Goal: Task Accomplishment & Management: Manage account settings

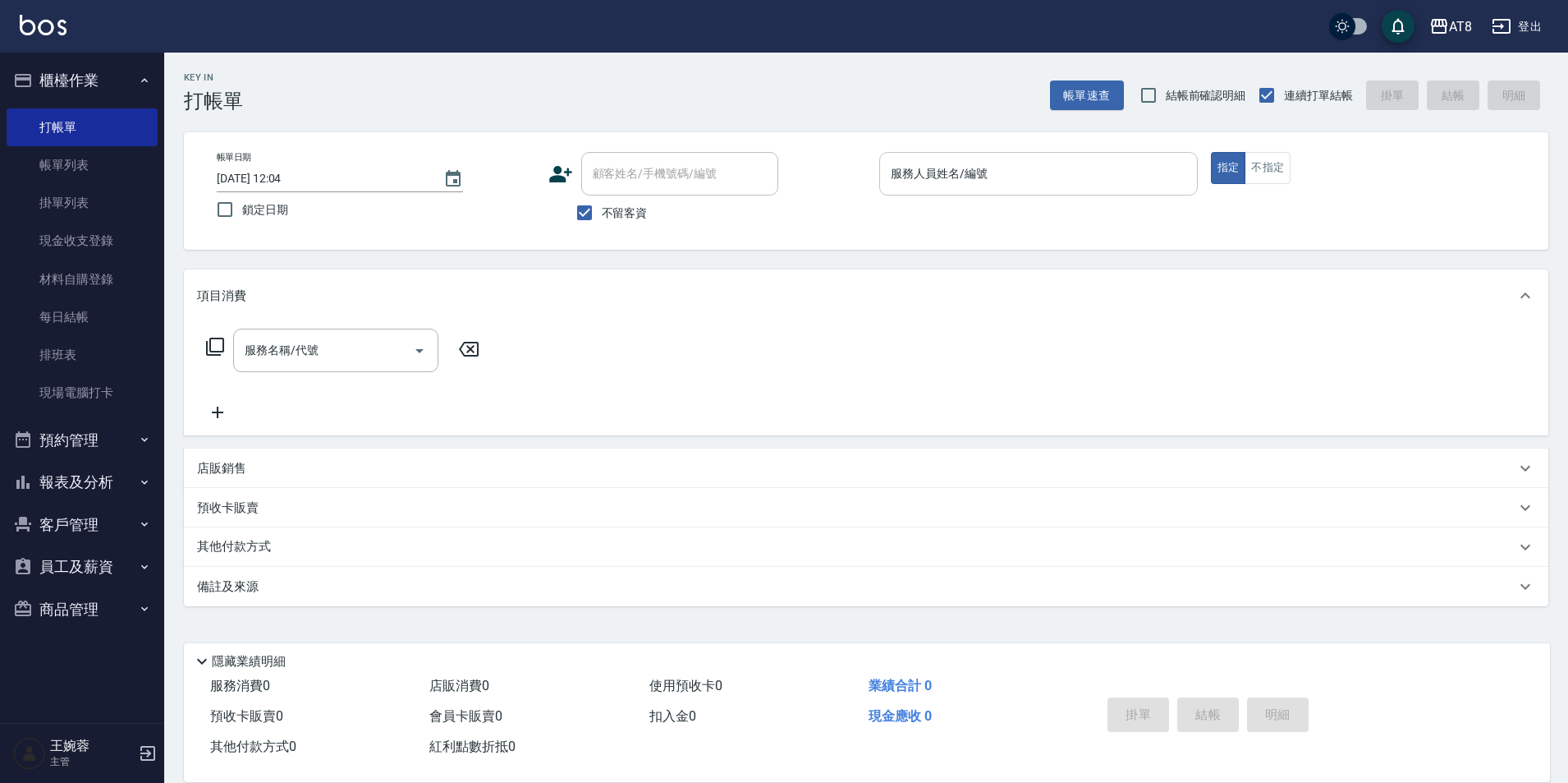
click at [960, 183] on input "服務人員姓名/編號" at bounding box center [1039, 174] width 304 height 29
type input "[PERSON_NAME]-3"
type button "true"
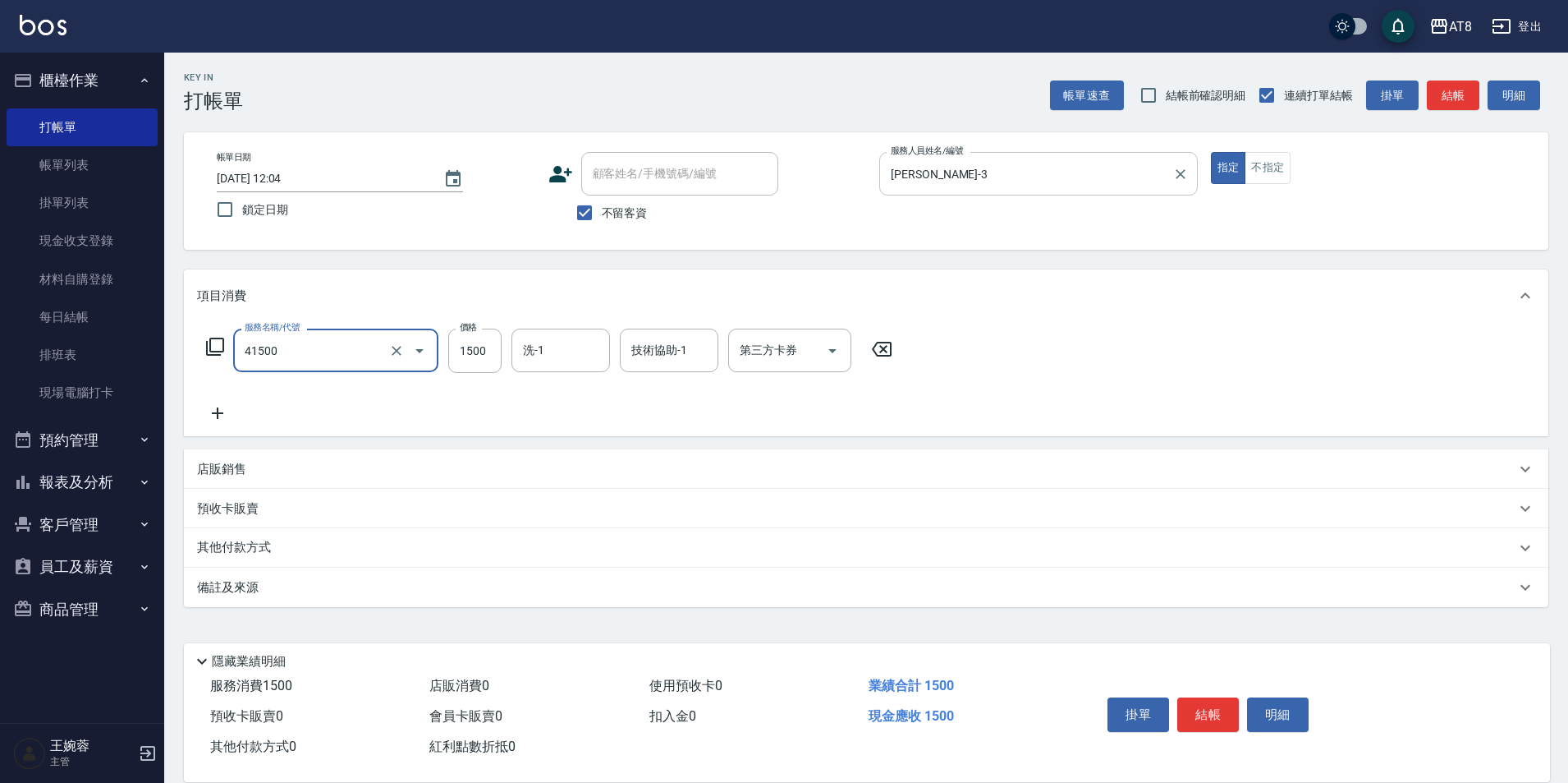
type input "染髮(41500)"
type input "1899"
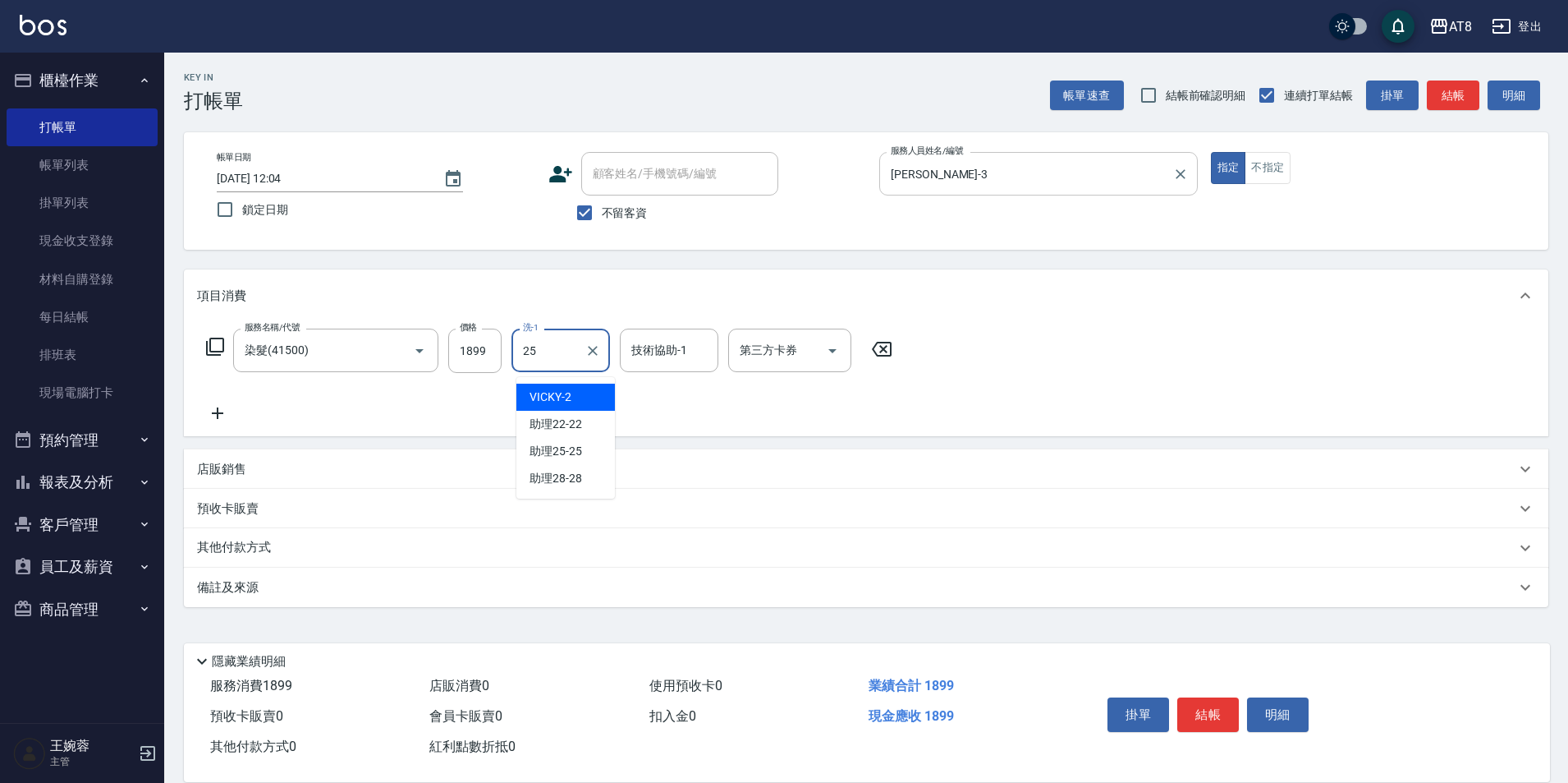
type input "助理25-25"
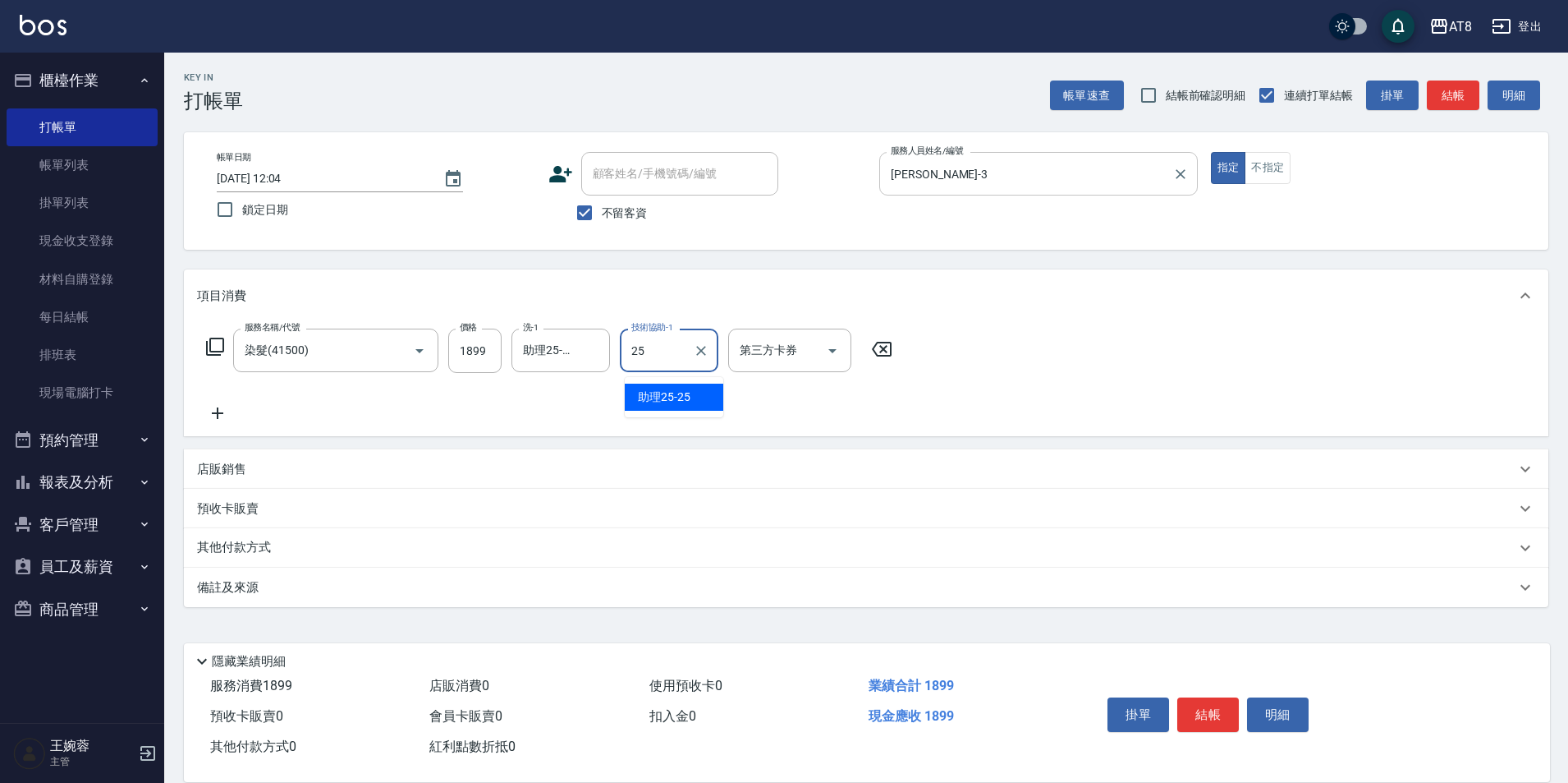
type input "助理25-25"
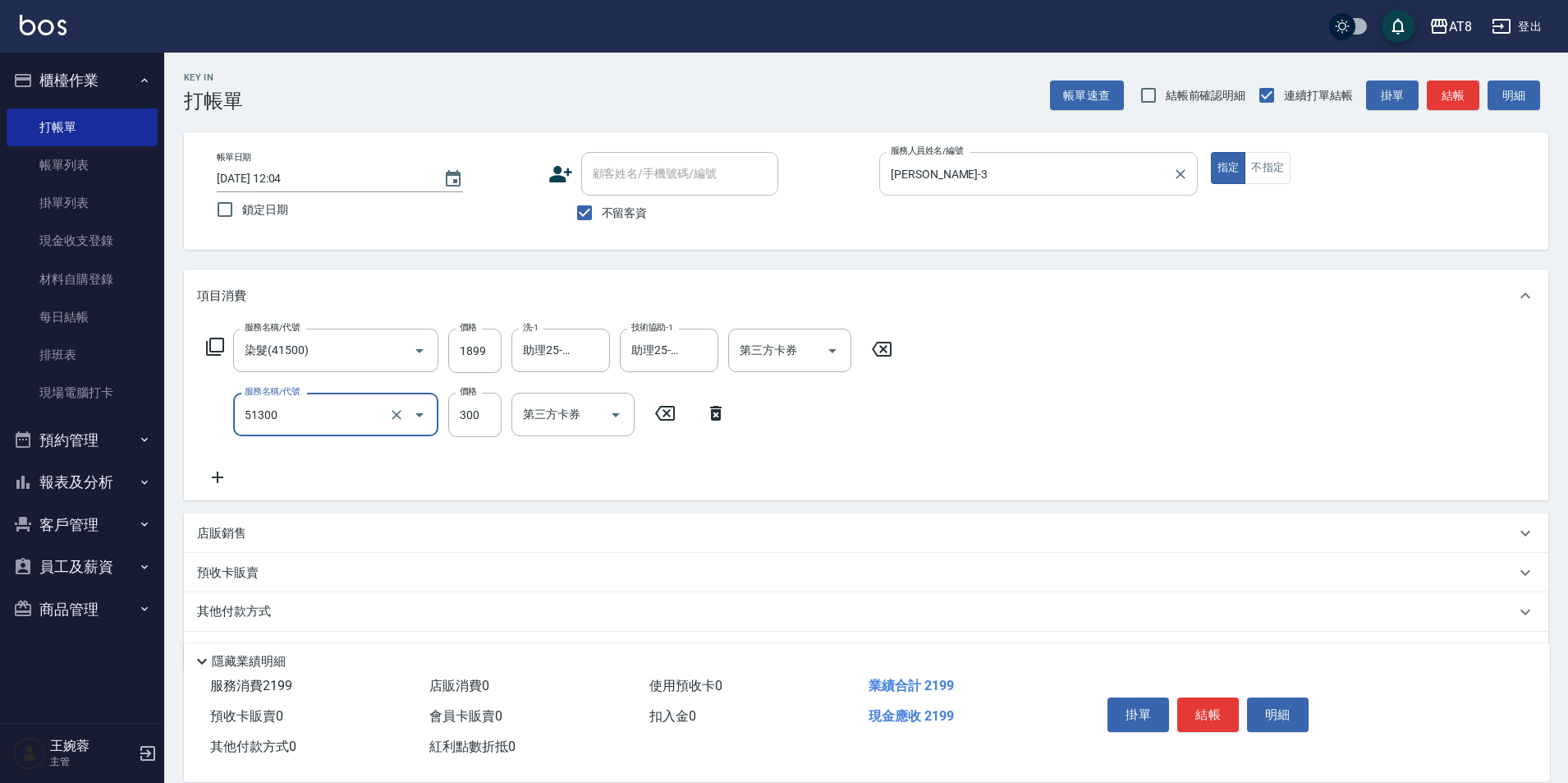
type input "頭皮隔離(51300)"
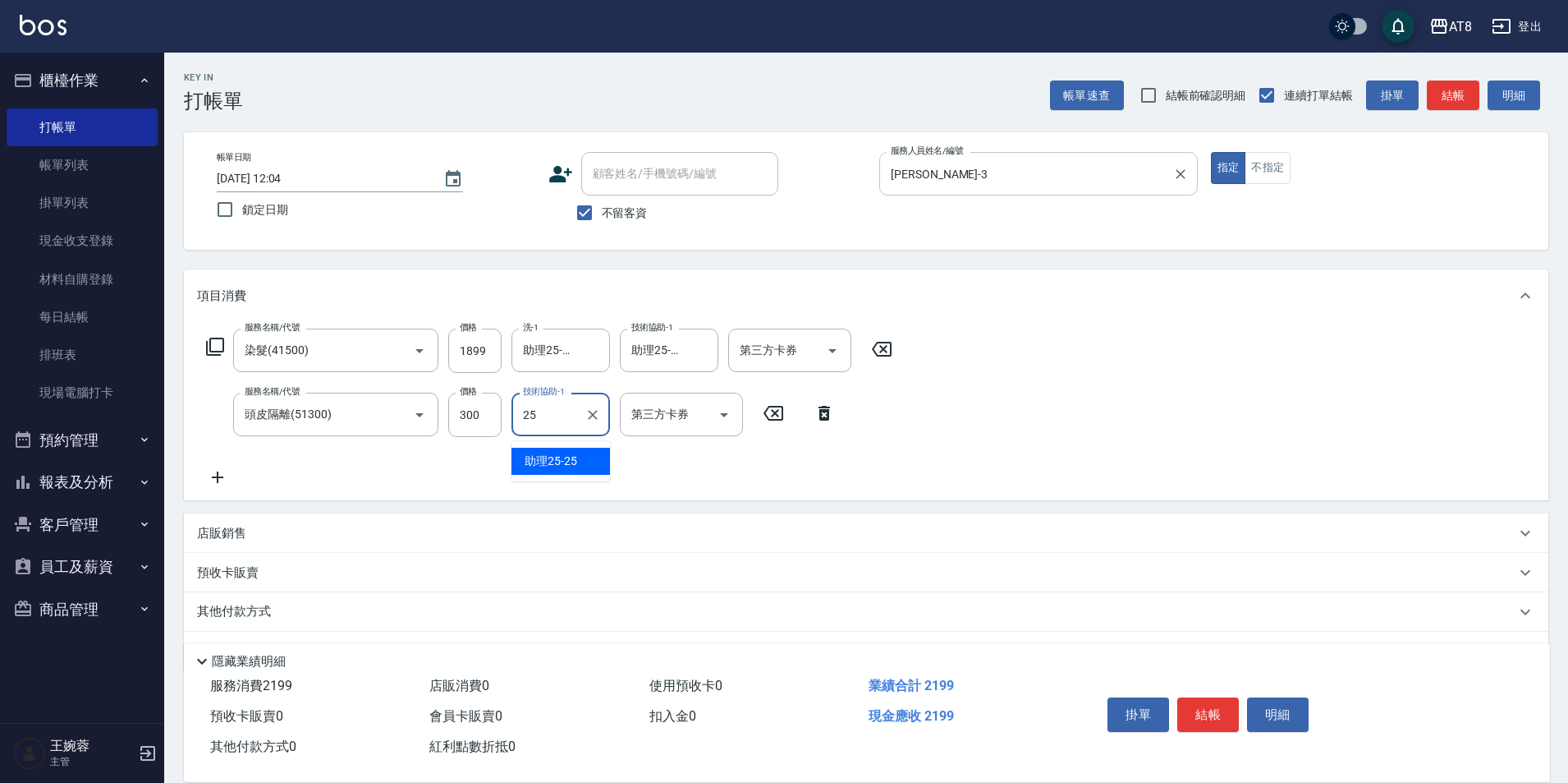
type input "助理25-25"
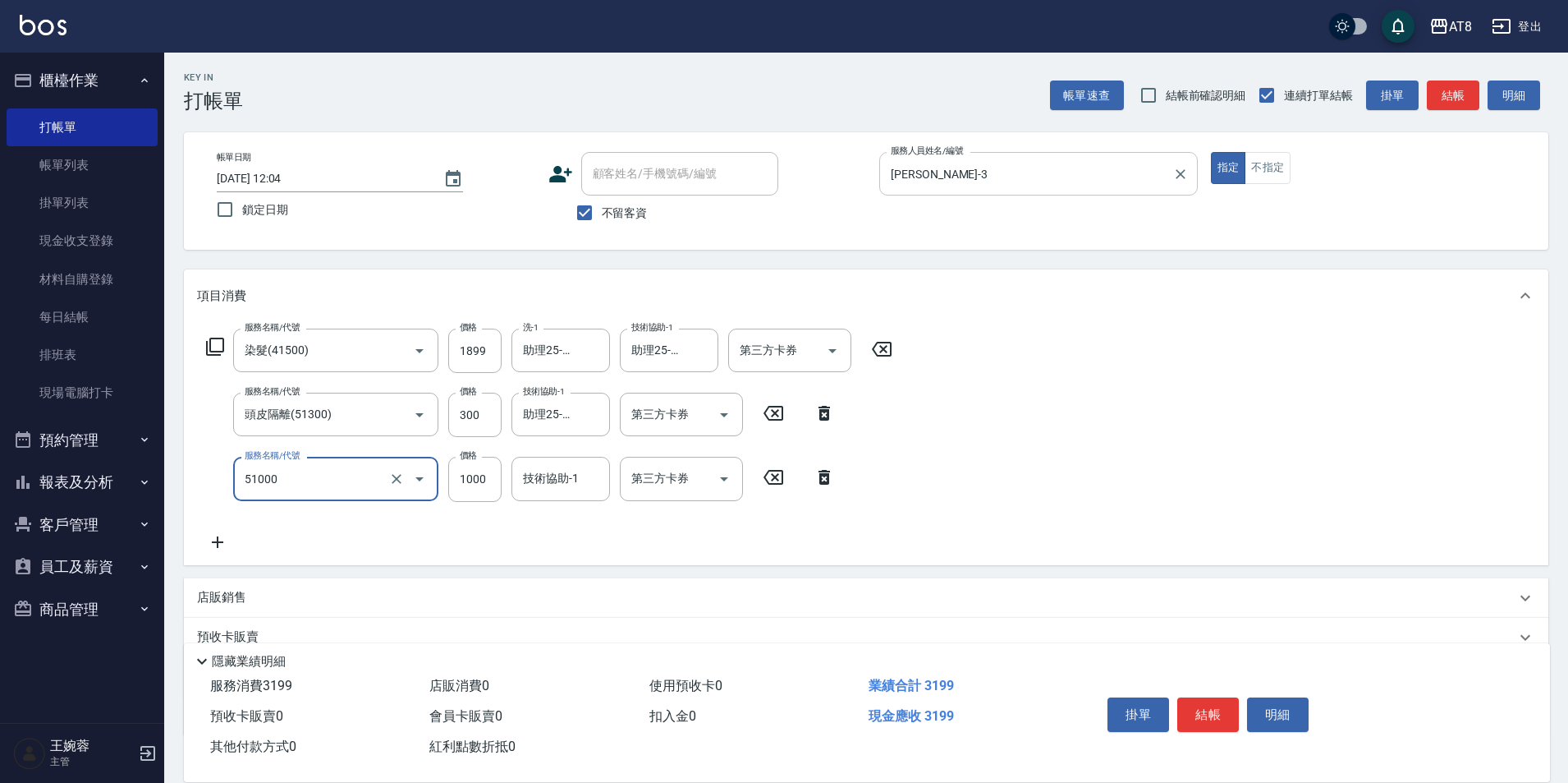
type input "酵素護髮(51000)"
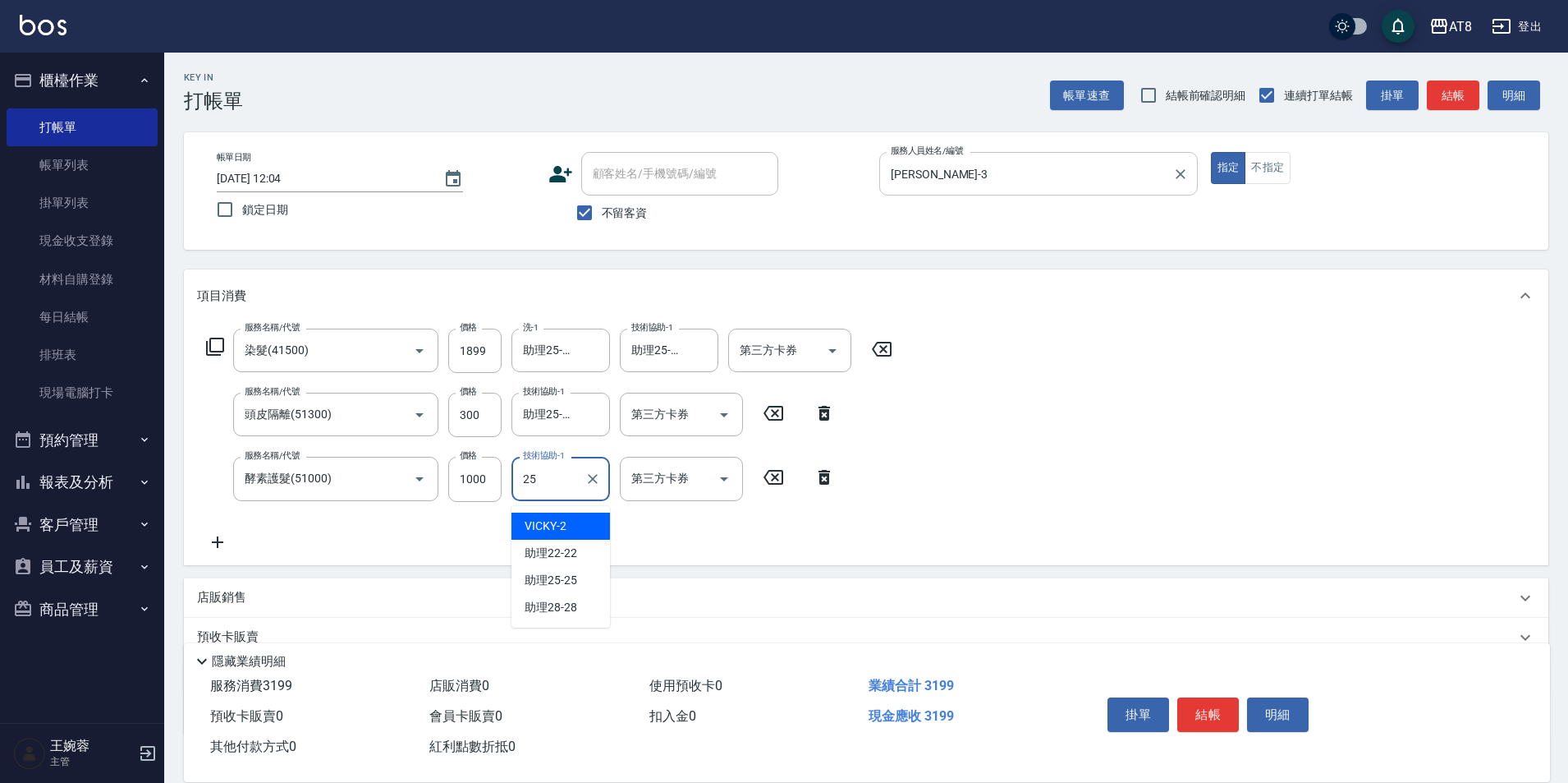
type input "助理25-25"
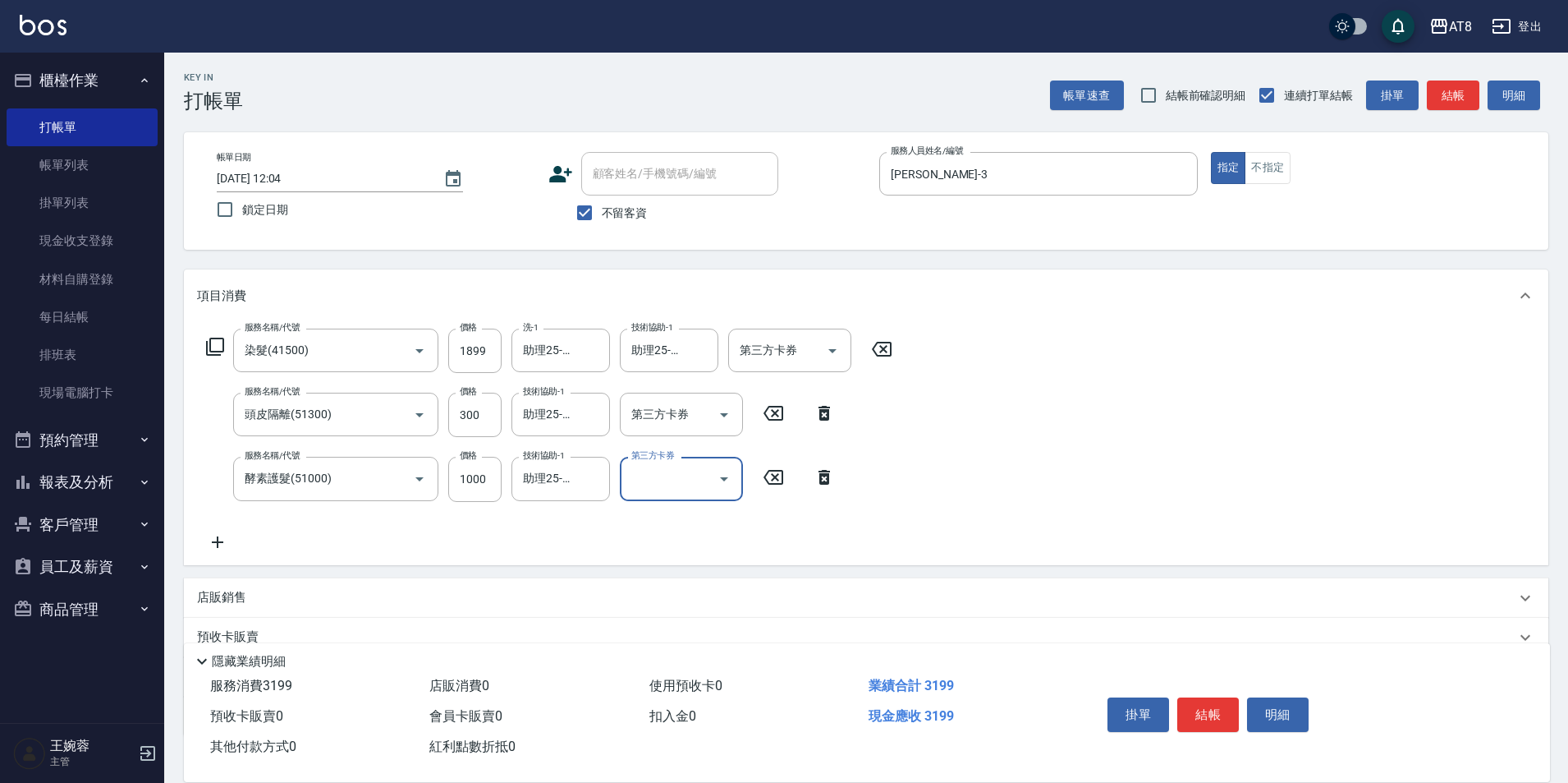
click at [227, 599] on p "店販銷售" at bounding box center [222, 598] width 50 height 17
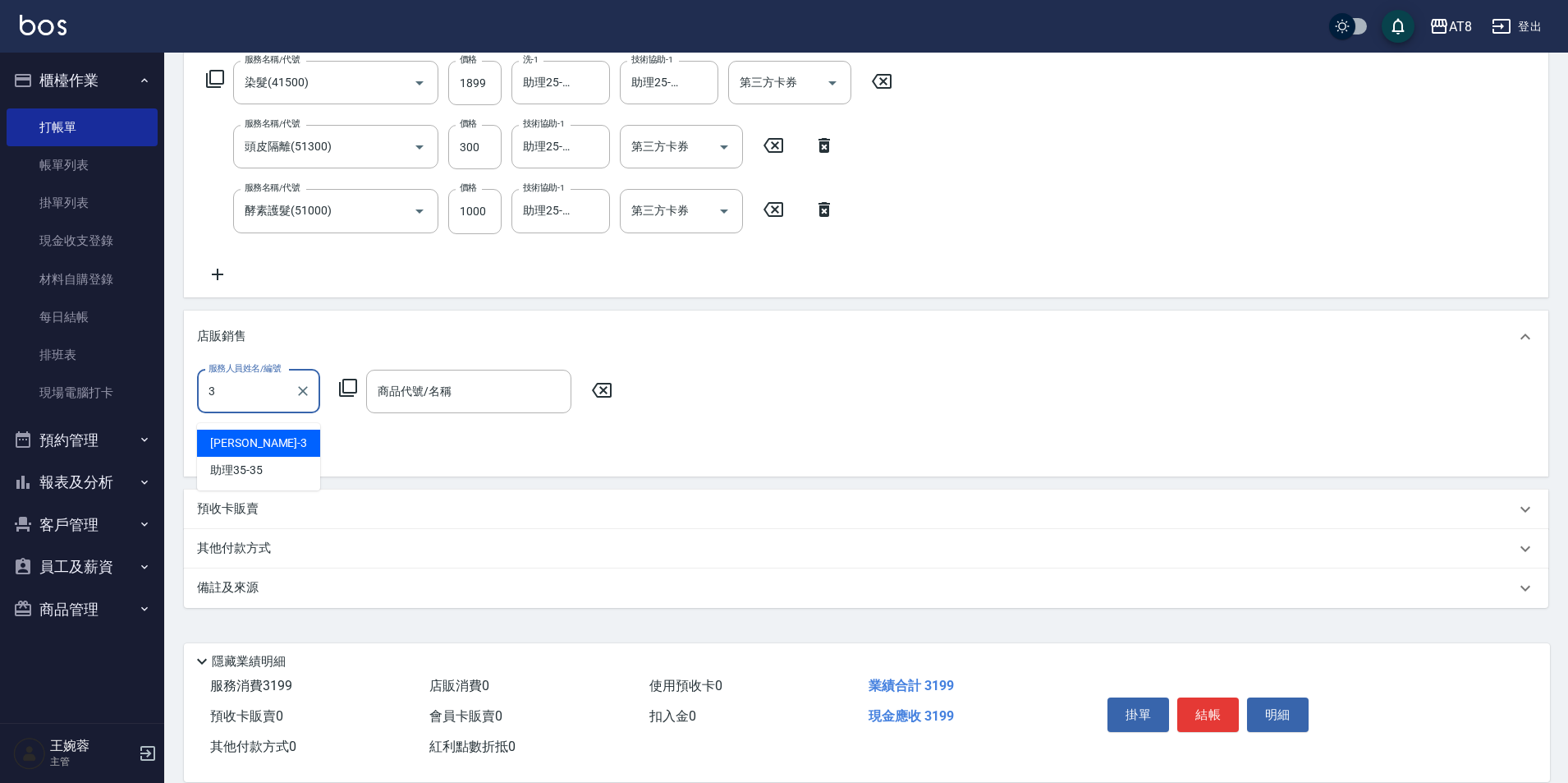
type input "[PERSON_NAME]-3"
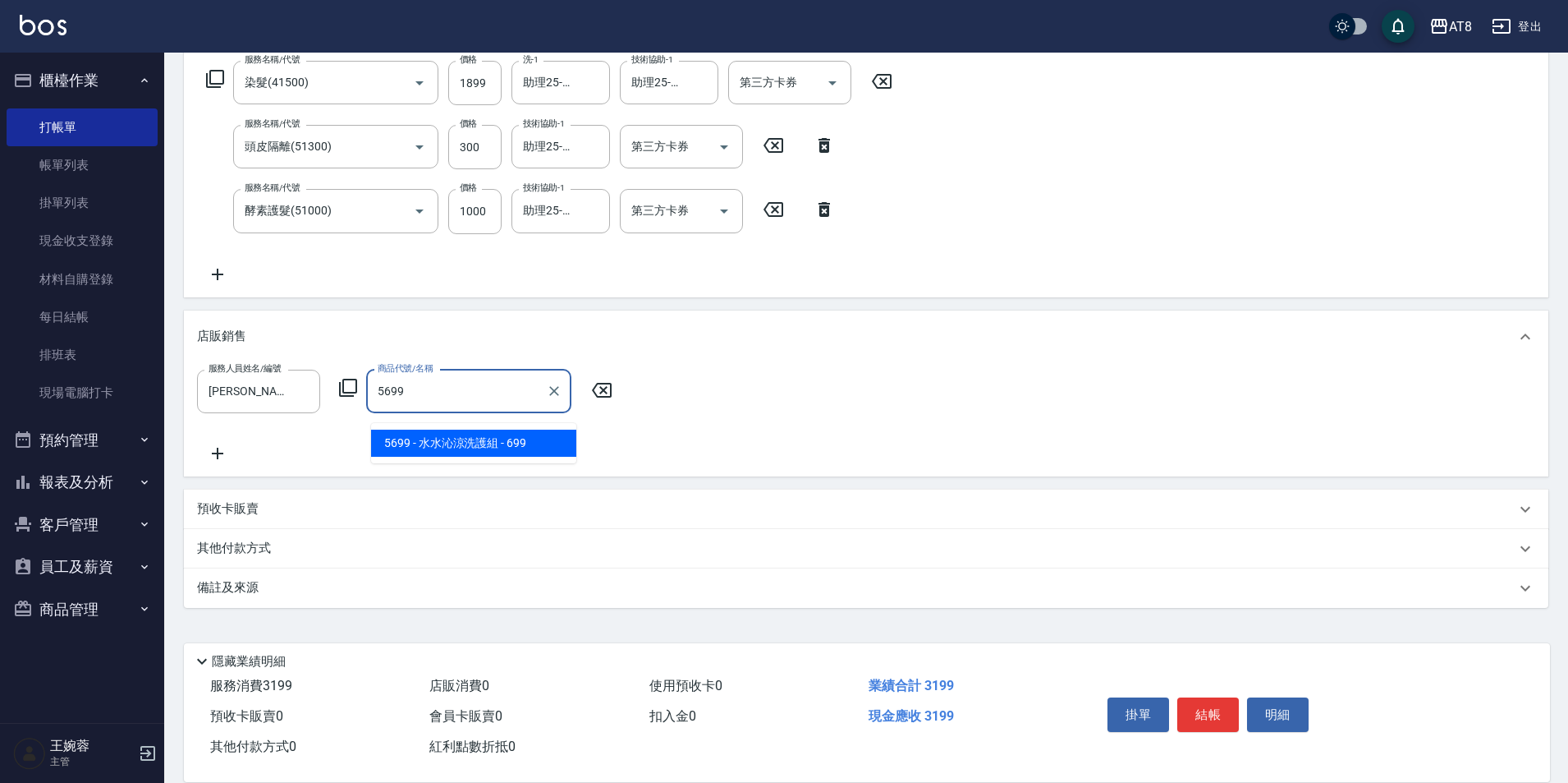
type input "[PERSON_NAME]涼洗護組"
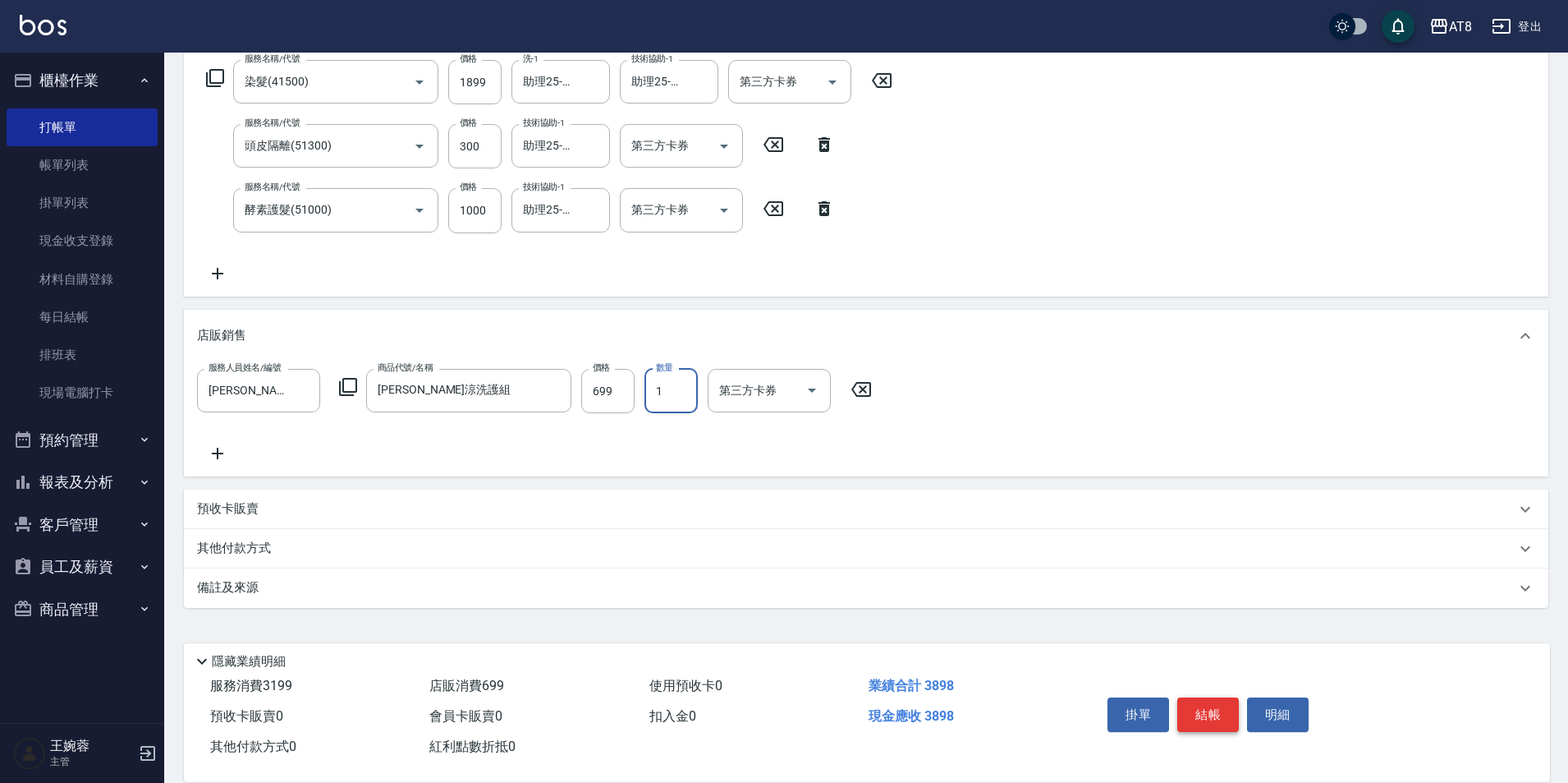
click at [1221, 698] on button "結帳" at bounding box center [1208, 715] width 61 height 34
type input "[DATE] 13:40"
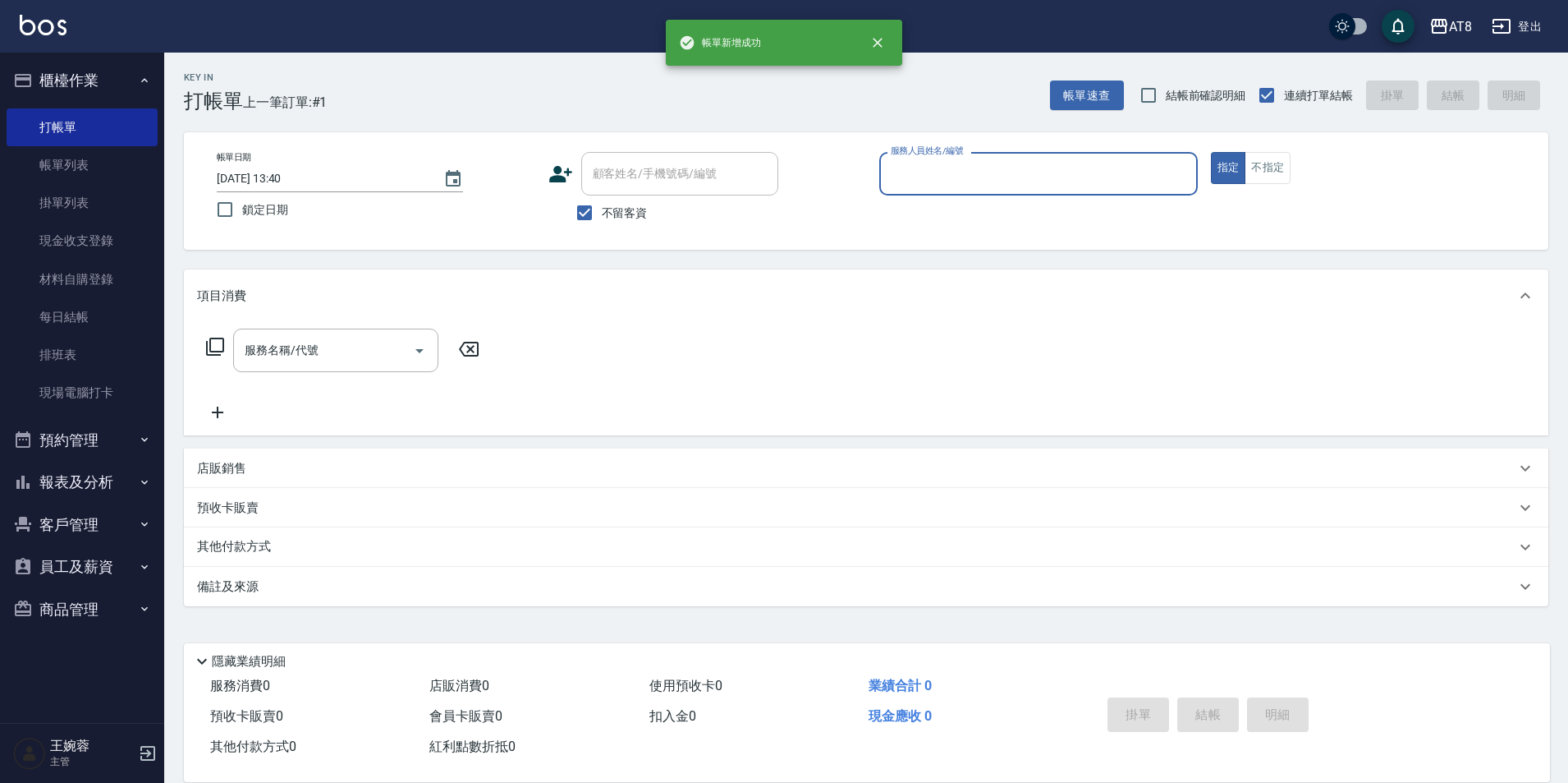
scroll to position [9, 0]
type input "[PERSON_NAME]-7"
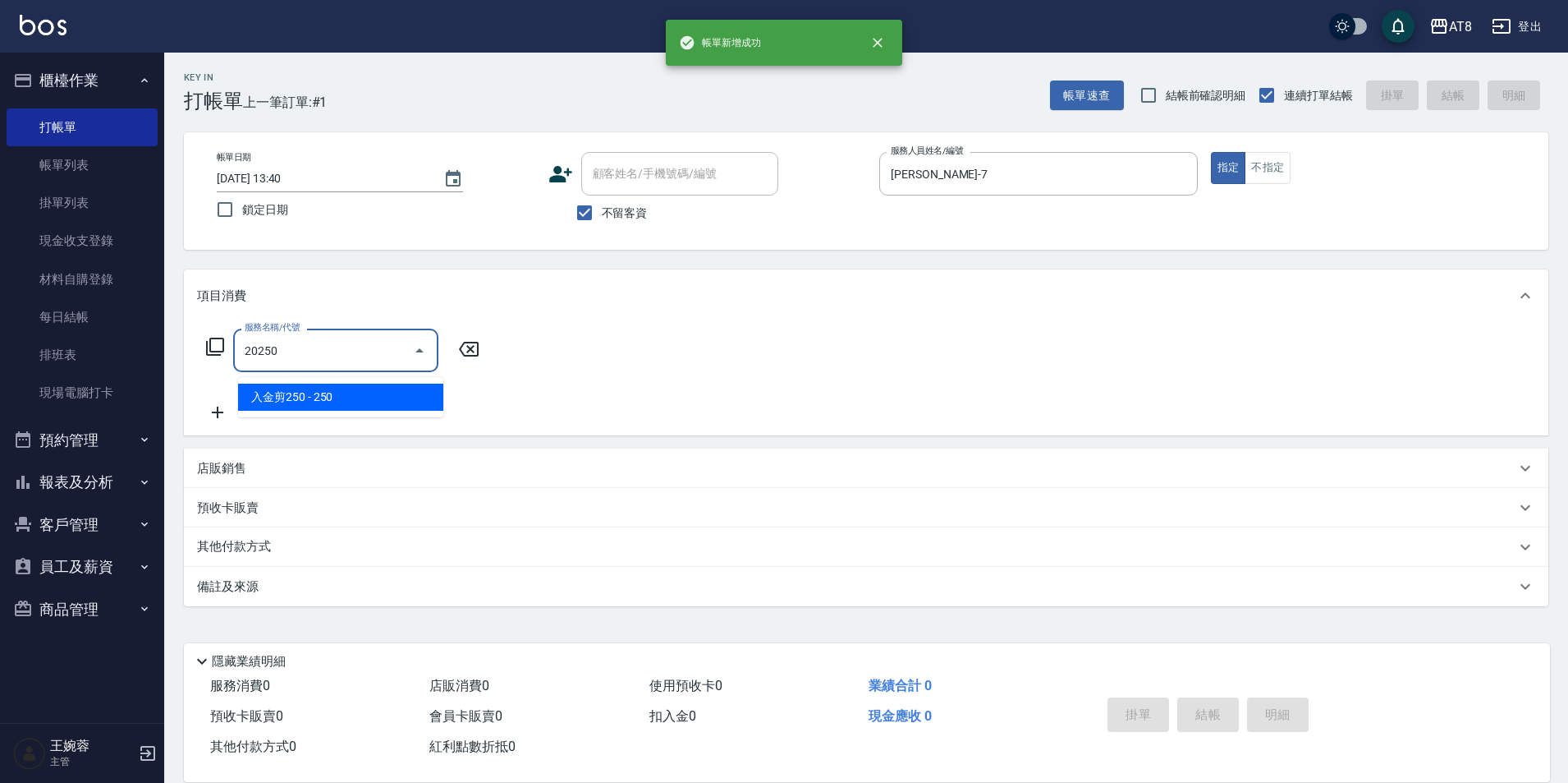
type input "入金剪250(20250)"
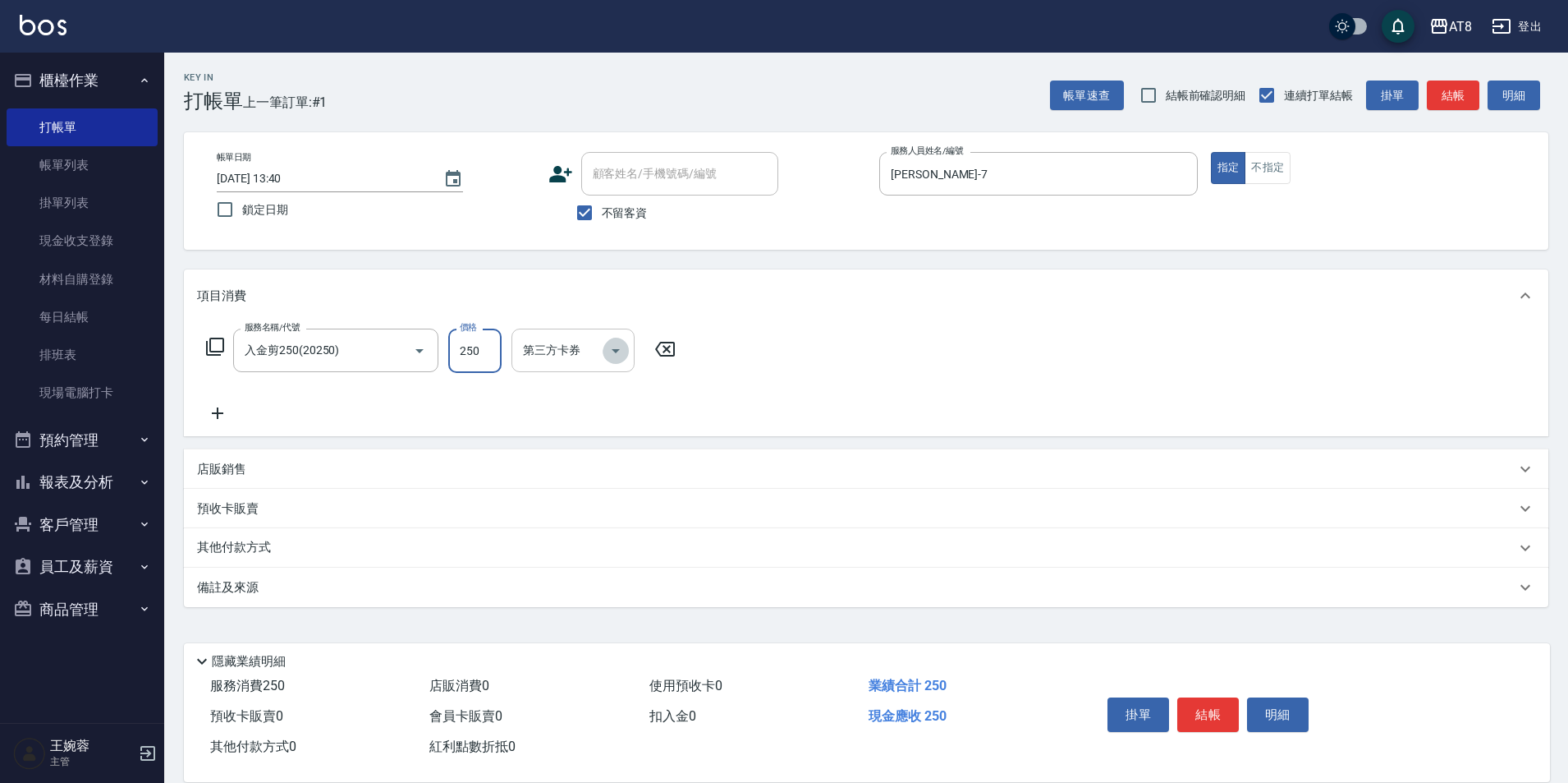
click at [620, 354] on icon "Open" at bounding box center [615, 350] width 20 height 20
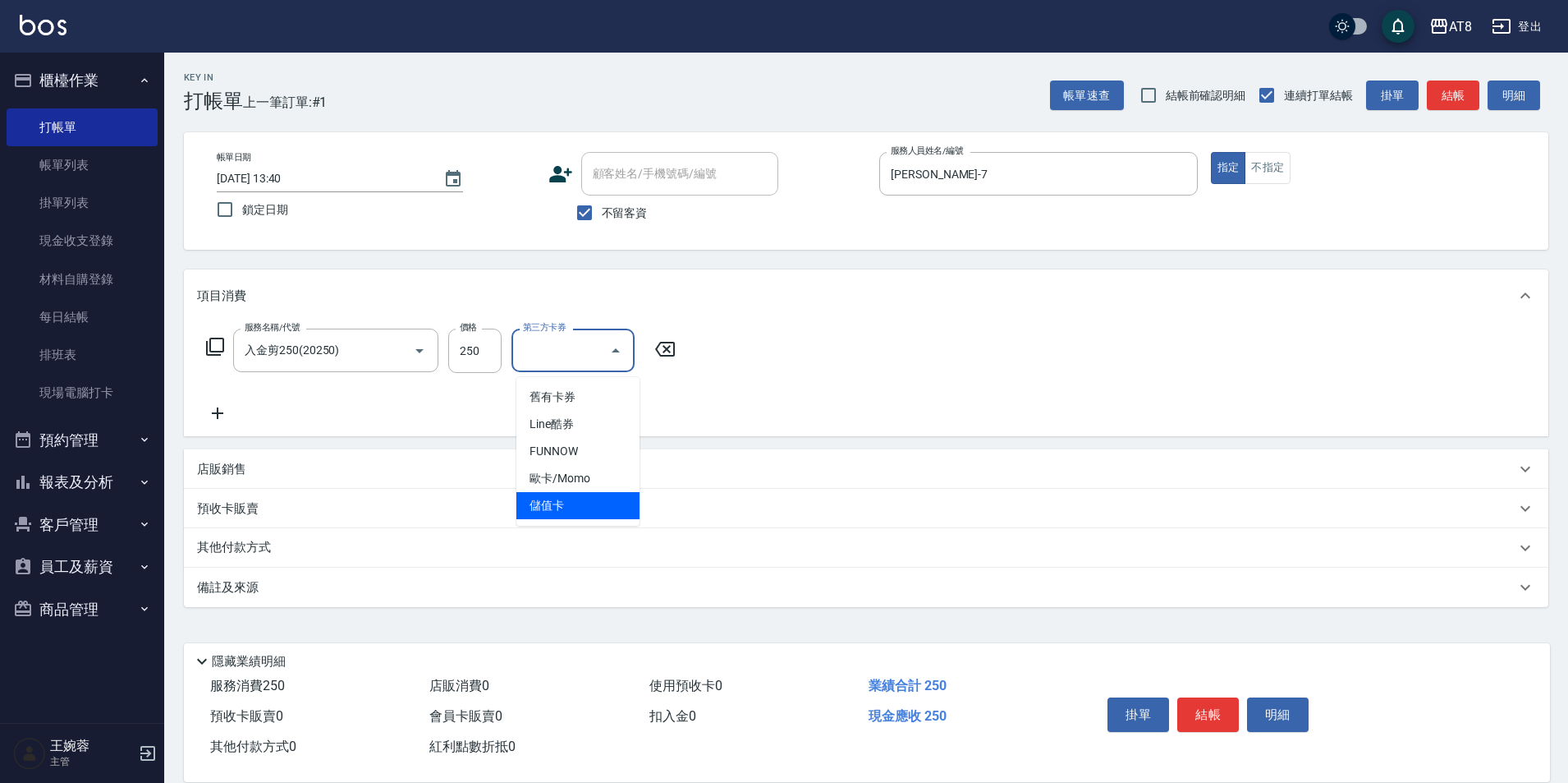
click at [599, 492] on span "儲值卡" at bounding box center [578, 505] width 123 height 27
type input "儲值卡"
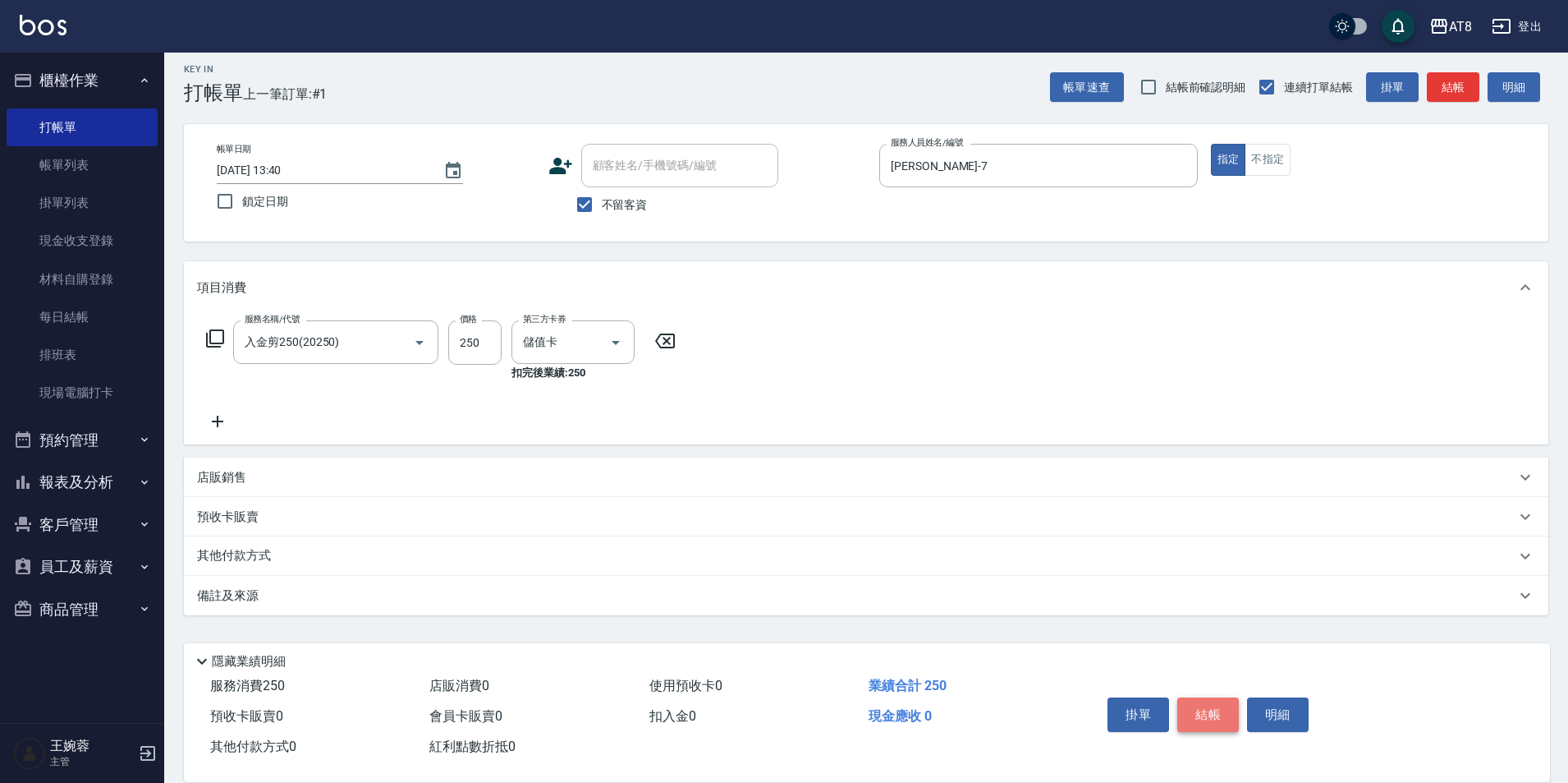
click at [1198, 698] on button "結帳" at bounding box center [1208, 715] width 61 height 34
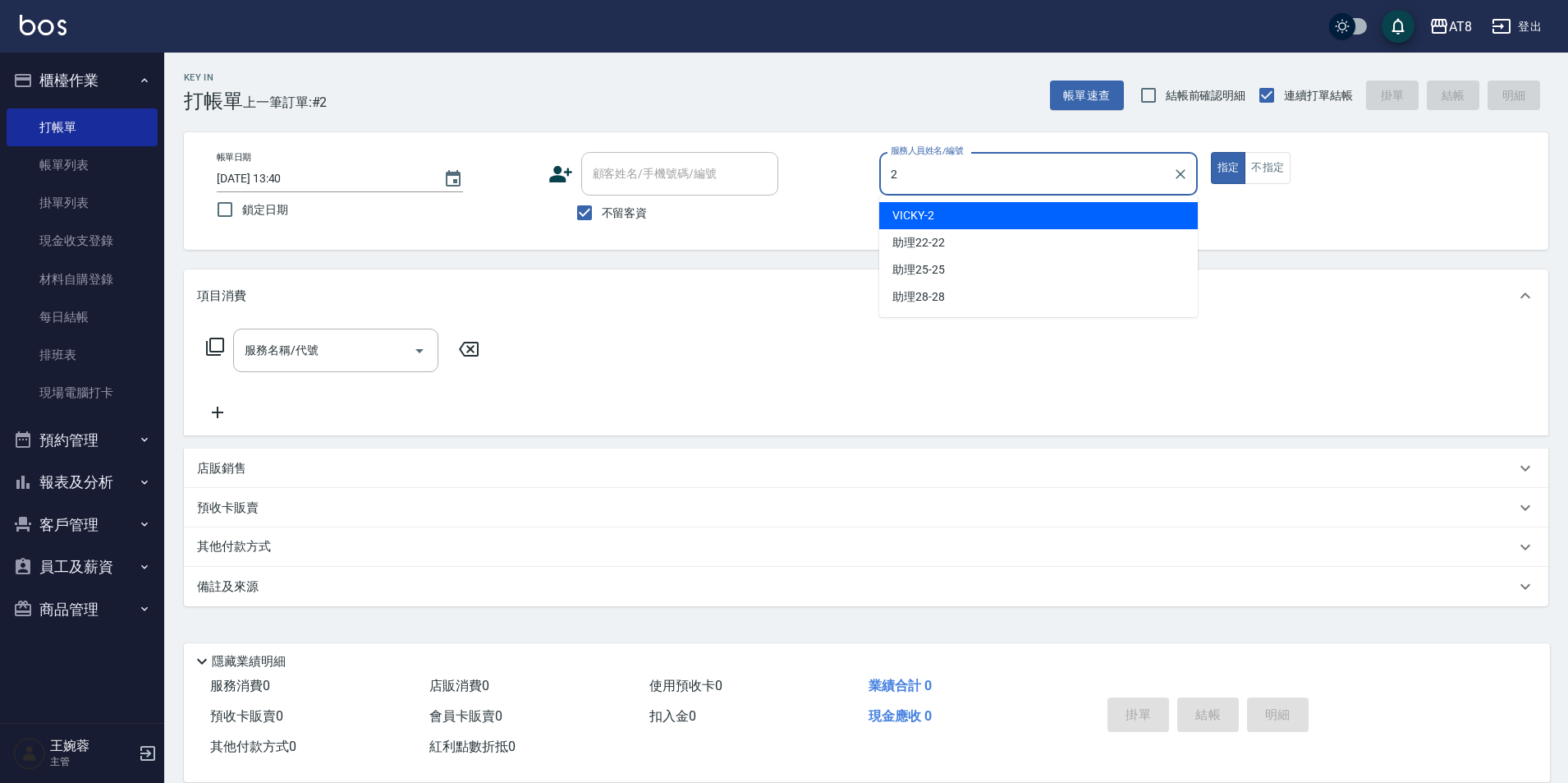
type input "VICKY-2"
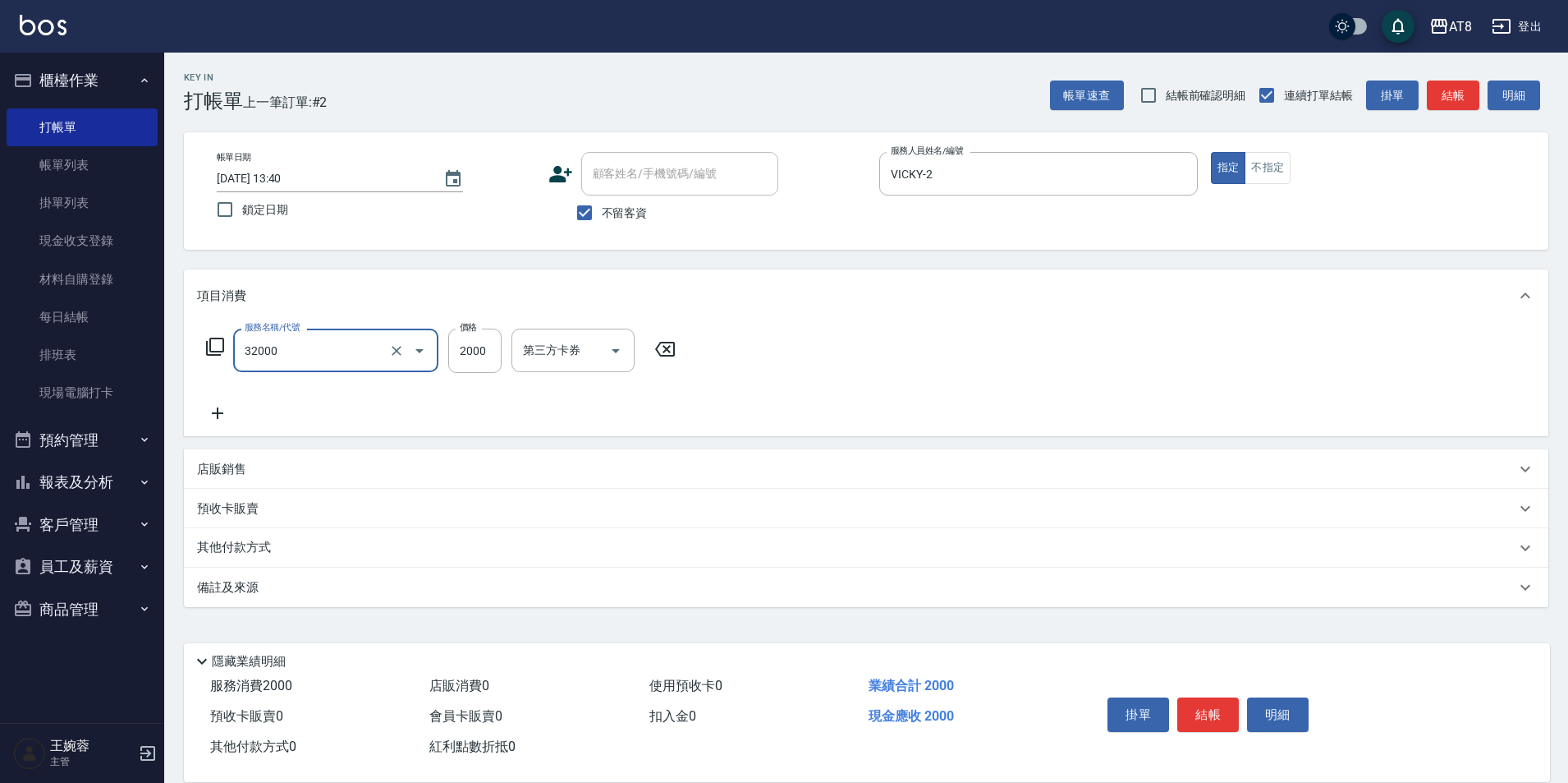
type input "燙髮(32000)"
click at [1213, 698] on button "結帳" at bounding box center [1208, 715] width 61 height 34
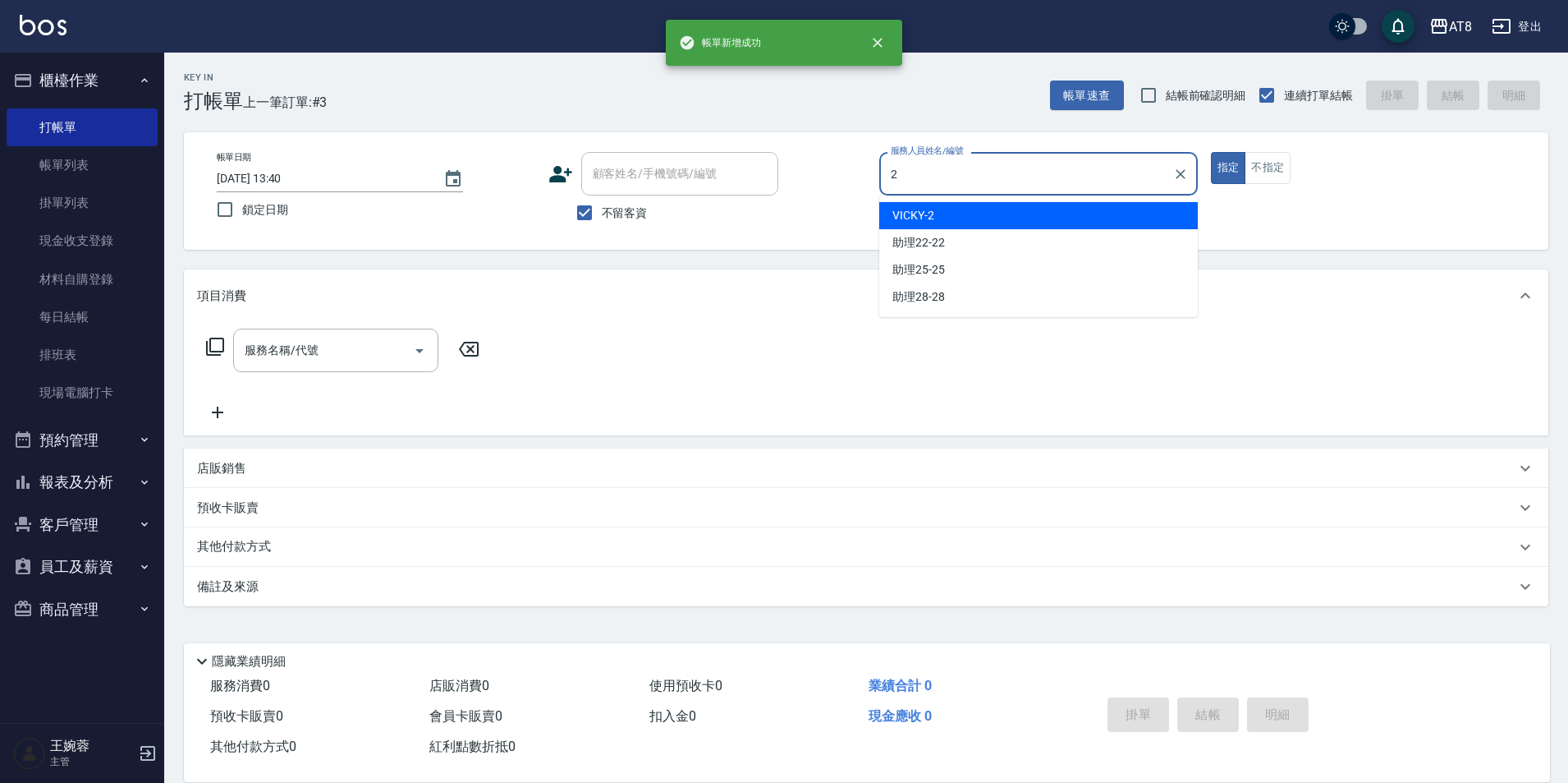
type input "VICKY-2"
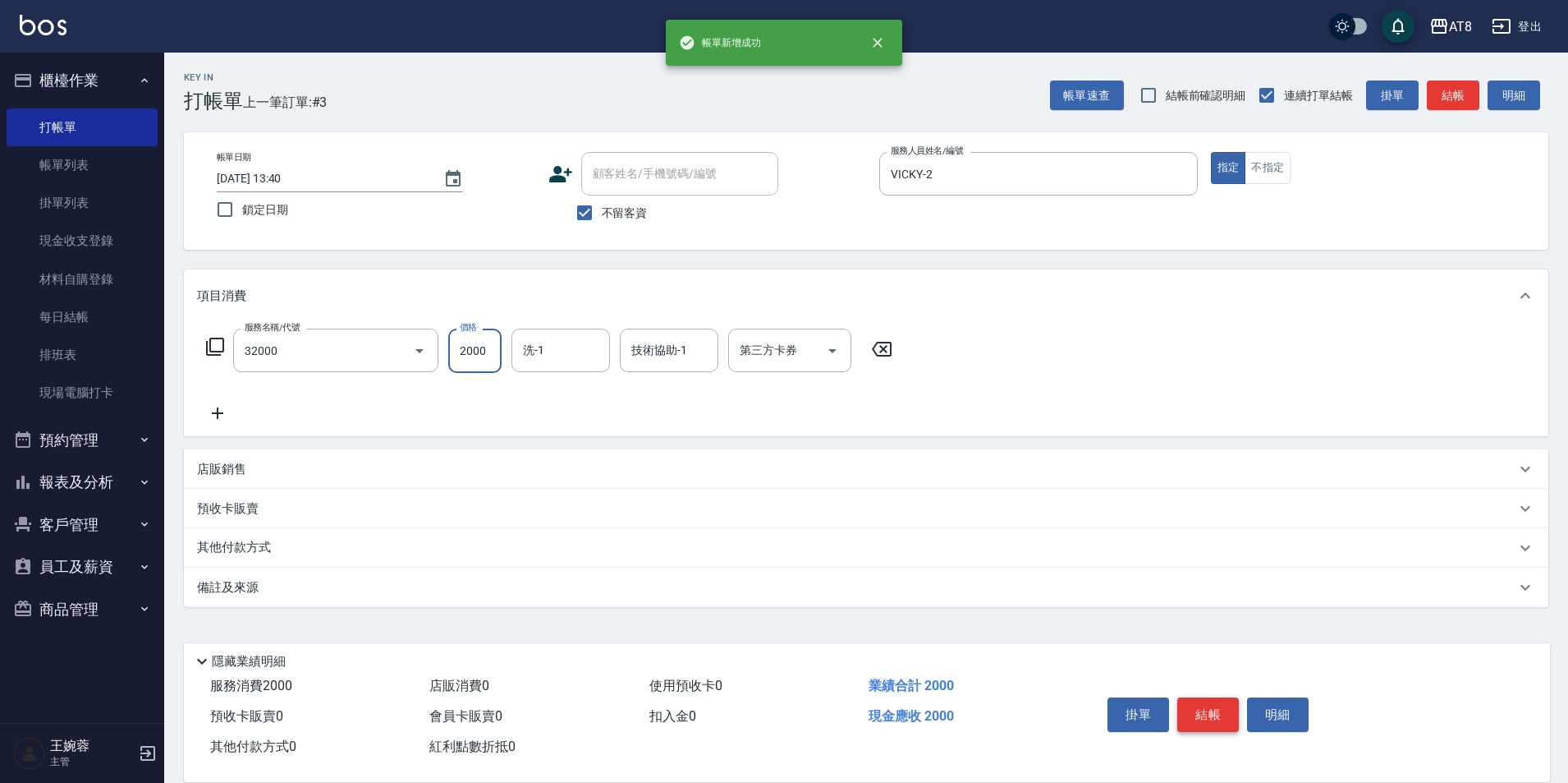
type input "燙髮(32000)"
click at [1213, 698] on button "結帳" at bounding box center [1208, 715] width 61 height 34
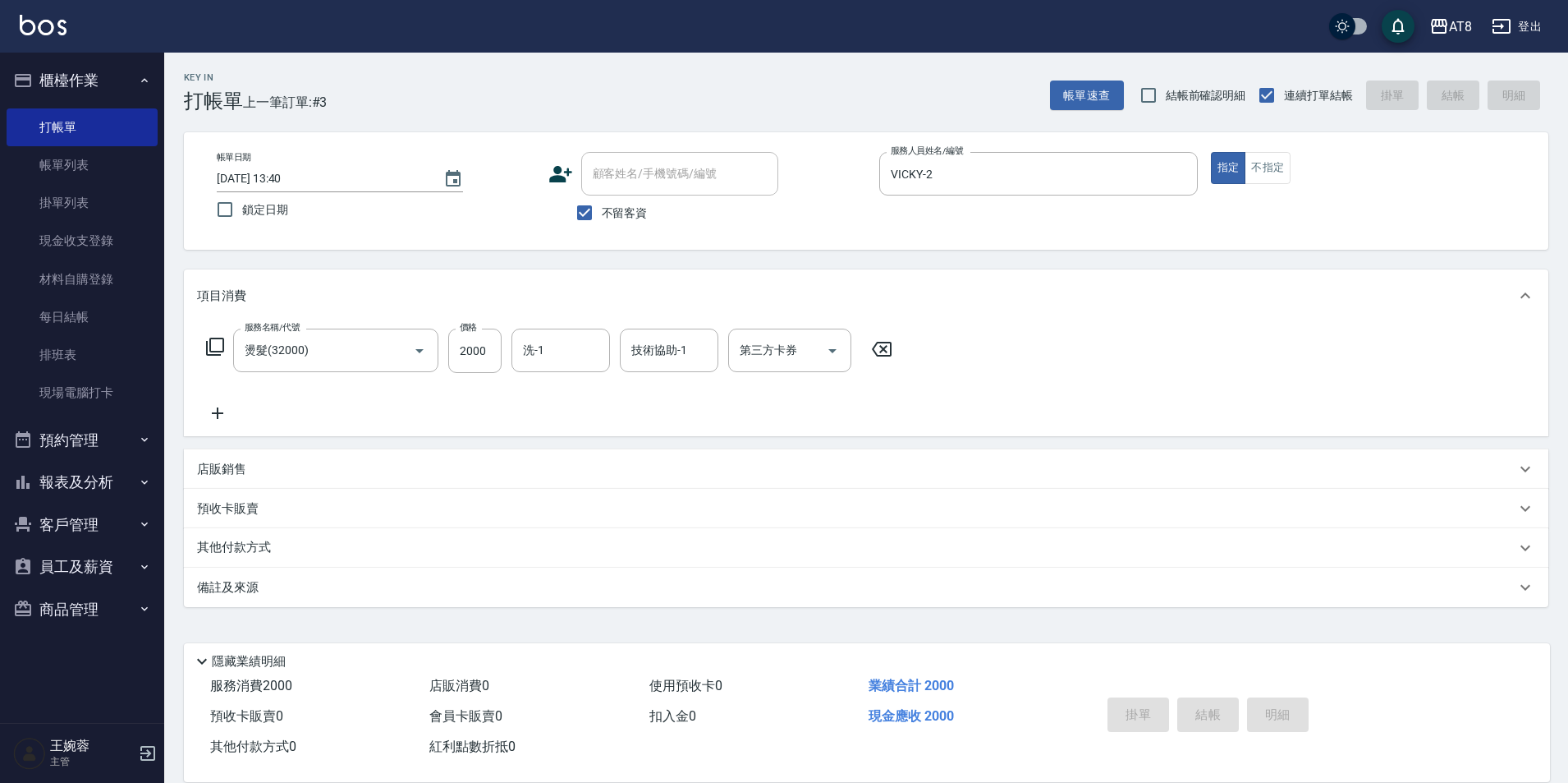
type input "[DATE] 13:41"
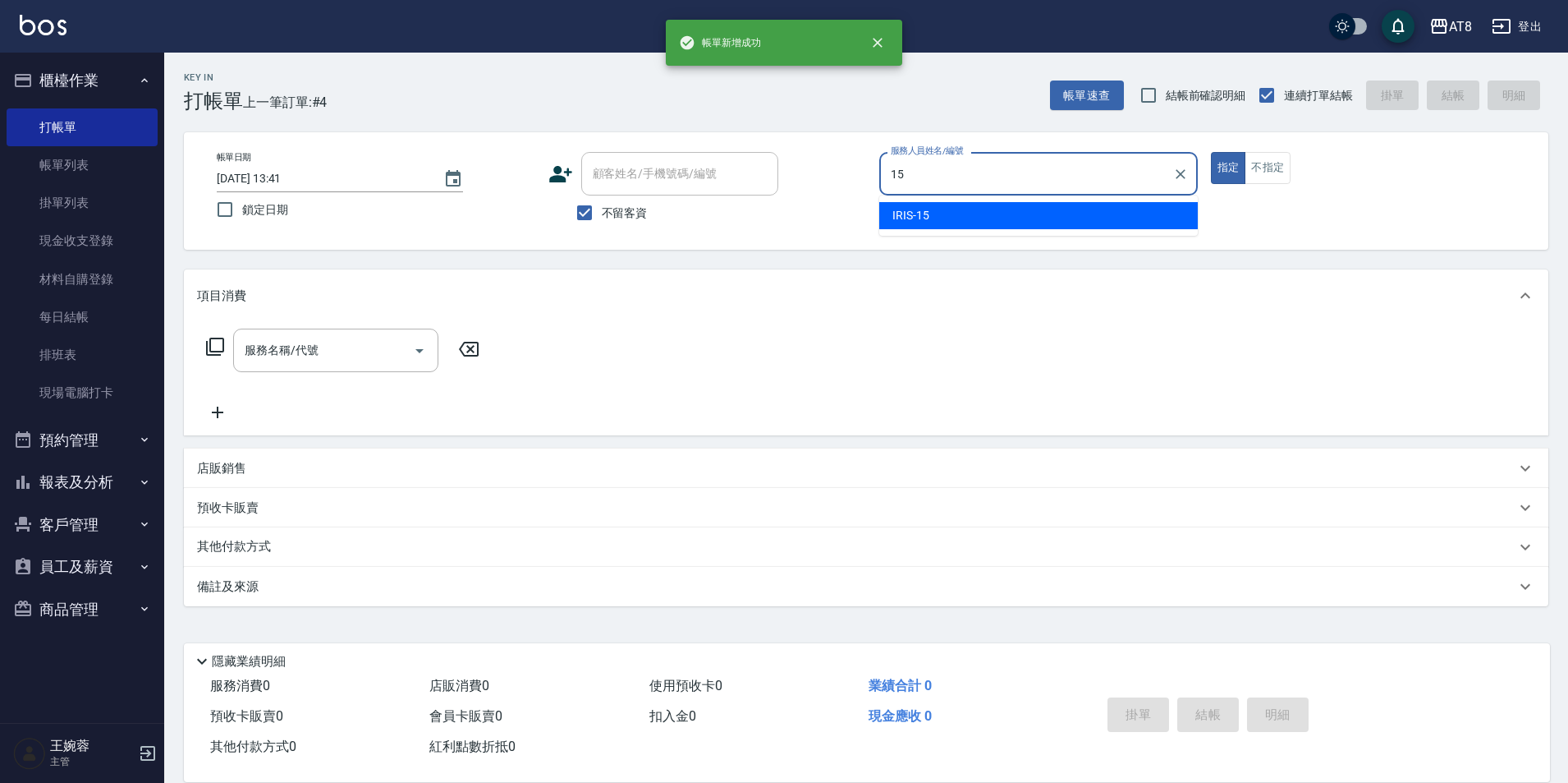
type input "IRIS-15"
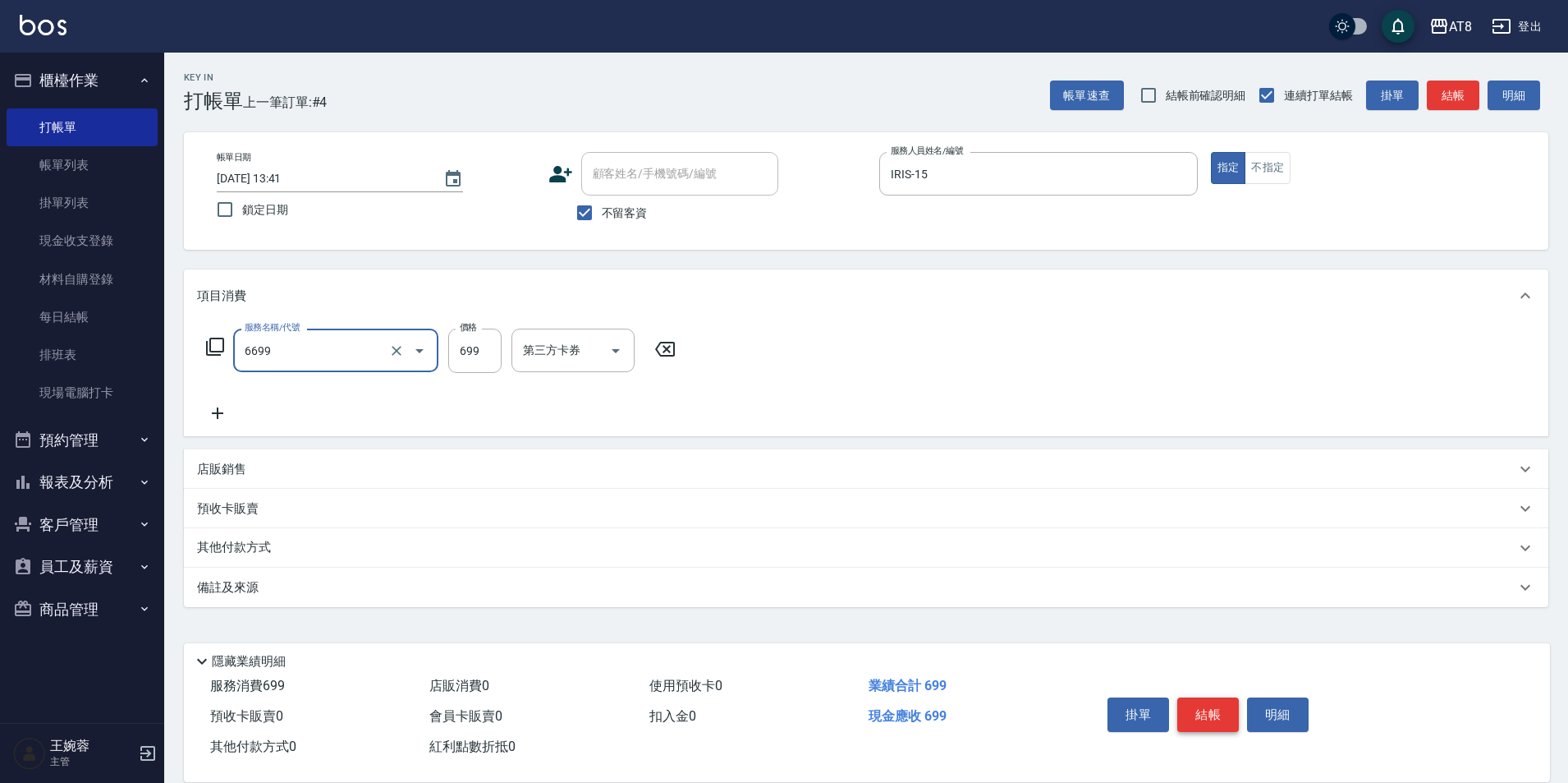
type input "SPA699(6699)"
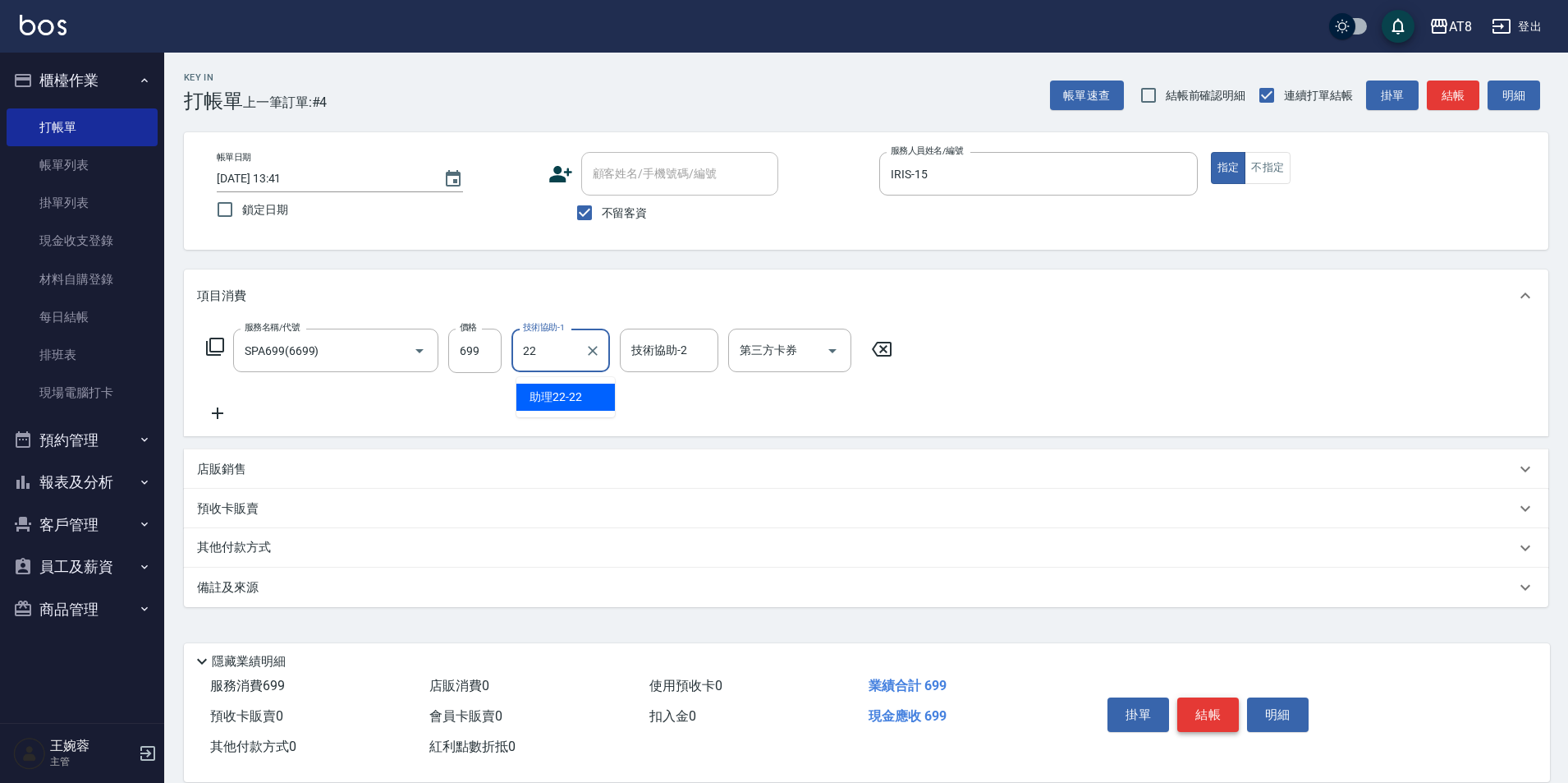
type input "助理22-22"
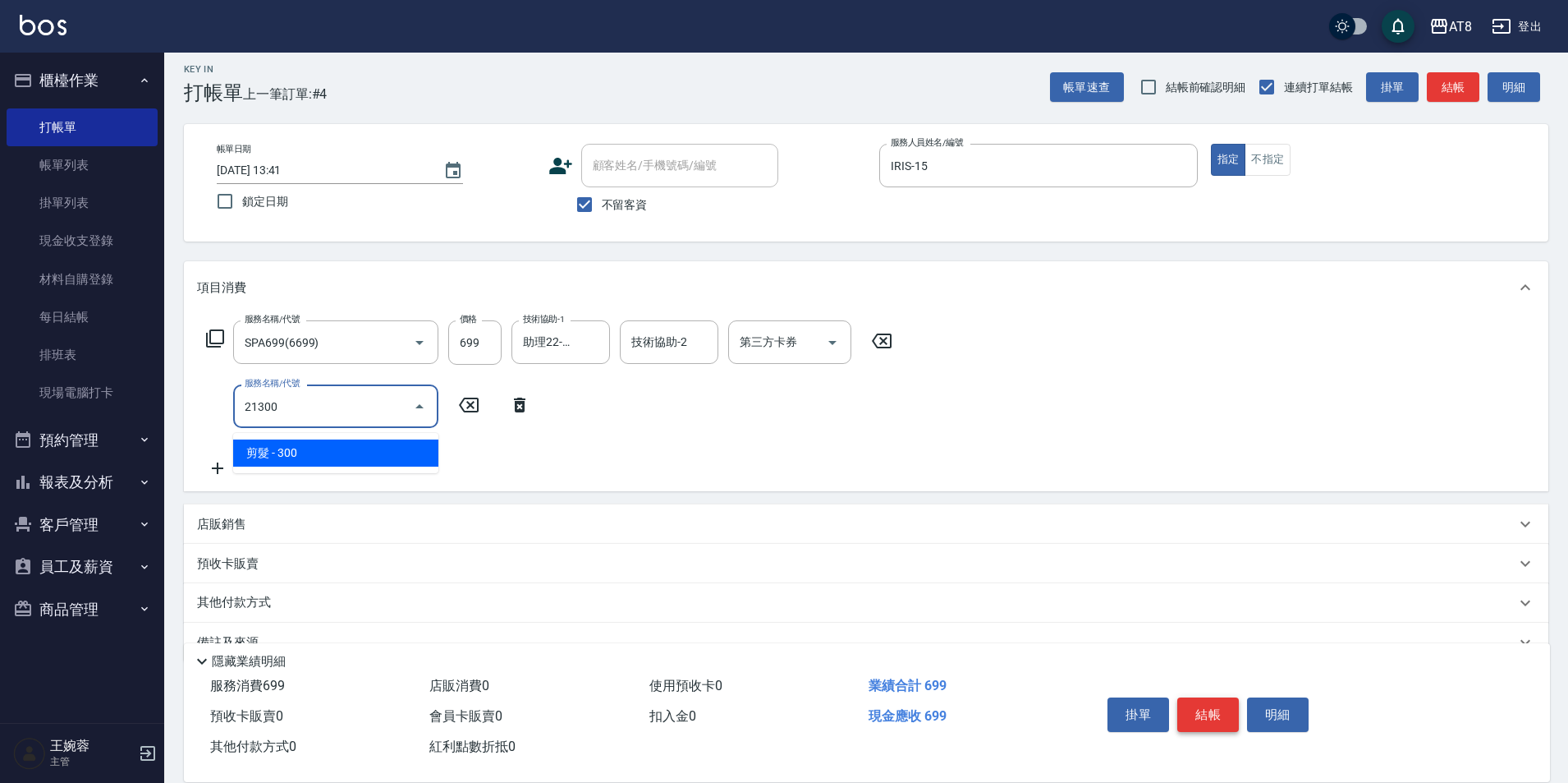
type input "剪髮(21300)"
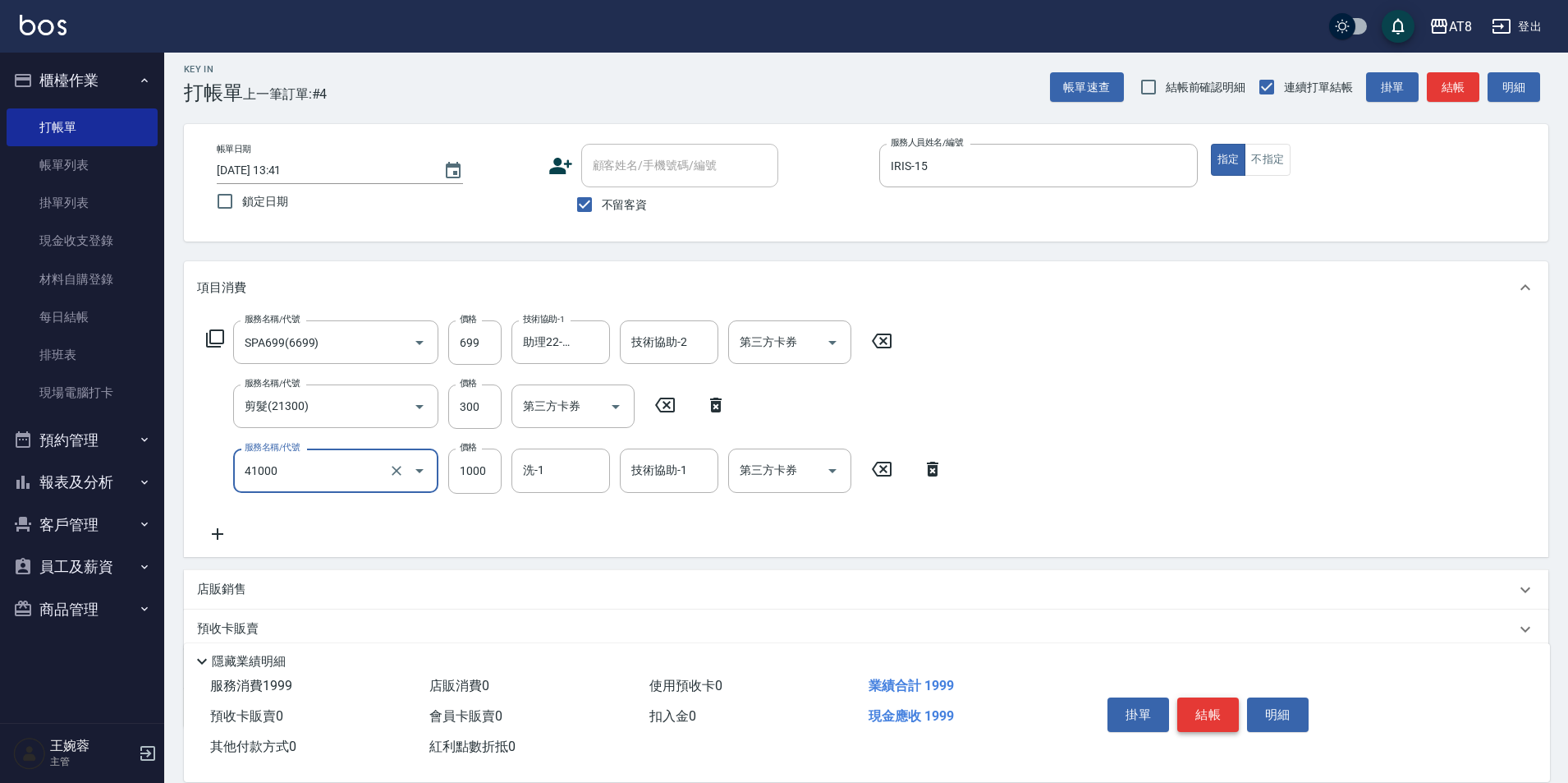
type input "染髮(41000)"
type input "會計-18"
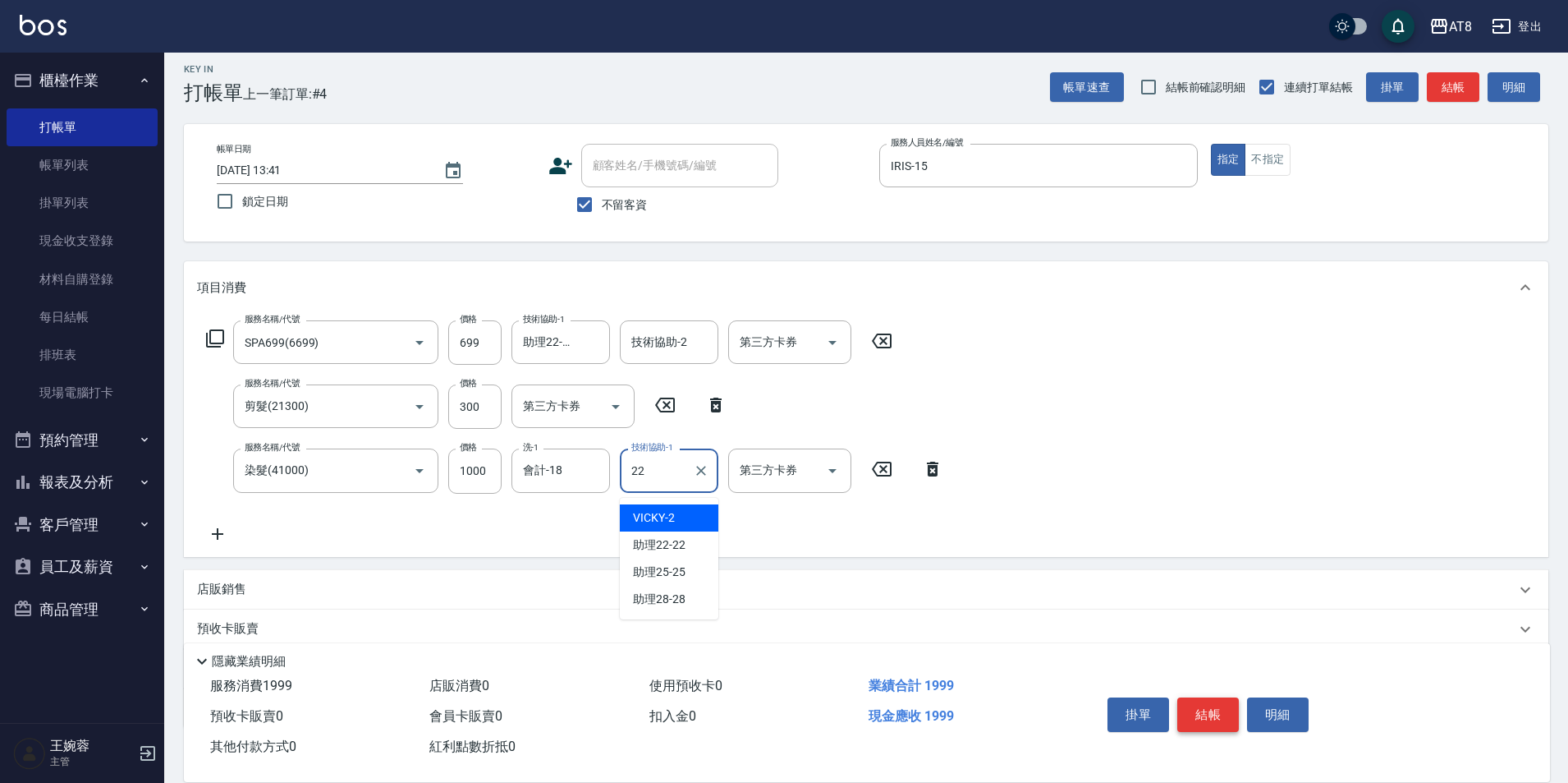
type input "助理22-22"
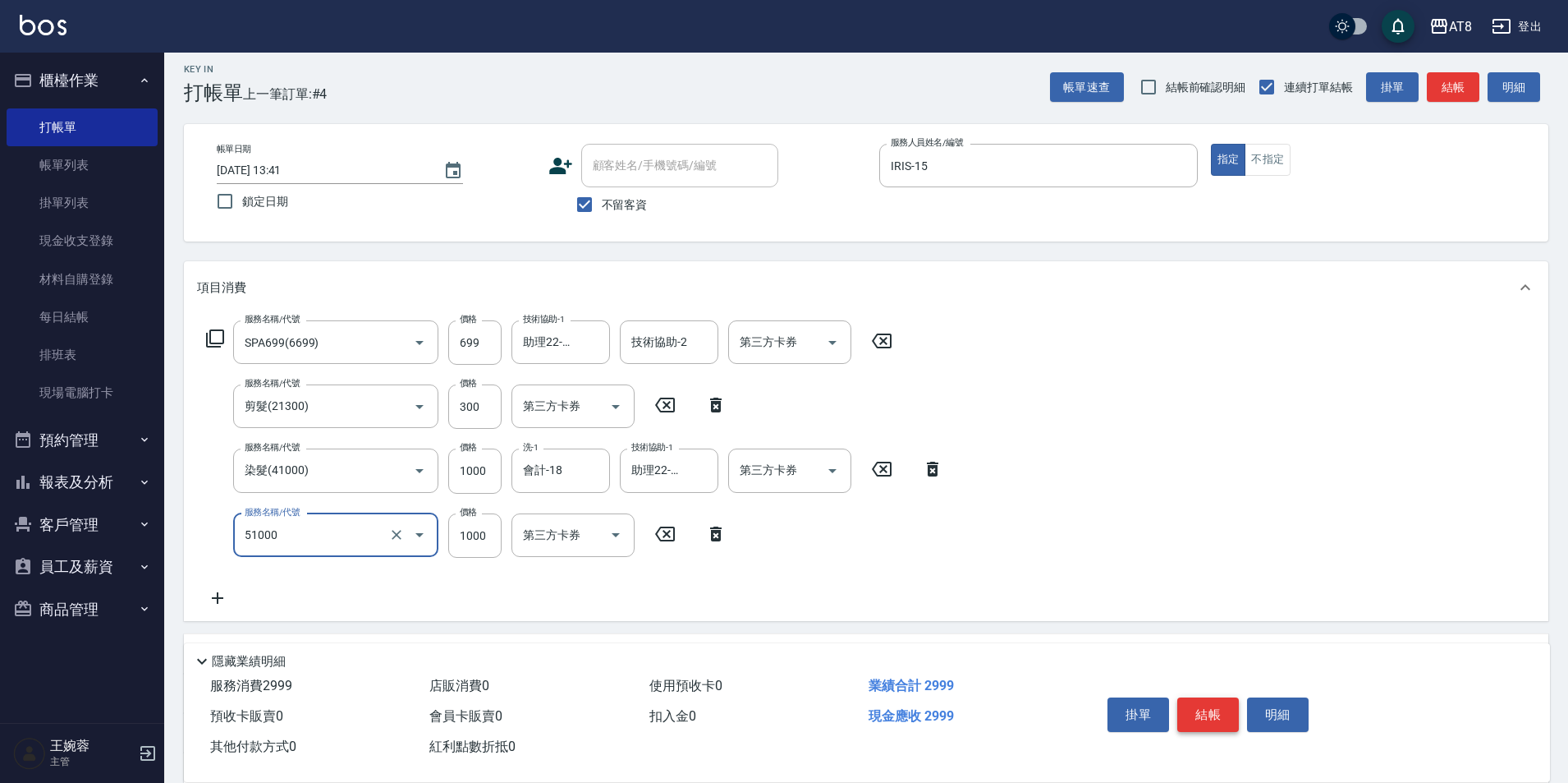
type input "酵素護髮(51000)"
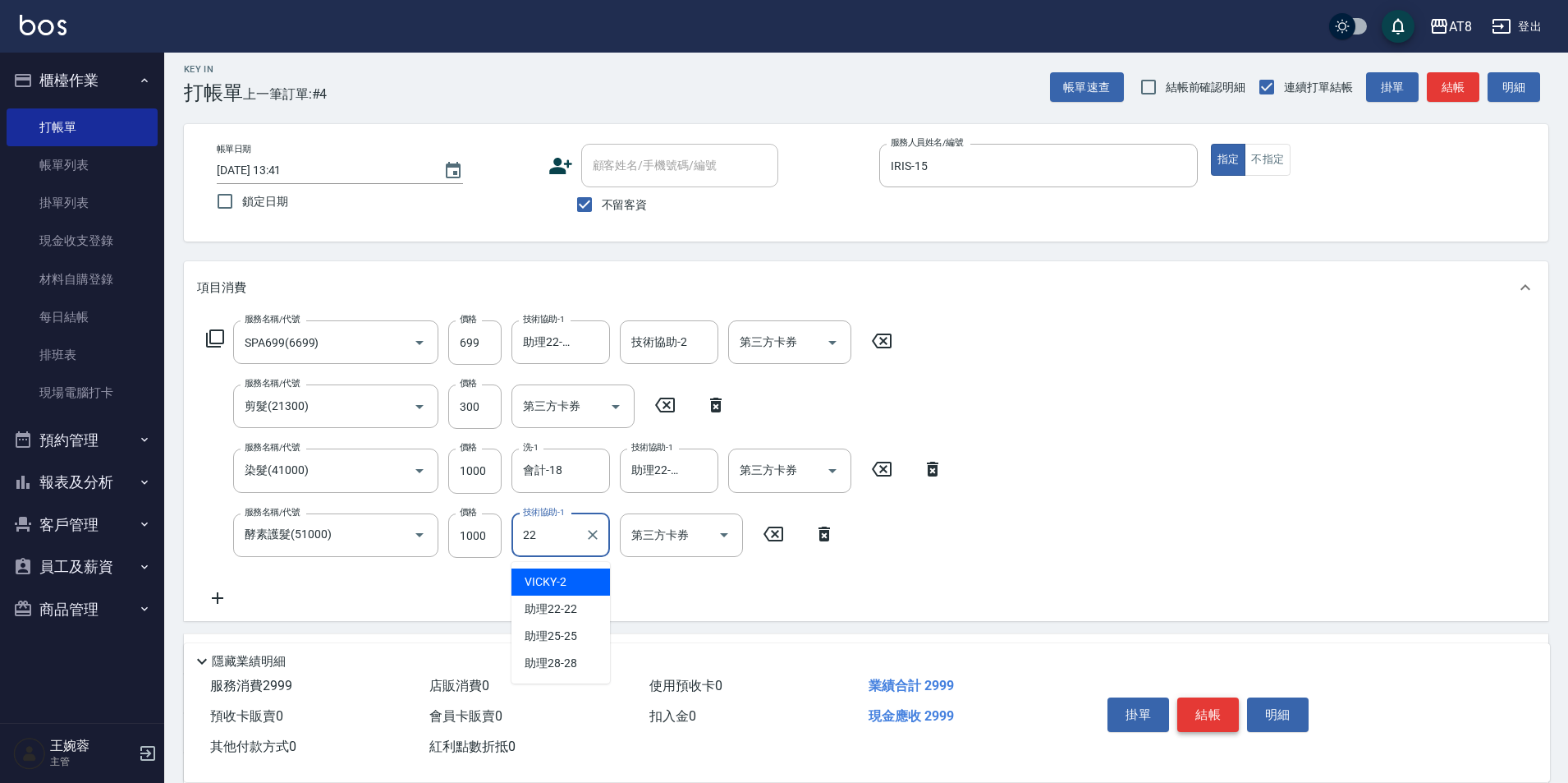
type input "助理22-22"
click at [1222, 706] on button "結帳" at bounding box center [1208, 715] width 61 height 34
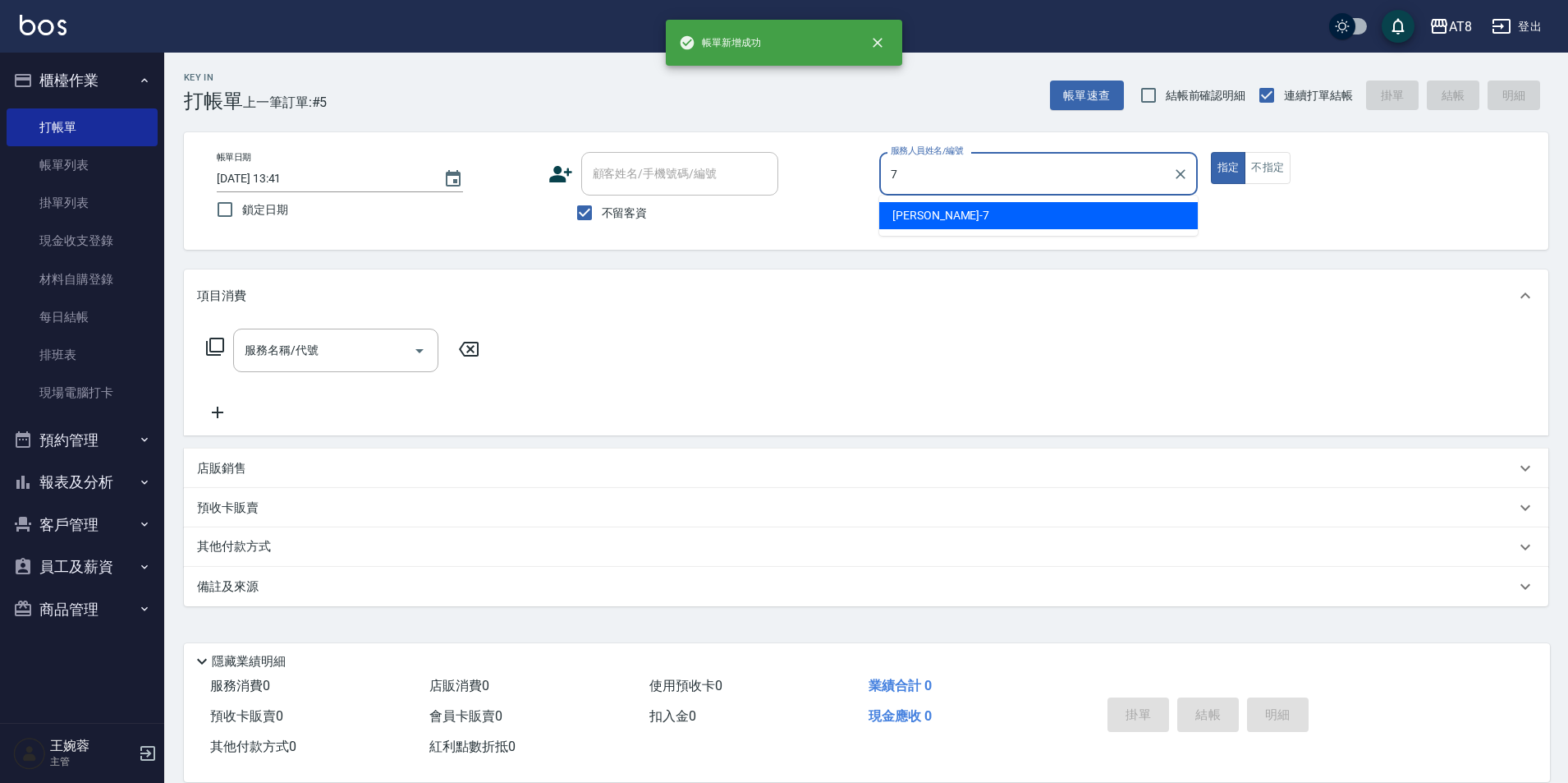
type input "[PERSON_NAME]-7"
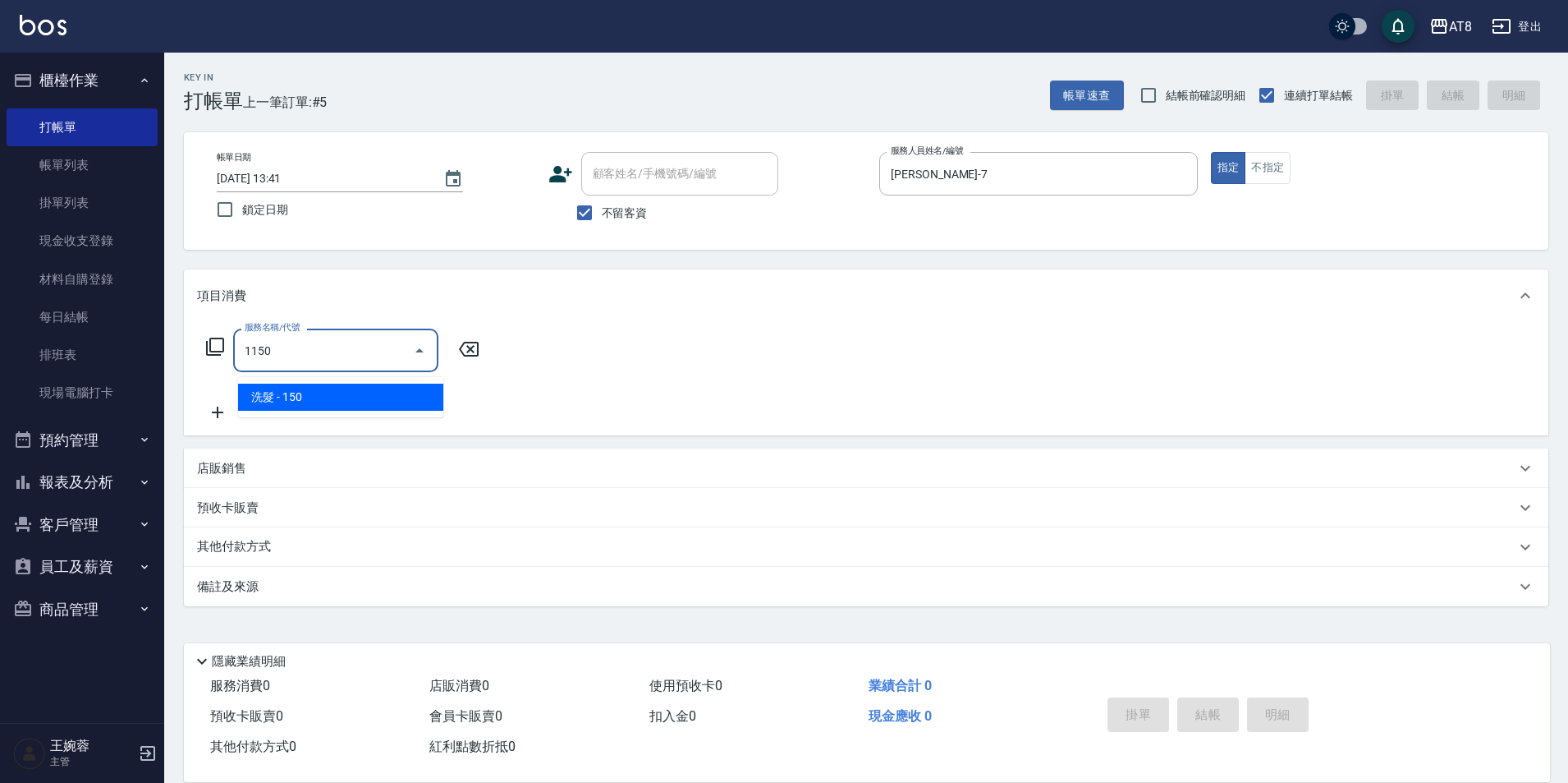
type input "洗髮(1150)"
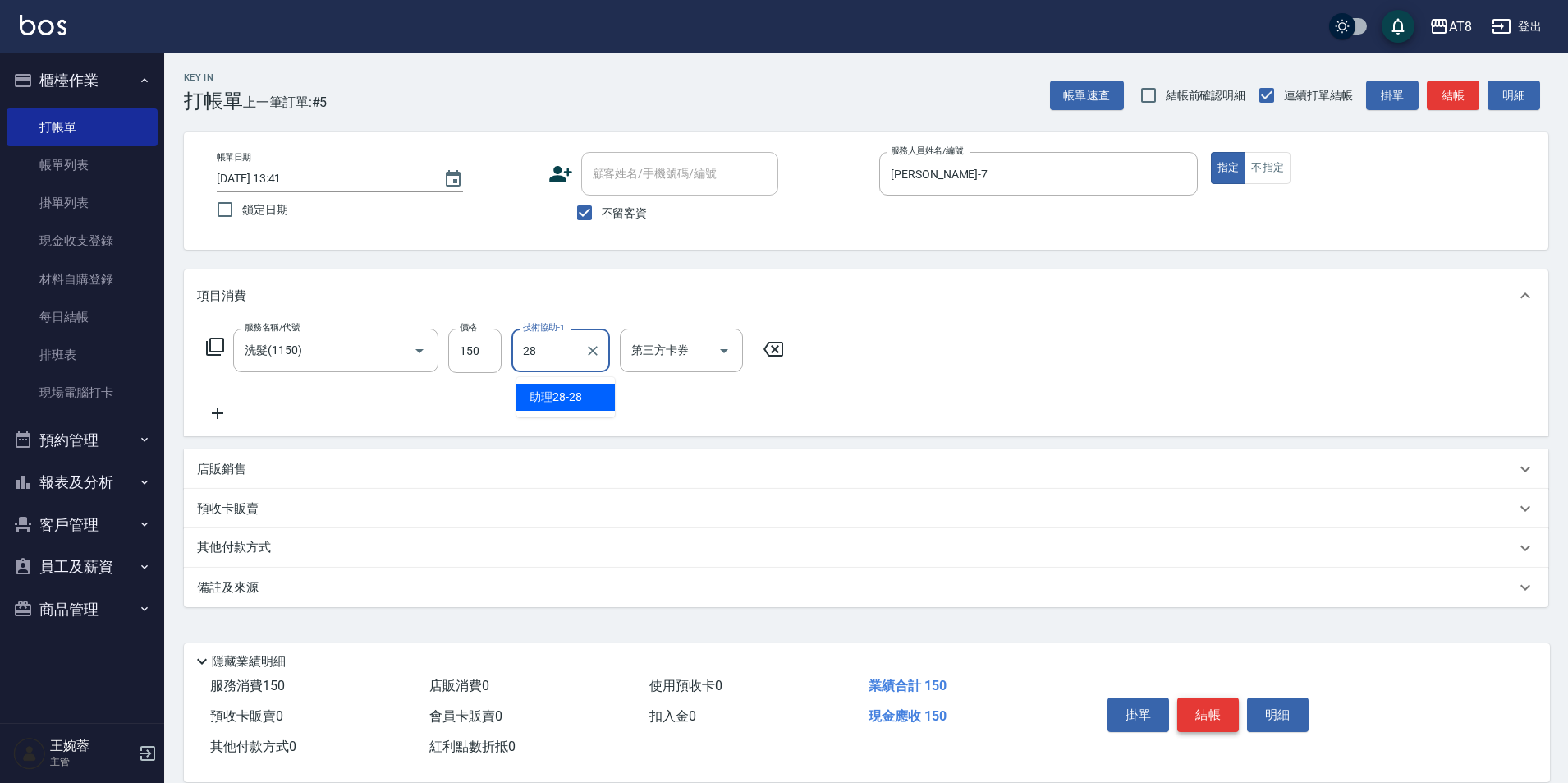
type input "助理28-28"
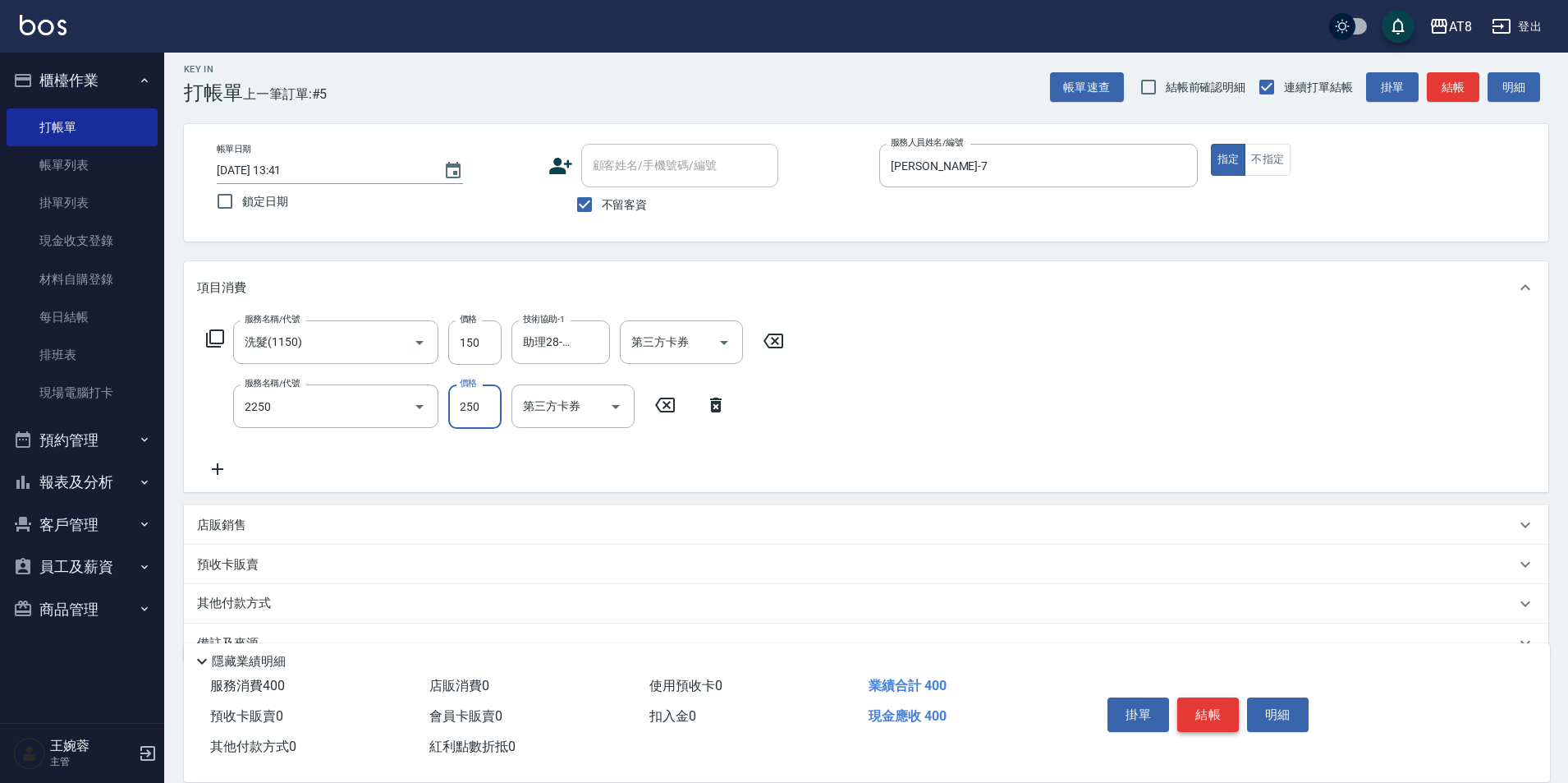
type input "剪髮(2250)"
click at [1222, 706] on button "結帳" at bounding box center [1208, 715] width 61 height 34
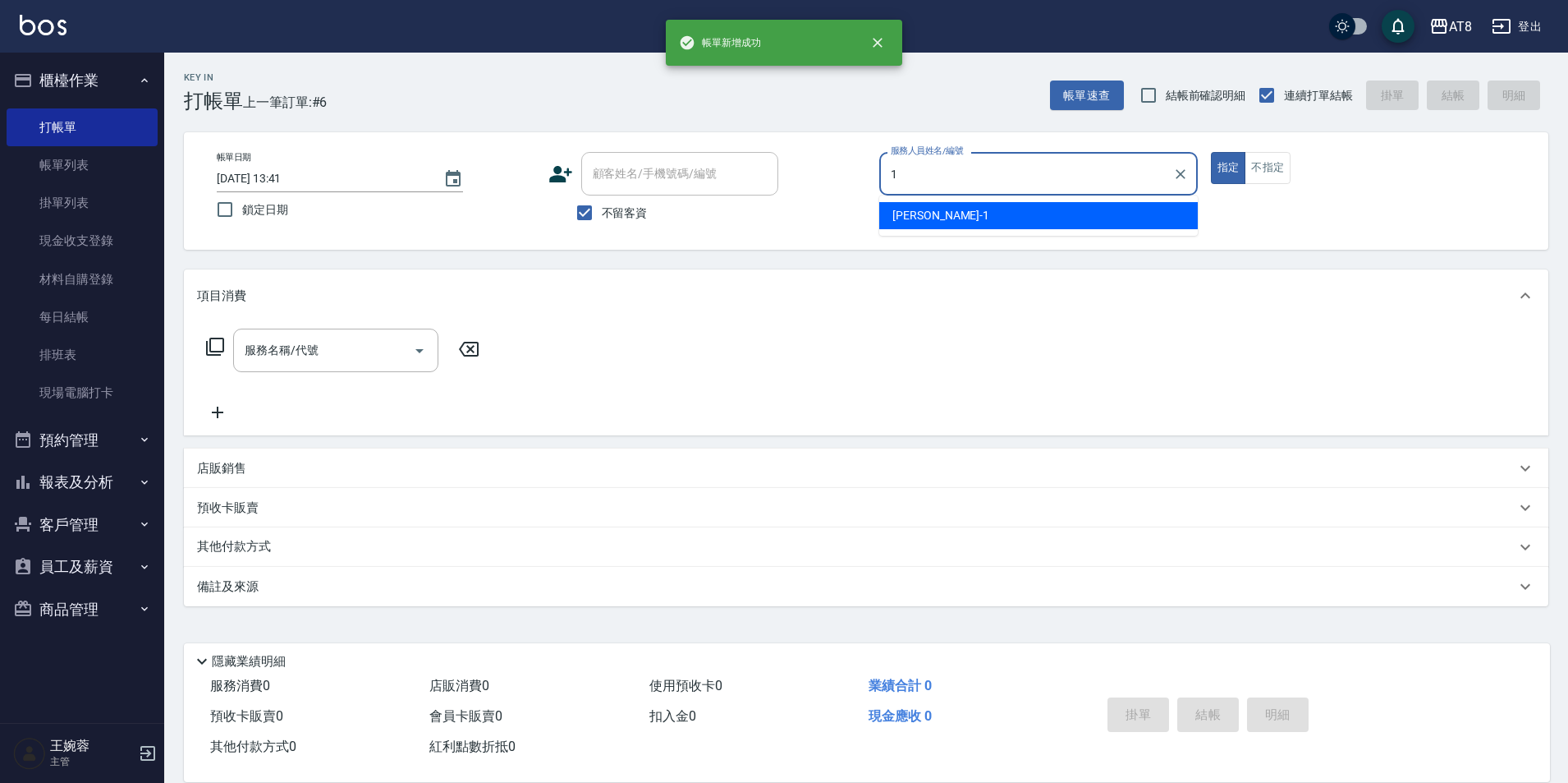
type input "YUKI-1"
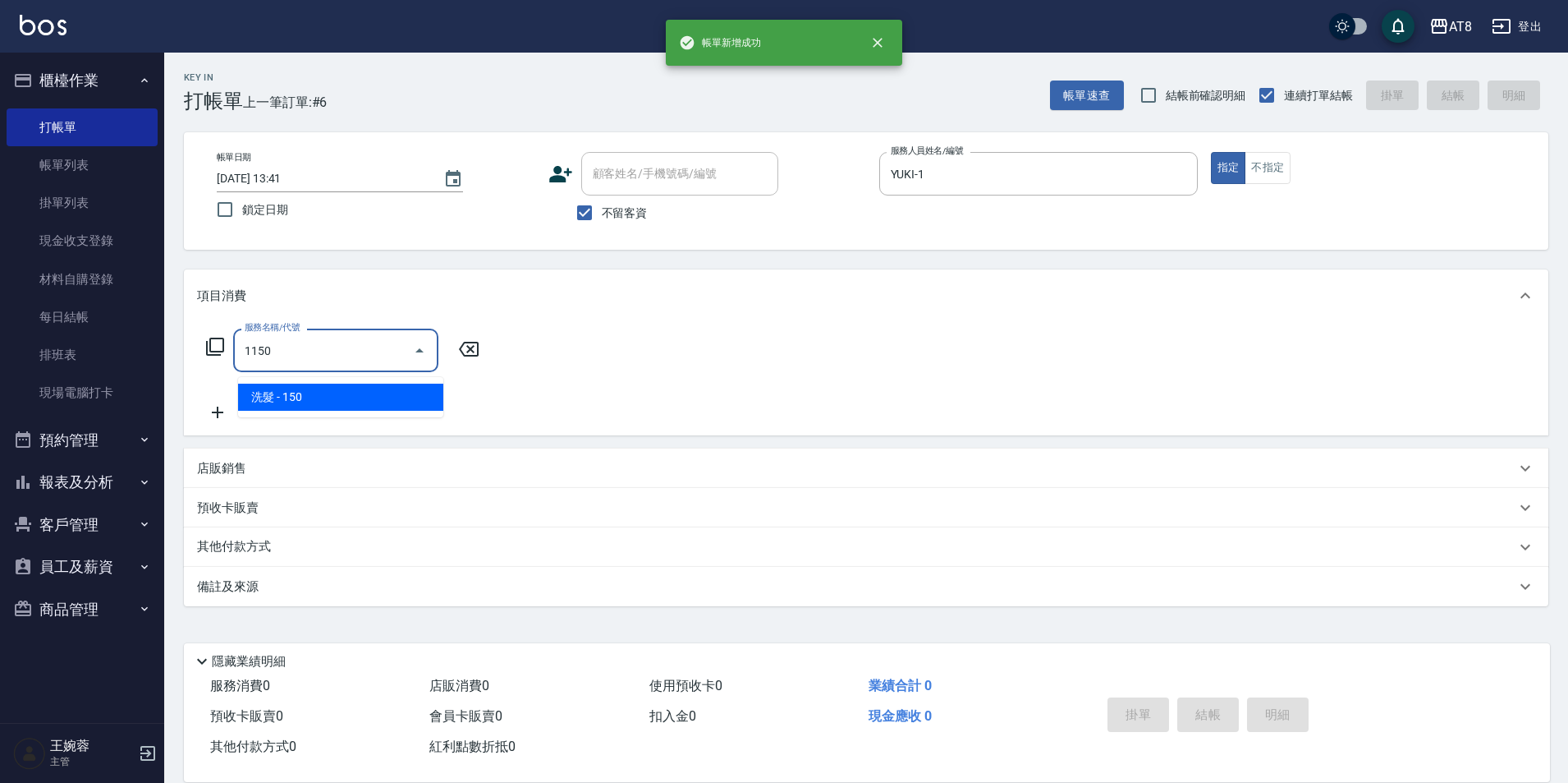
type input "洗髮(1150)"
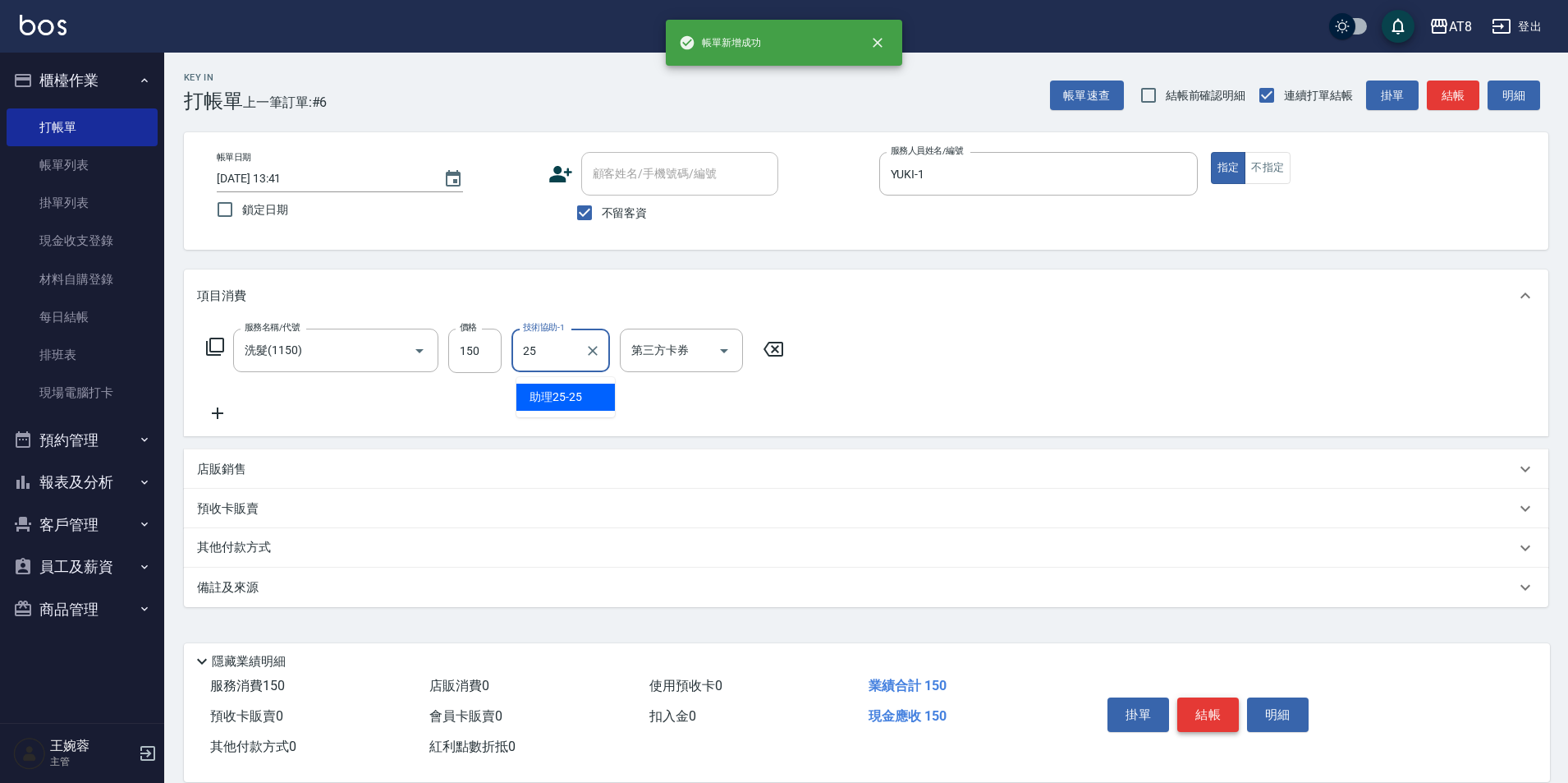
type input "助理25-25"
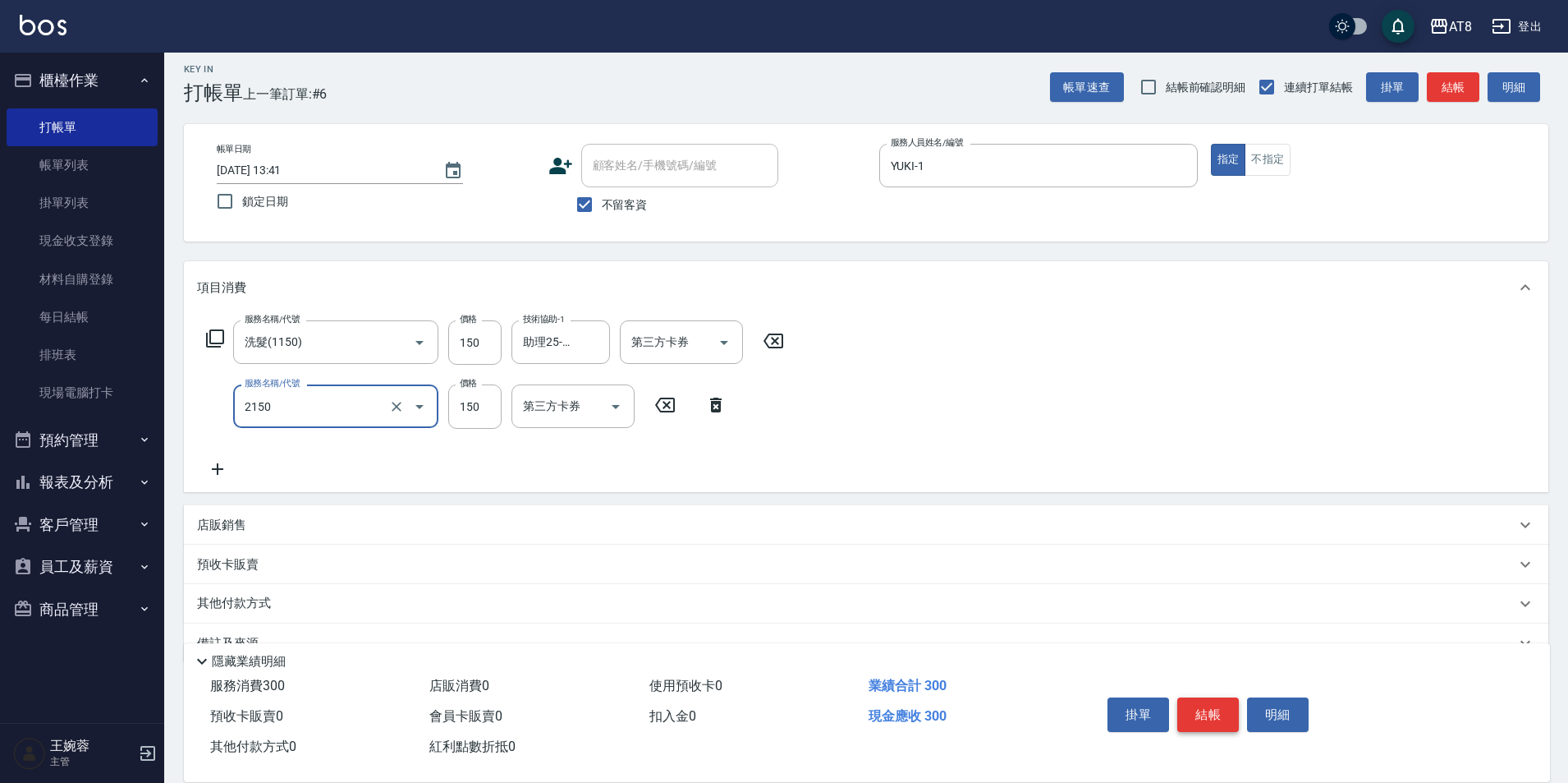
type input "剪髮(2150)"
click at [1222, 706] on button "結帳" at bounding box center [1208, 715] width 61 height 34
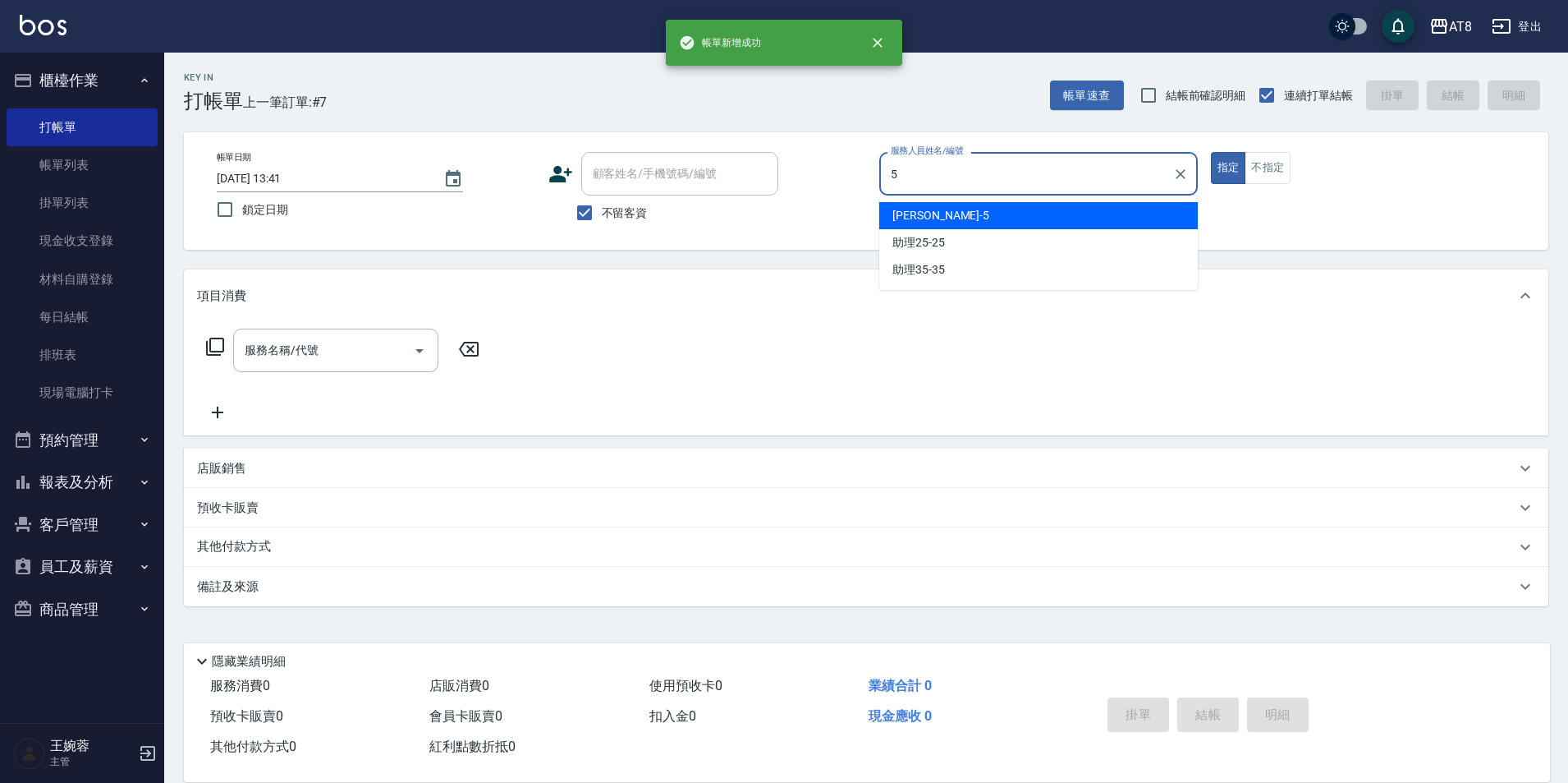
type input "HANK-5"
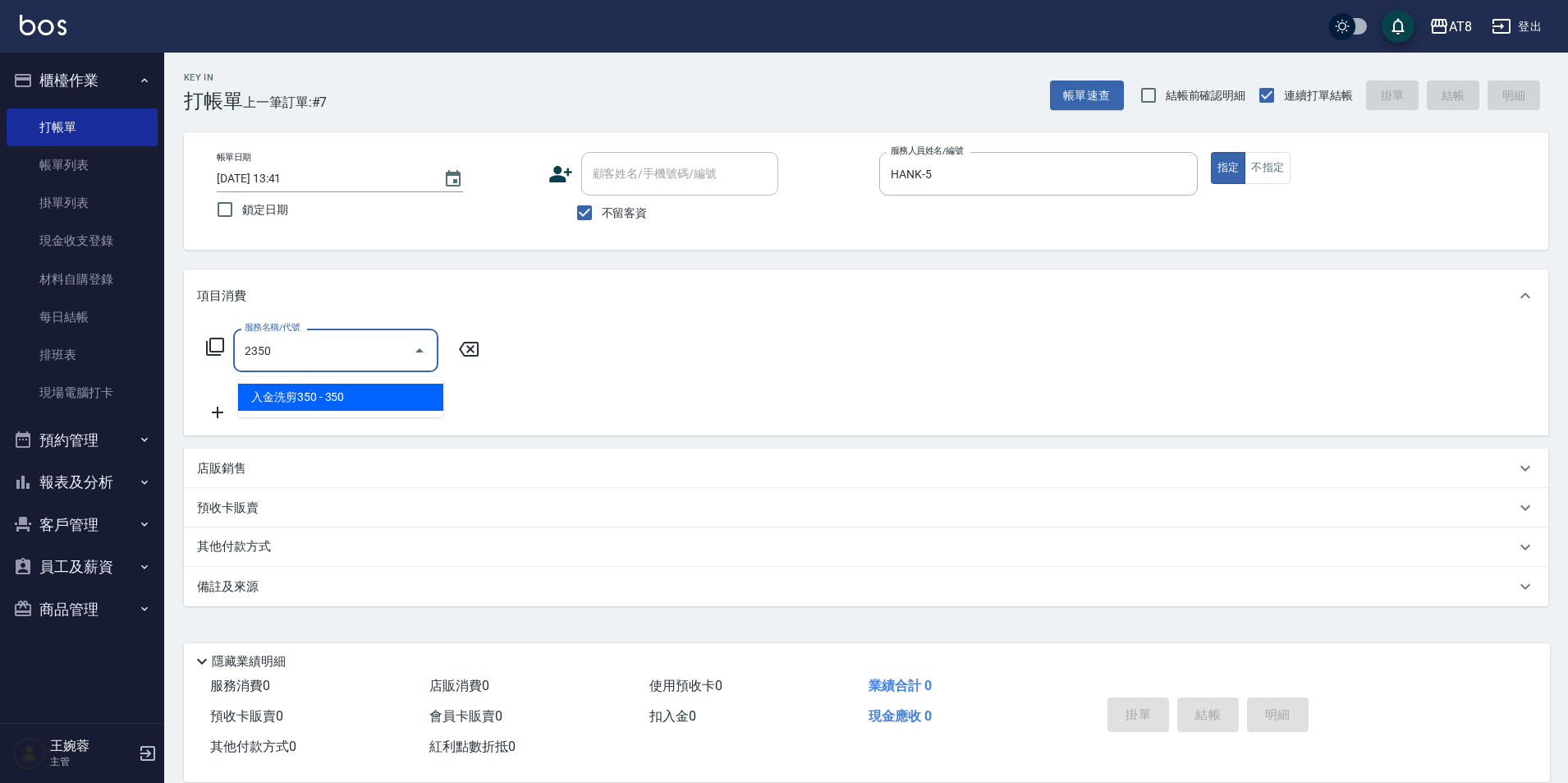
type input "入金洗剪350(2350)"
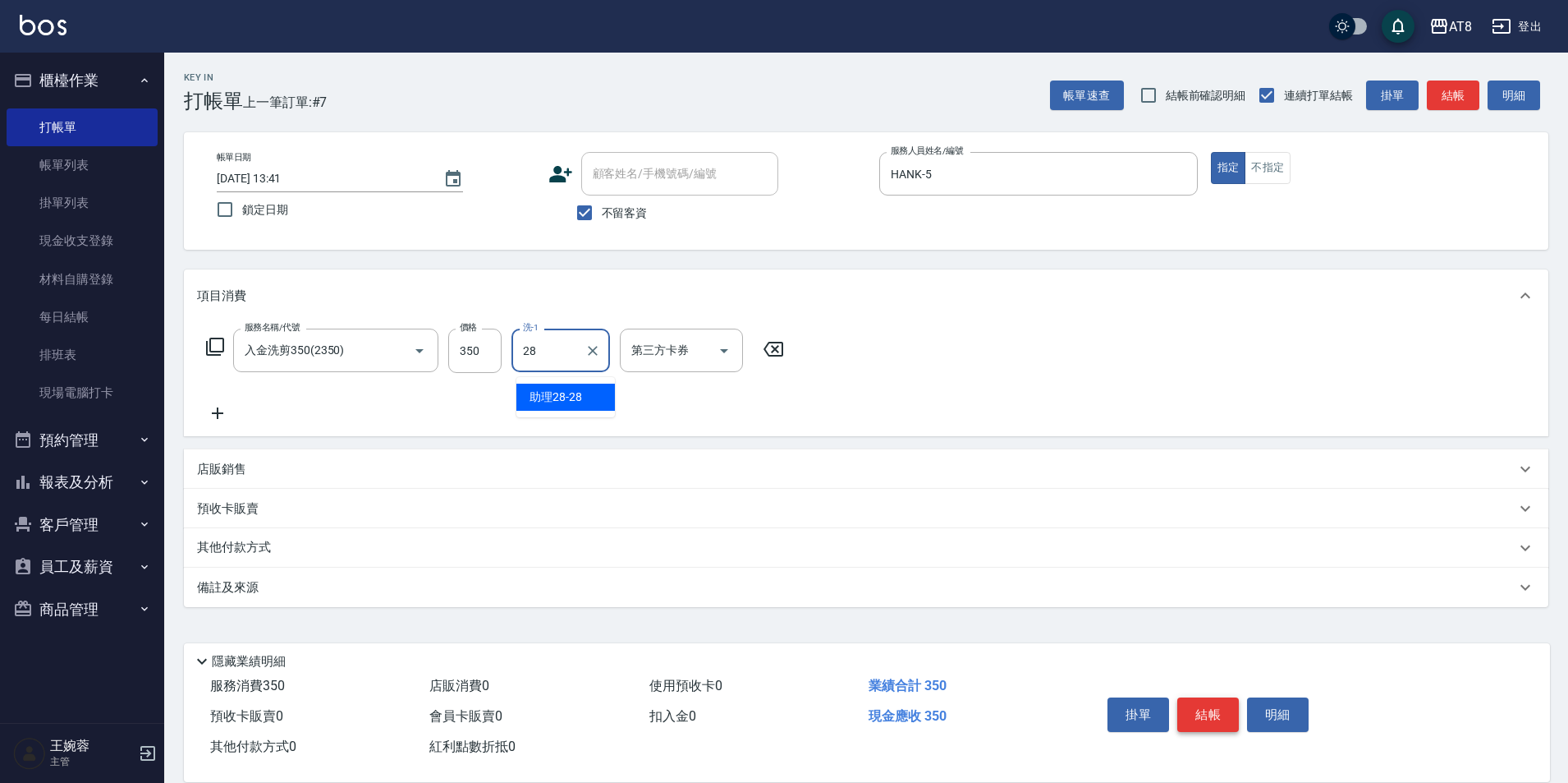
type input "助理28-28"
click at [732, 341] on icon "Open" at bounding box center [724, 350] width 20 height 20
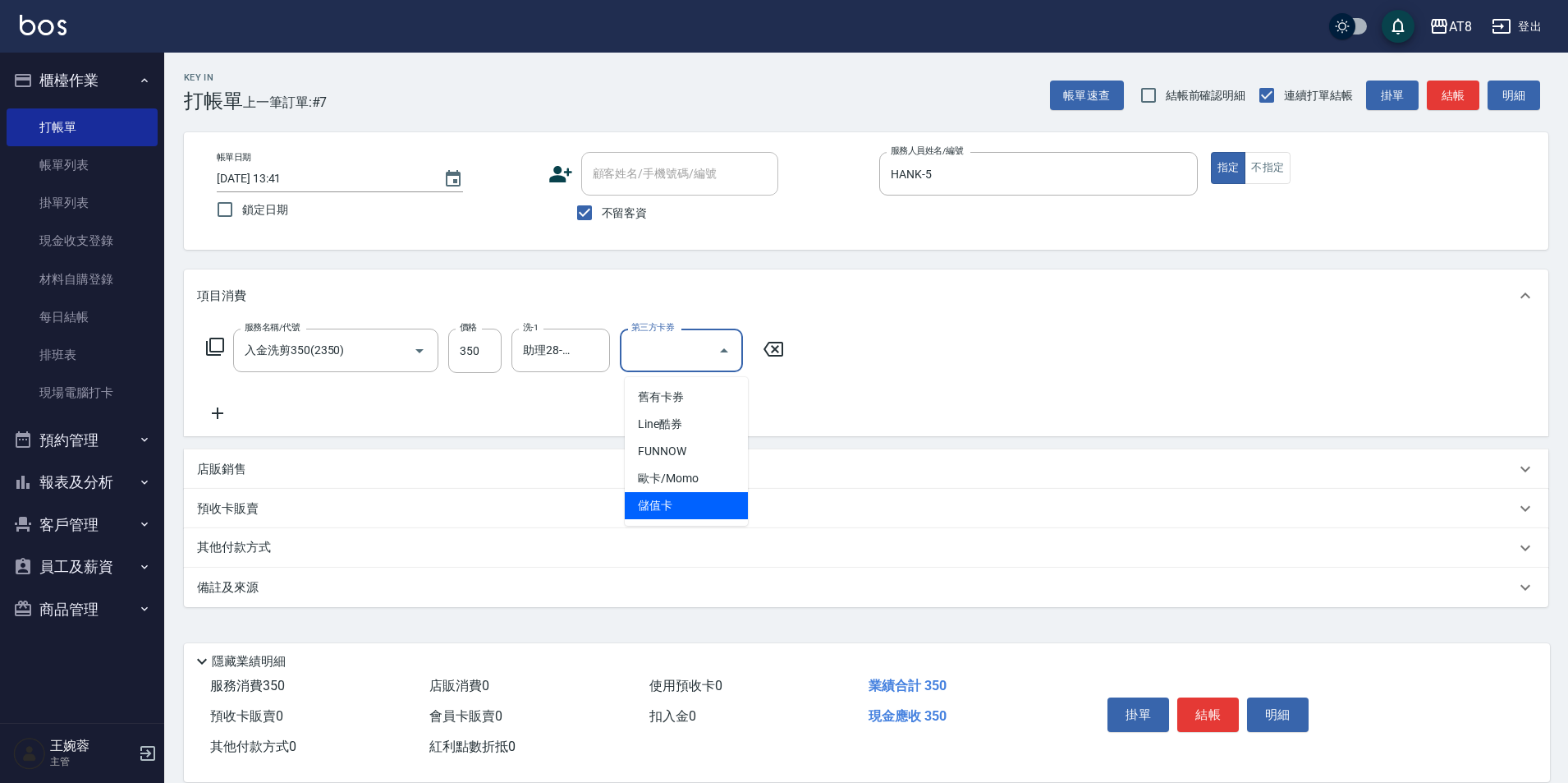
click at [726, 492] on span "儲值卡" at bounding box center [686, 505] width 123 height 27
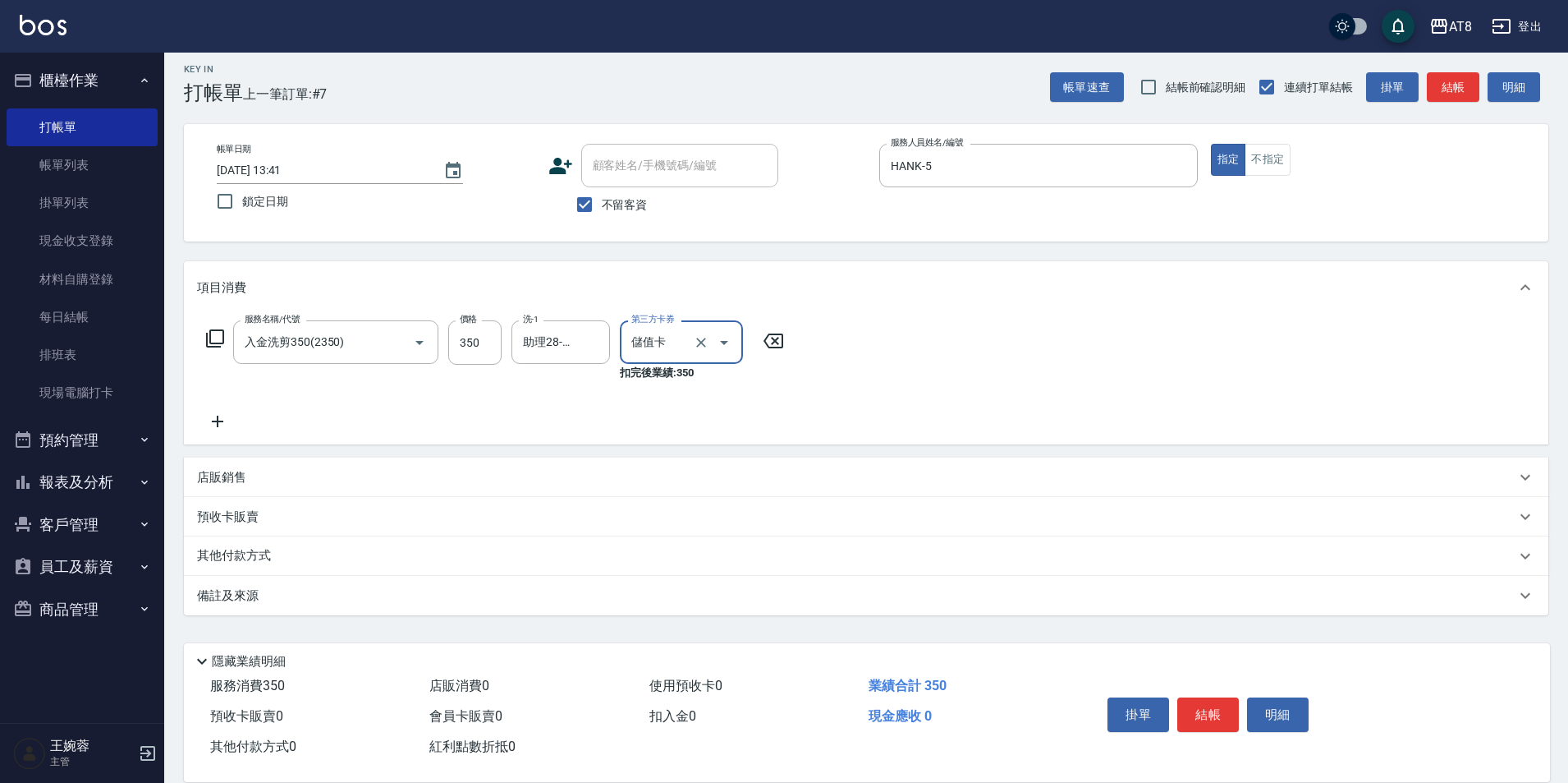
type input "儲值卡"
click at [1215, 698] on button "結帳" at bounding box center [1208, 715] width 61 height 34
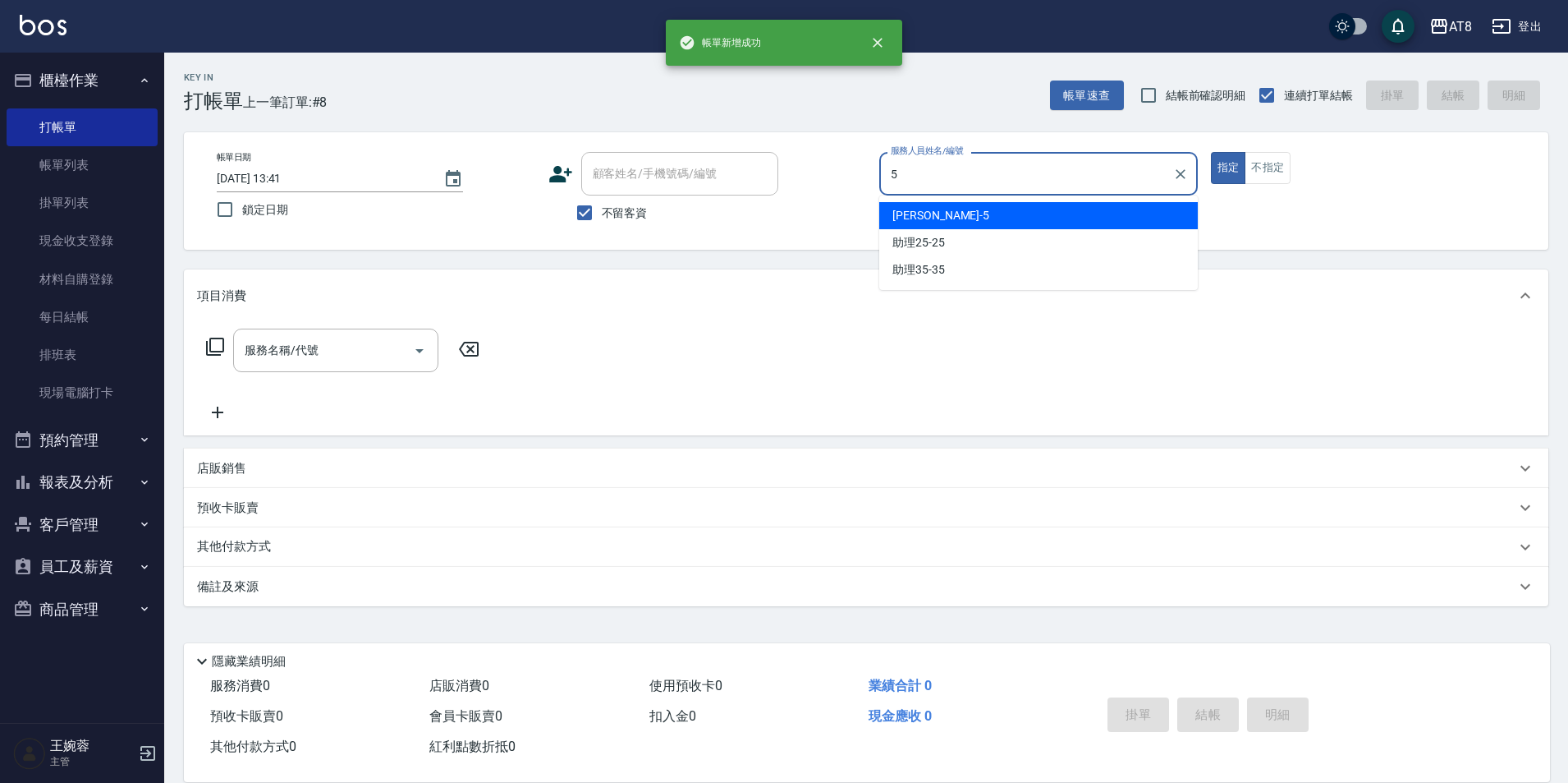
type input "HANK-5"
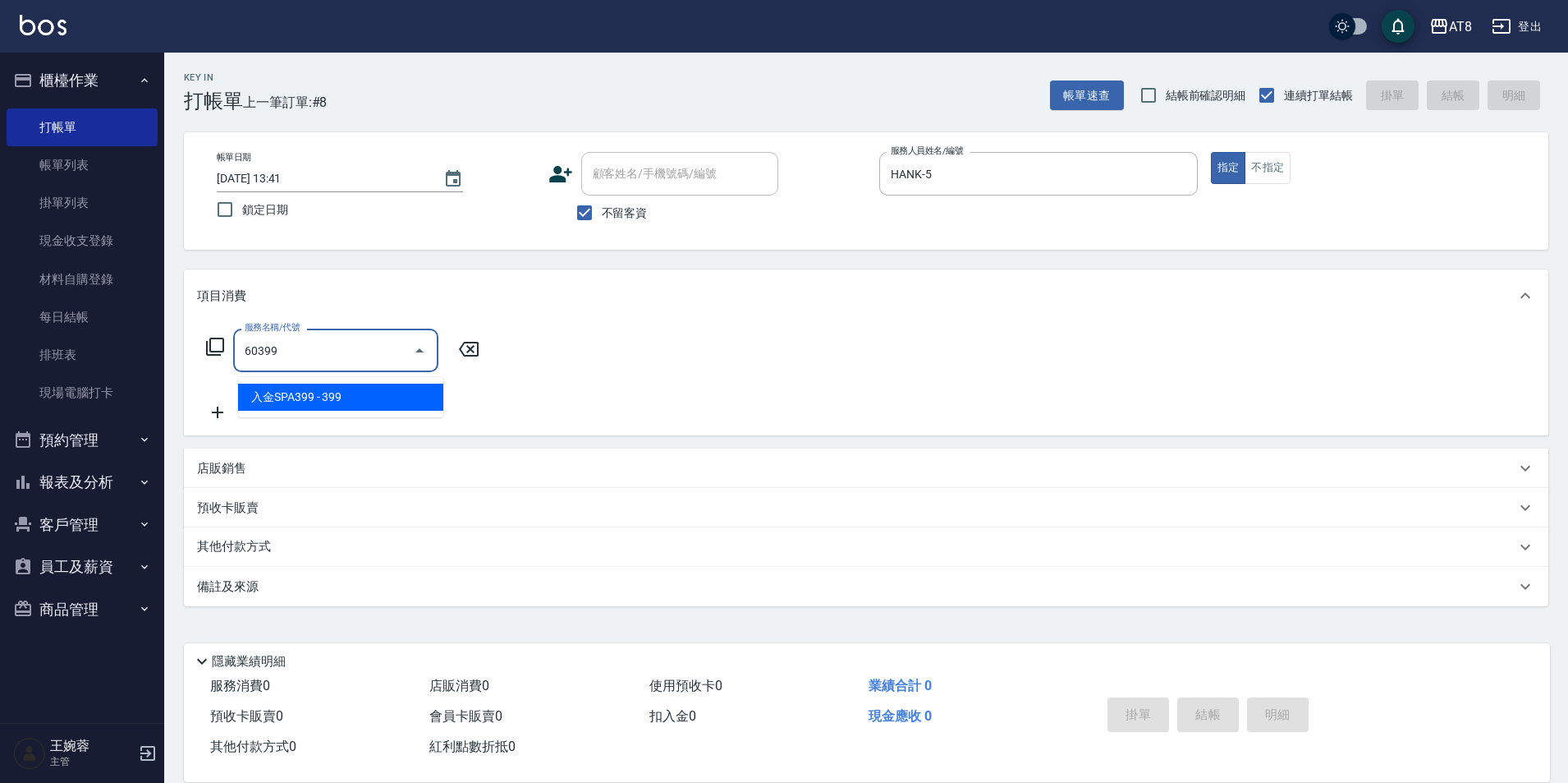
type input "入金SPA399(60399)"
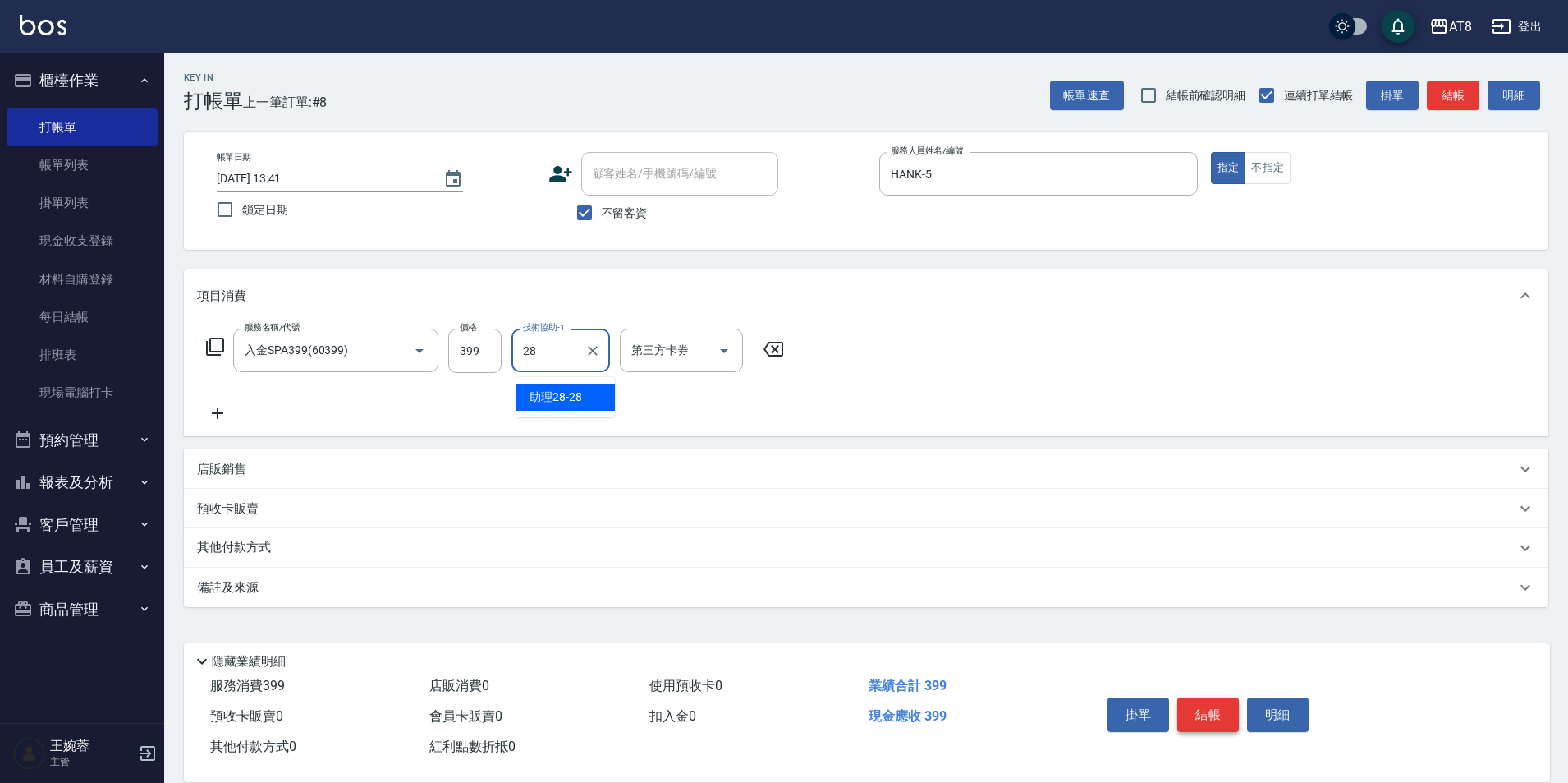
type input "助理28-28"
click at [742, 345] on div "第三方卡券" at bounding box center [681, 350] width 123 height 44
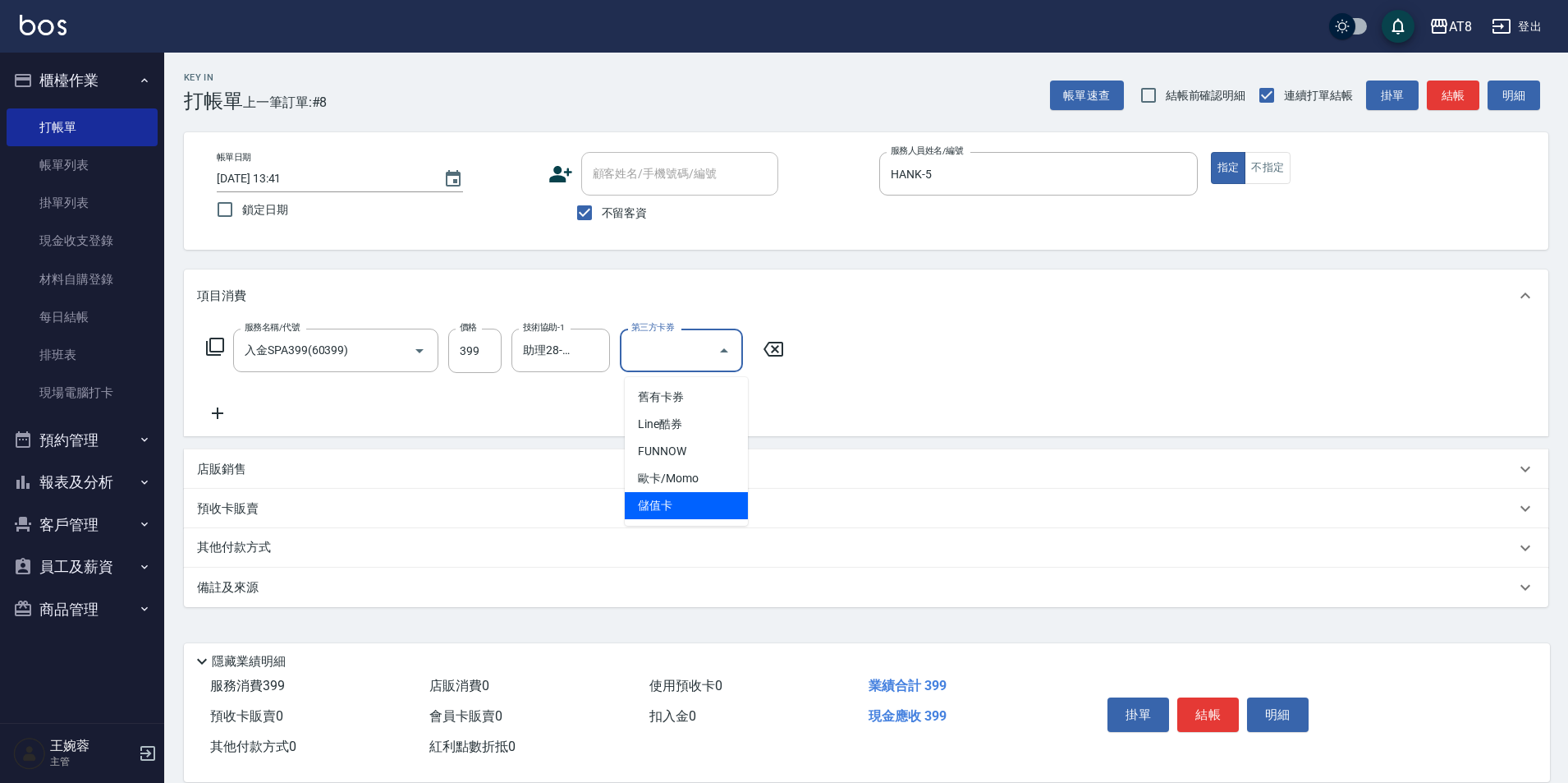
click at [724, 504] on span "儲值卡" at bounding box center [686, 505] width 123 height 27
type input "儲值卡"
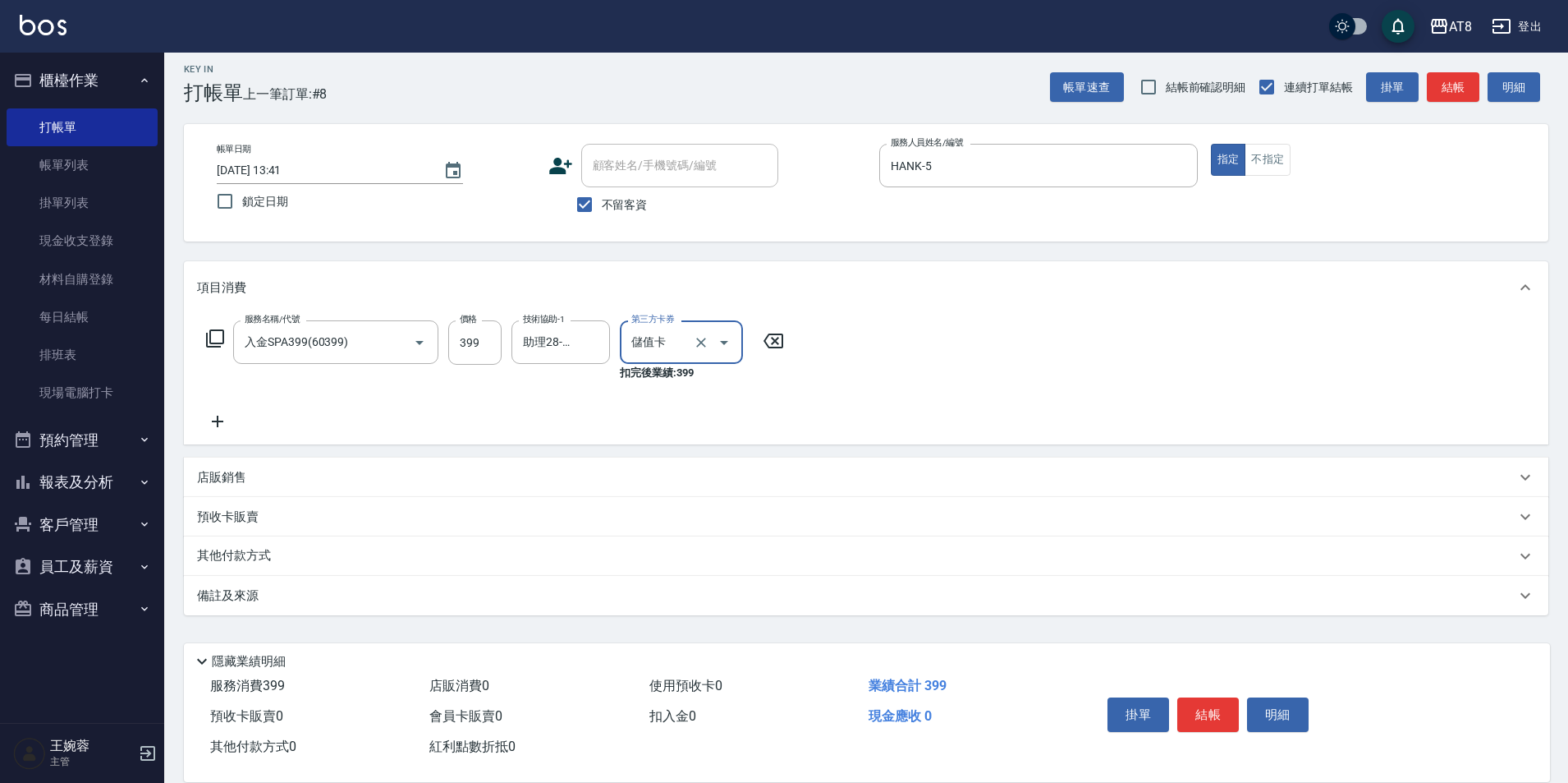
click at [1210, 698] on button "結帳" at bounding box center [1208, 715] width 61 height 34
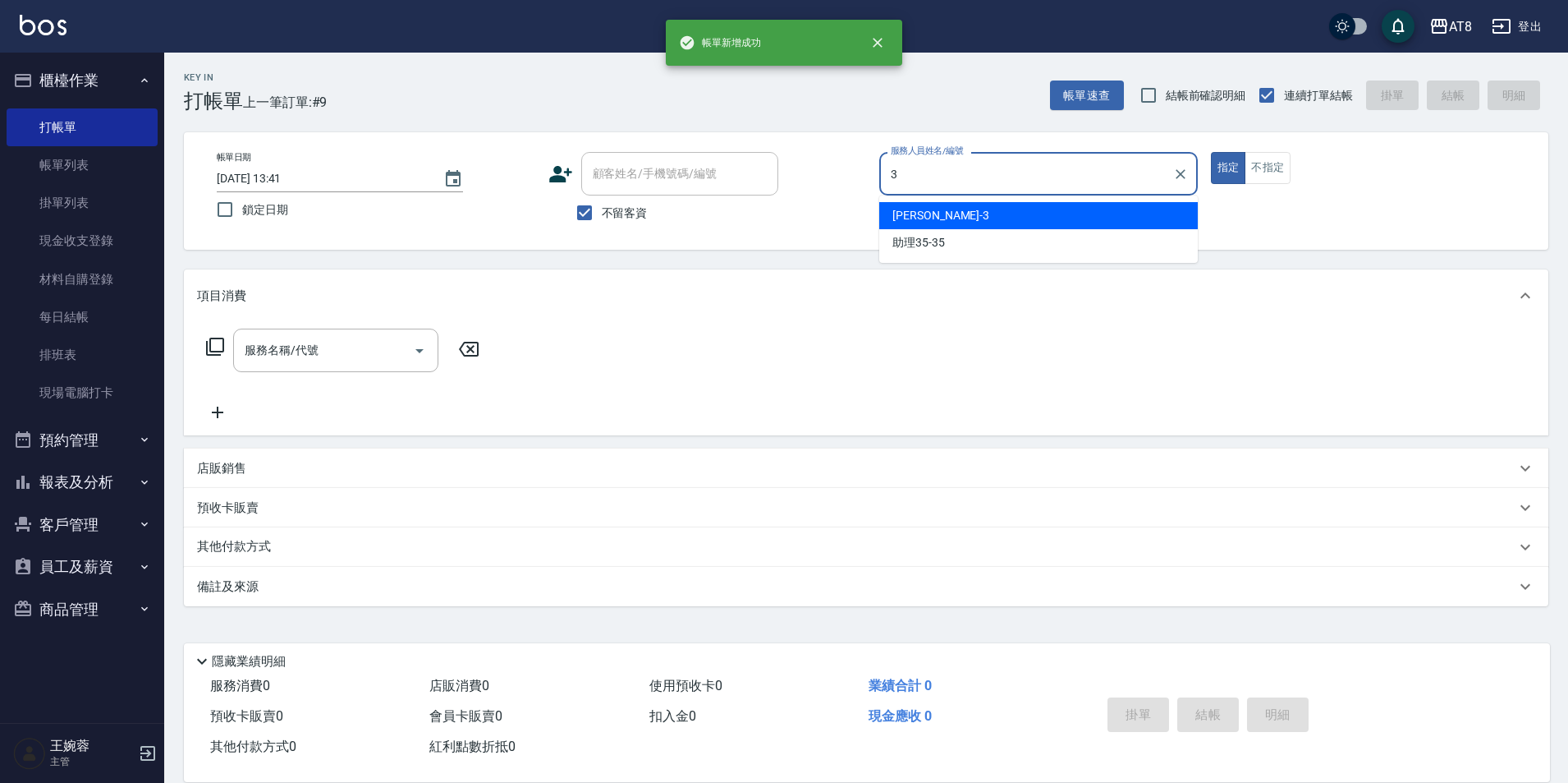
type input "[PERSON_NAME]-3"
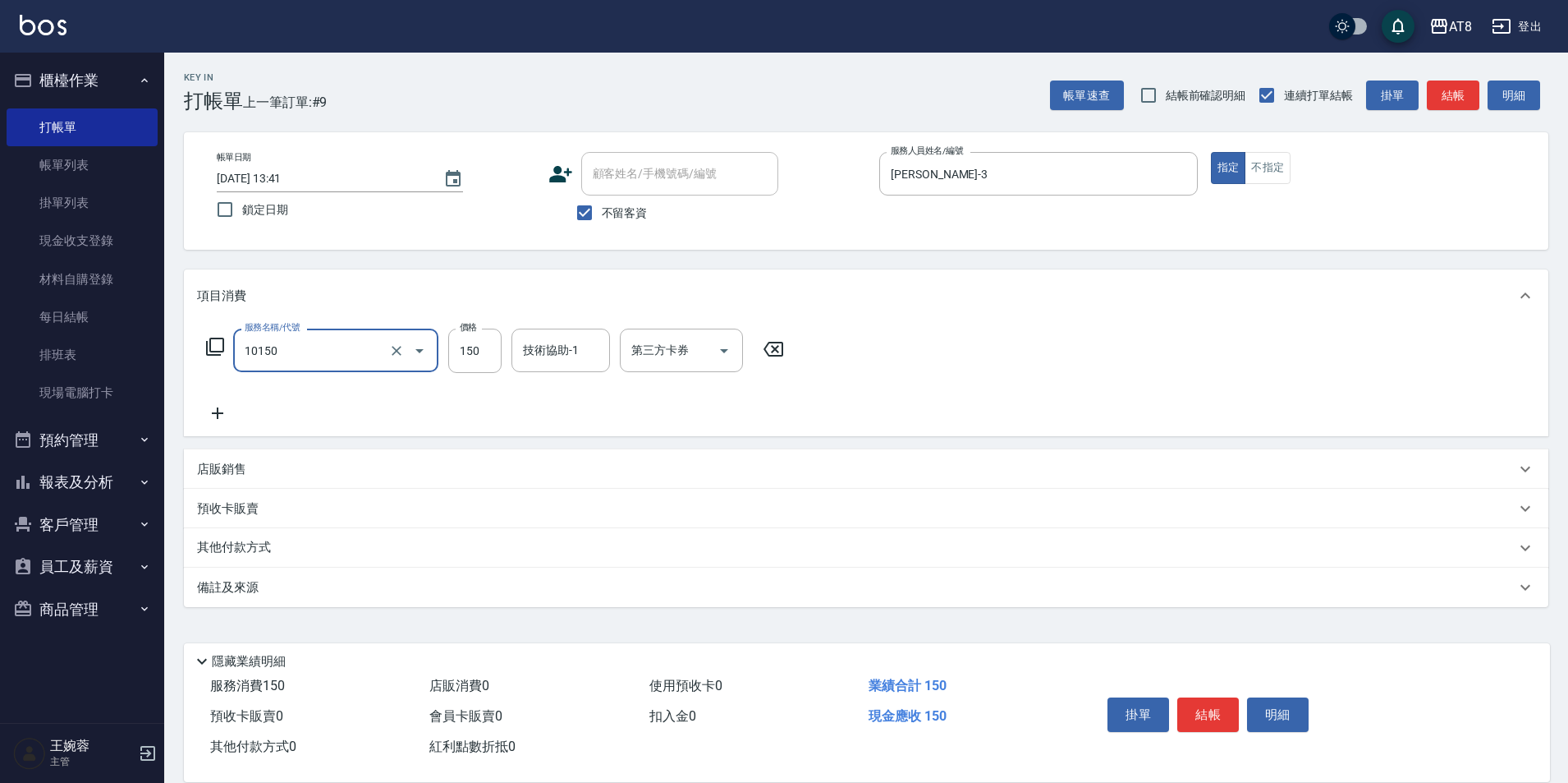
type input "入金洗髮150(10150)"
click at [492, 354] on input "150" at bounding box center [475, 351] width 54 height 44
type input "200"
click at [206, 421] on icon at bounding box center [218, 412] width 41 height 20
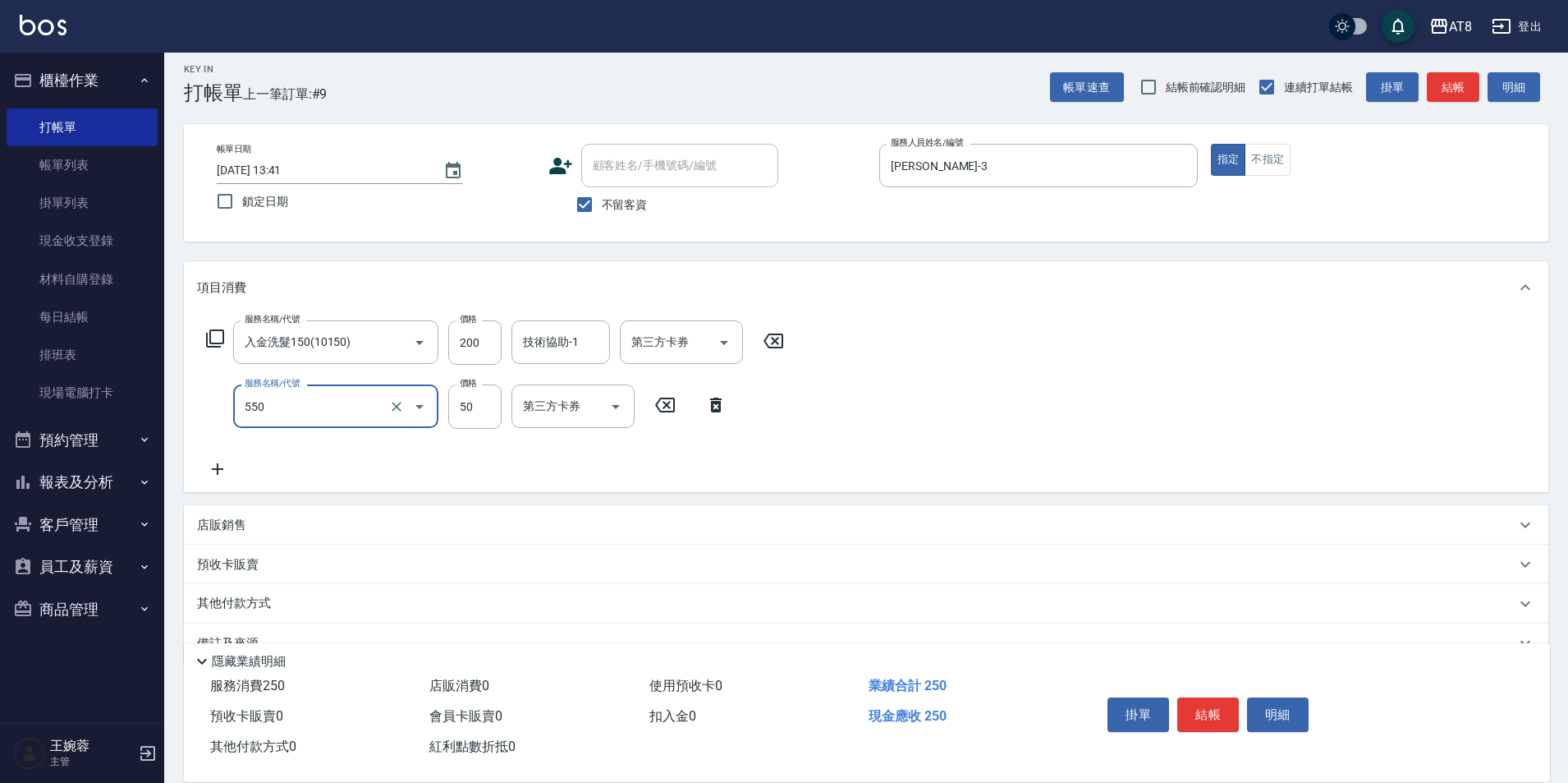
type input "精油或深層(550)"
click at [406, 415] on button "Open" at bounding box center [419, 406] width 26 height 26
click at [393, 413] on icon "Clear" at bounding box center [396, 406] width 16 height 16
type input "入金精油50(5050)"
click at [728, 348] on icon "Open" at bounding box center [724, 342] width 20 height 20
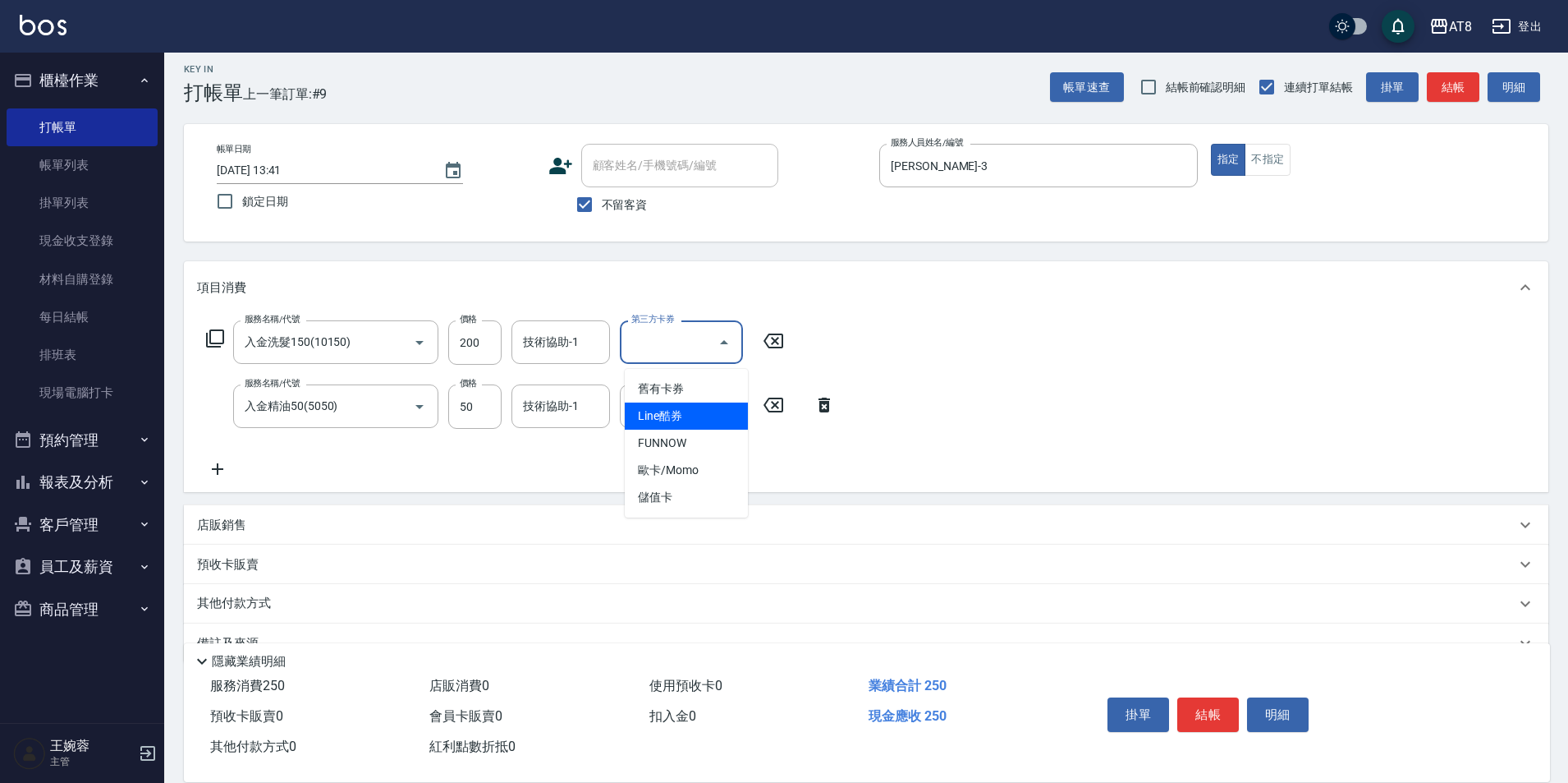
click at [718, 500] on span "儲值卡" at bounding box center [686, 498] width 123 height 27
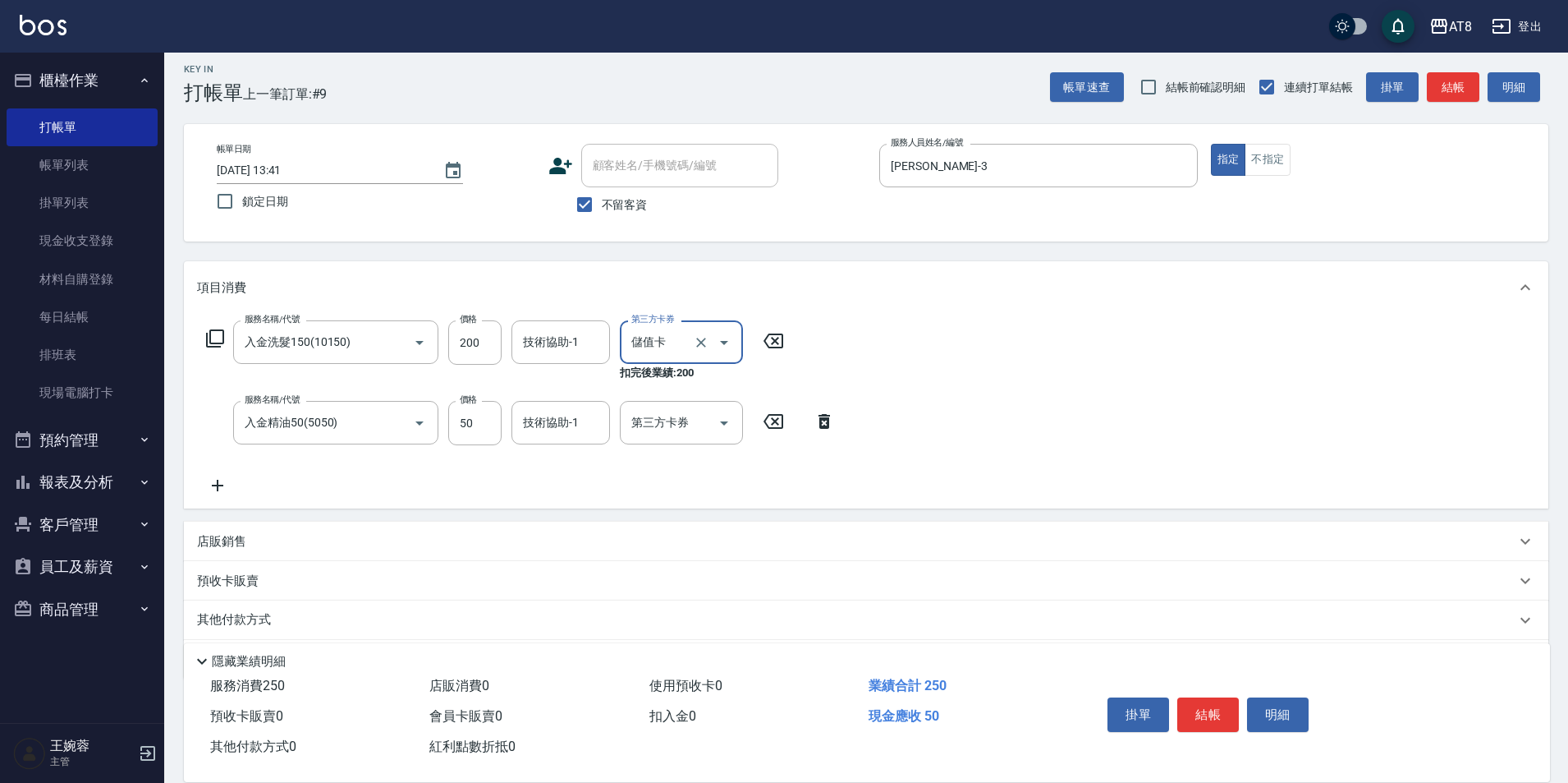
type input "儲值卡"
click at [720, 429] on icon "Open" at bounding box center [724, 423] width 20 height 20
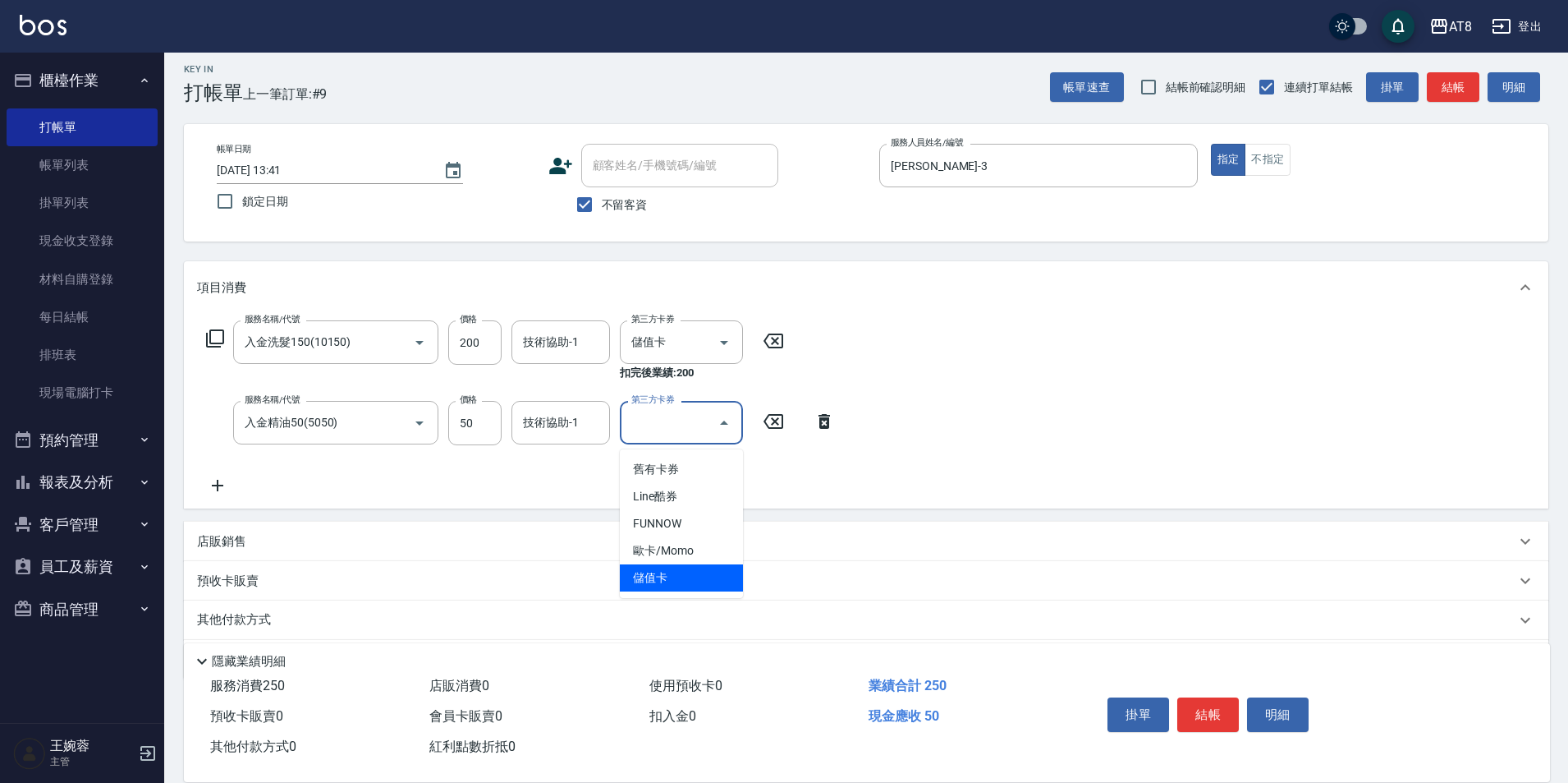
click at [705, 571] on span "儲值卡" at bounding box center [681, 578] width 123 height 27
type input "儲值卡"
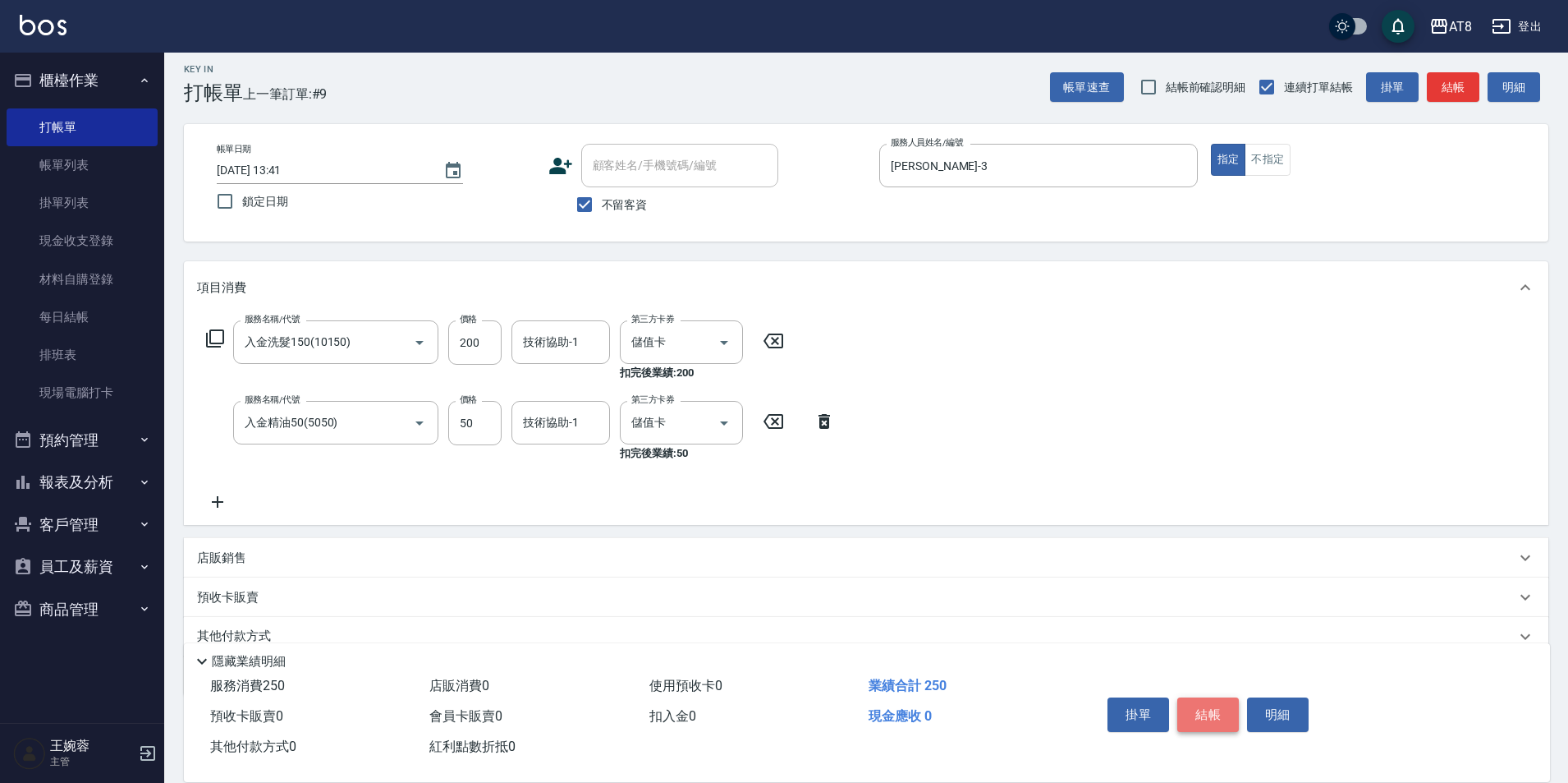
click at [1197, 698] on button "結帳" at bounding box center [1208, 715] width 61 height 34
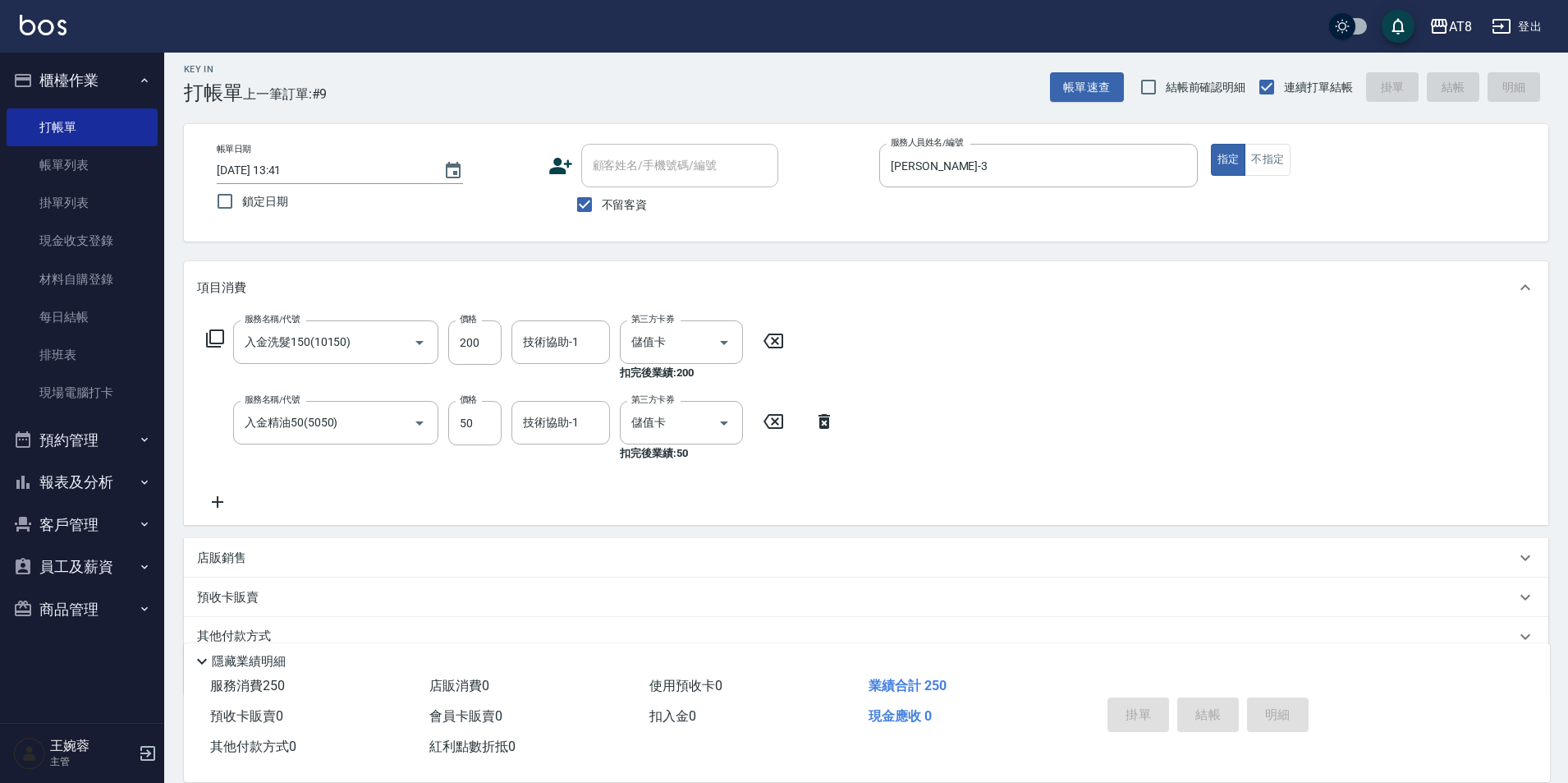
type input "[DATE] 13:42"
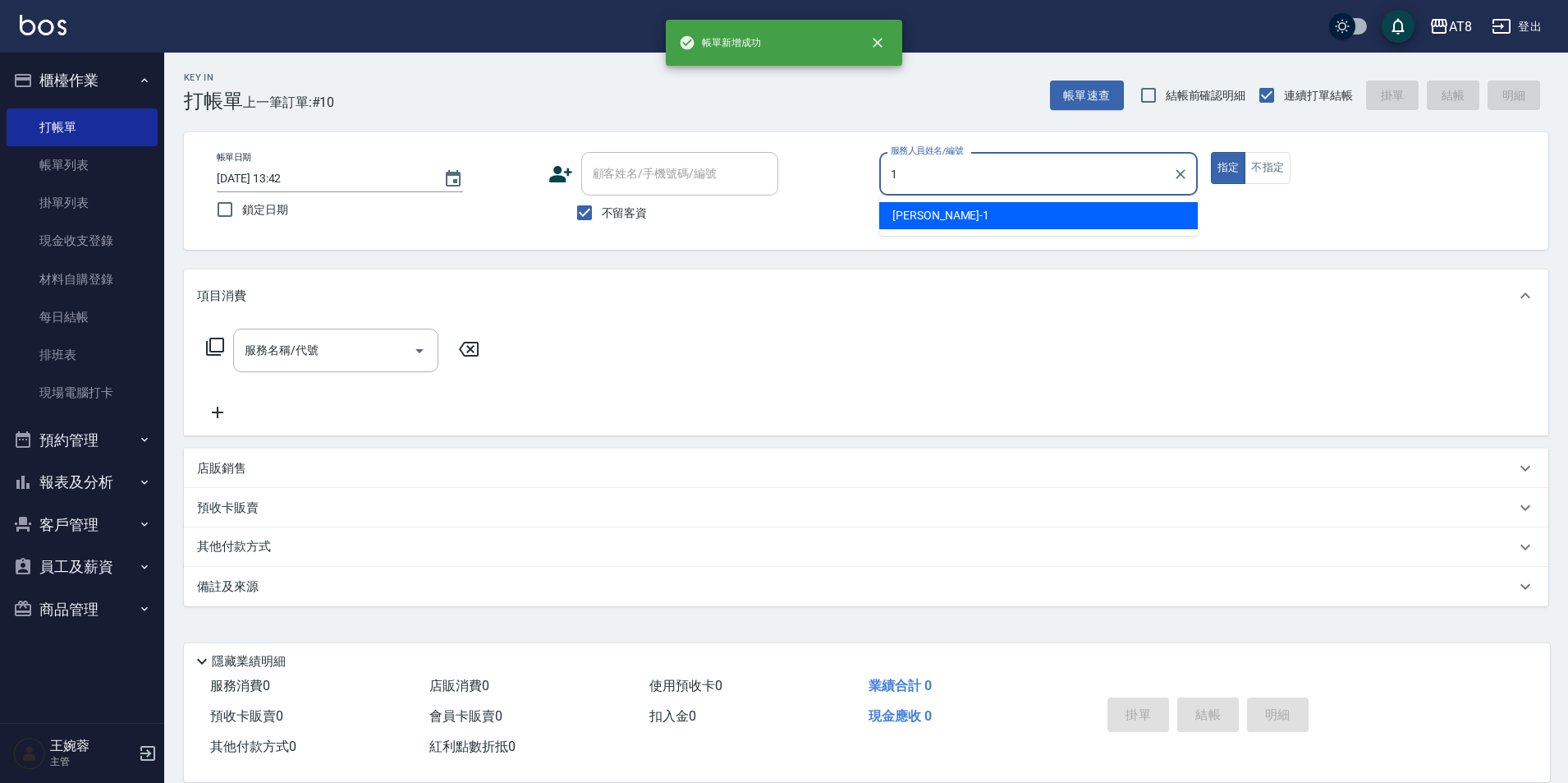
type input "YUKI-1"
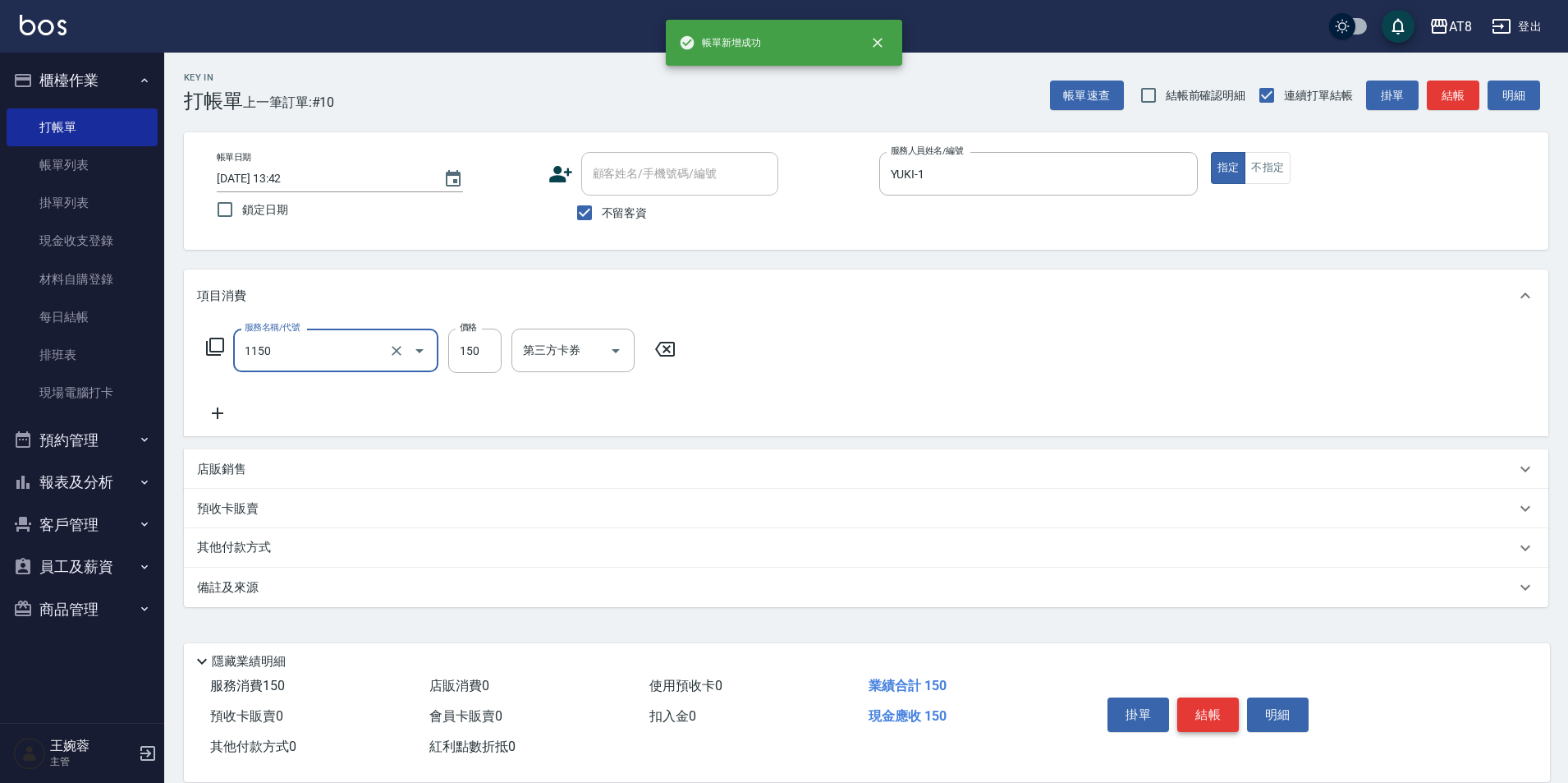
type input "洗髮(1150)"
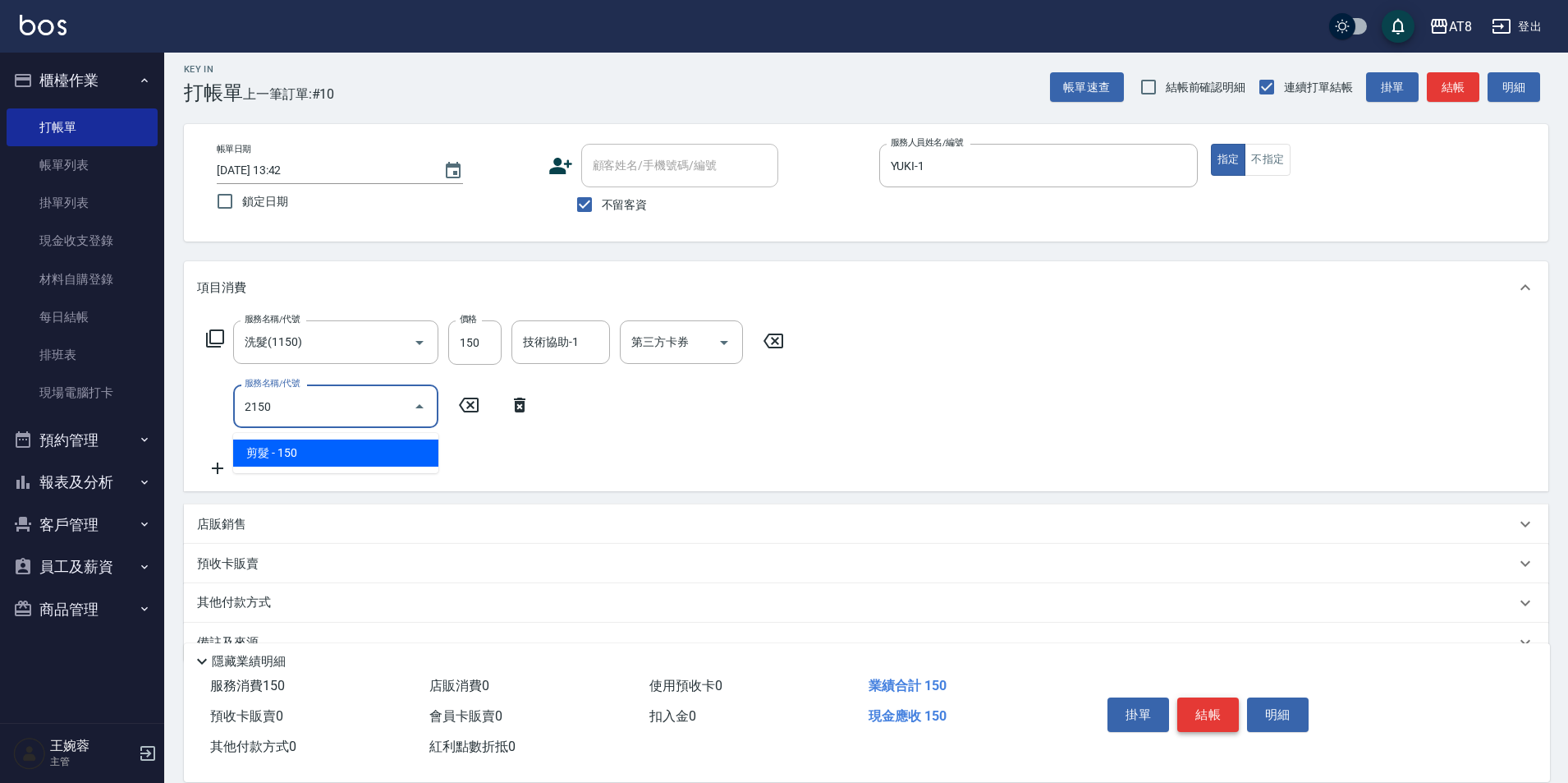
type input "剪髮(2150)"
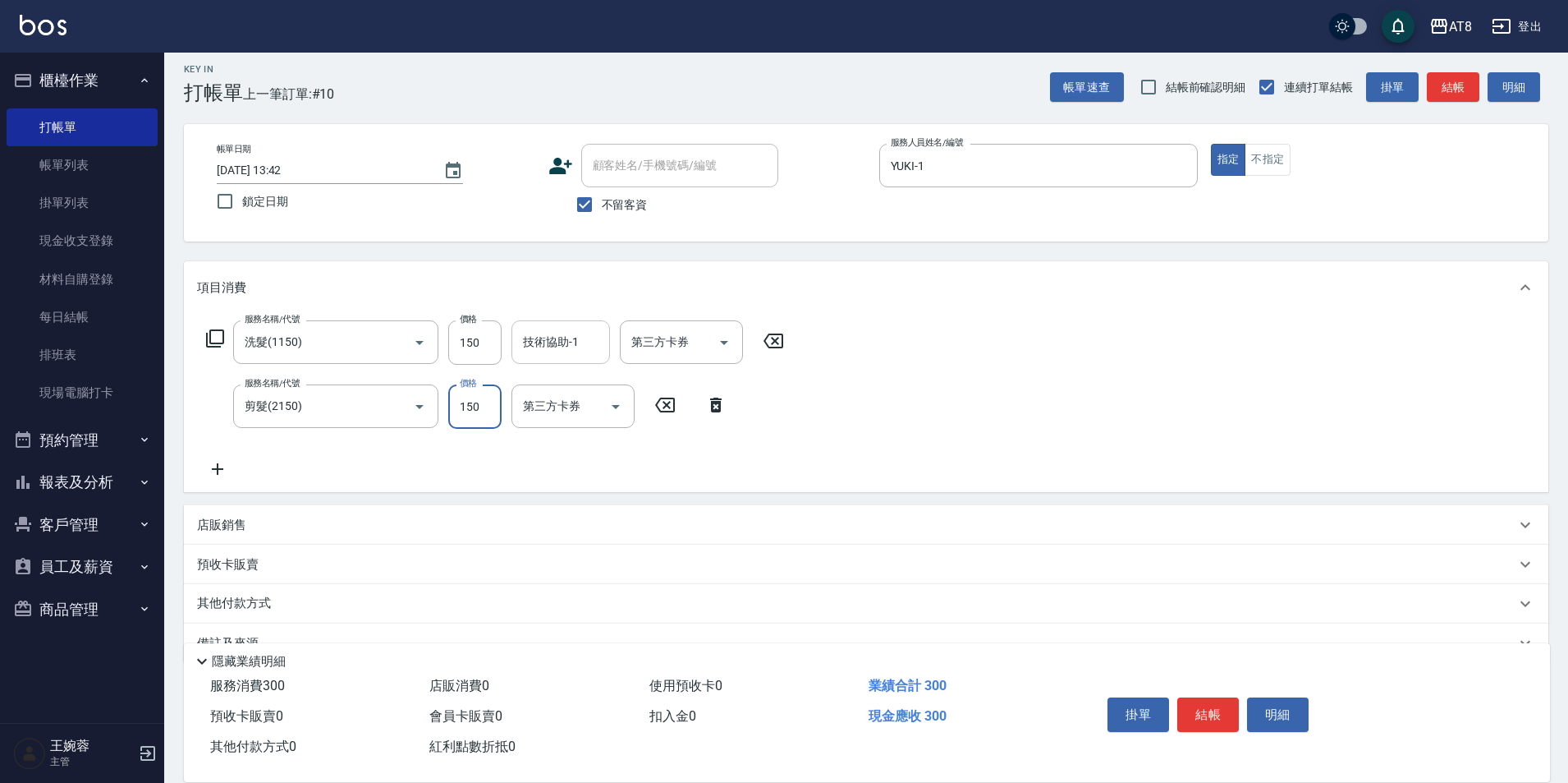
click at [533, 355] on input "技術協助-1" at bounding box center [561, 342] width 84 height 29
type input "YUKI-1"
click at [1197, 698] on button "結帳" at bounding box center [1208, 715] width 61 height 34
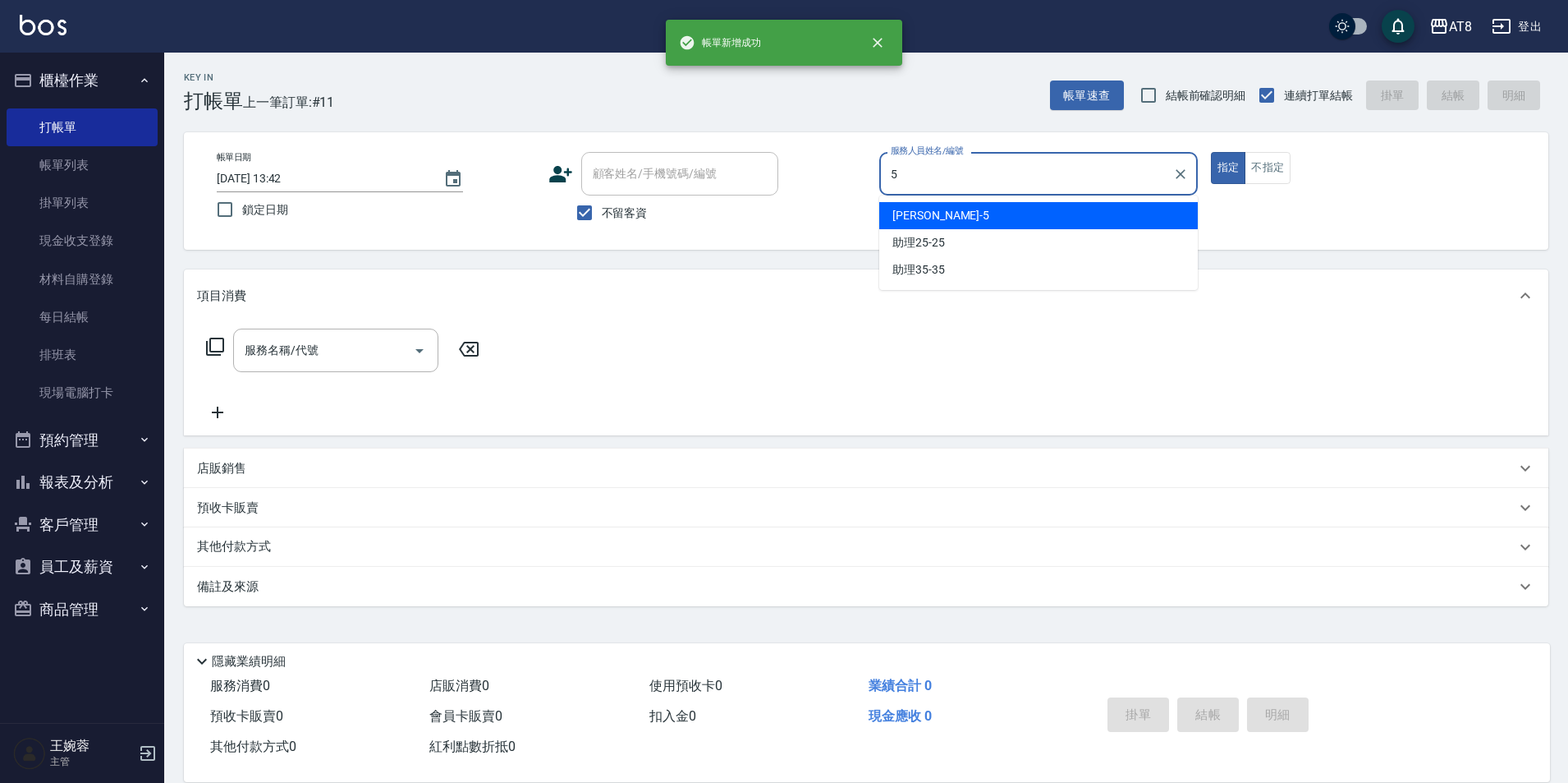
type input "HANK-5"
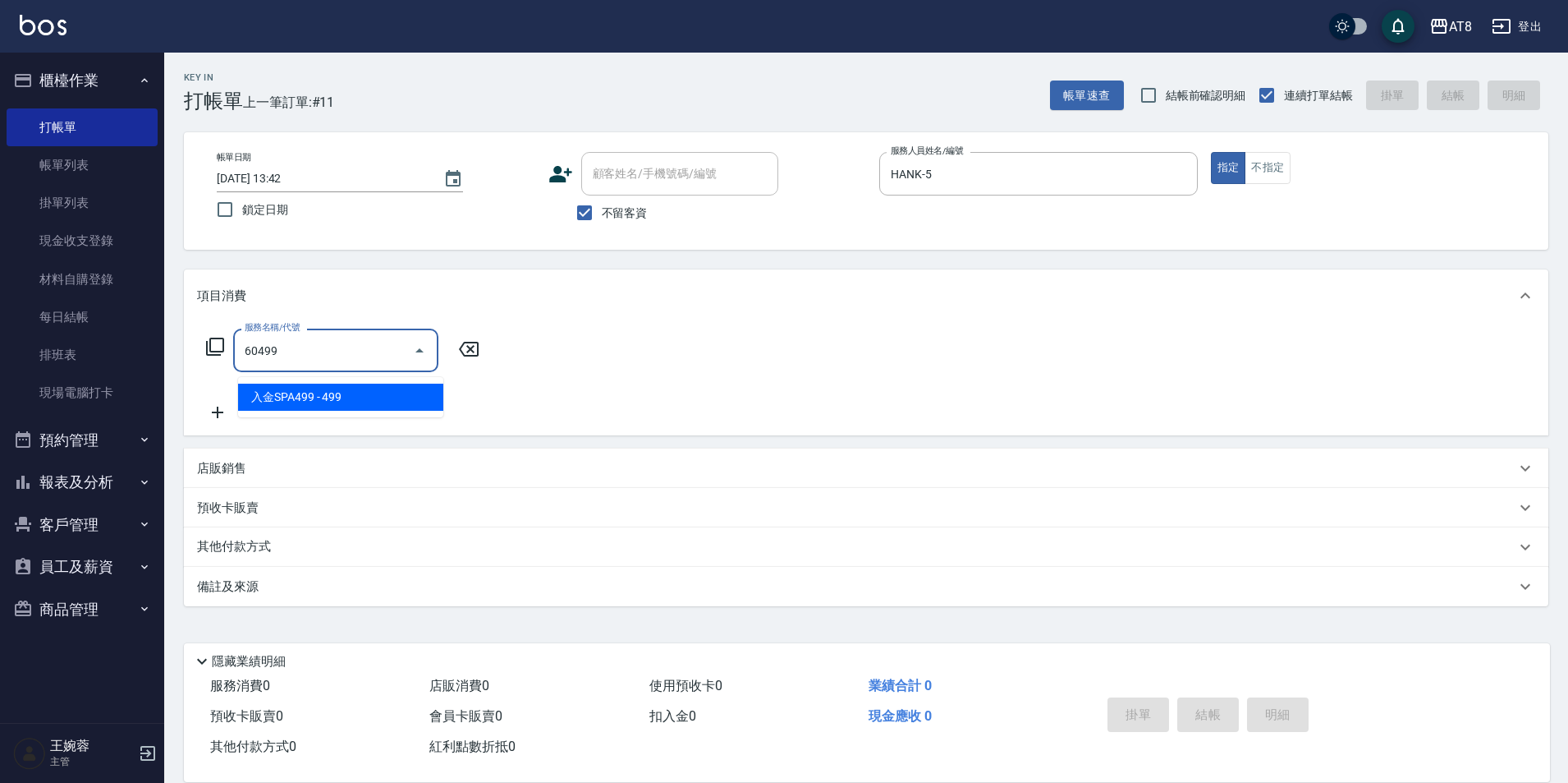
type input "入金SPA499(60499)"
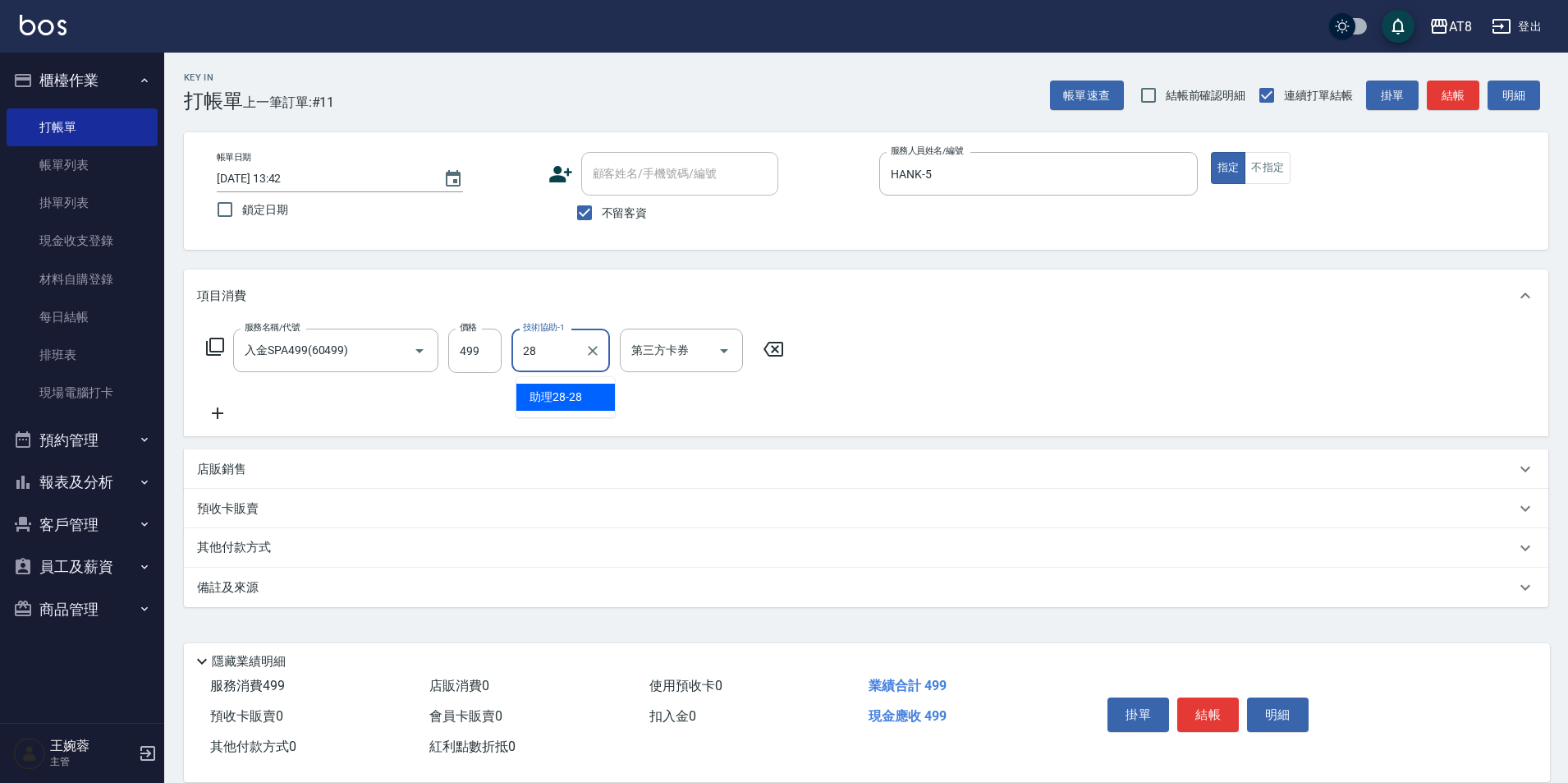
type input "助理28-28"
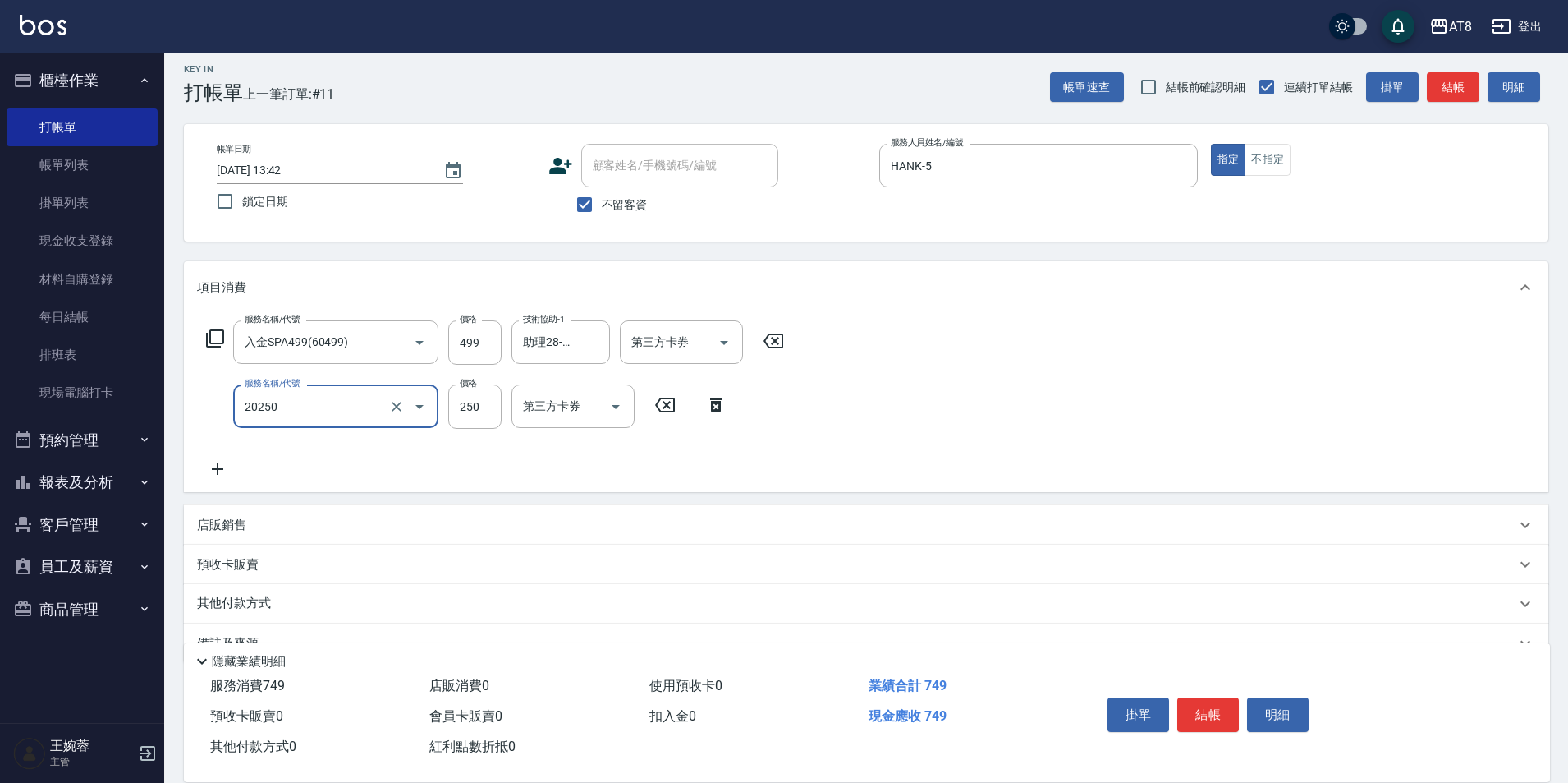
type input "入金剪250(20250)"
click at [733, 336] on icon "Open" at bounding box center [724, 342] width 20 height 20
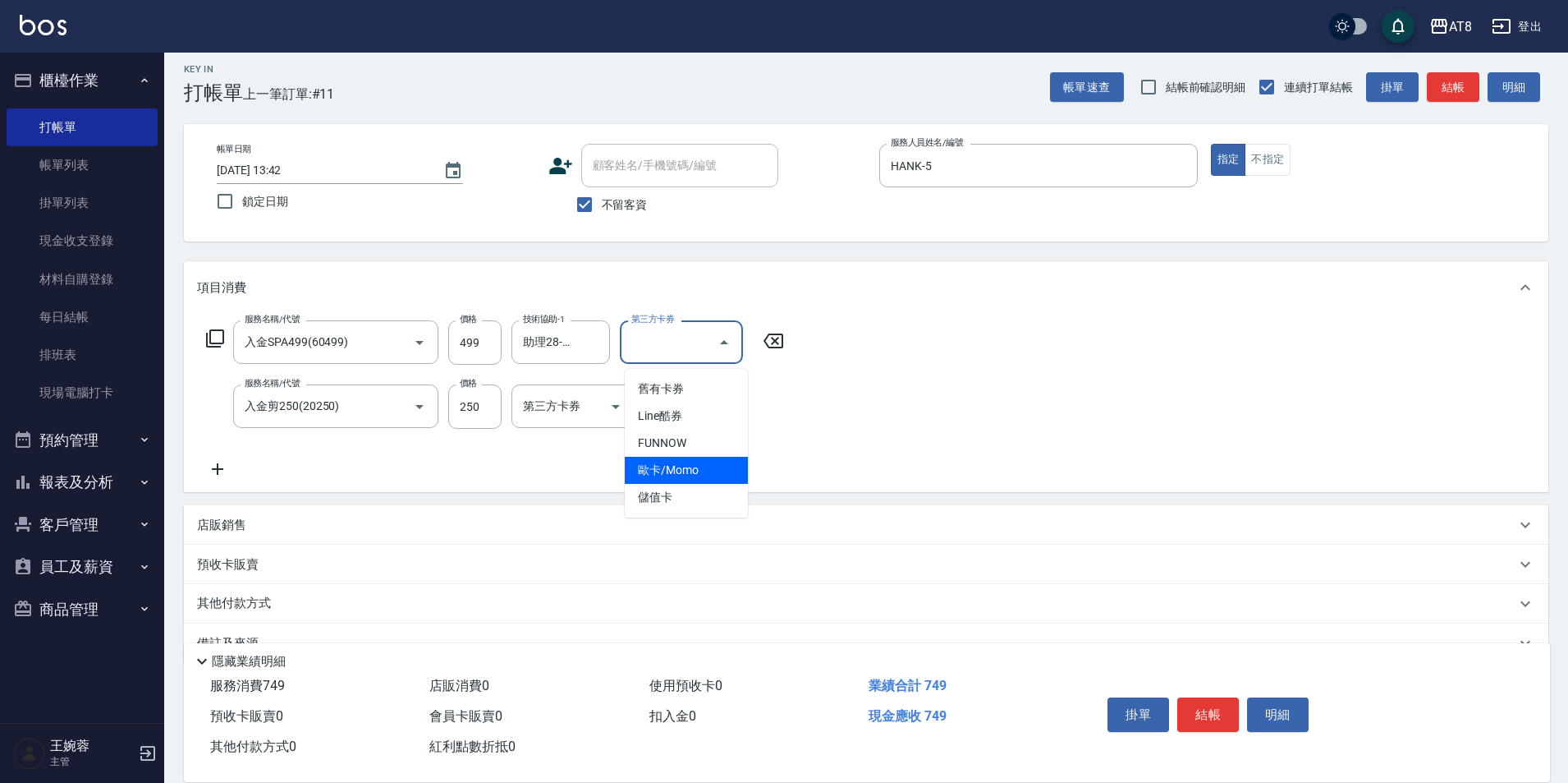
drag, startPoint x: 692, startPoint y: 496, endPoint x: 679, endPoint y: 479, distance: 21.4
click at [691, 494] on span "儲值卡" at bounding box center [686, 498] width 123 height 27
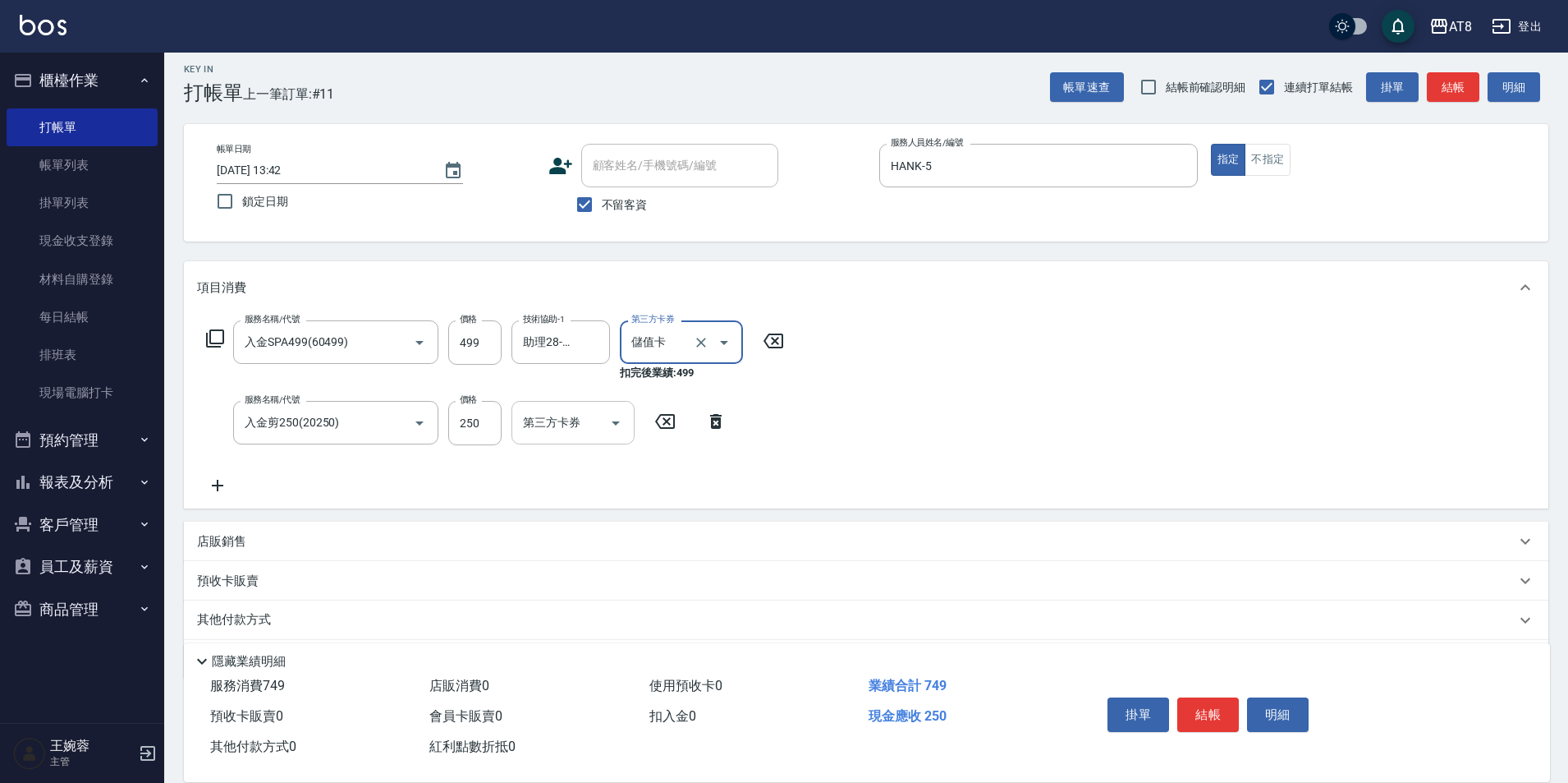
type input "儲值卡"
click at [619, 432] on icon "Open" at bounding box center [615, 423] width 20 height 20
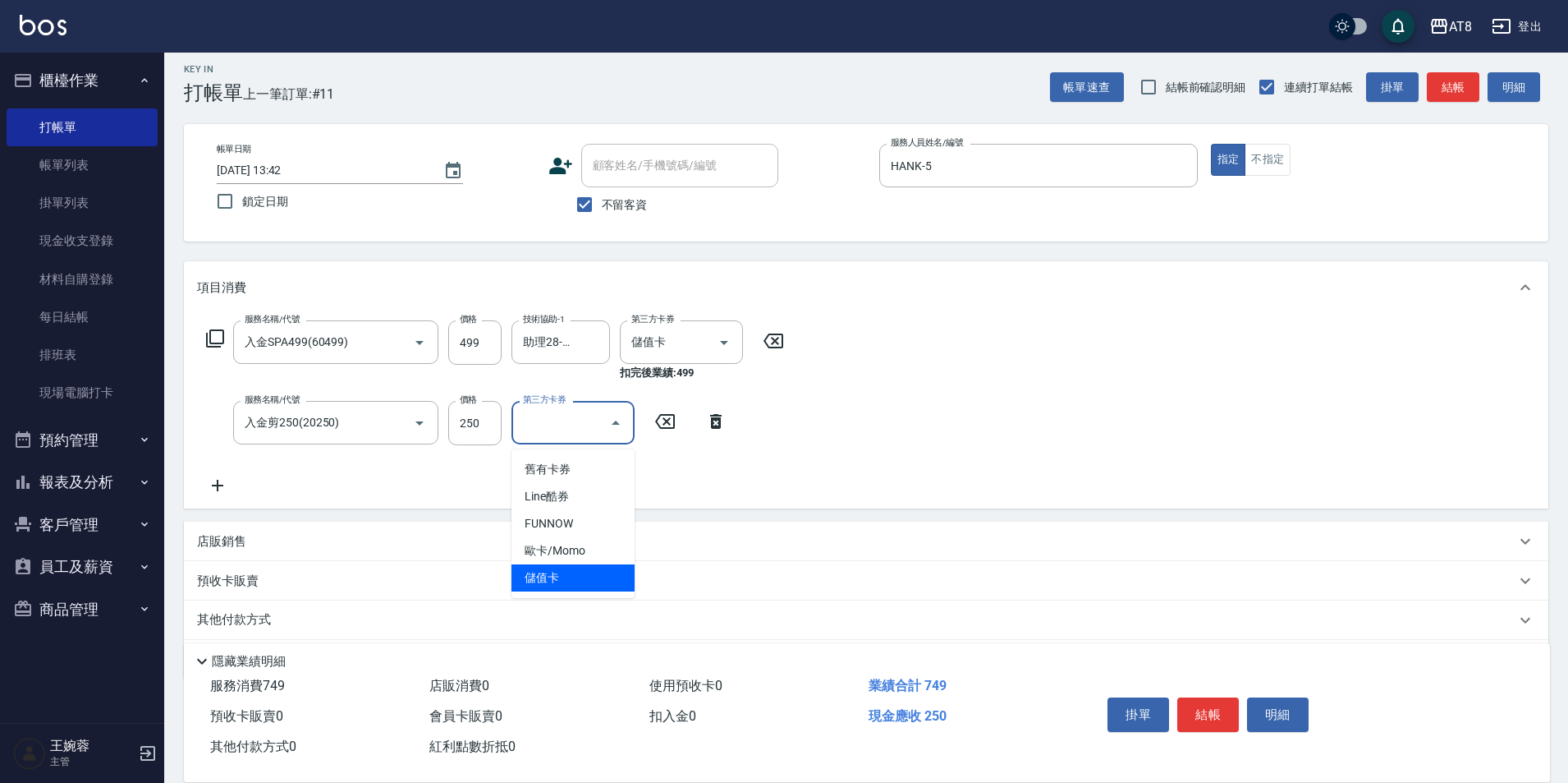
click at [611, 570] on span "儲值卡" at bounding box center [573, 578] width 123 height 27
type input "儲值卡"
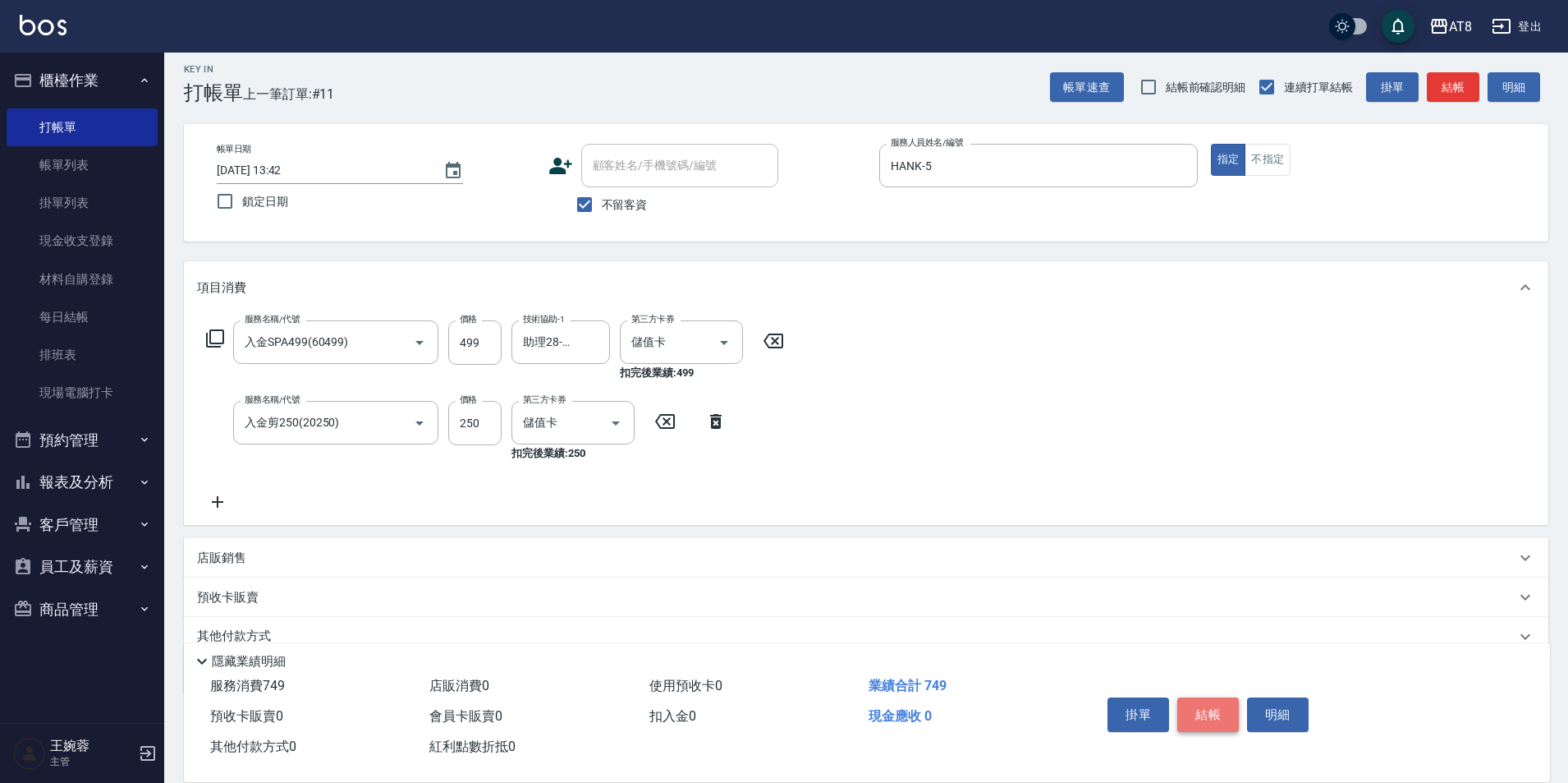
click at [1201, 698] on button "結帳" at bounding box center [1208, 715] width 61 height 34
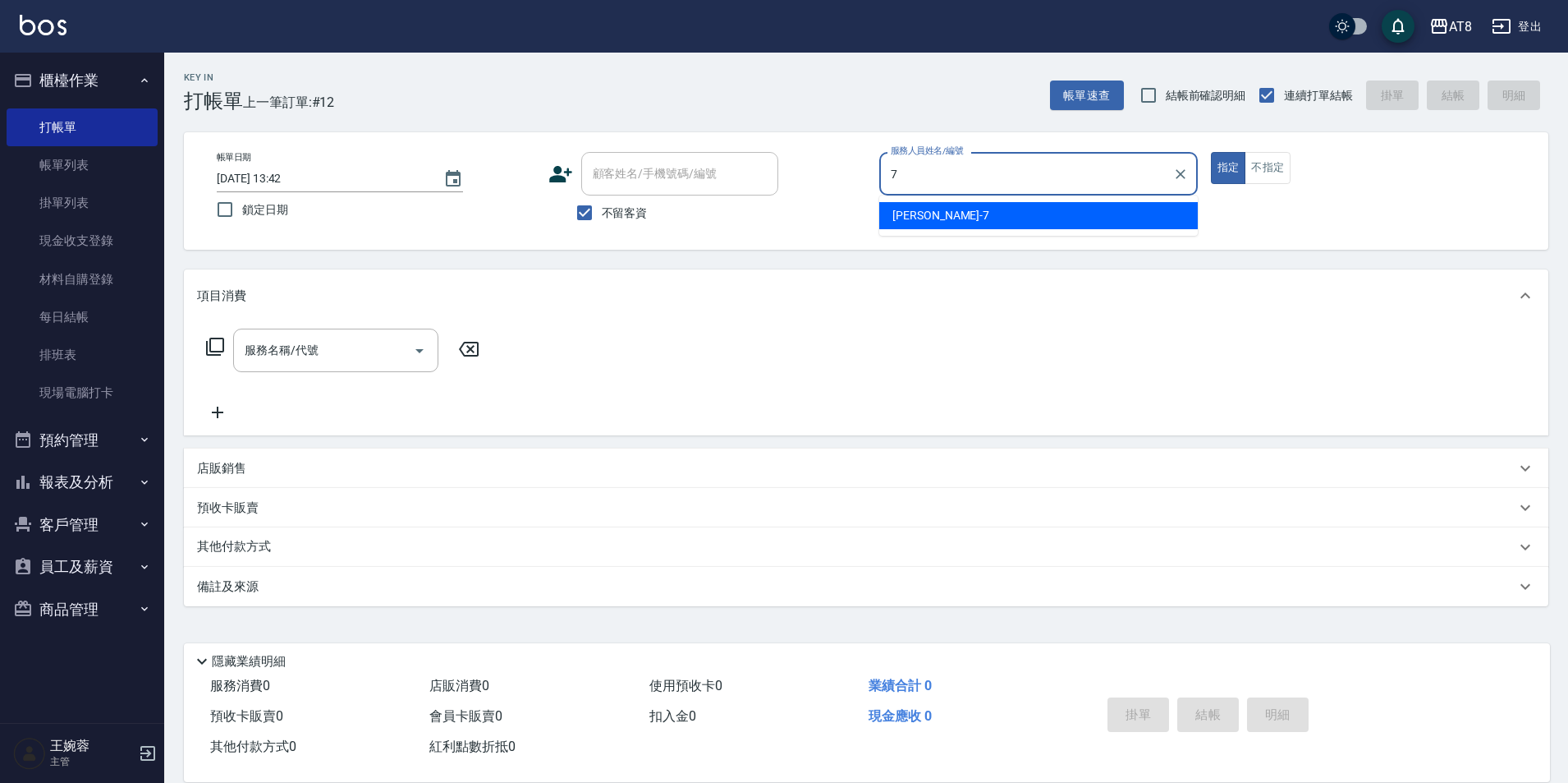
type input "[PERSON_NAME]-7"
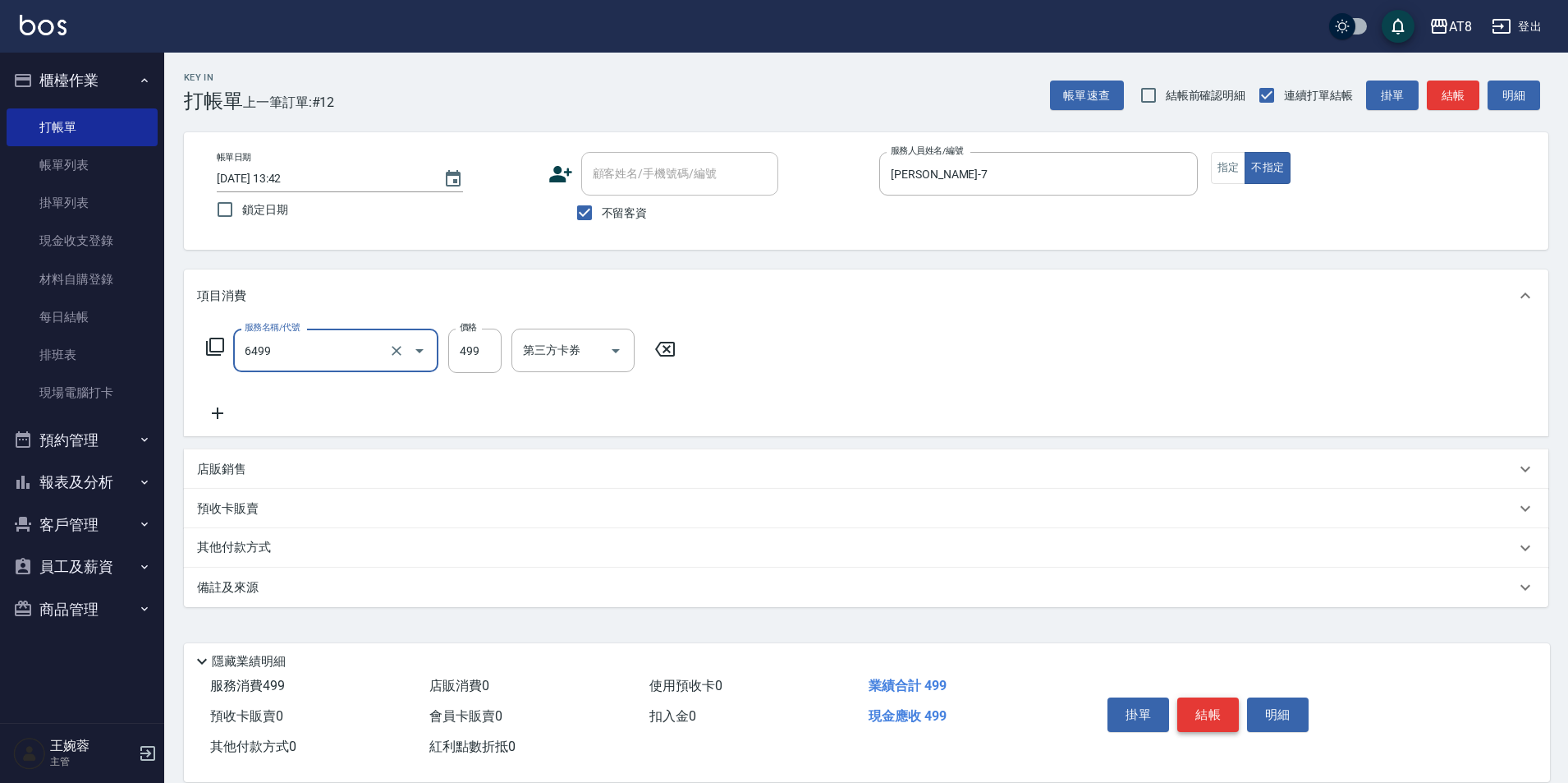
type input "SPA499(6499)"
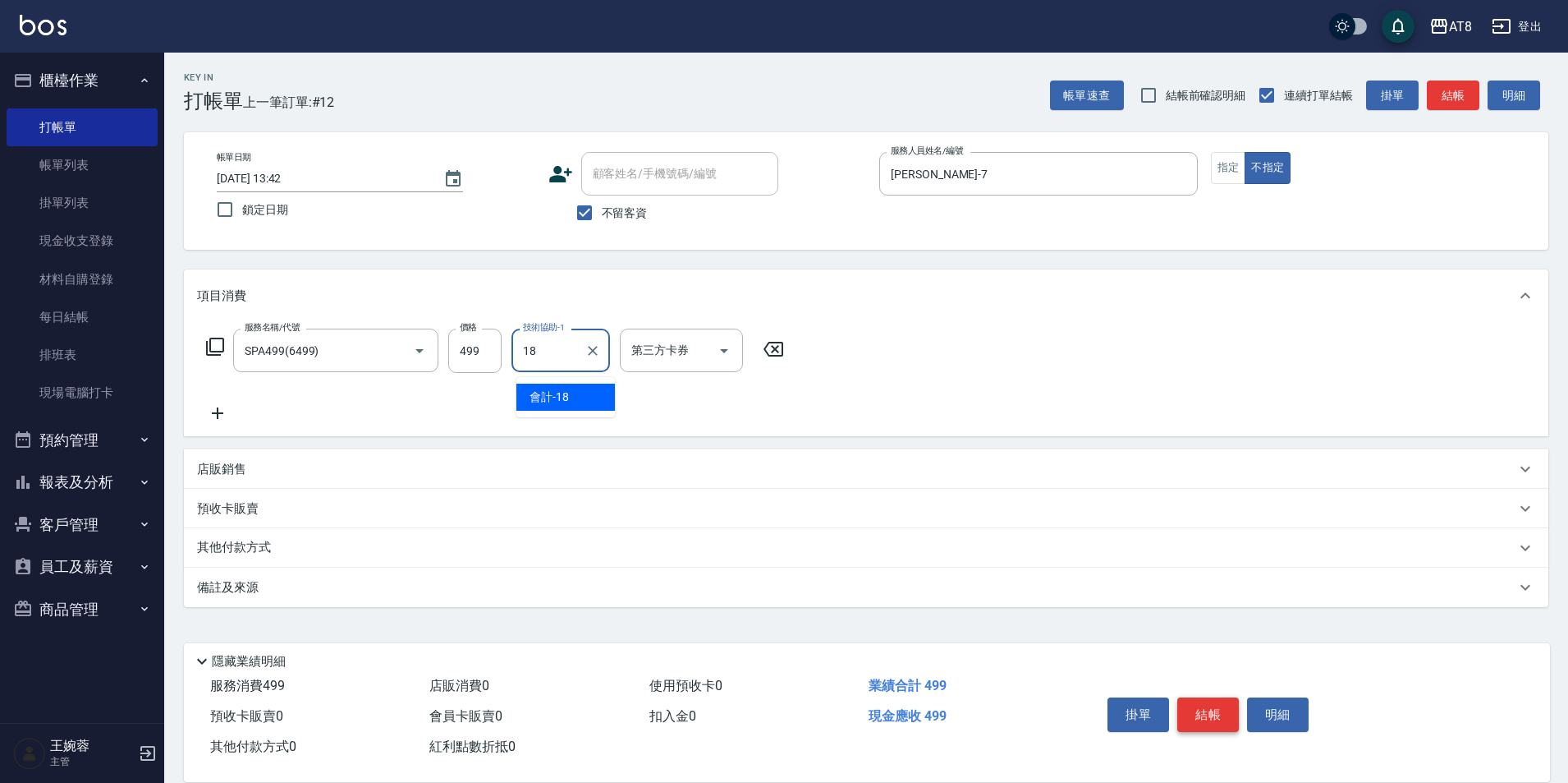
type input "會計-18"
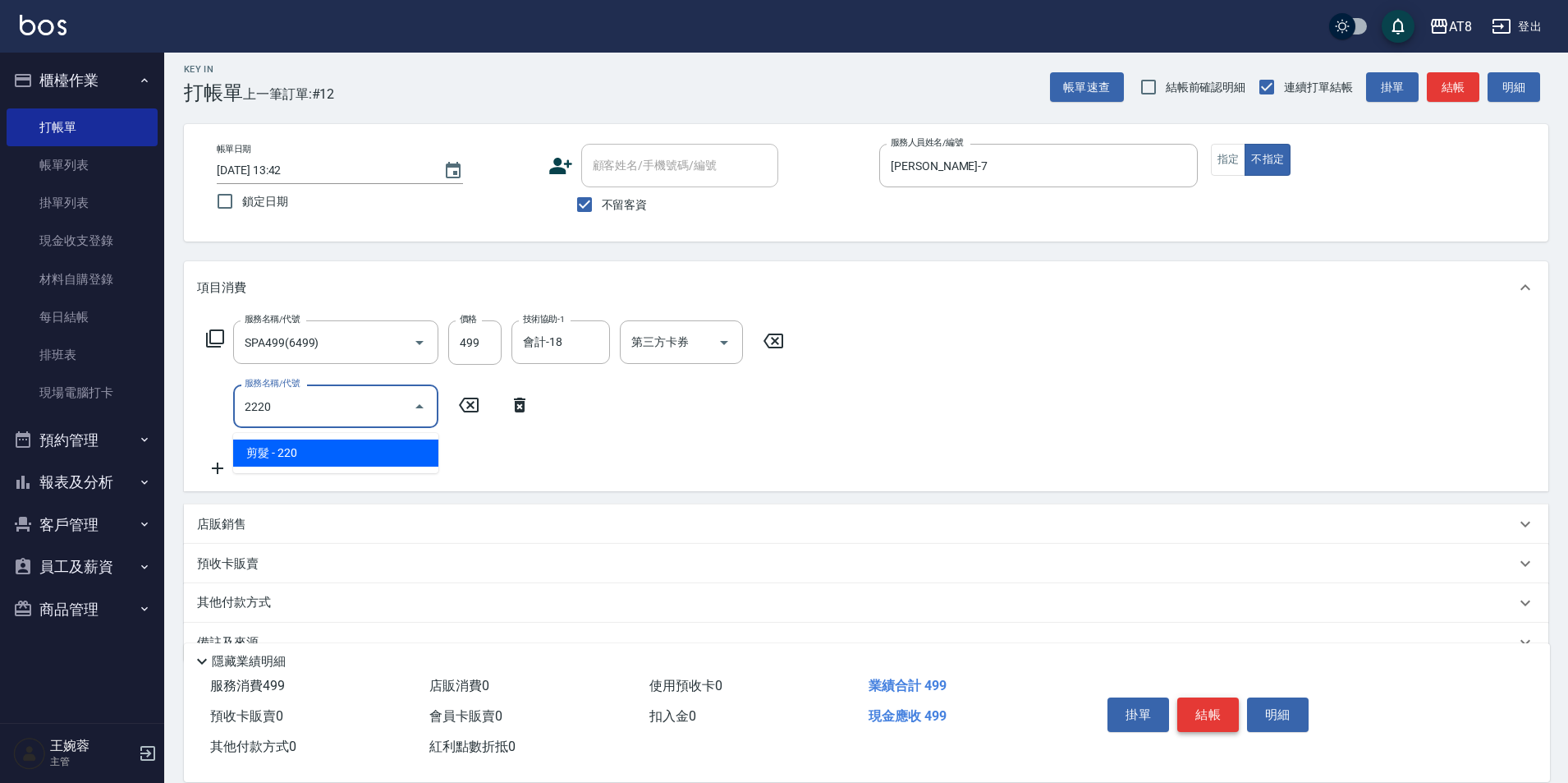
type input "剪髮(2220)"
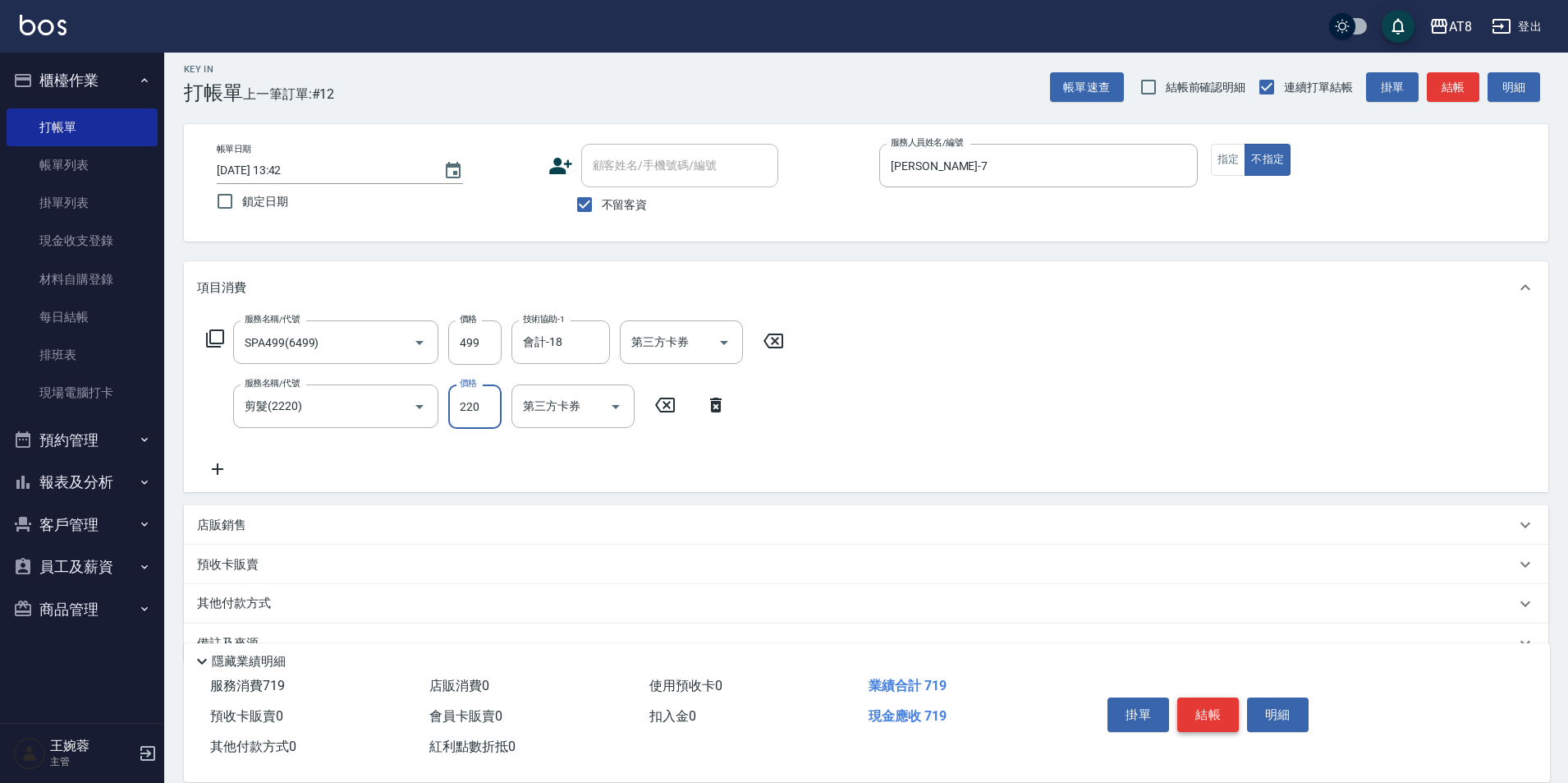
click at [1201, 698] on button "結帳" at bounding box center [1208, 715] width 61 height 34
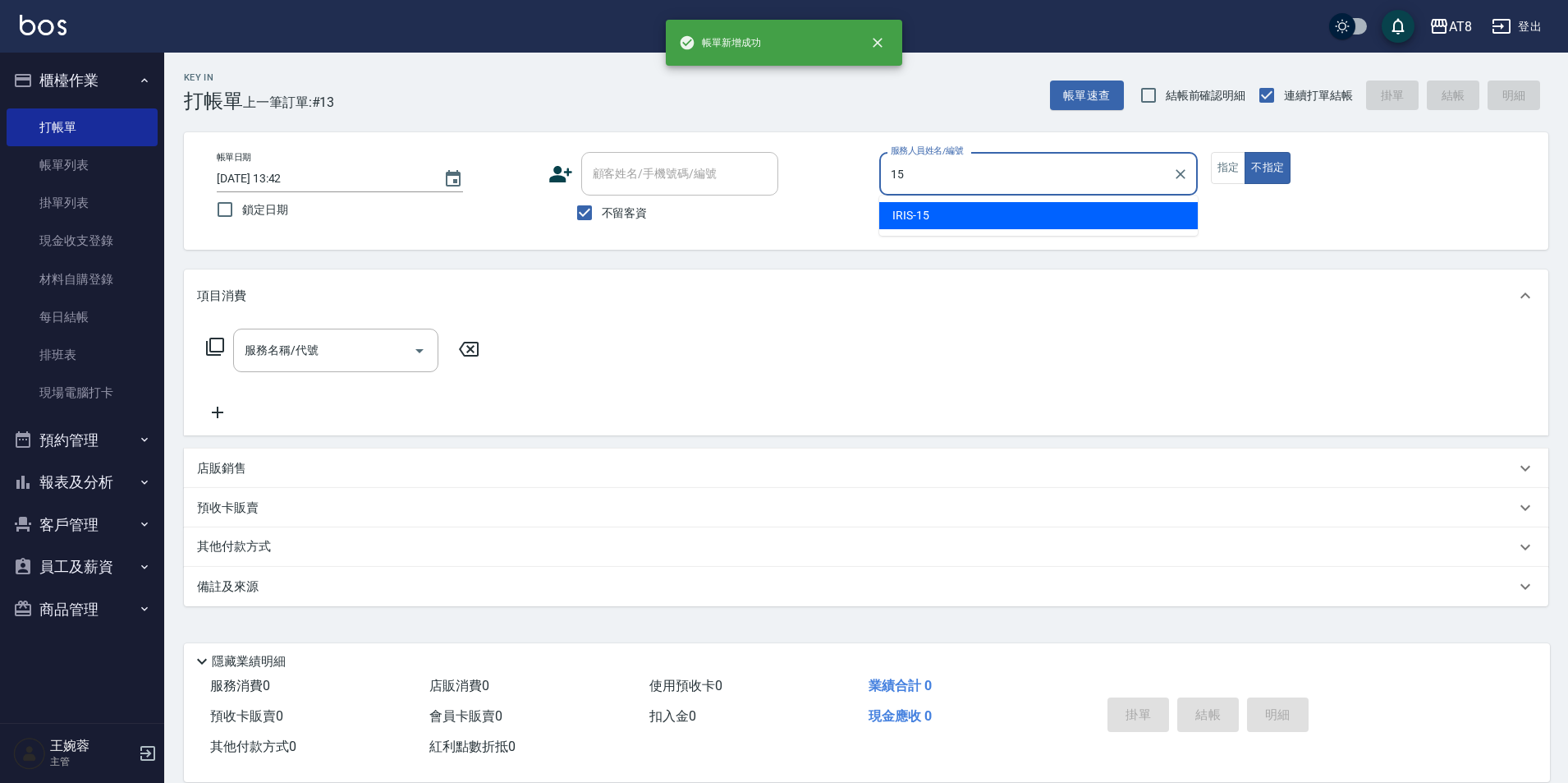
type input "IRIS-15"
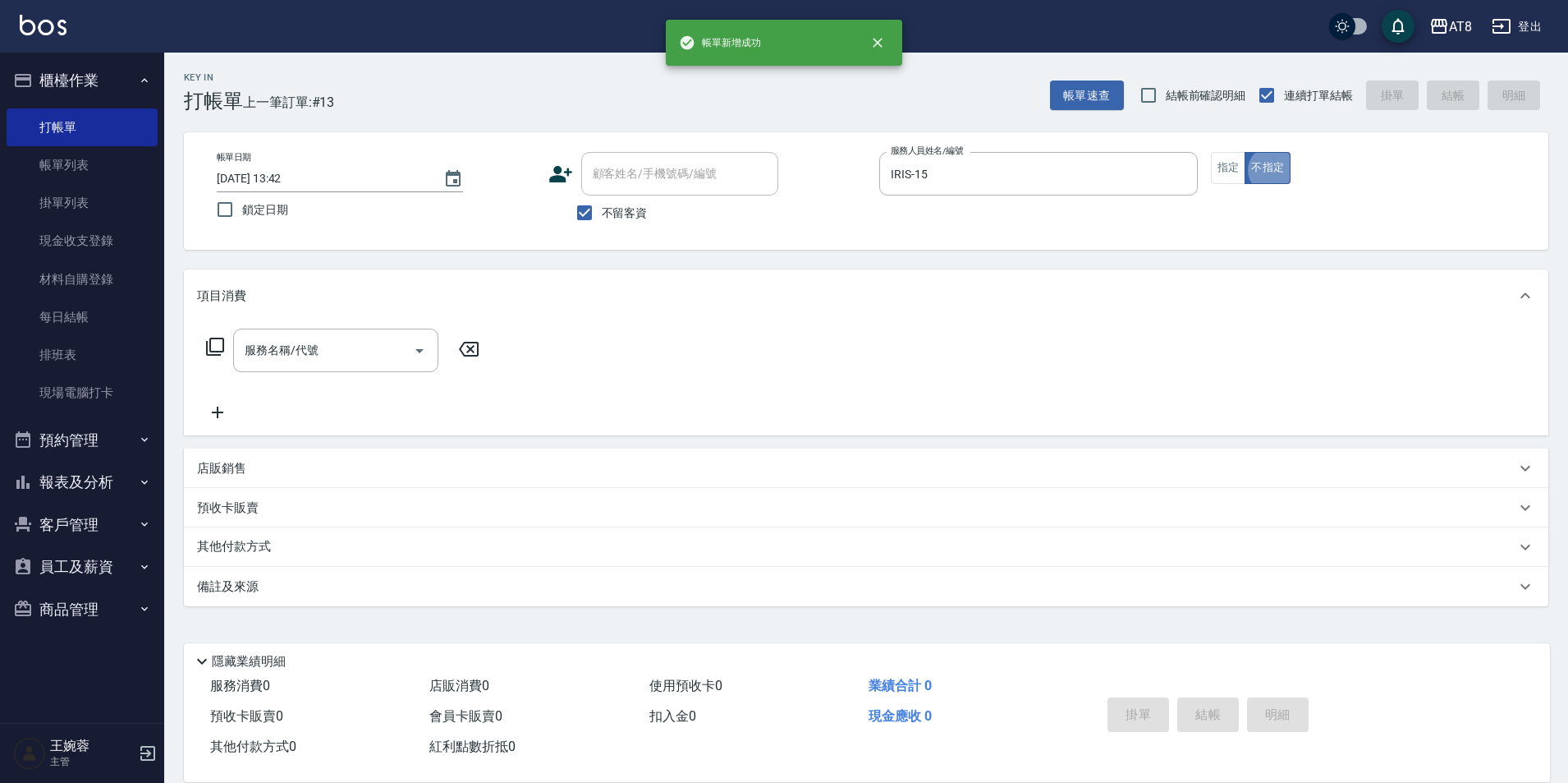
type button "false"
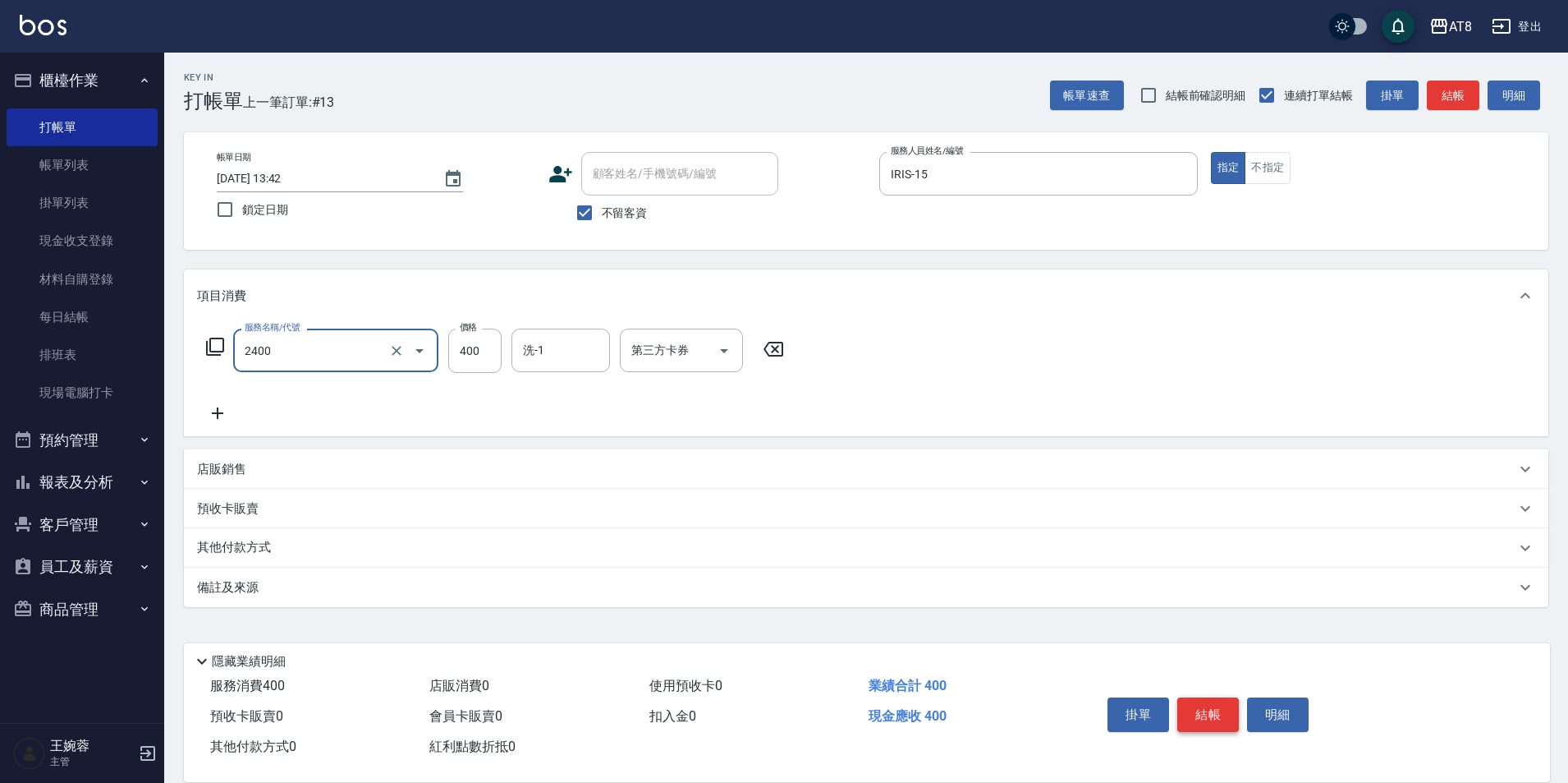
type input "入金洗剪400(2400)"
type input "助理28-28"
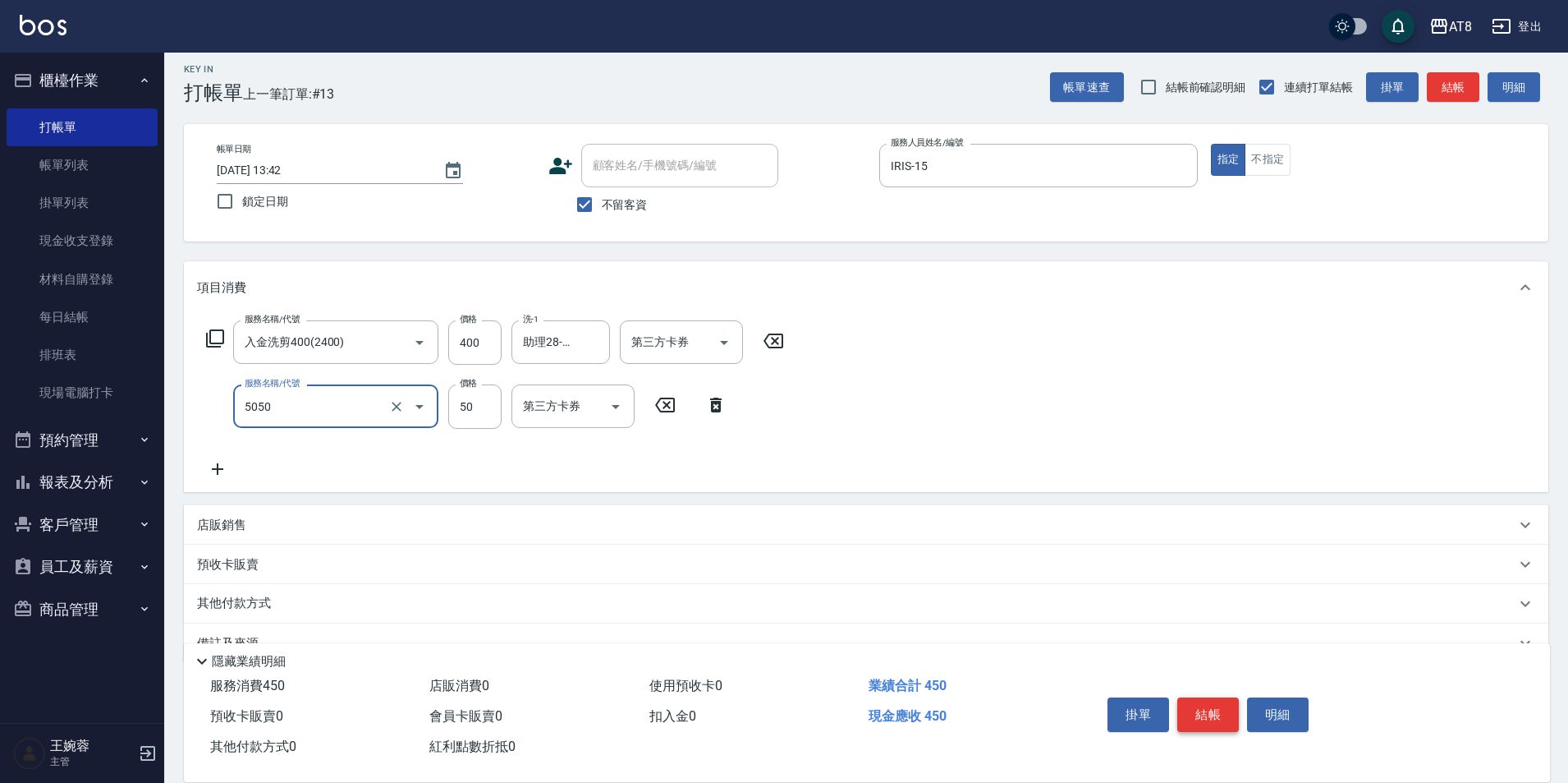
type input "入金精油50(5050)"
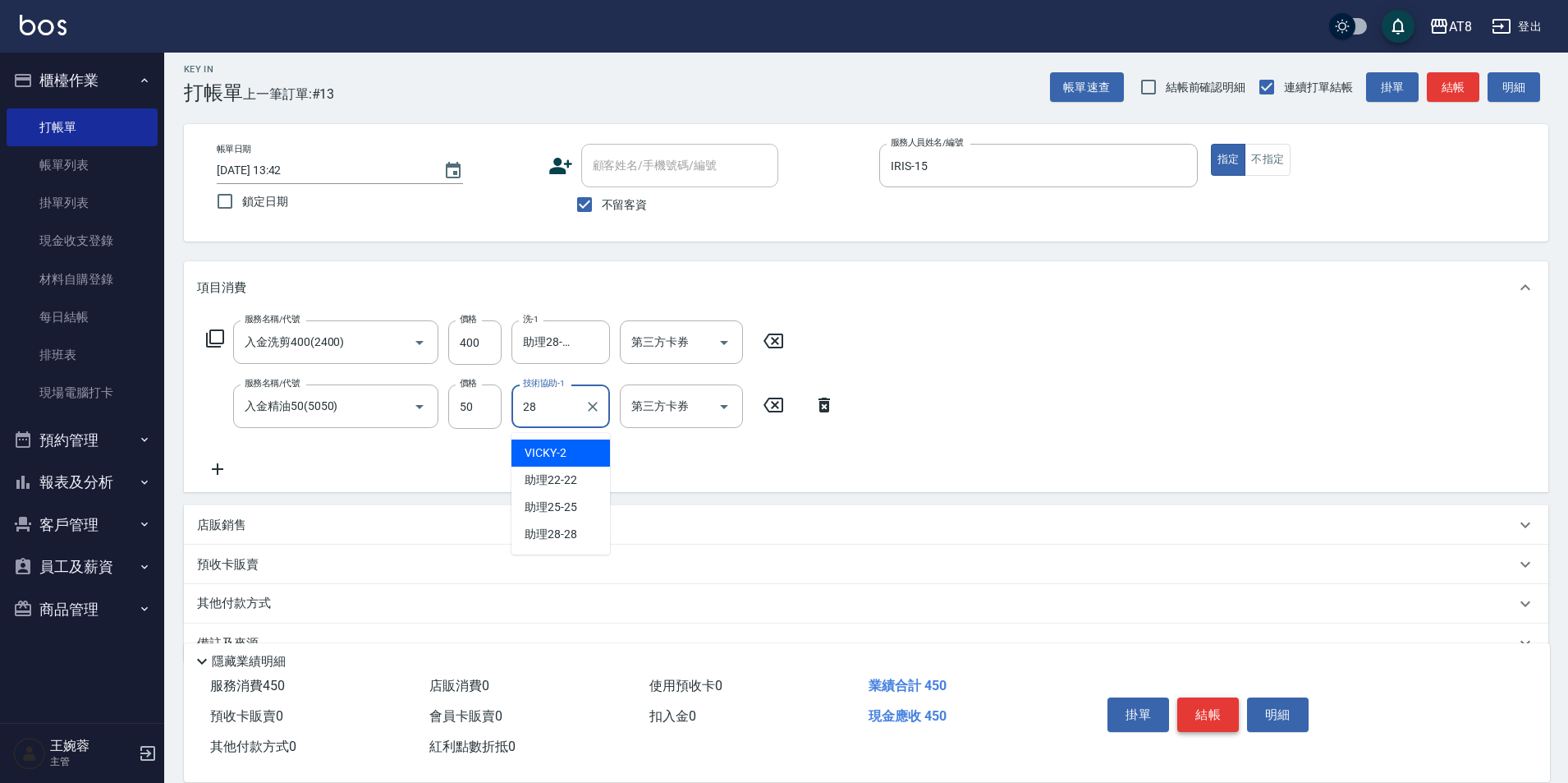
type input "助理28-28"
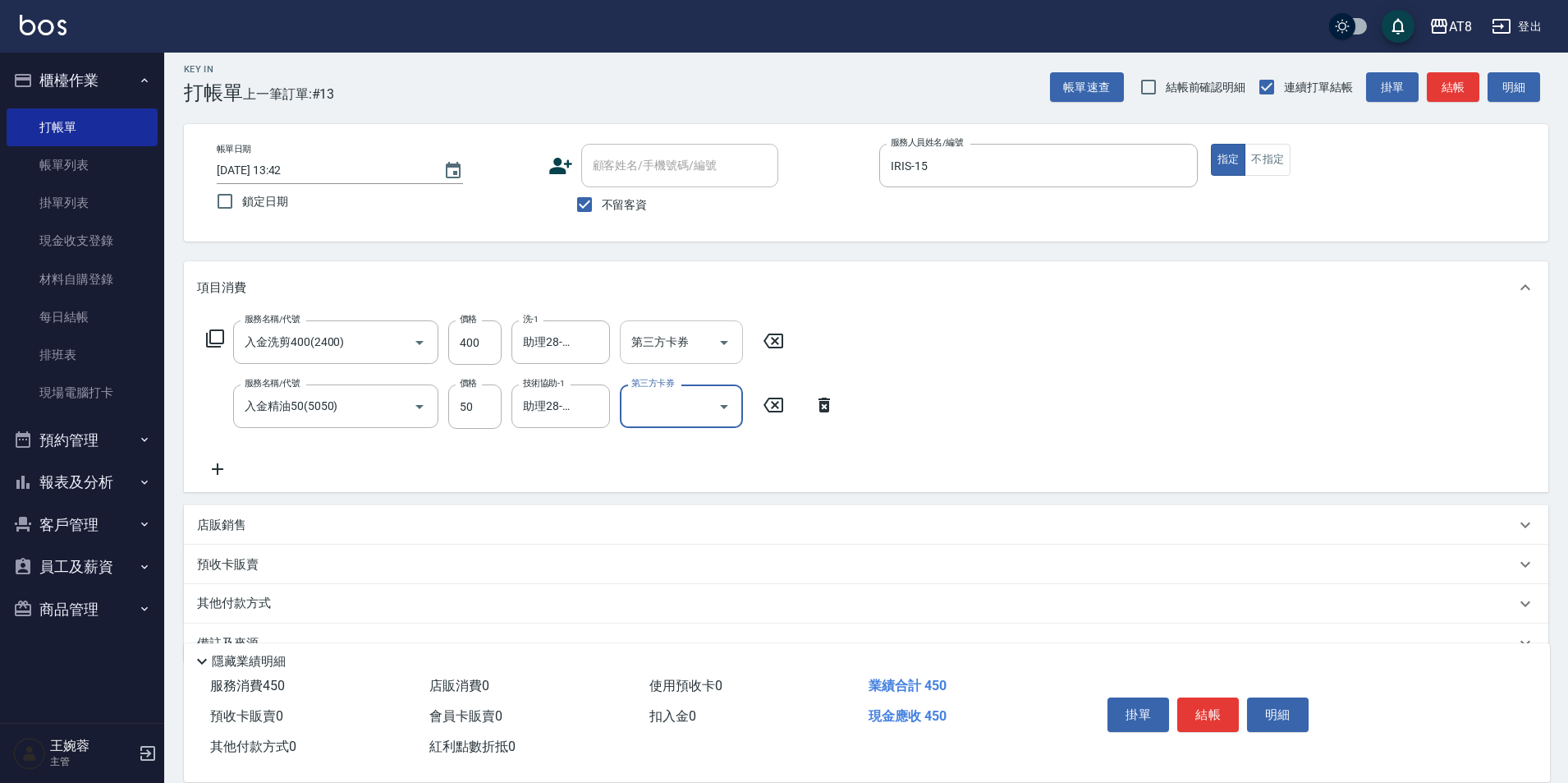
click at [709, 349] on input "第三方卡券" at bounding box center [669, 342] width 84 height 29
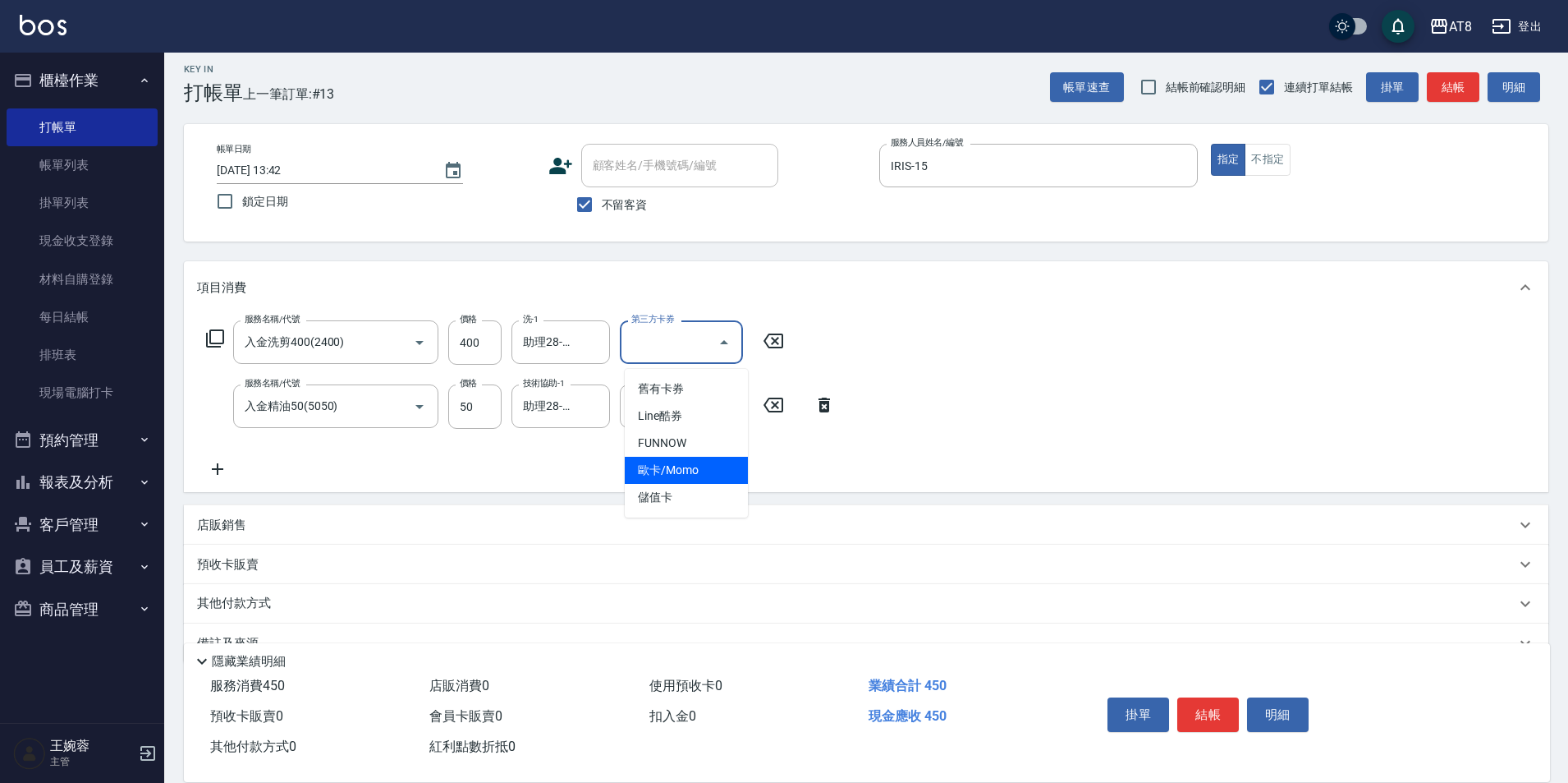
click at [714, 482] on span "歐卡/Momo" at bounding box center [686, 470] width 123 height 27
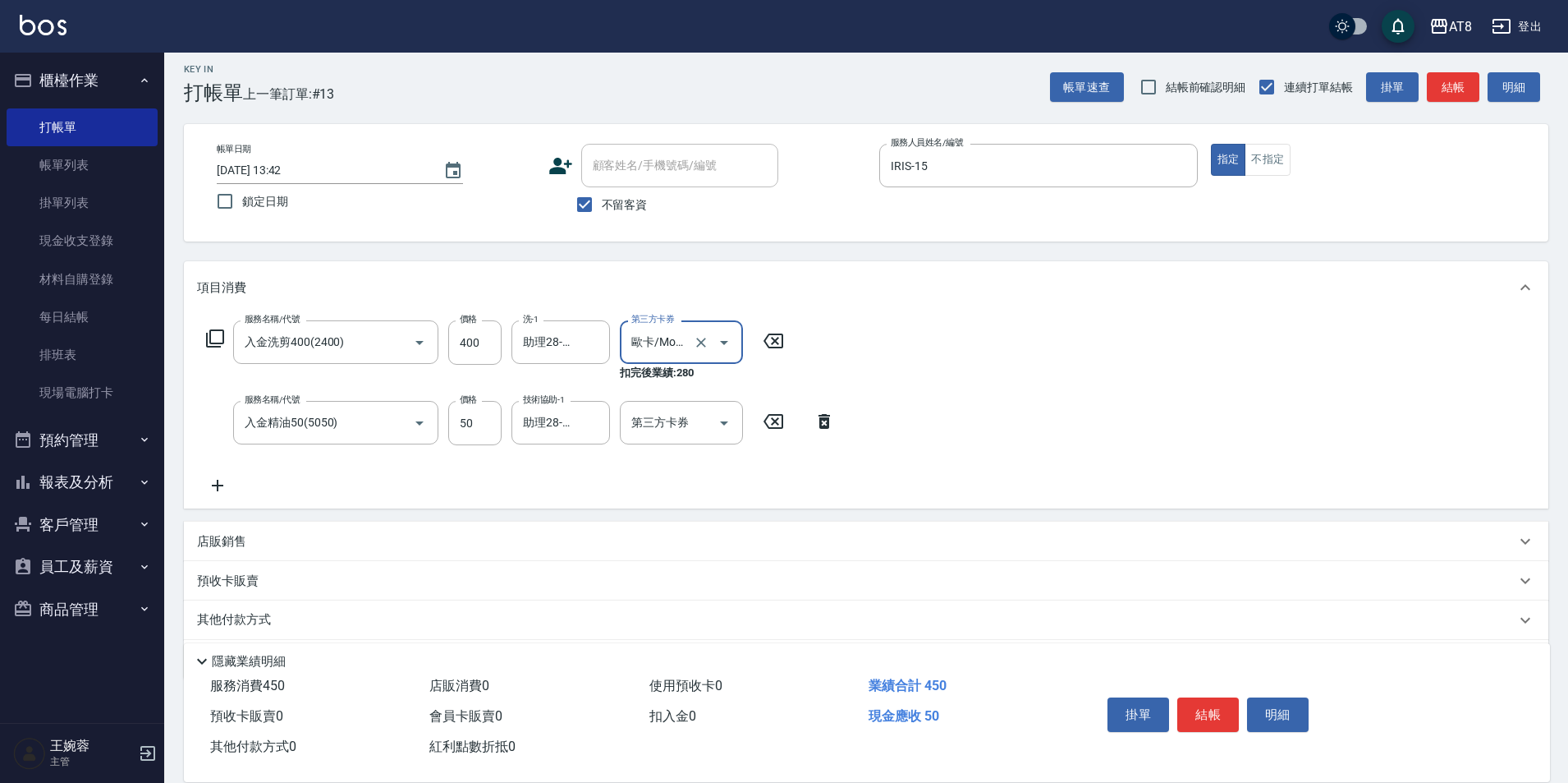
click at [733, 340] on icon "Open" at bounding box center [724, 342] width 20 height 20
click at [698, 501] on span "儲值卡" at bounding box center [686, 498] width 123 height 27
type input "儲值卡"
click at [720, 443] on div at bounding box center [723, 422] width 25 height 44
click at [720, 436] on button "Open" at bounding box center [724, 423] width 26 height 26
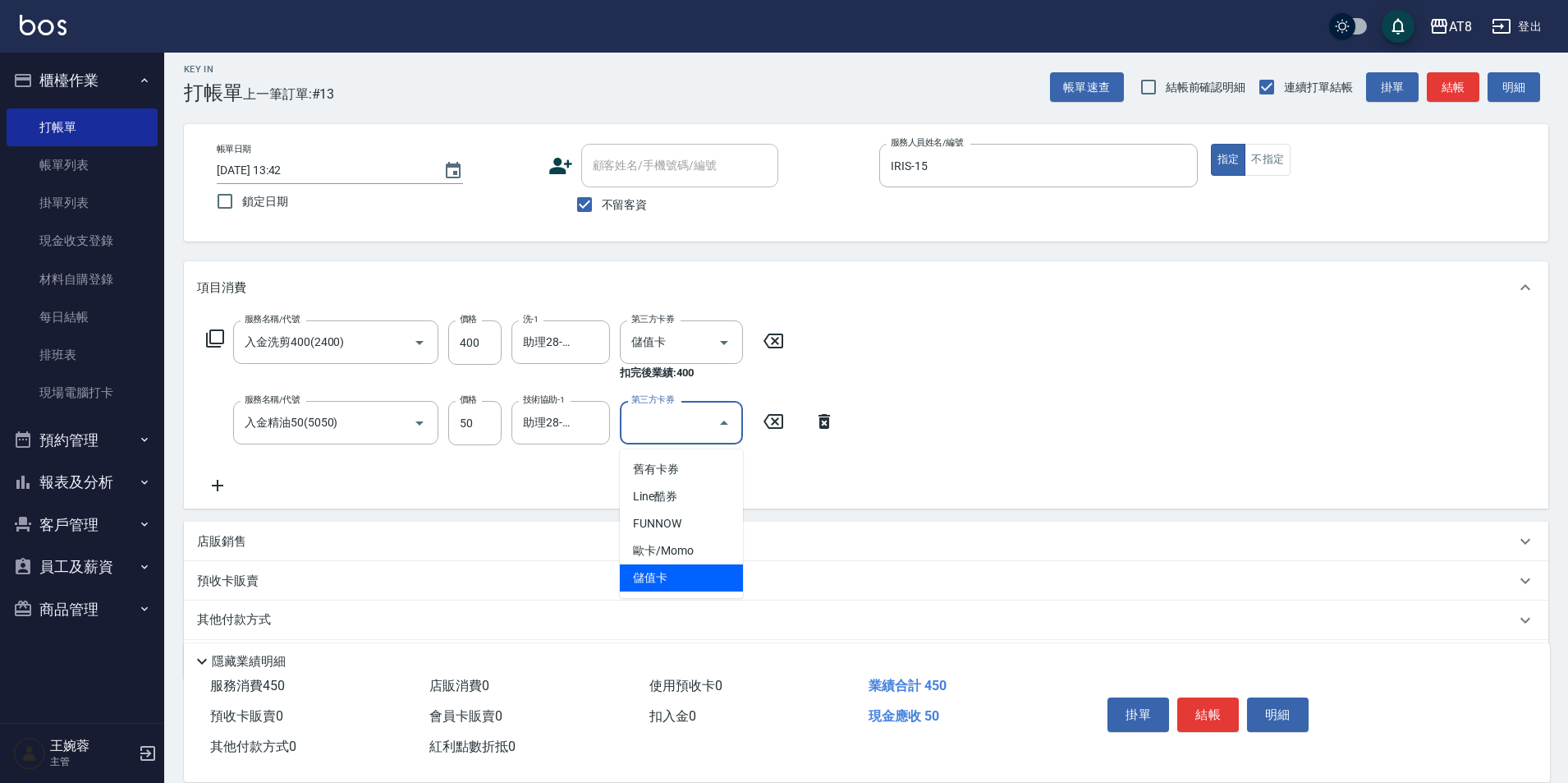
click at [708, 578] on span "儲值卡" at bounding box center [681, 578] width 123 height 27
type input "儲值卡"
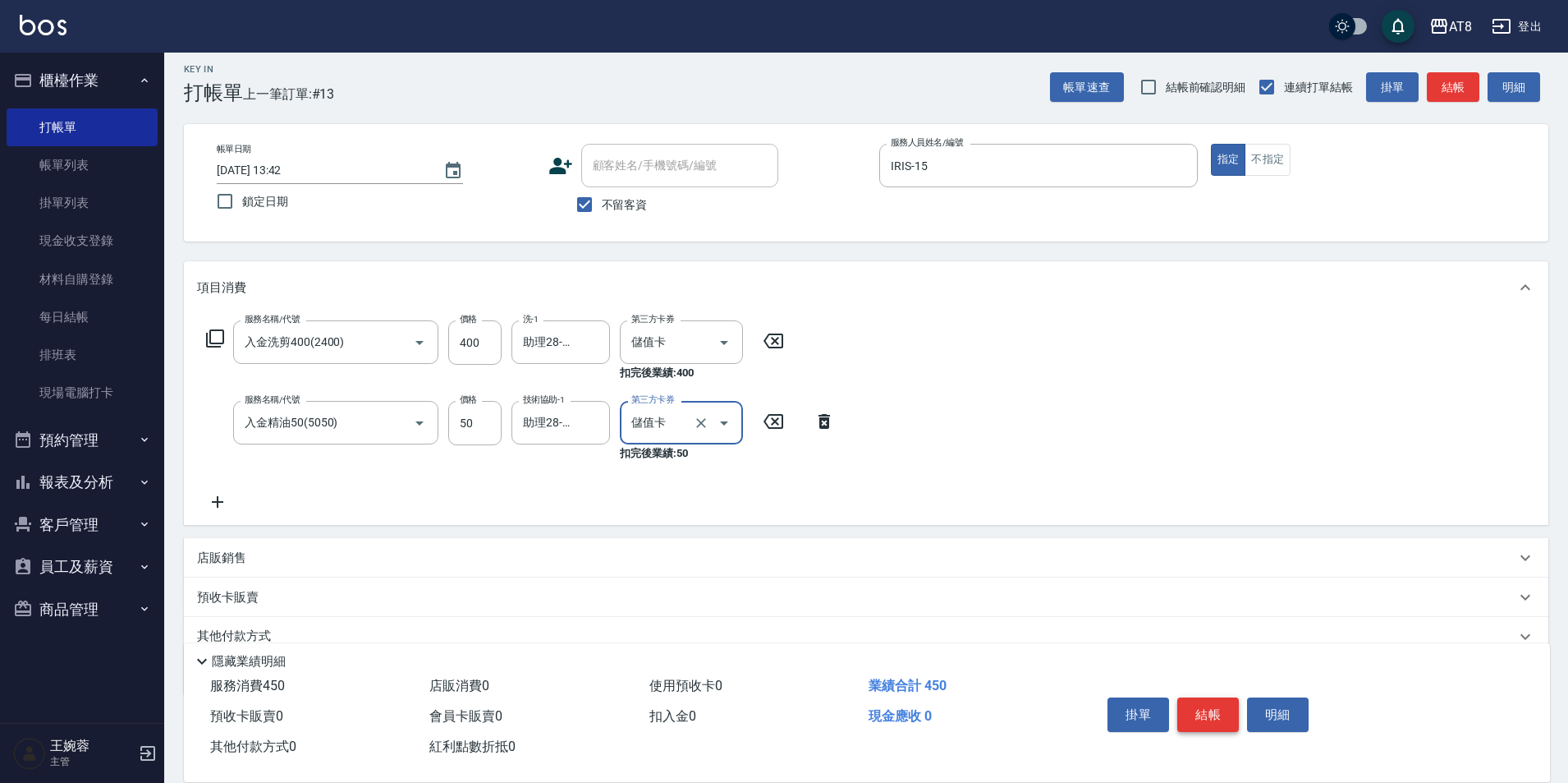
click at [1234, 698] on button "結帳" at bounding box center [1208, 715] width 61 height 34
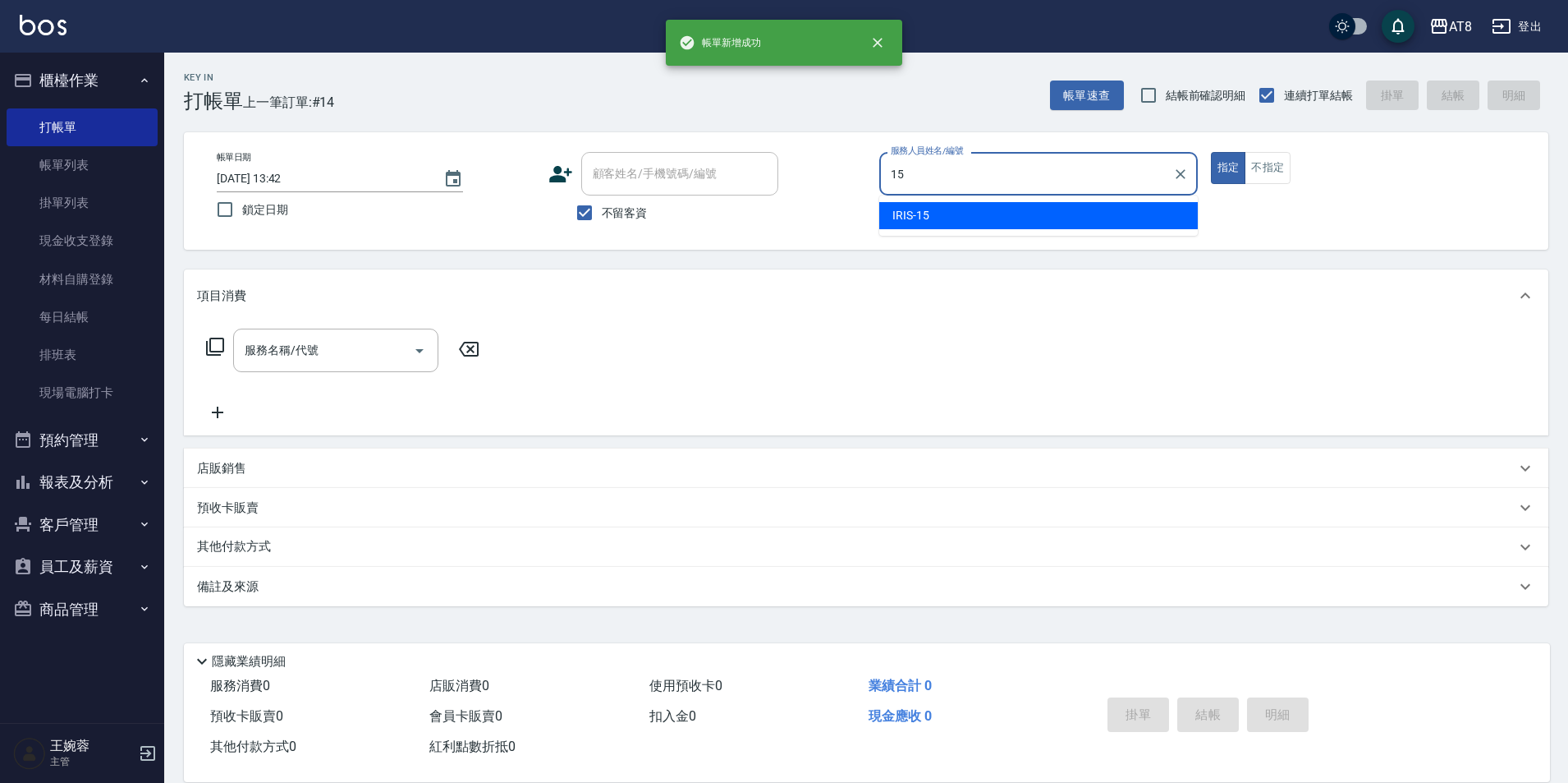
type input "IRIS-15"
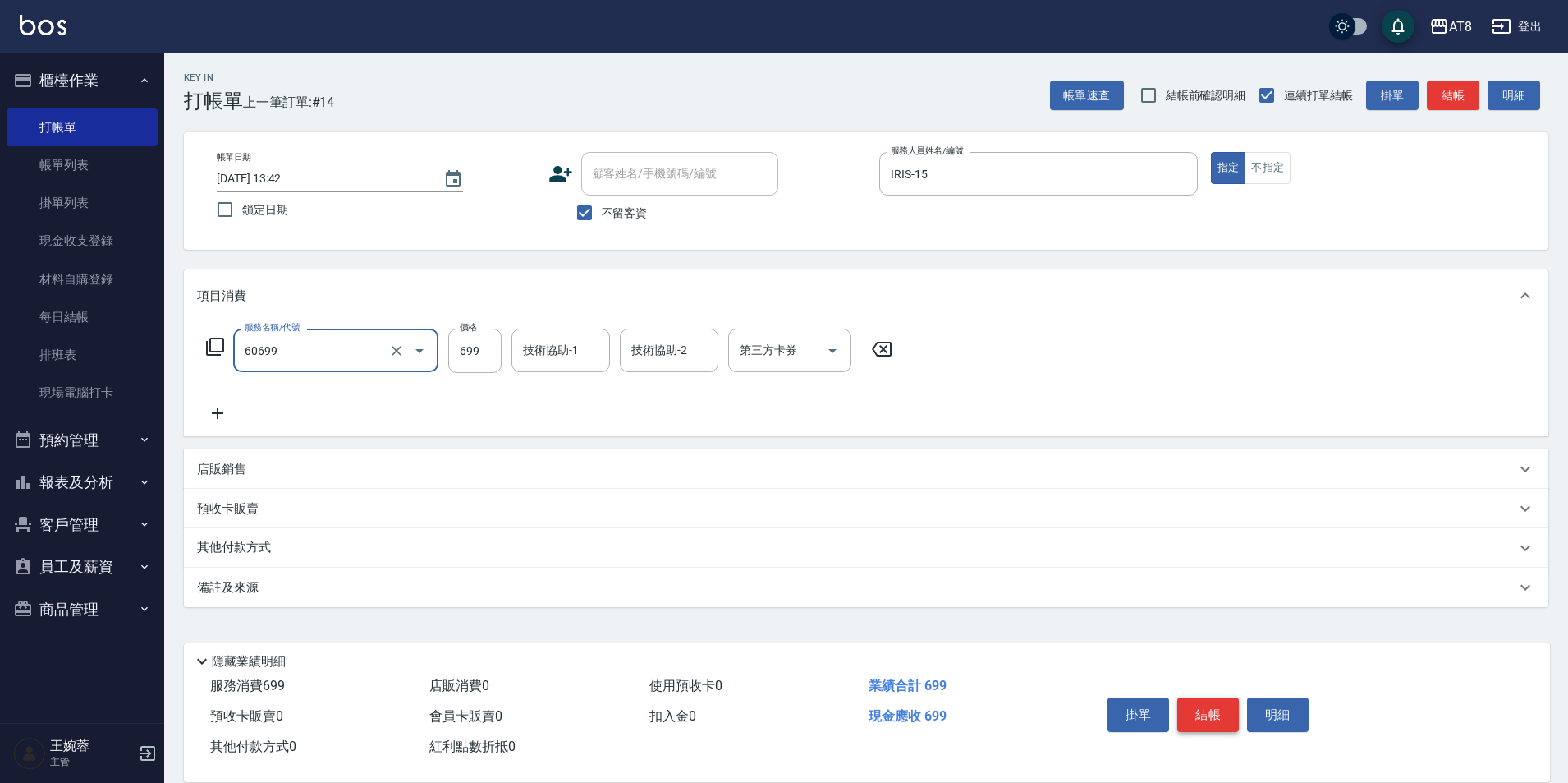
type input "入金SPA699(60699)"
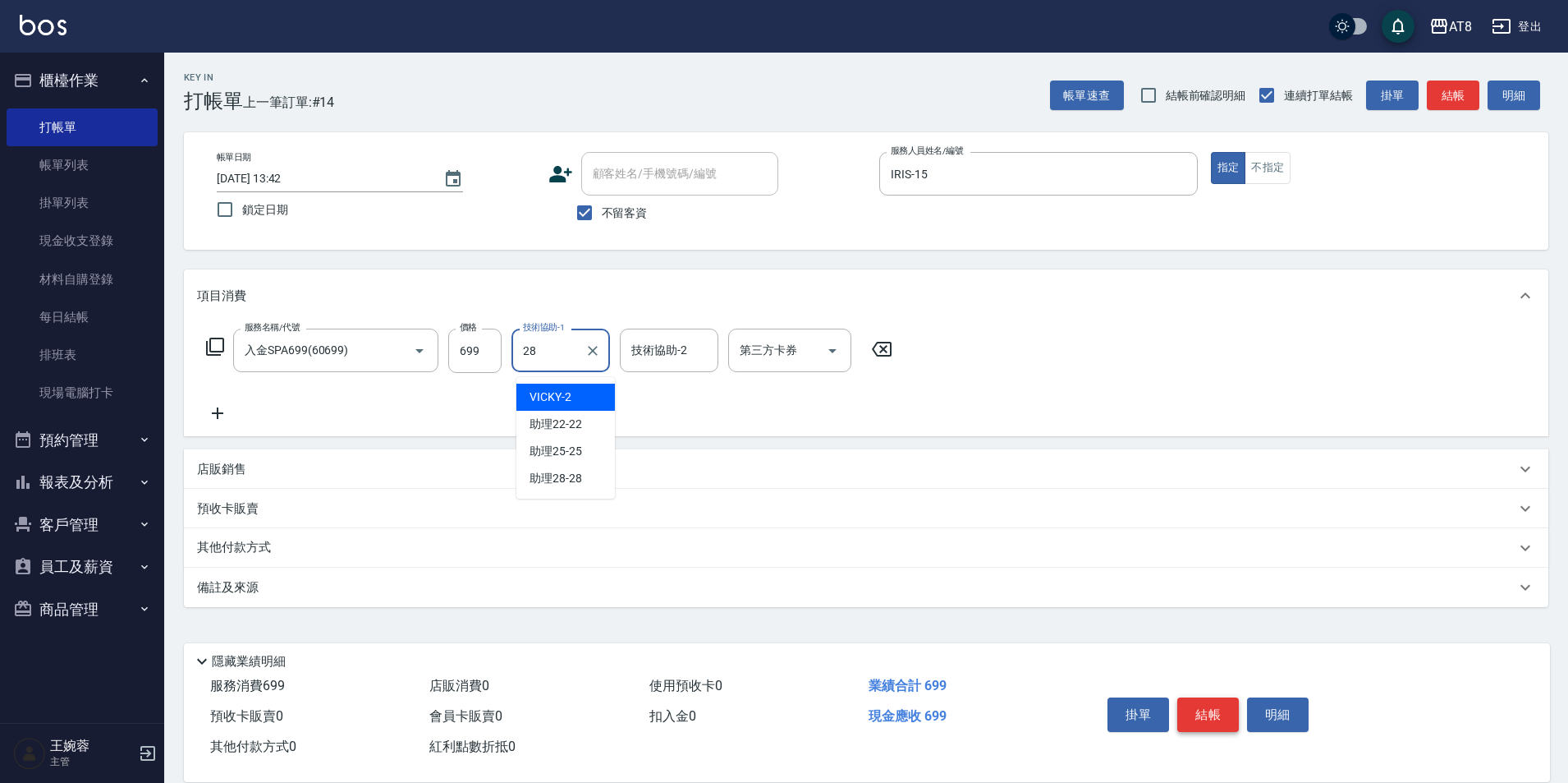
type input "助理28-28"
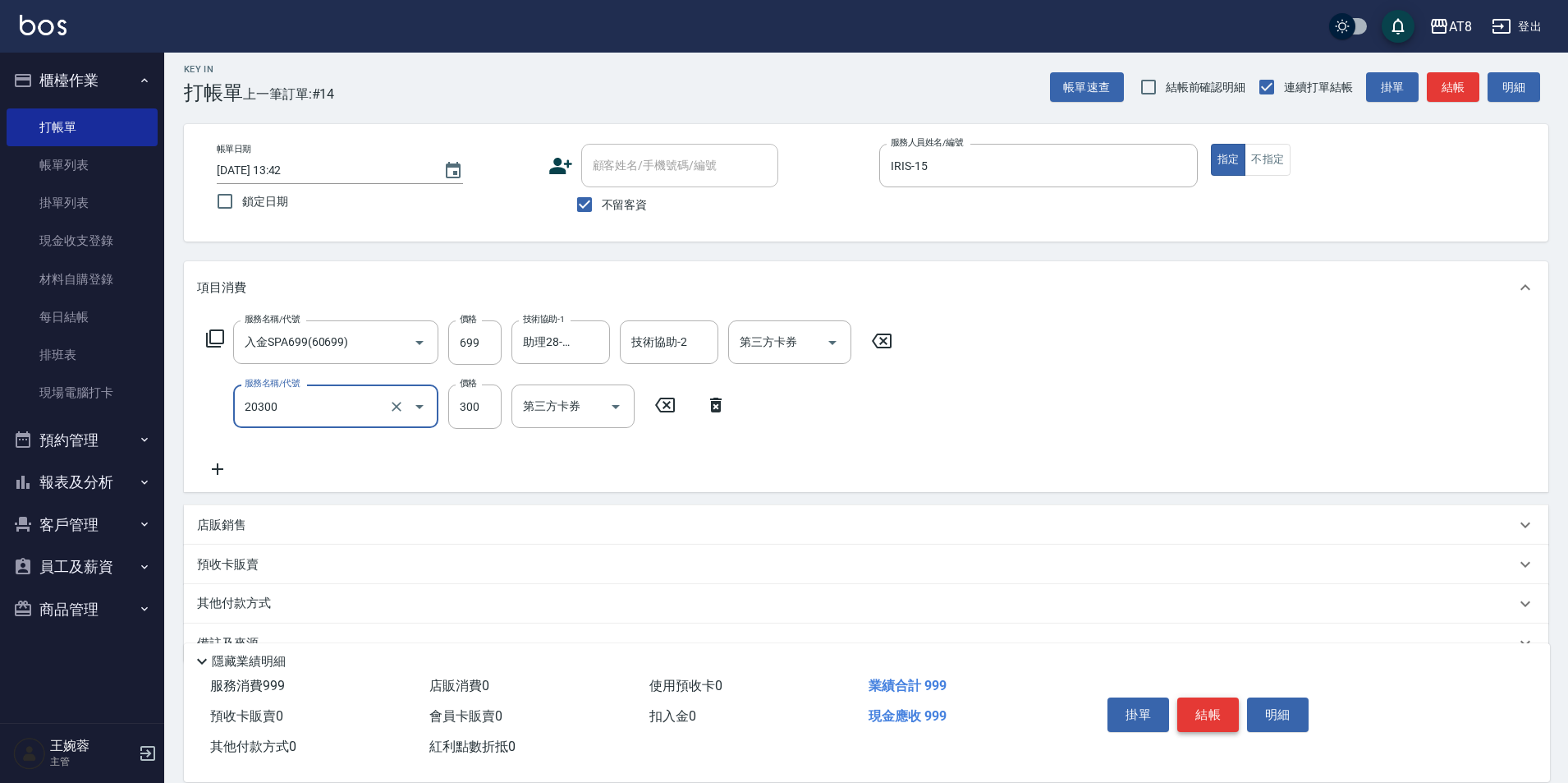
type input "入金剪髮300(20300)"
click at [827, 345] on icon "Open" at bounding box center [832, 342] width 20 height 20
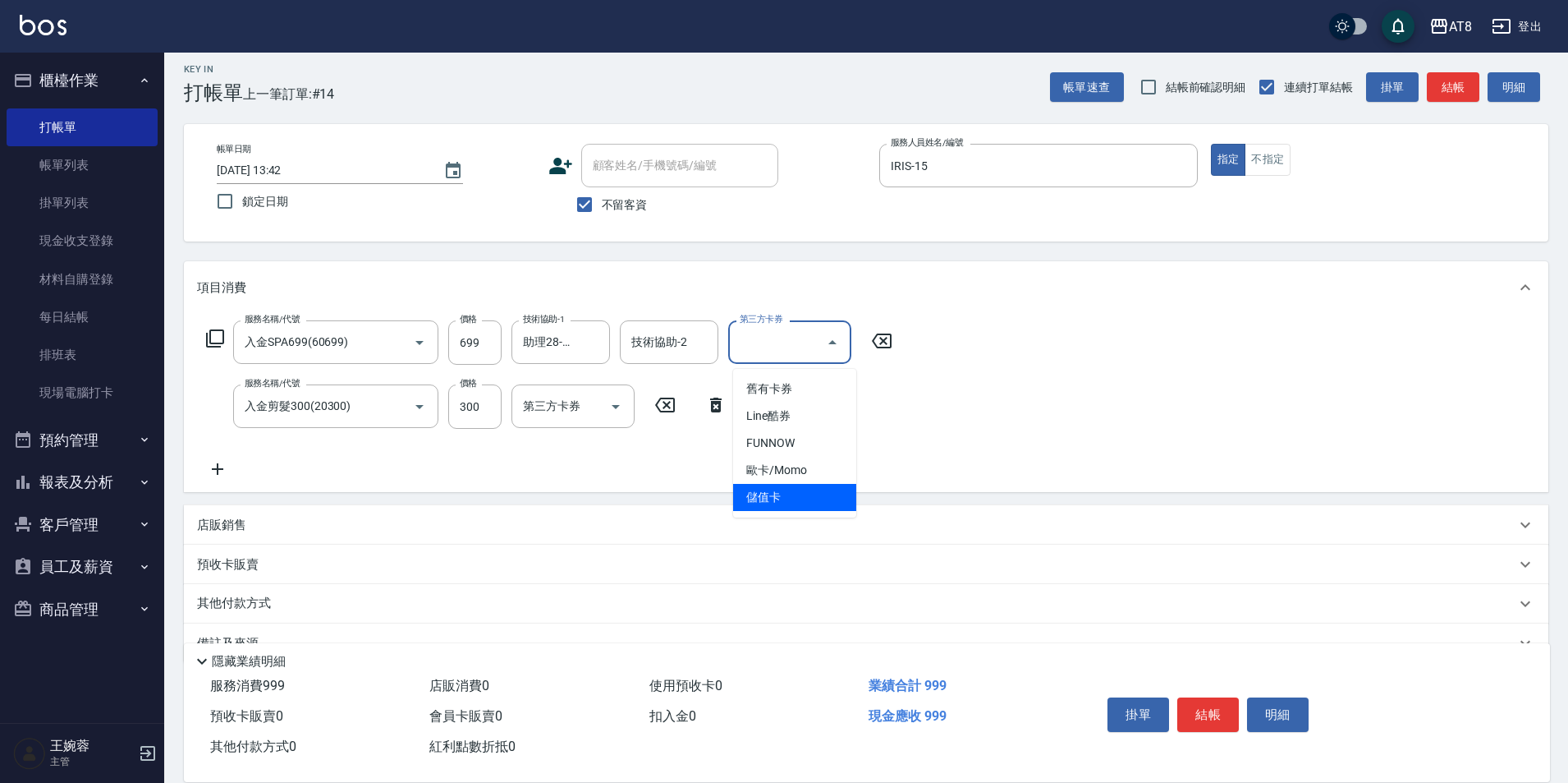
click at [789, 495] on span "儲值卡" at bounding box center [795, 498] width 123 height 27
type input "儲值卡"
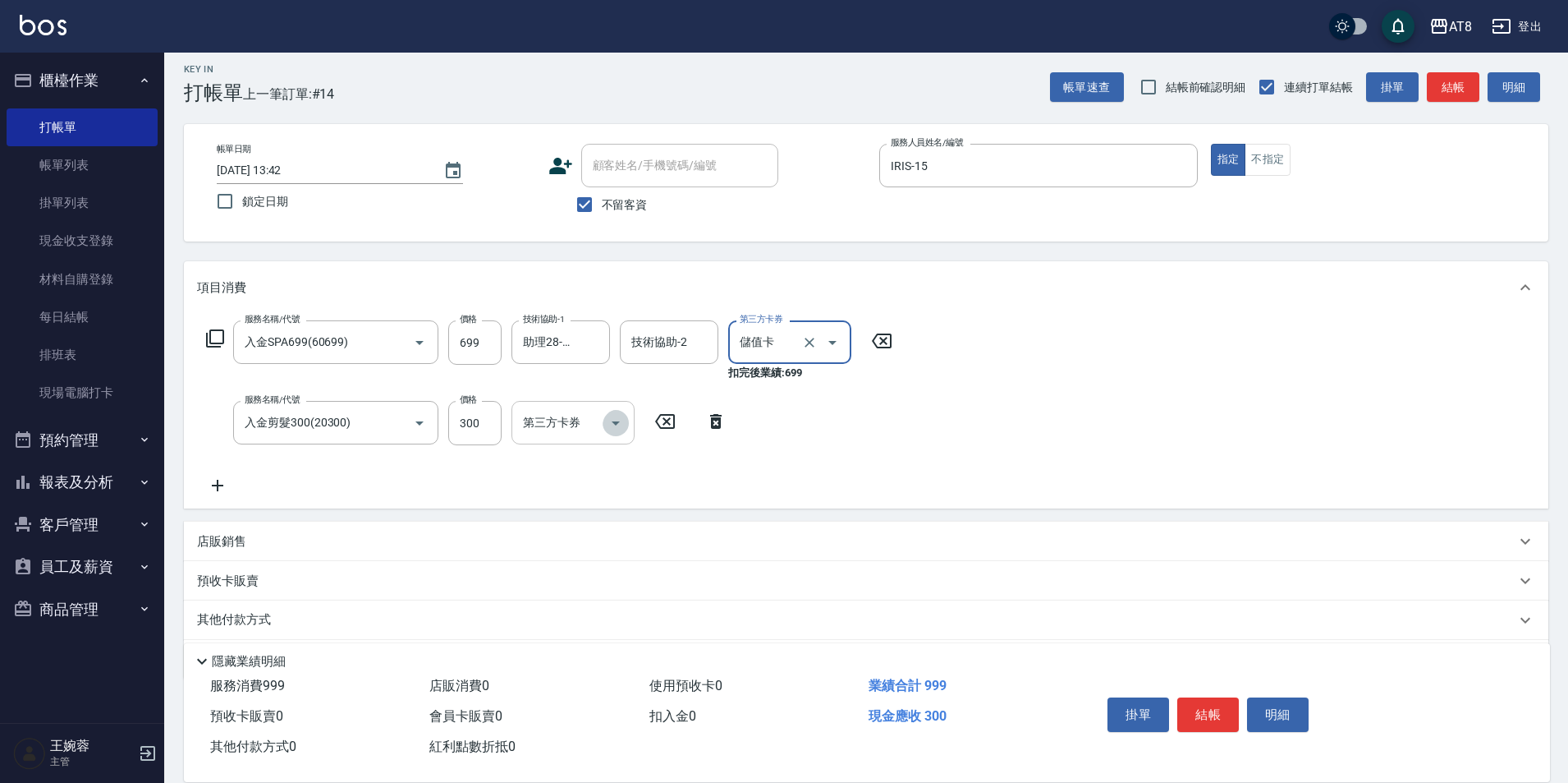
click at [607, 432] on icon "Open" at bounding box center [615, 423] width 20 height 20
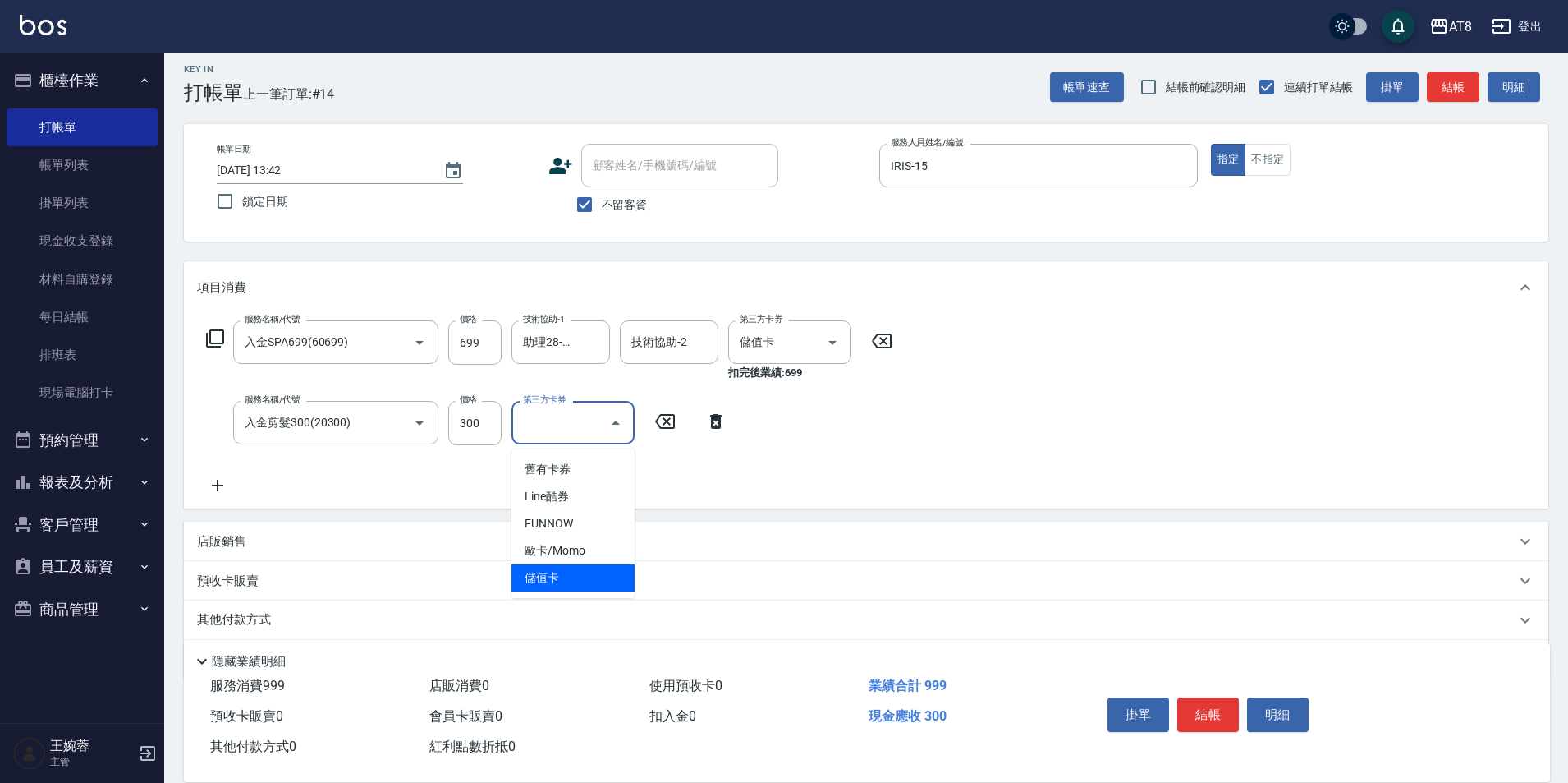
click at [607, 578] on span "儲值卡" at bounding box center [573, 578] width 123 height 27
type input "儲值卡"
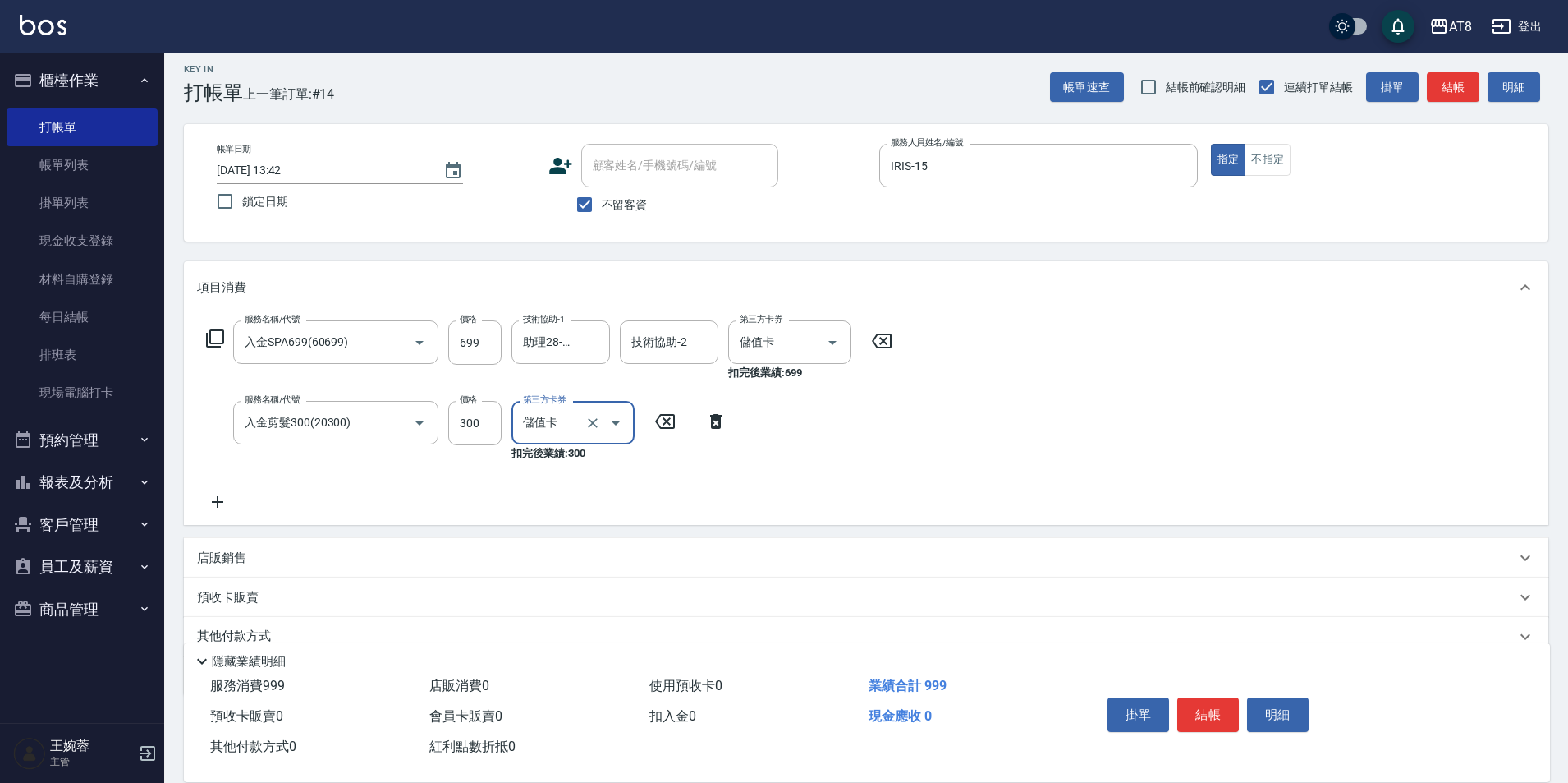
click at [222, 503] on icon at bounding box center [218, 501] width 41 height 20
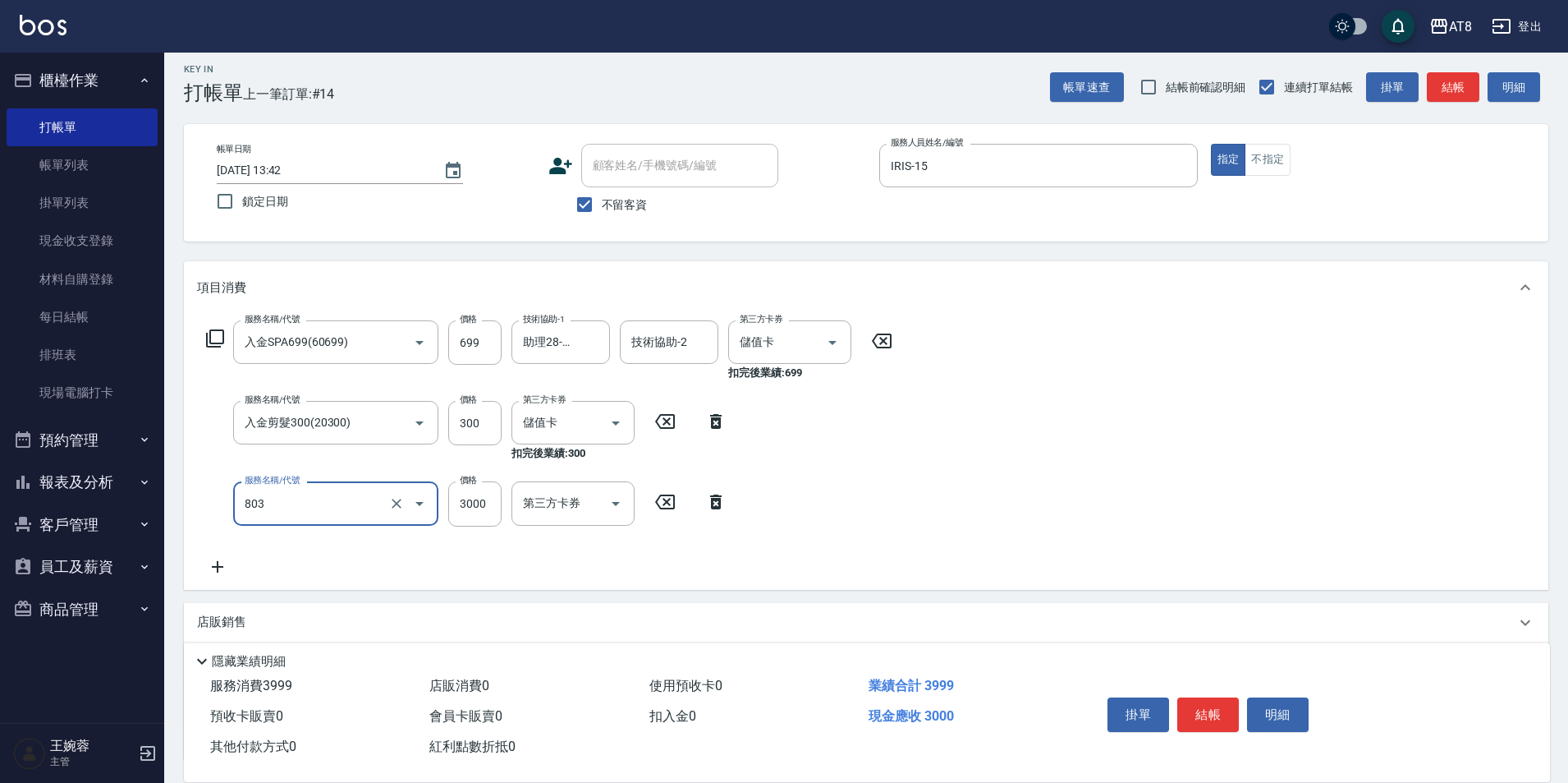
type input "頂級豪華3(803)"
type input "508"
click at [1216, 710] on button "結帳" at bounding box center [1208, 715] width 61 height 34
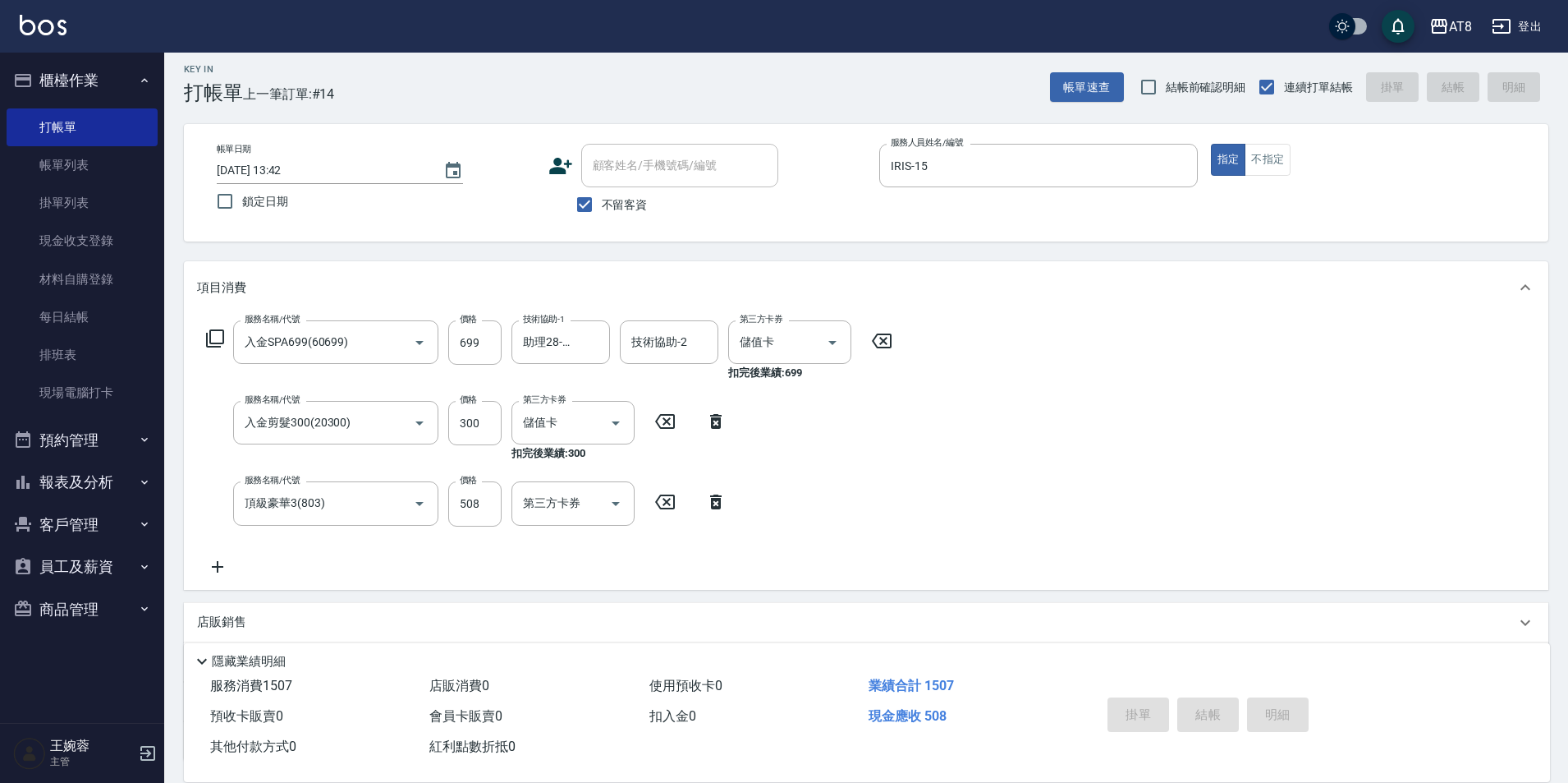
type input "[DATE] 13:43"
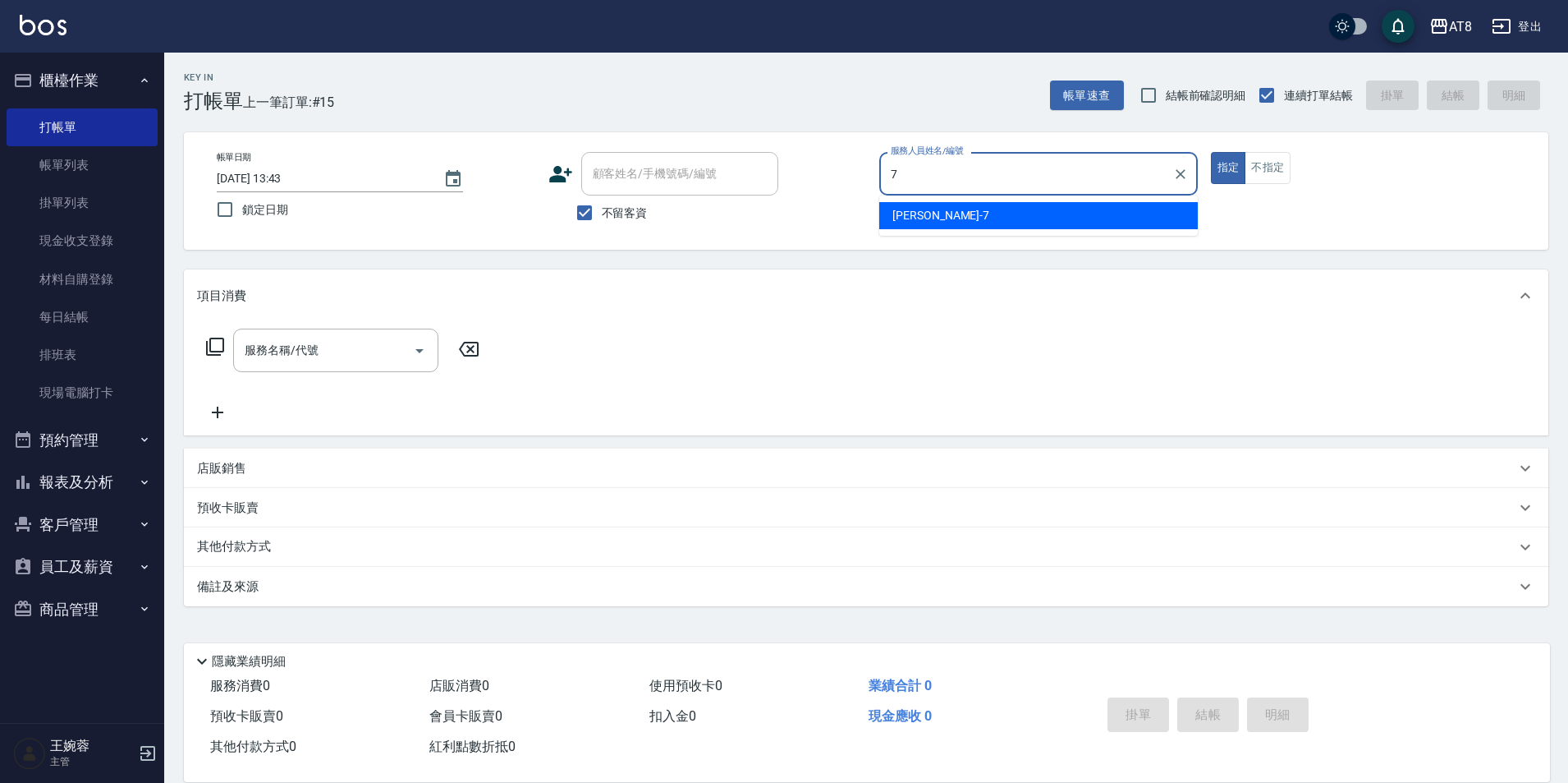
type input "[PERSON_NAME]-7"
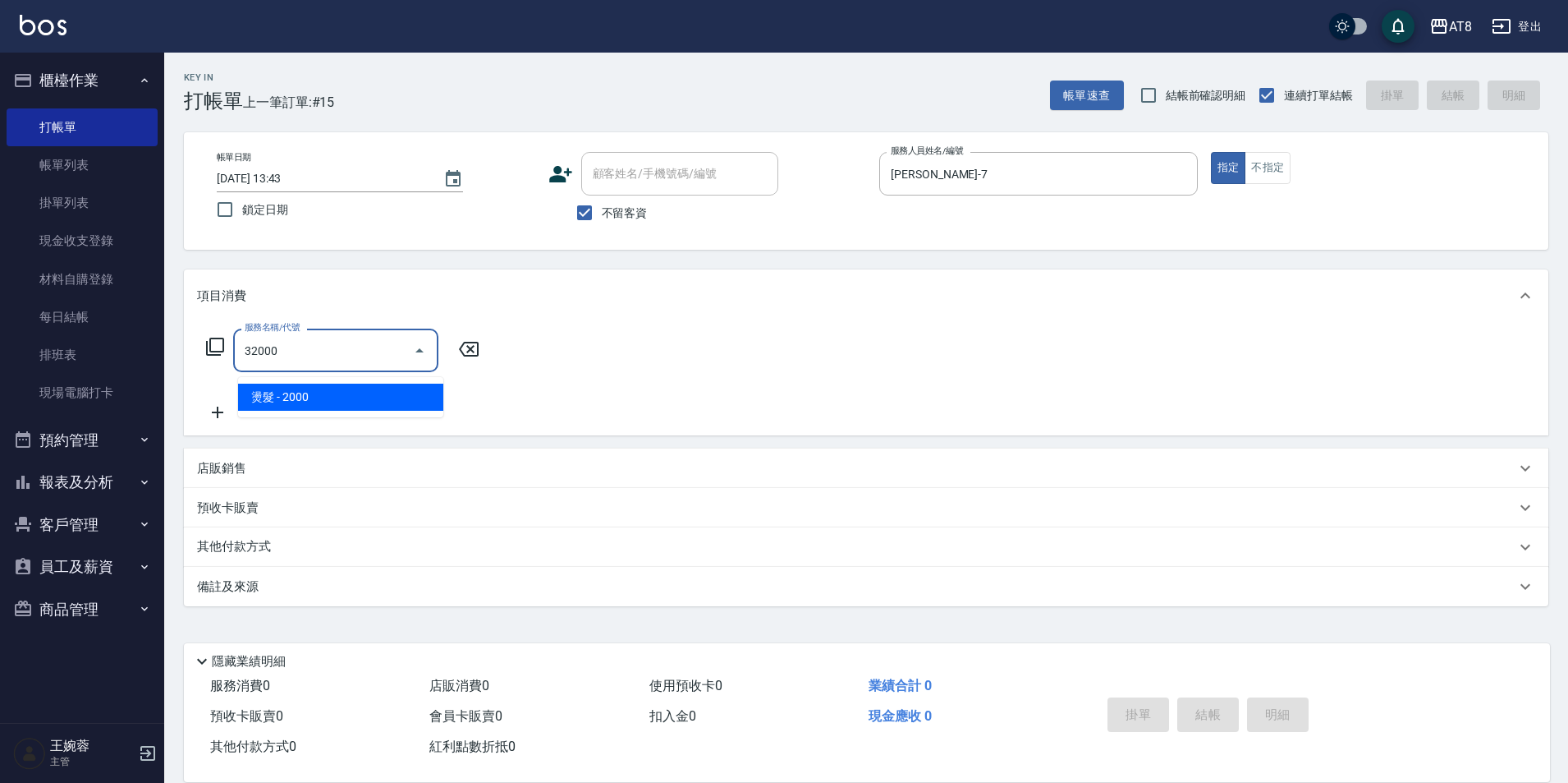
type input "燙髮(32000)"
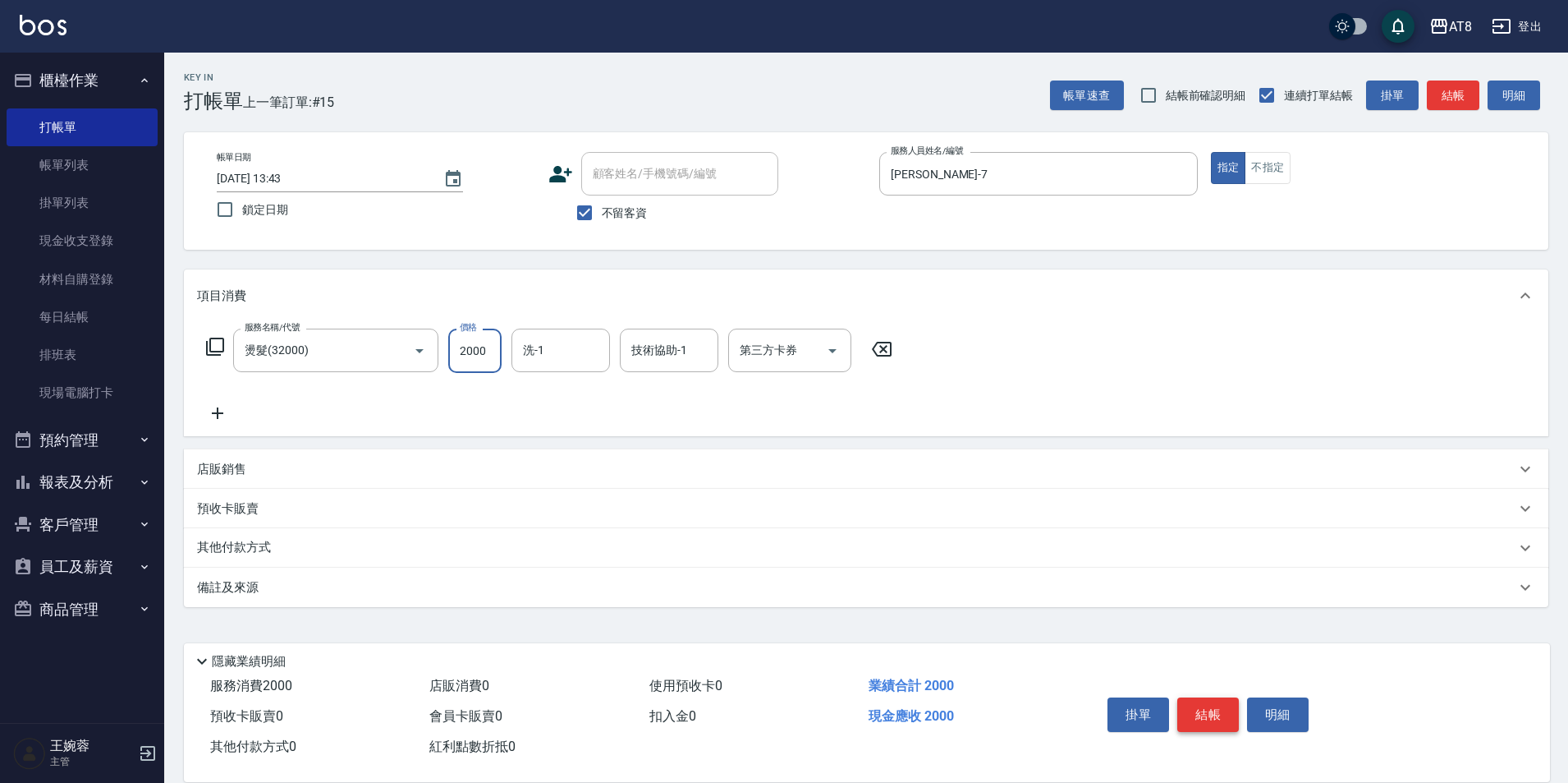
click at [1216, 710] on button "結帳" at bounding box center [1208, 715] width 61 height 34
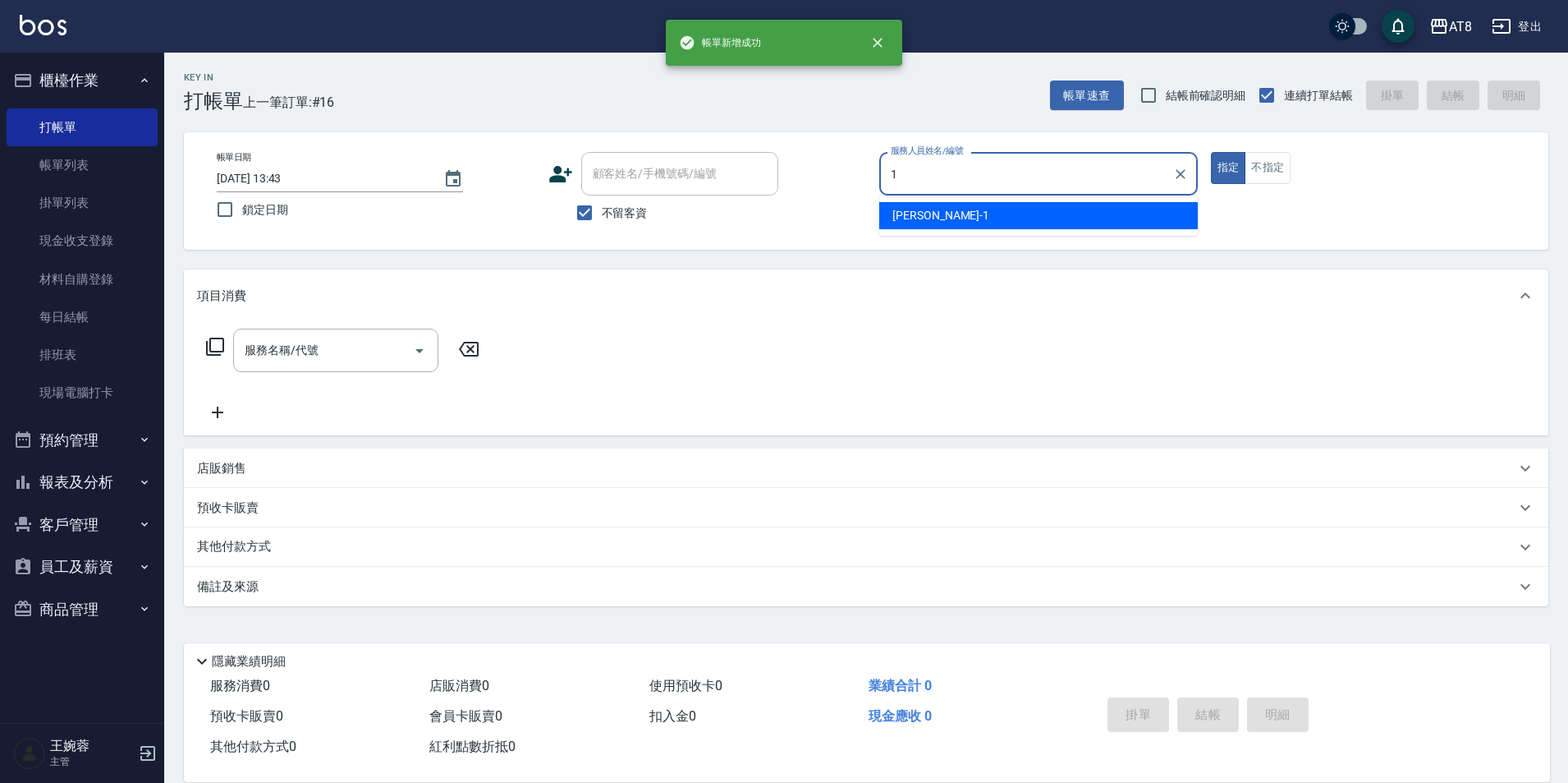
type input "YUKI-1"
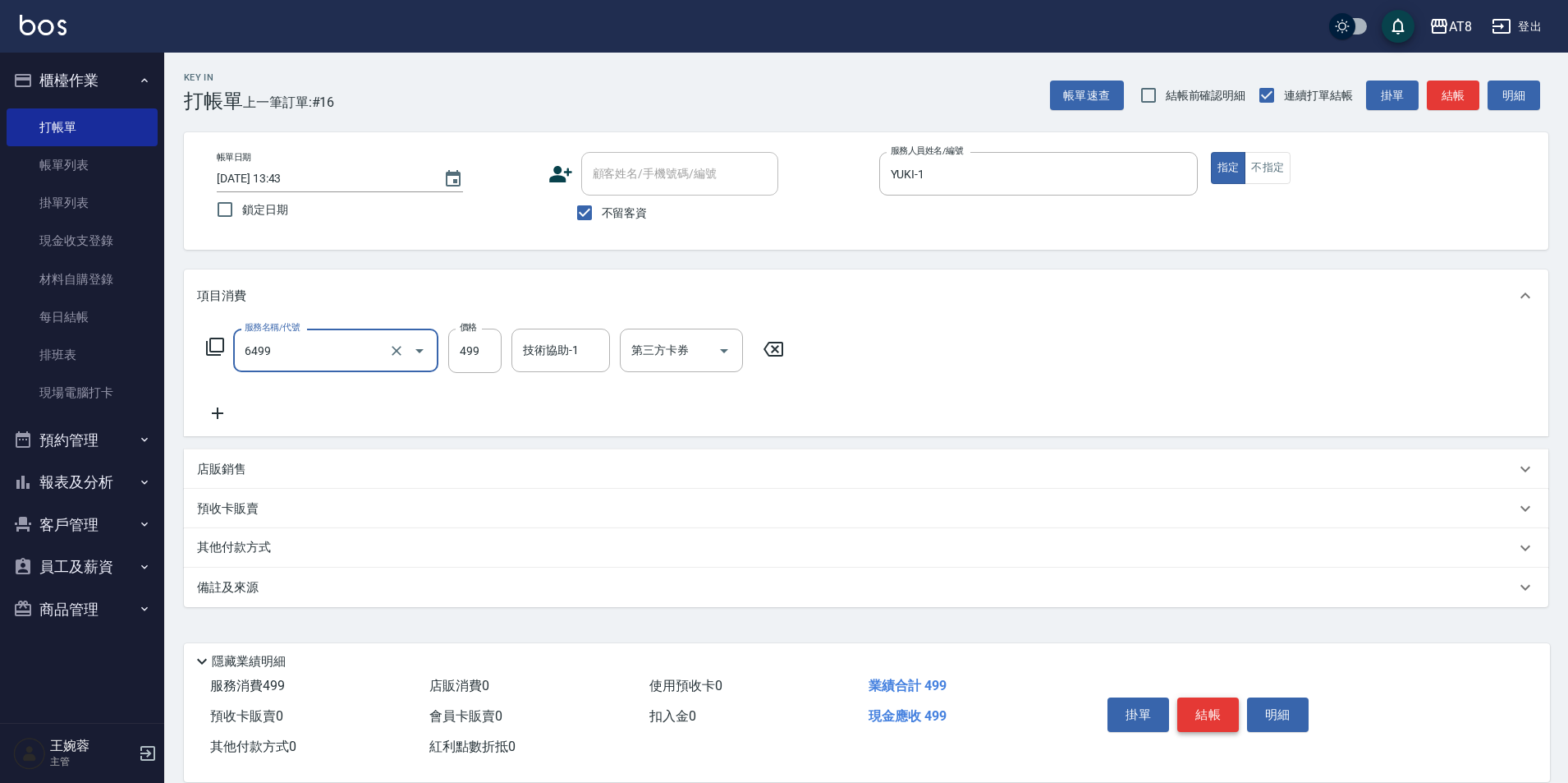
type input "SPA499(6499)"
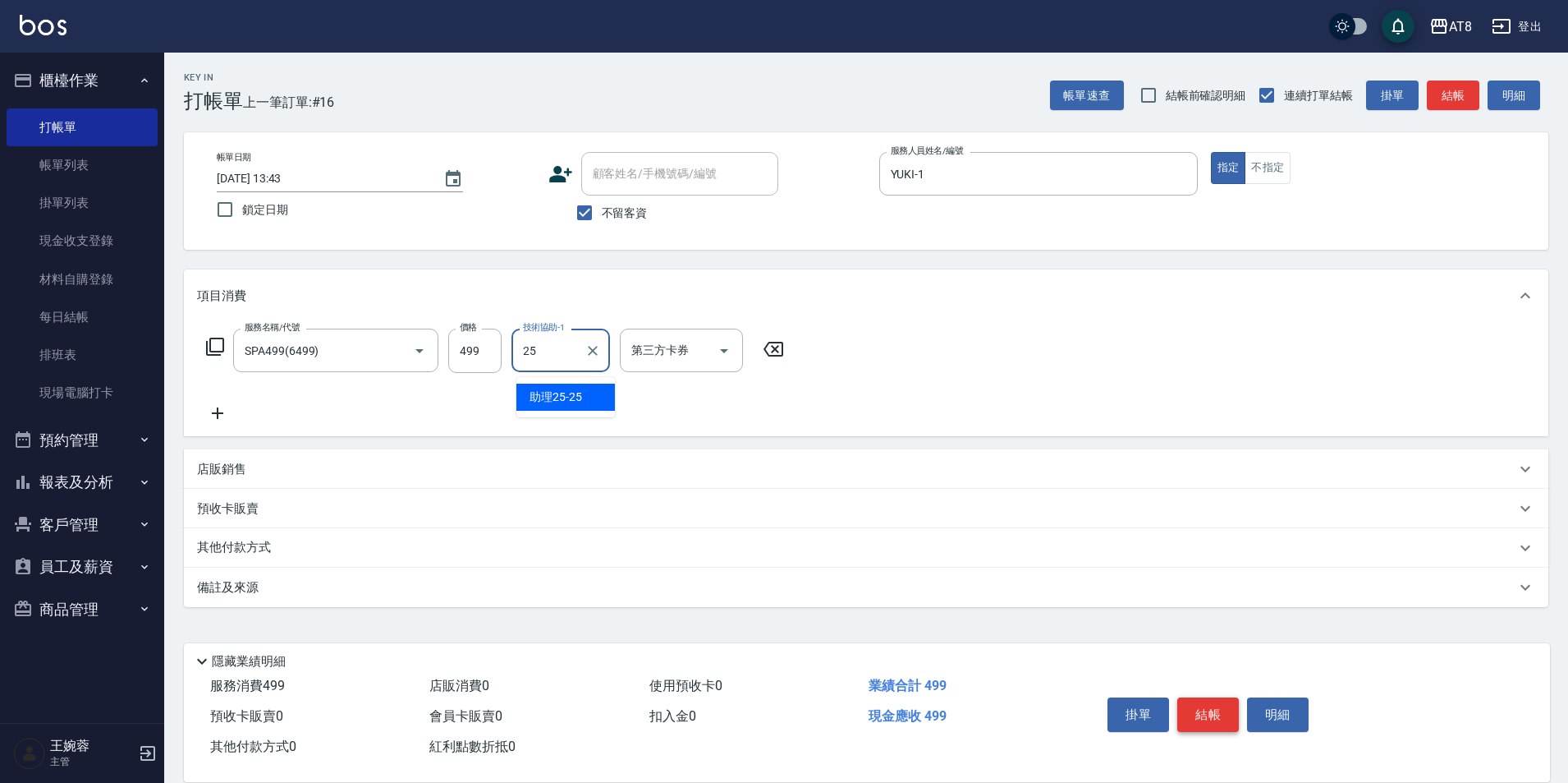
type input "助理25-25"
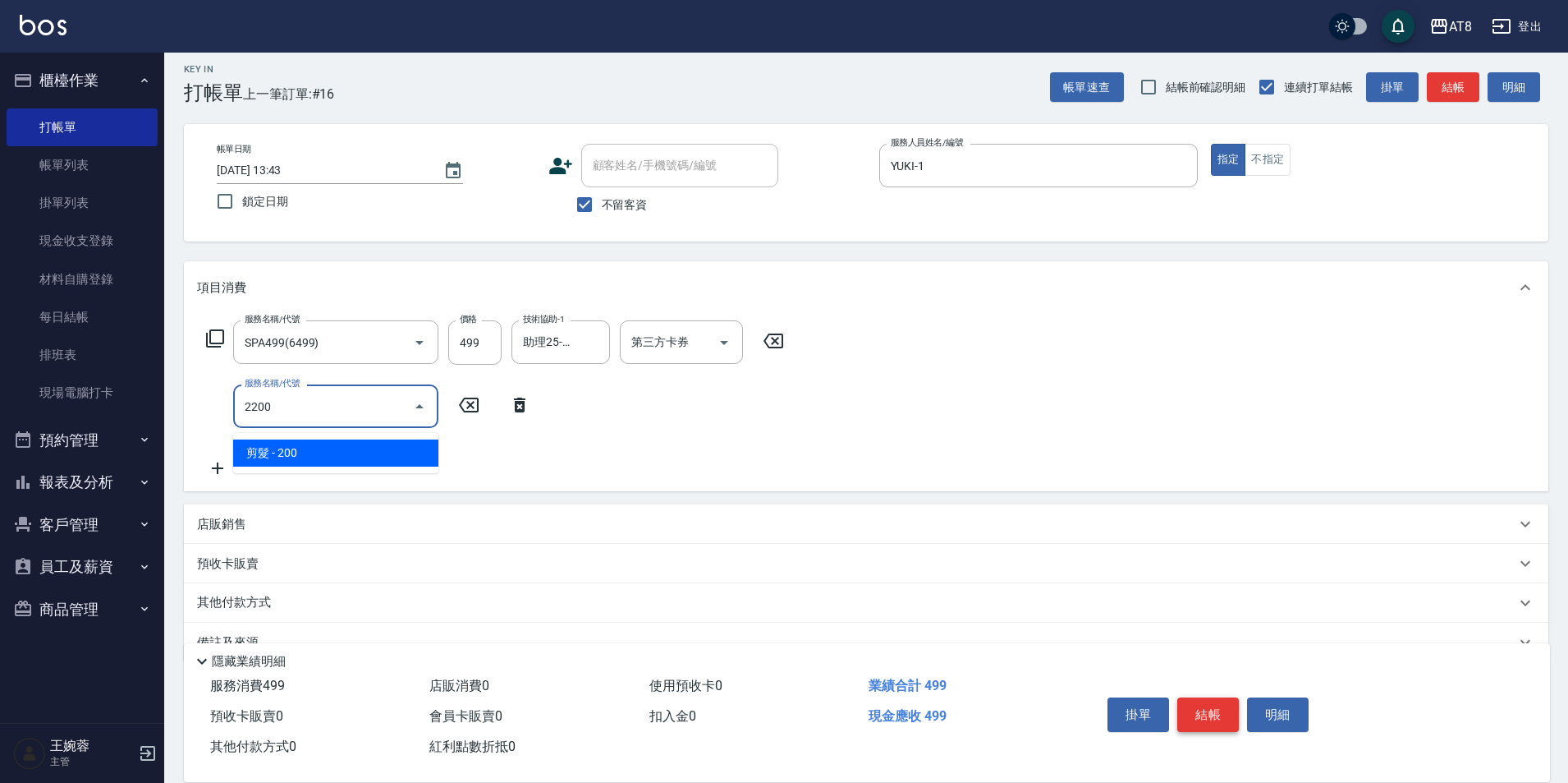
type input "剪髮(2200)"
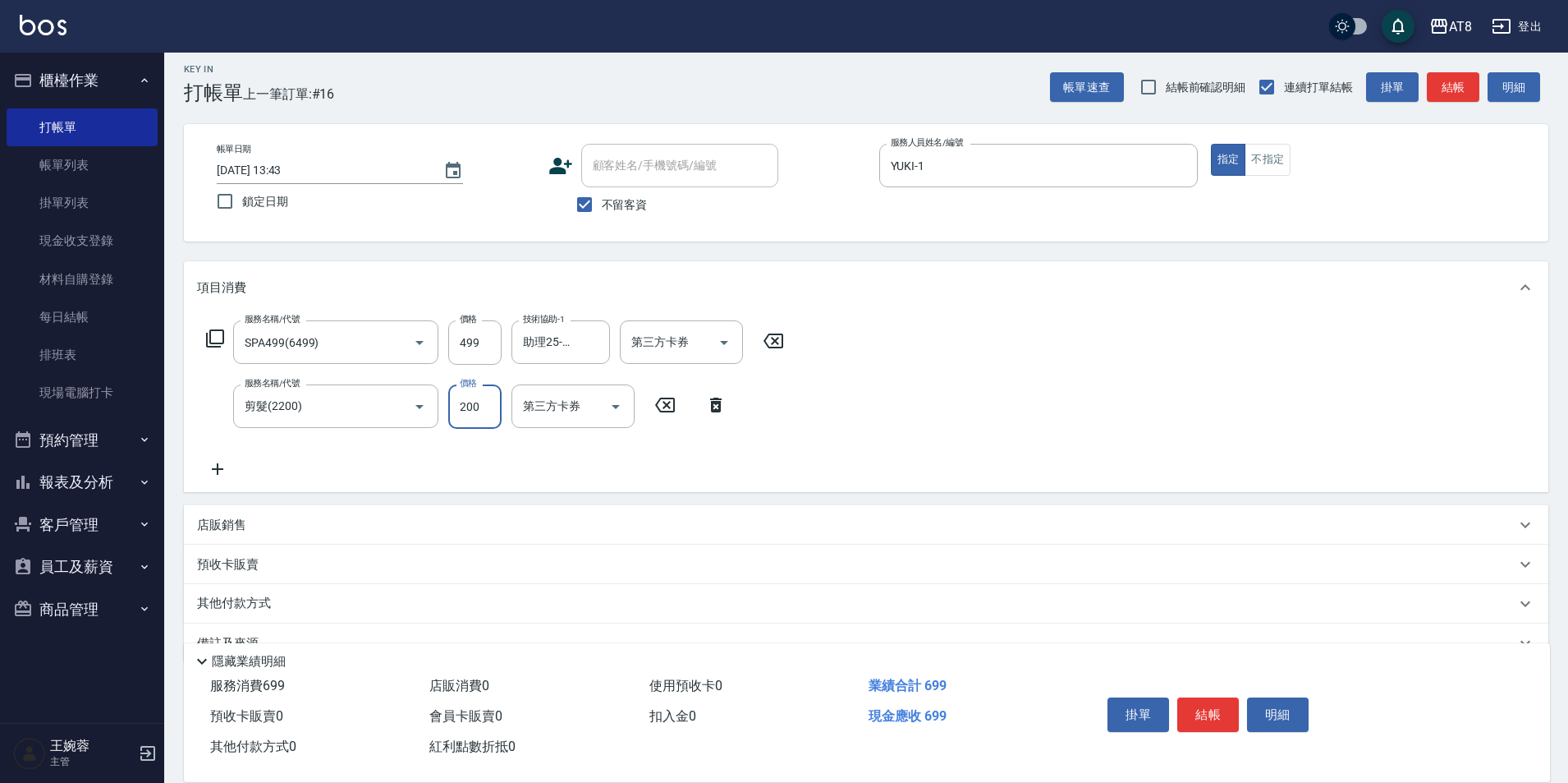
click at [233, 534] on p "店販銷售" at bounding box center [222, 525] width 50 height 17
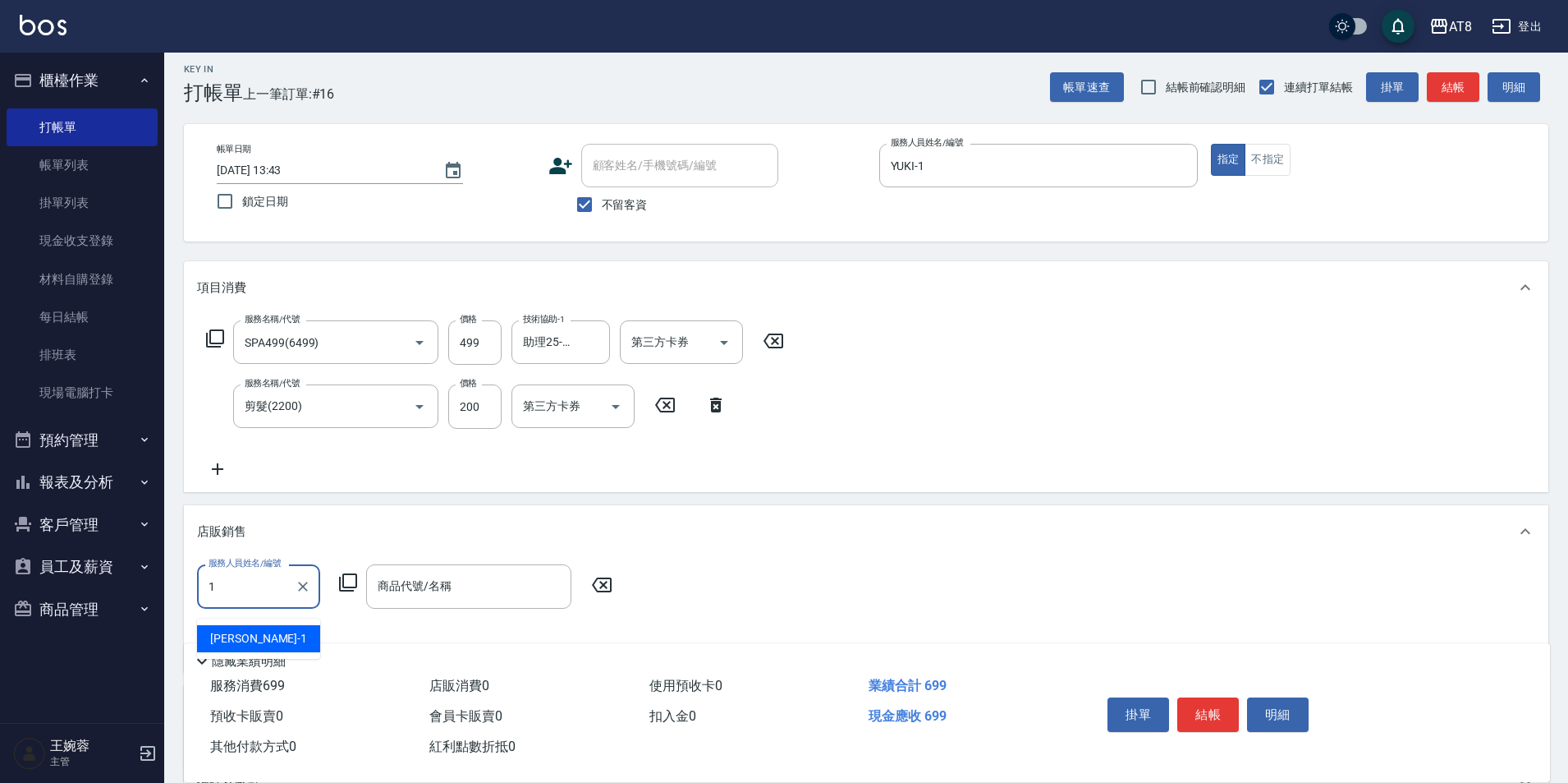
type input "YUKI-1"
click at [351, 587] on icon at bounding box center [347, 581] width 20 height 20
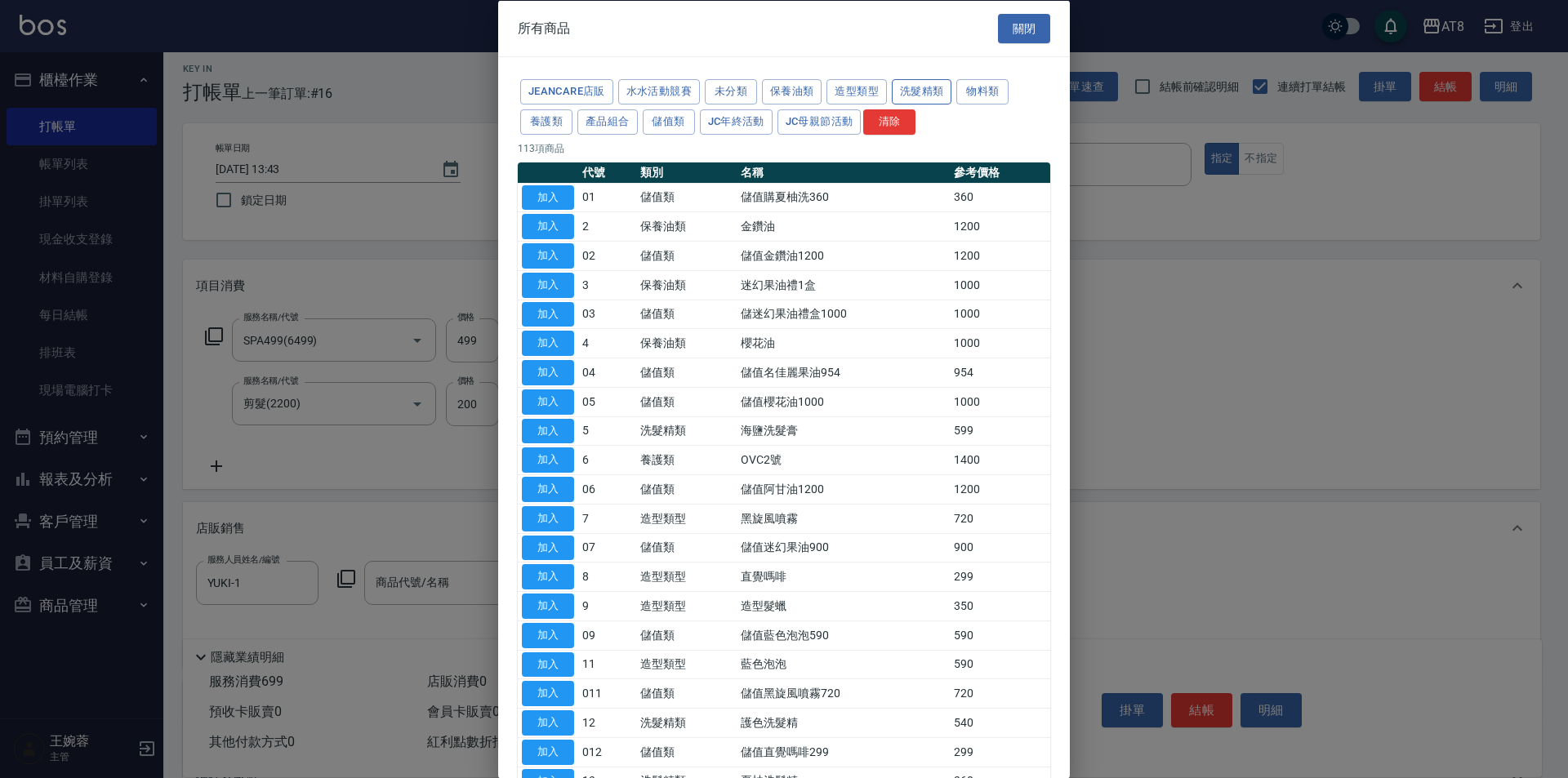
click at [952, 93] on button "洗髮精類" at bounding box center [921, 92] width 60 height 25
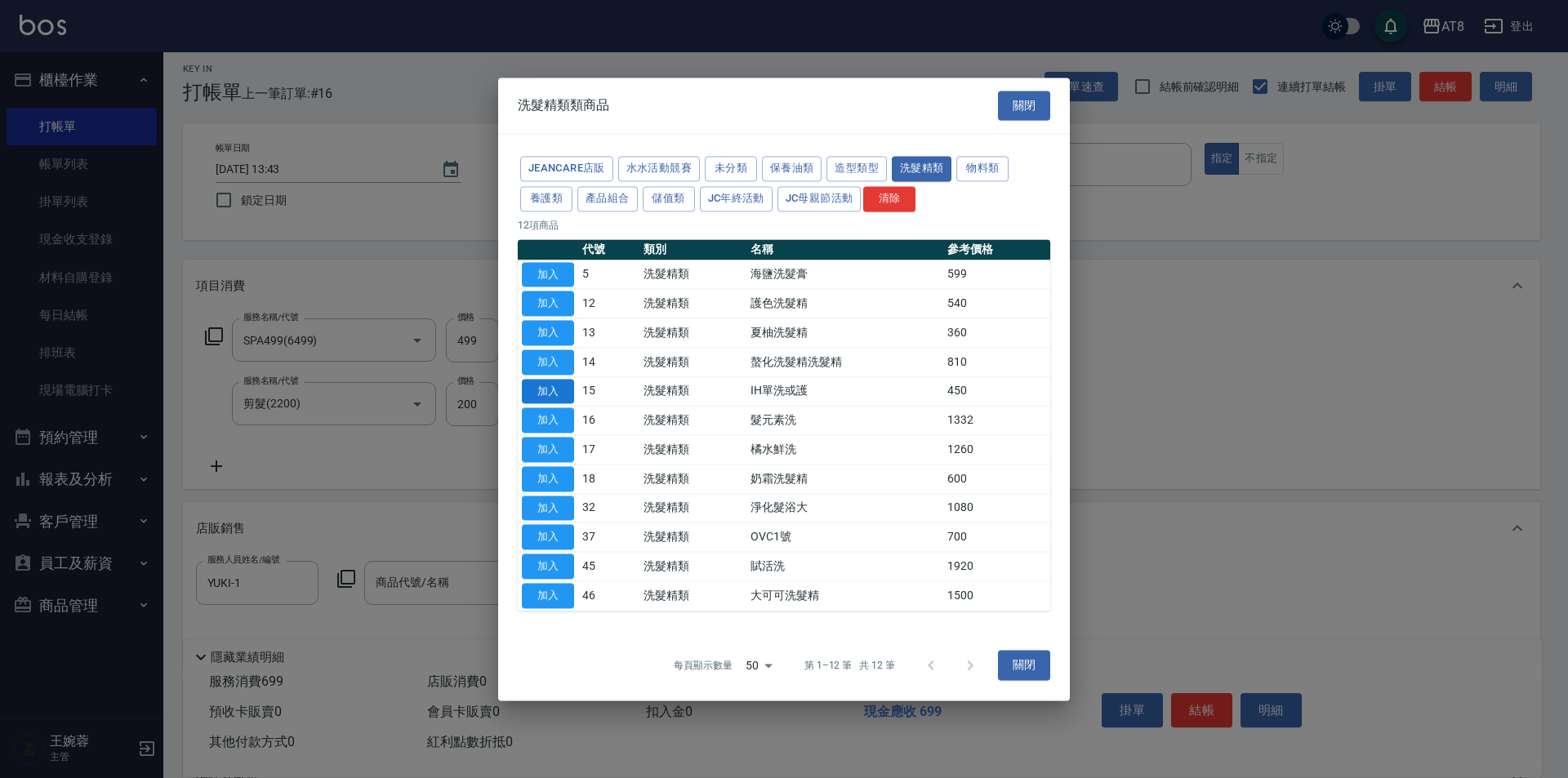
click at [565, 383] on button "加入" at bounding box center [548, 391] width 53 height 25
type input "IH單洗或護"
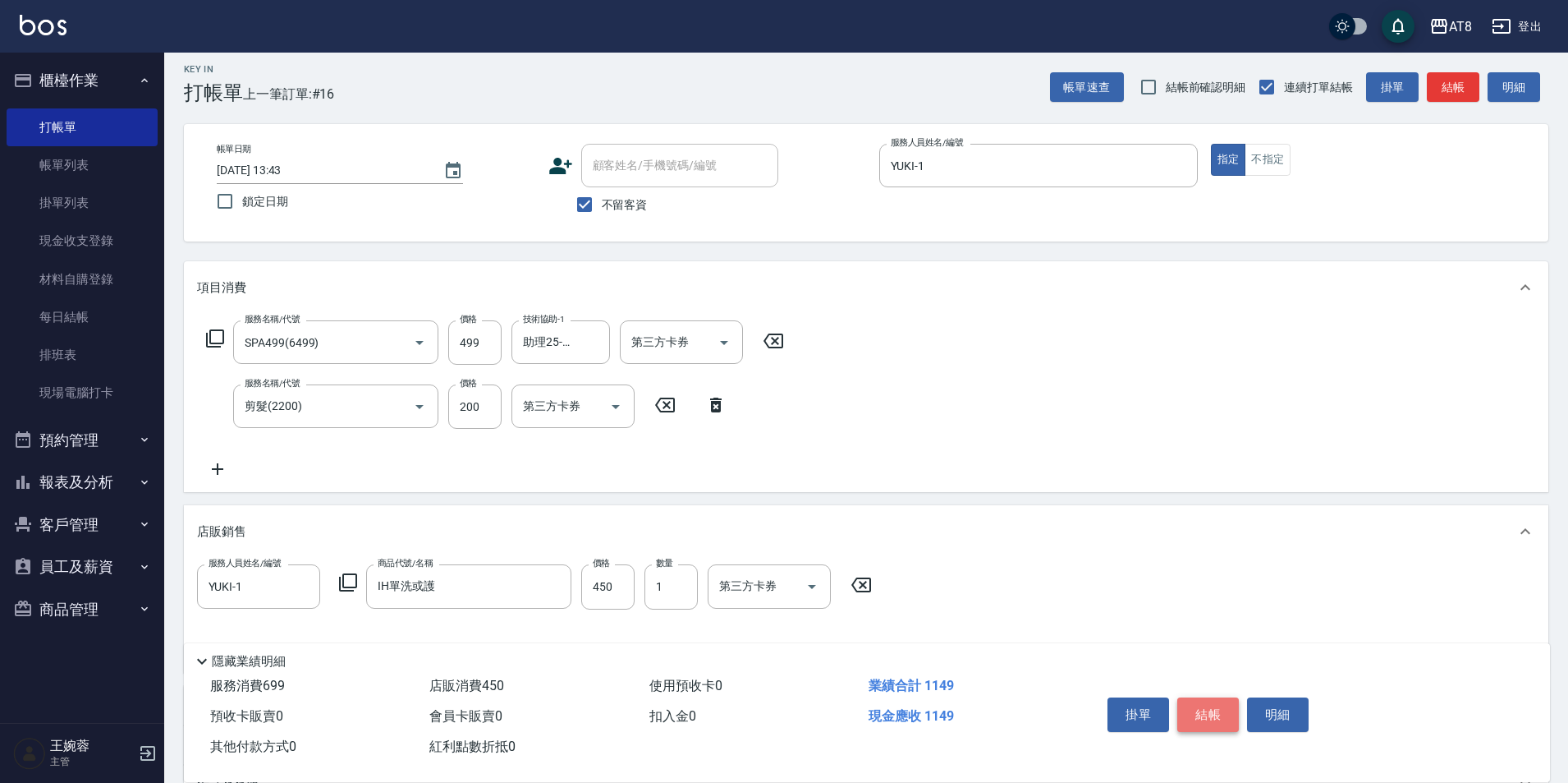
click at [1217, 698] on button "結帳" at bounding box center [1208, 715] width 61 height 34
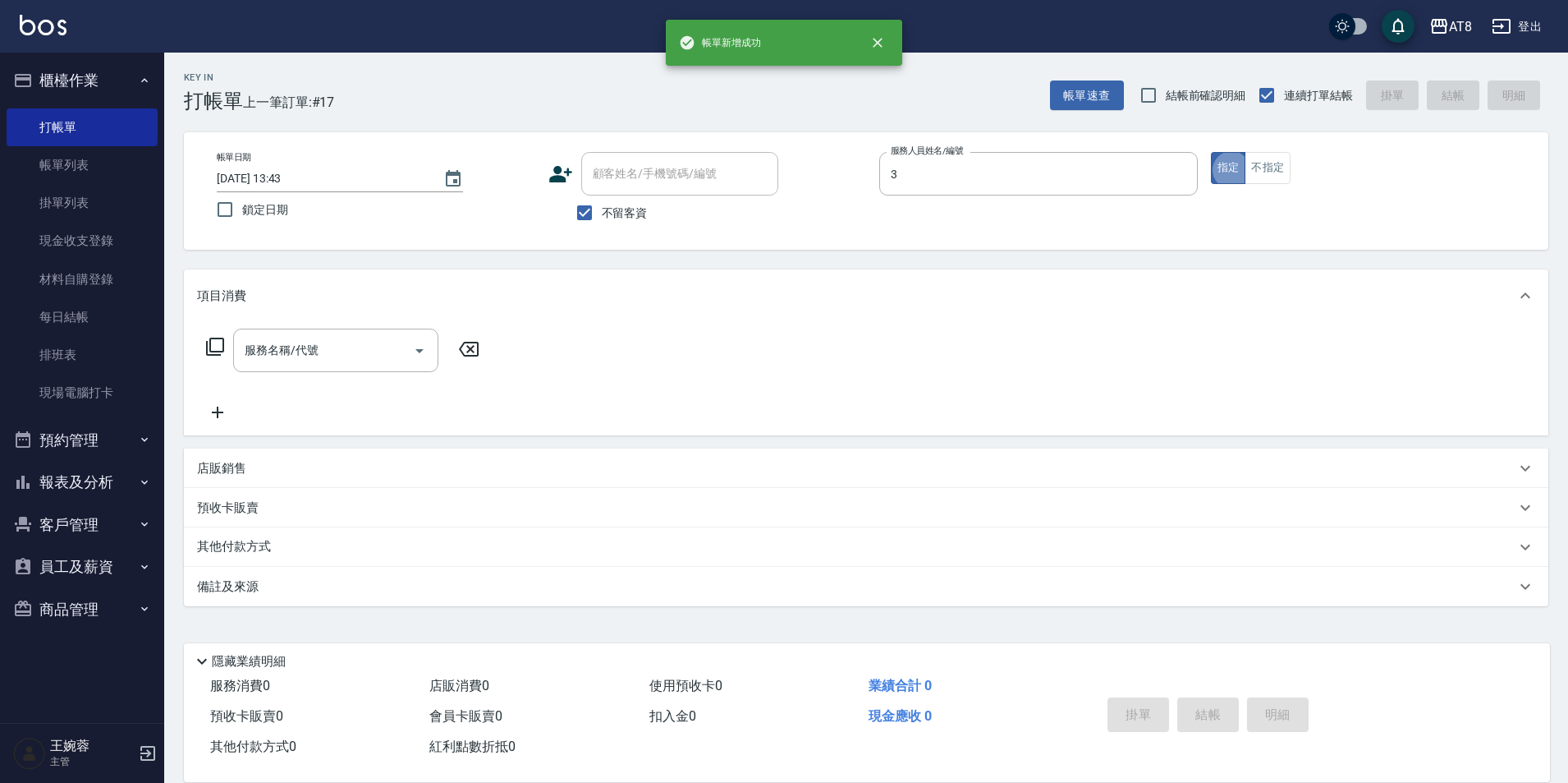
type input "[PERSON_NAME]-3"
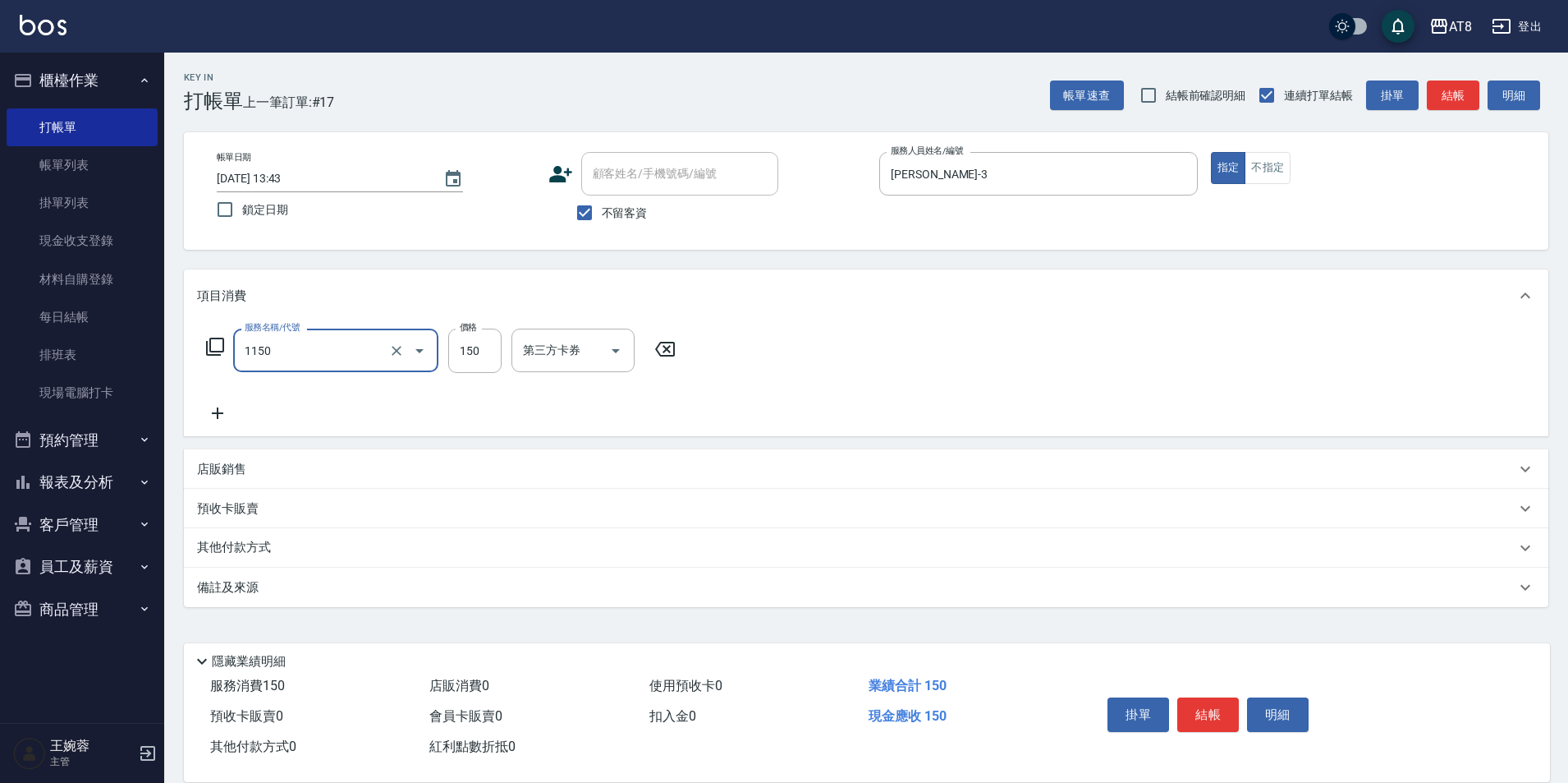
type input "洗髮(1150)"
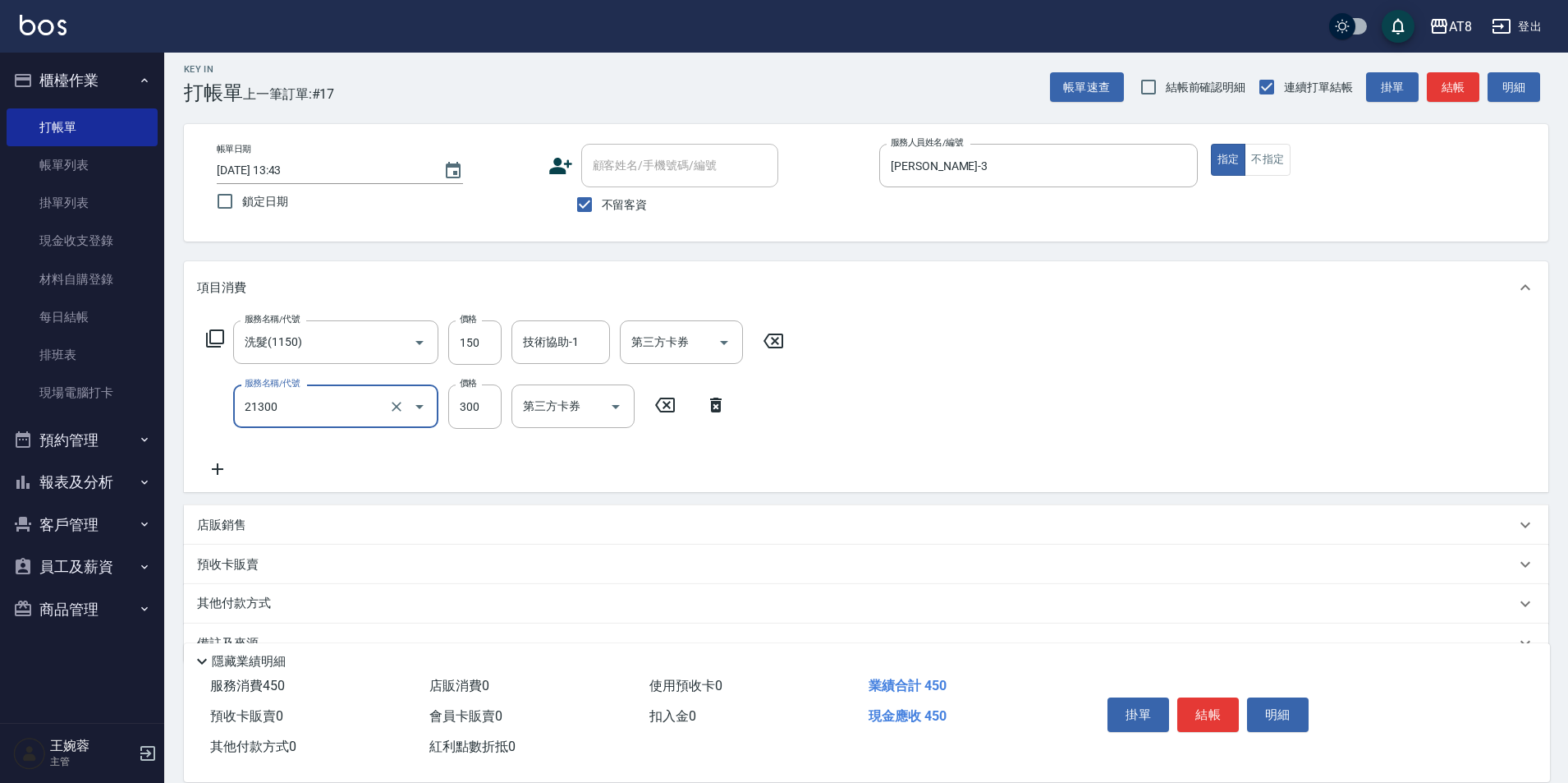
type input "剪髮(21300)"
click at [1224, 698] on button "結帳" at bounding box center [1208, 715] width 61 height 34
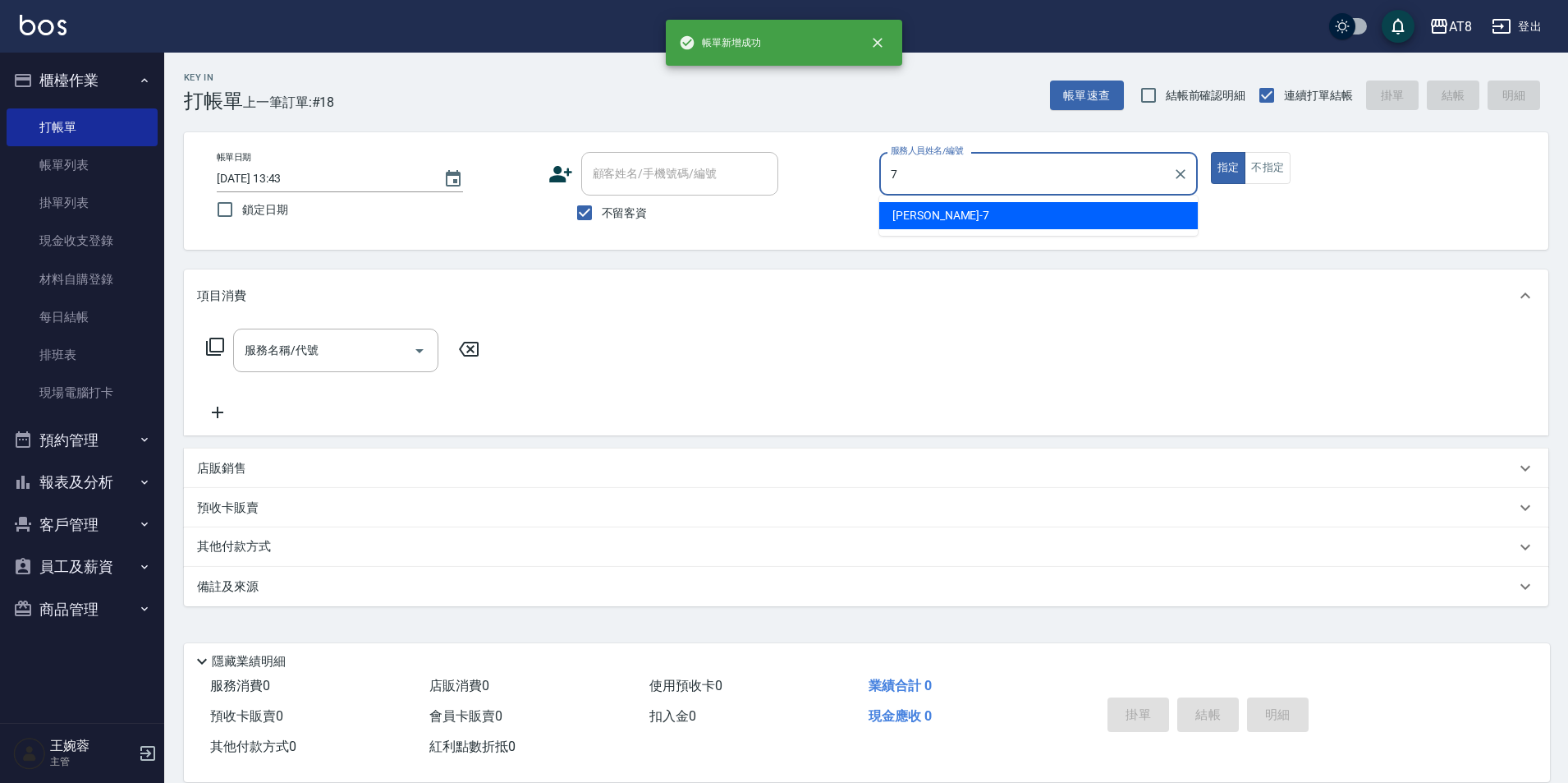
type input "[PERSON_NAME]-7"
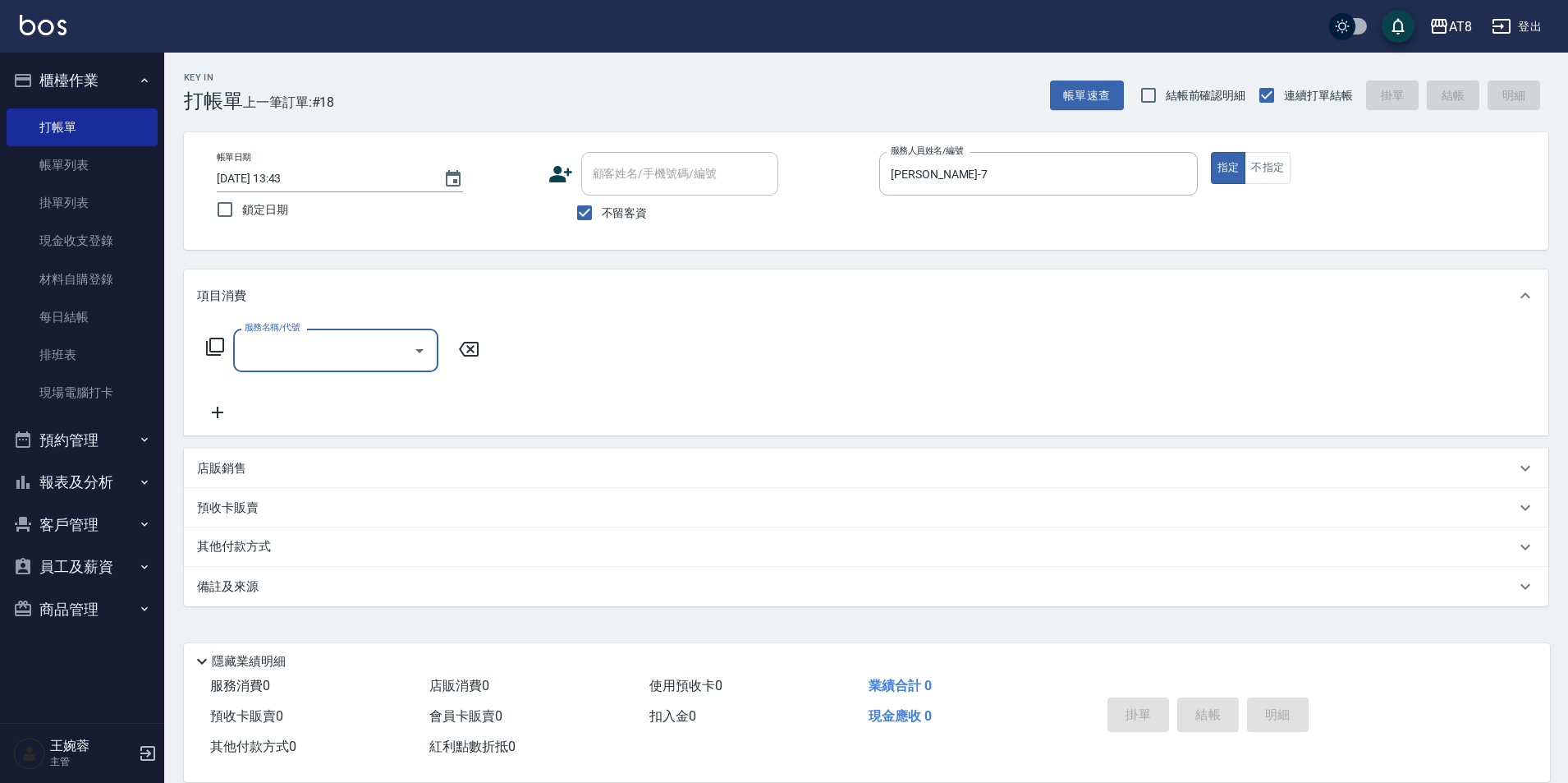
type input "7"
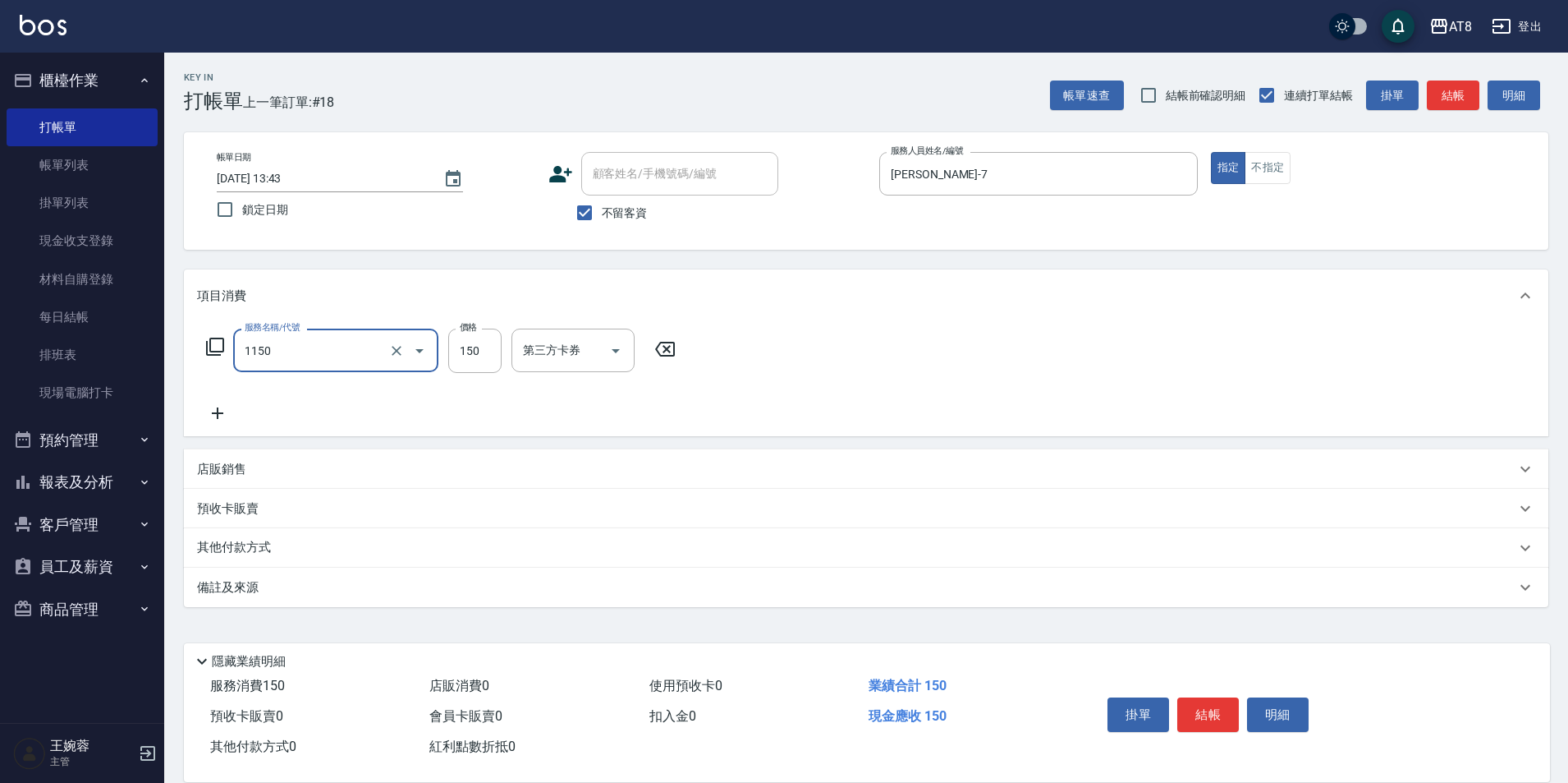
type input "洗髮(1150)"
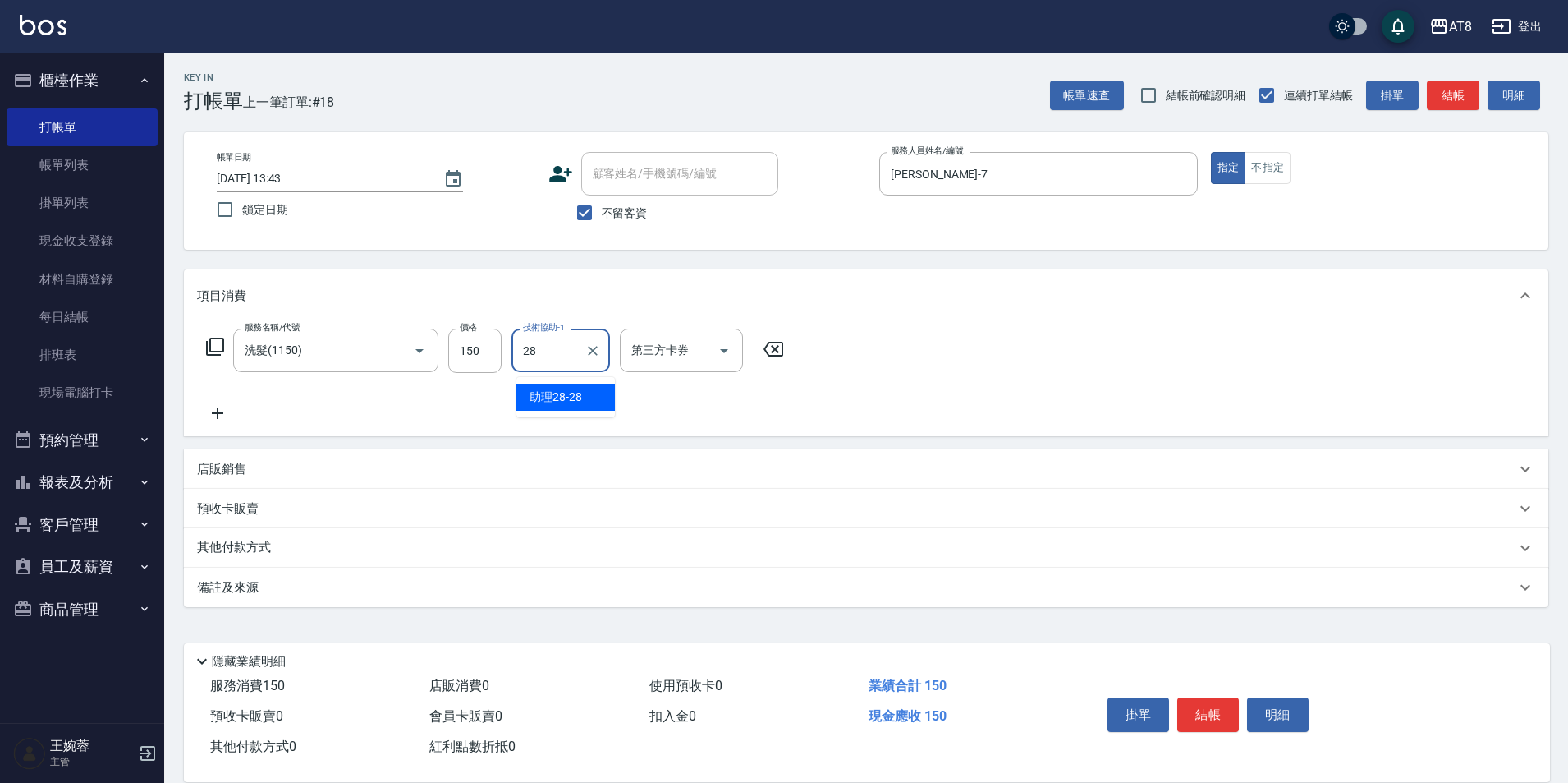
type input "助理28-28"
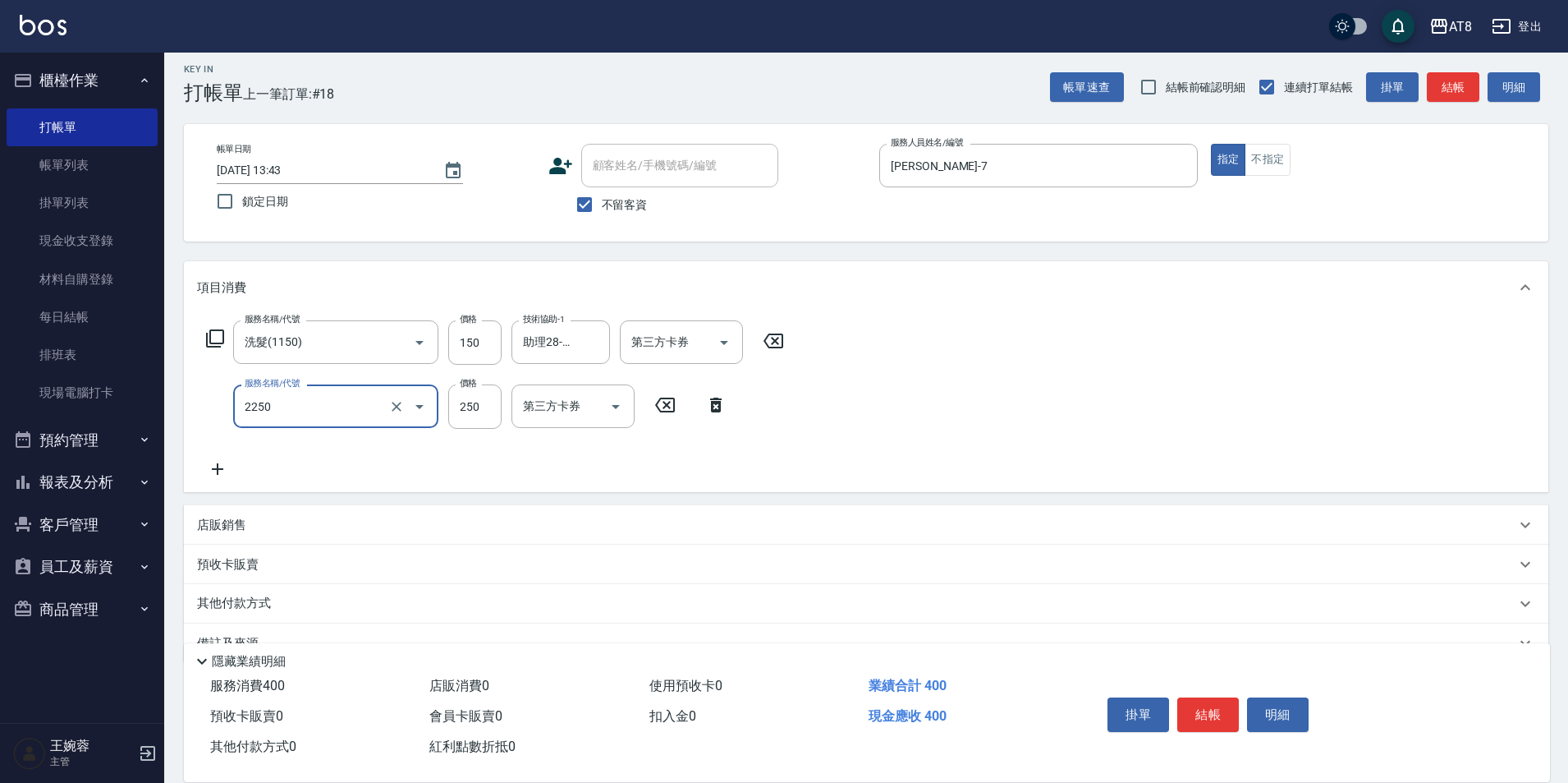
type input "剪髮(2250)"
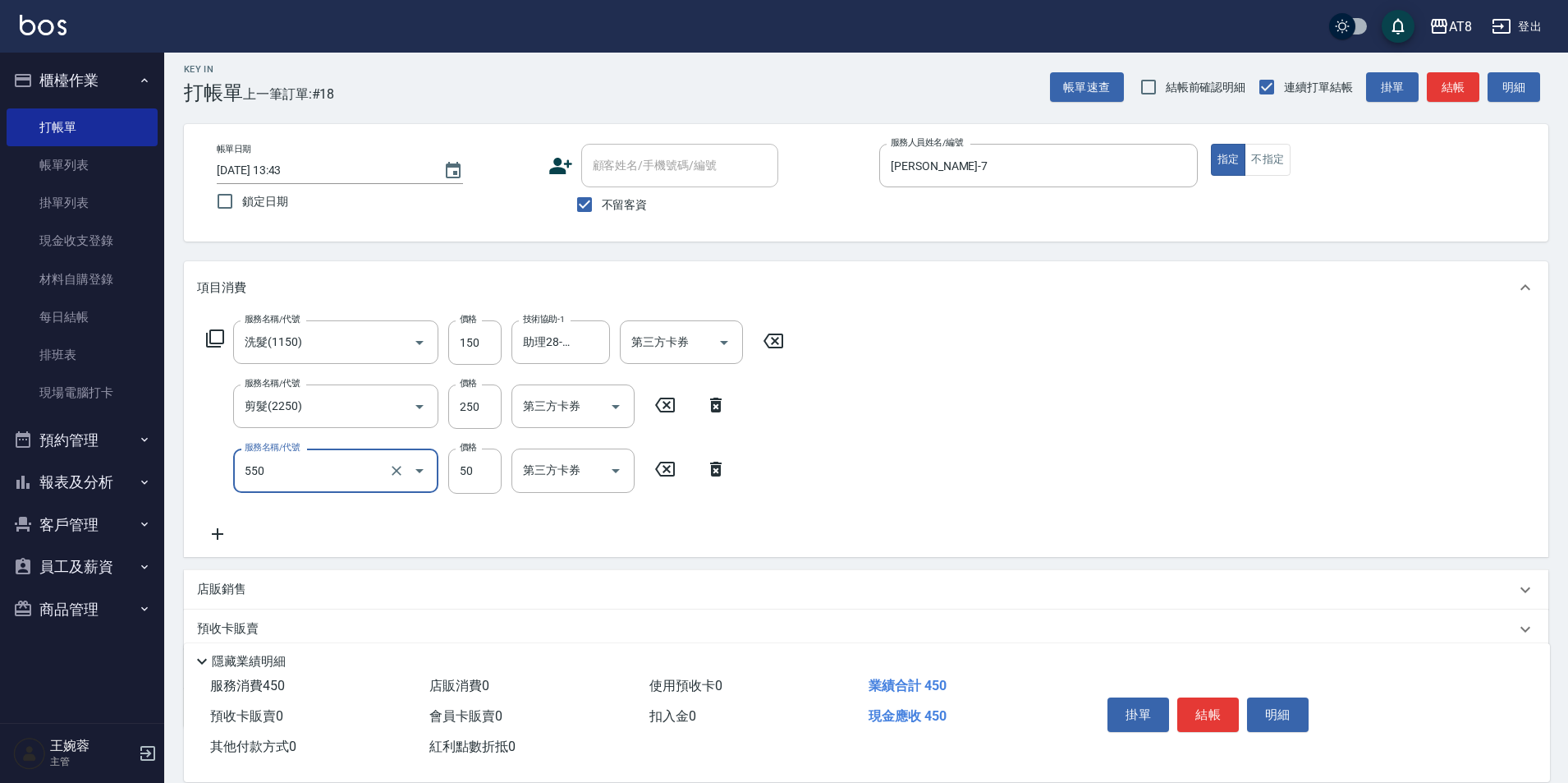
type input "精油或深層(550)"
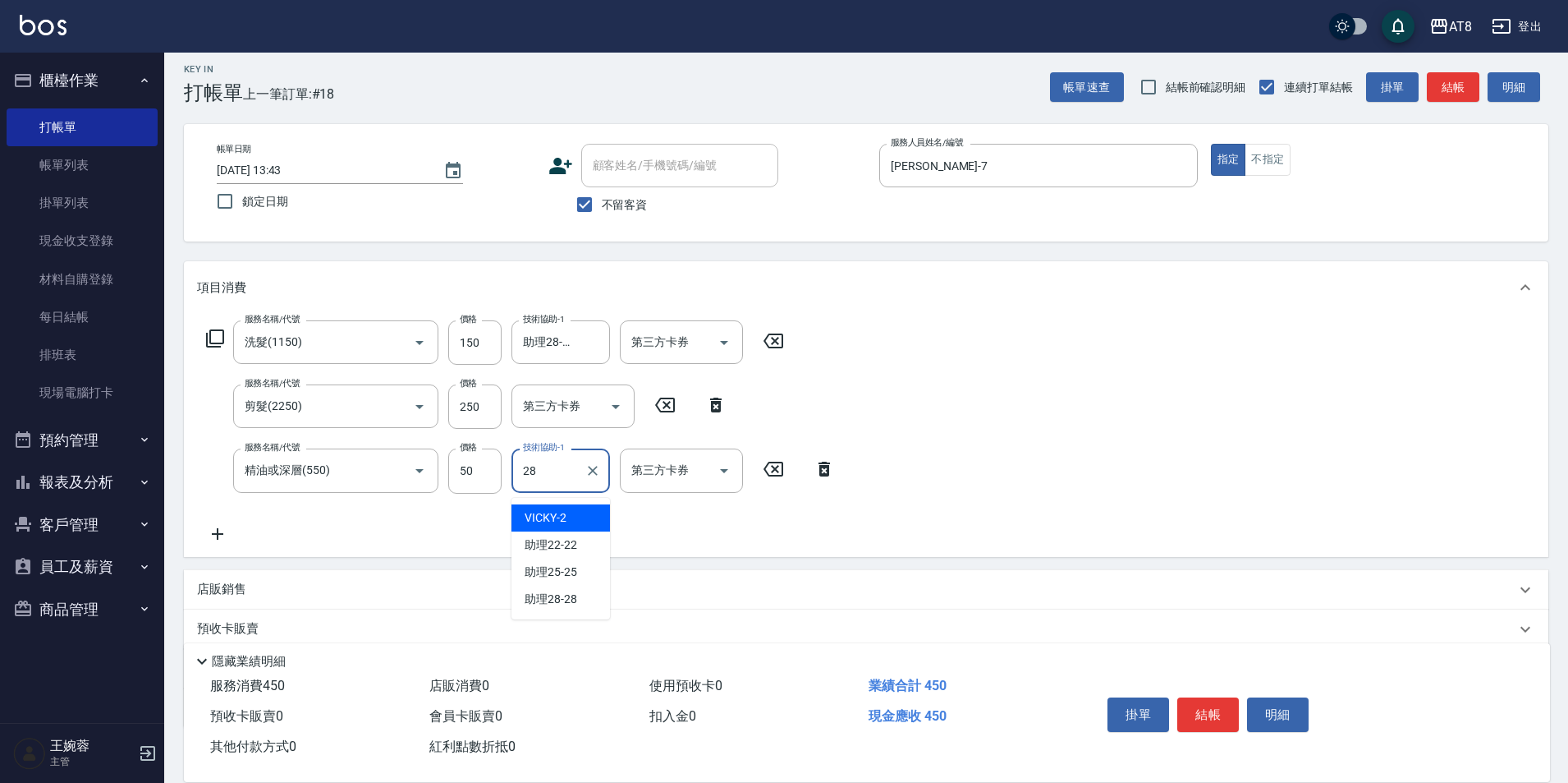
type input "助理28-28"
click at [1232, 698] on button "結帳" at bounding box center [1208, 715] width 61 height 34
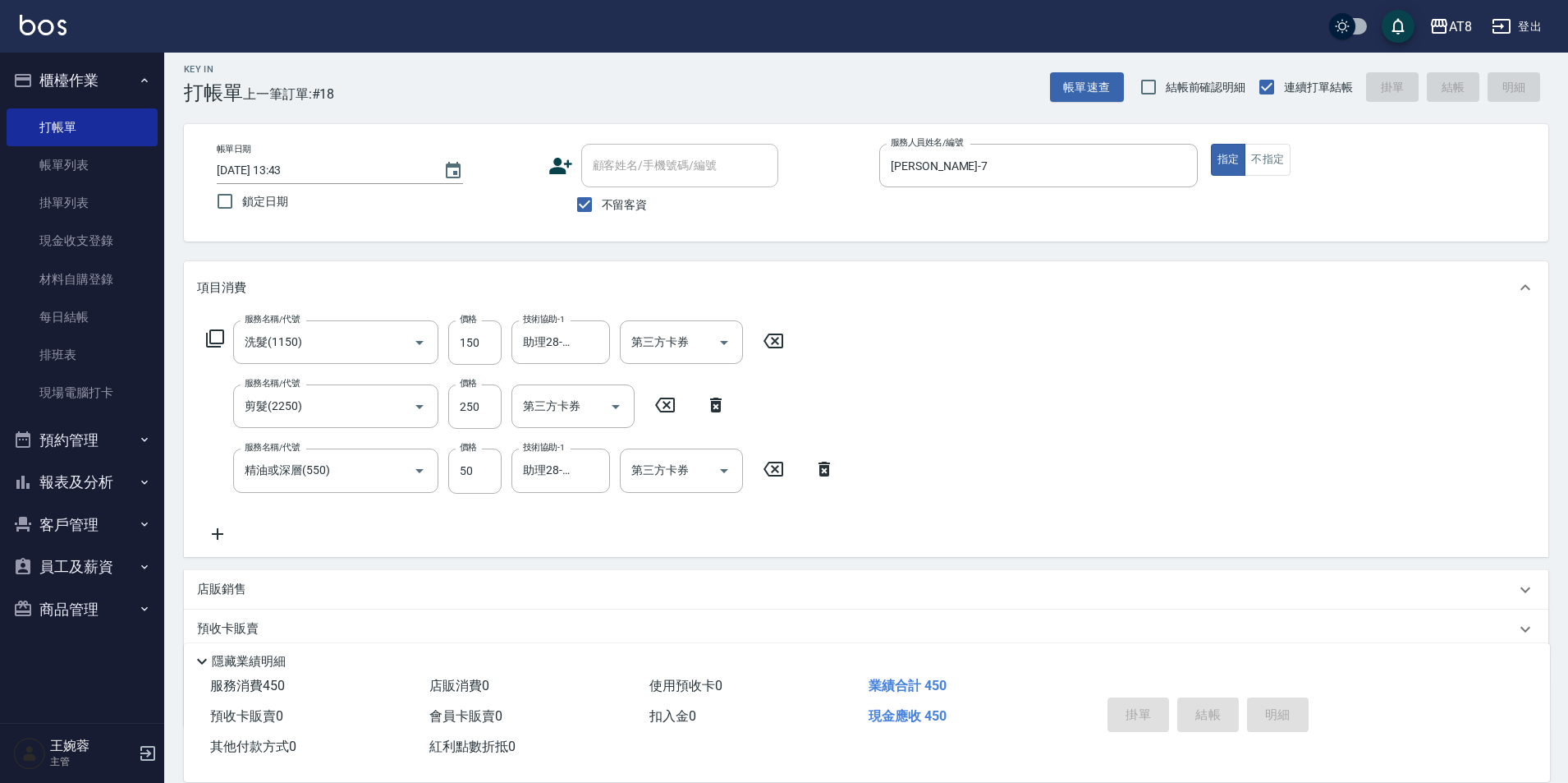
type input "[DATE] 13:50"
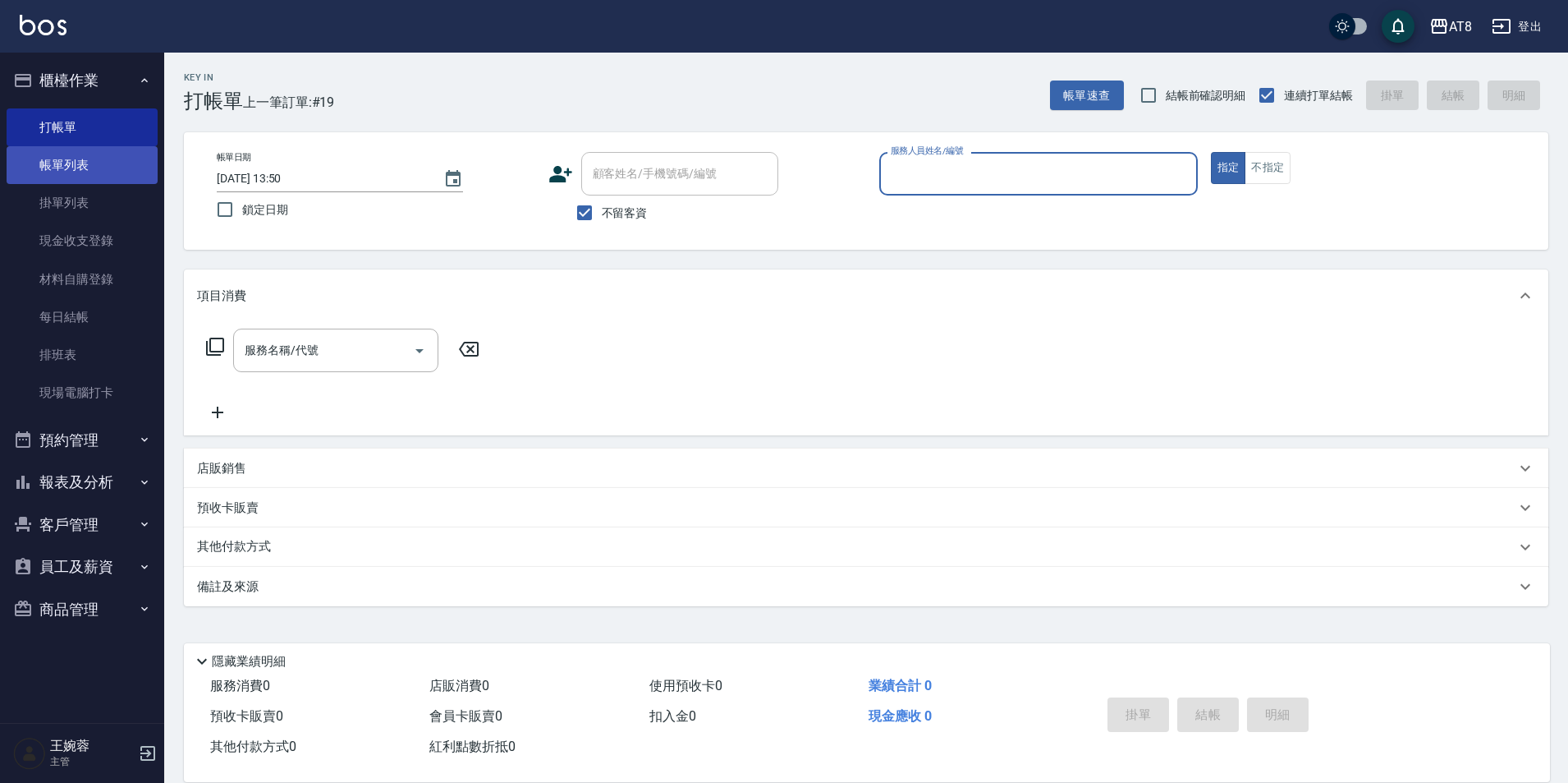
click at [121, 158] on link "帳單列表" at bounding box center [82, 165] width 151 height 38
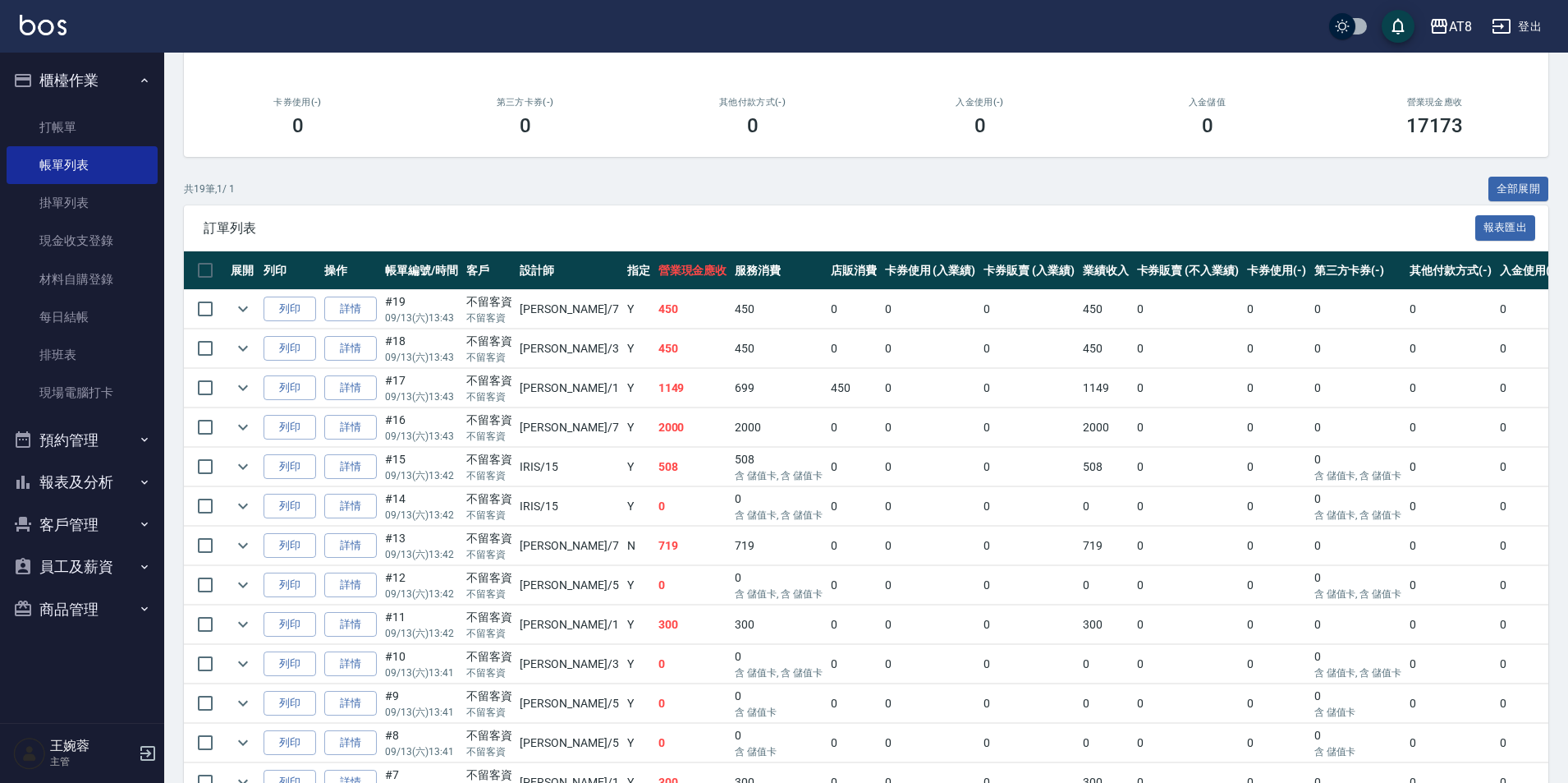
scroll to position [586, 0]
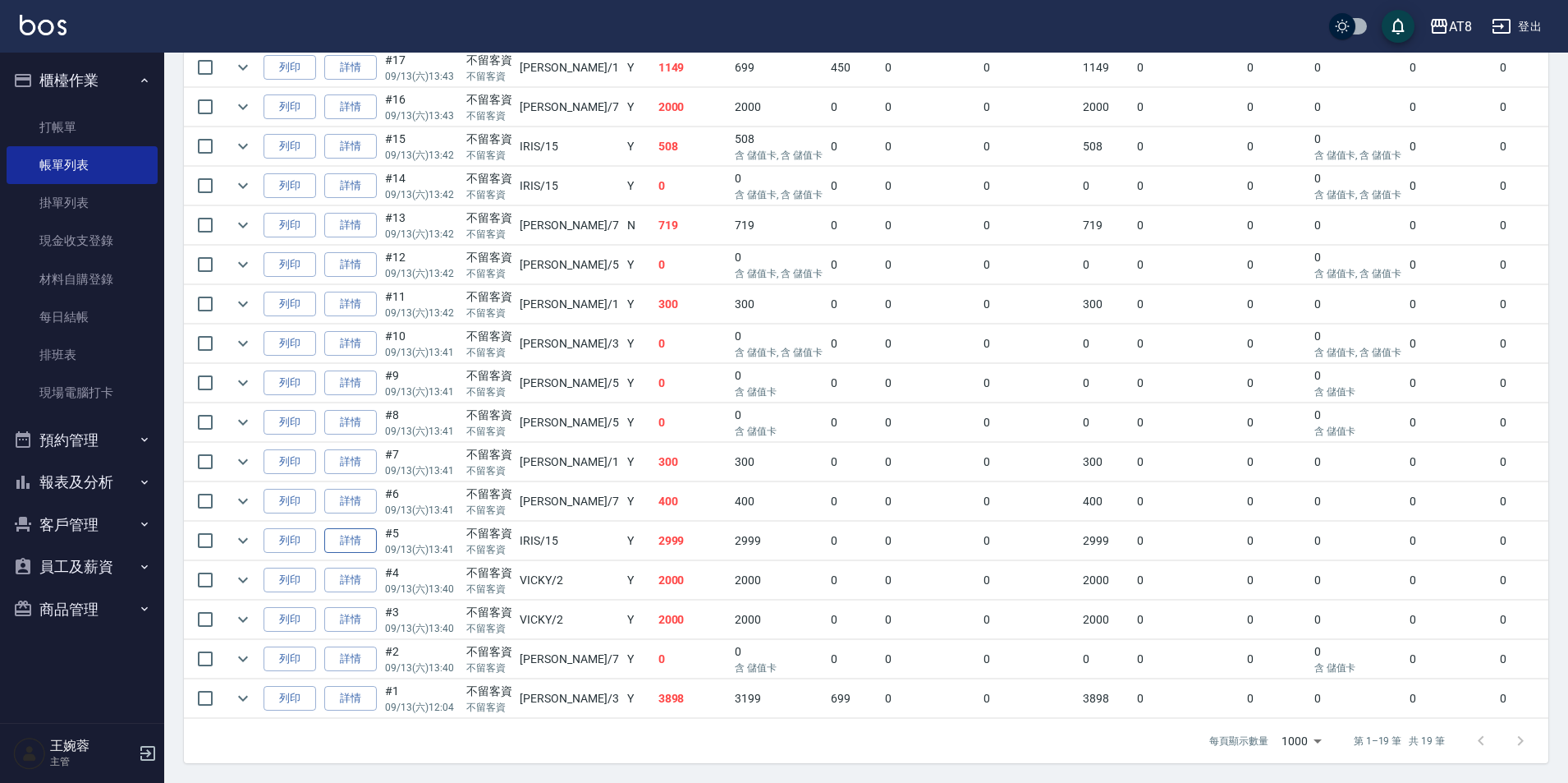
click at [345, 553] on link "詳情" at bounding box center [351, 541] width 53 height 26
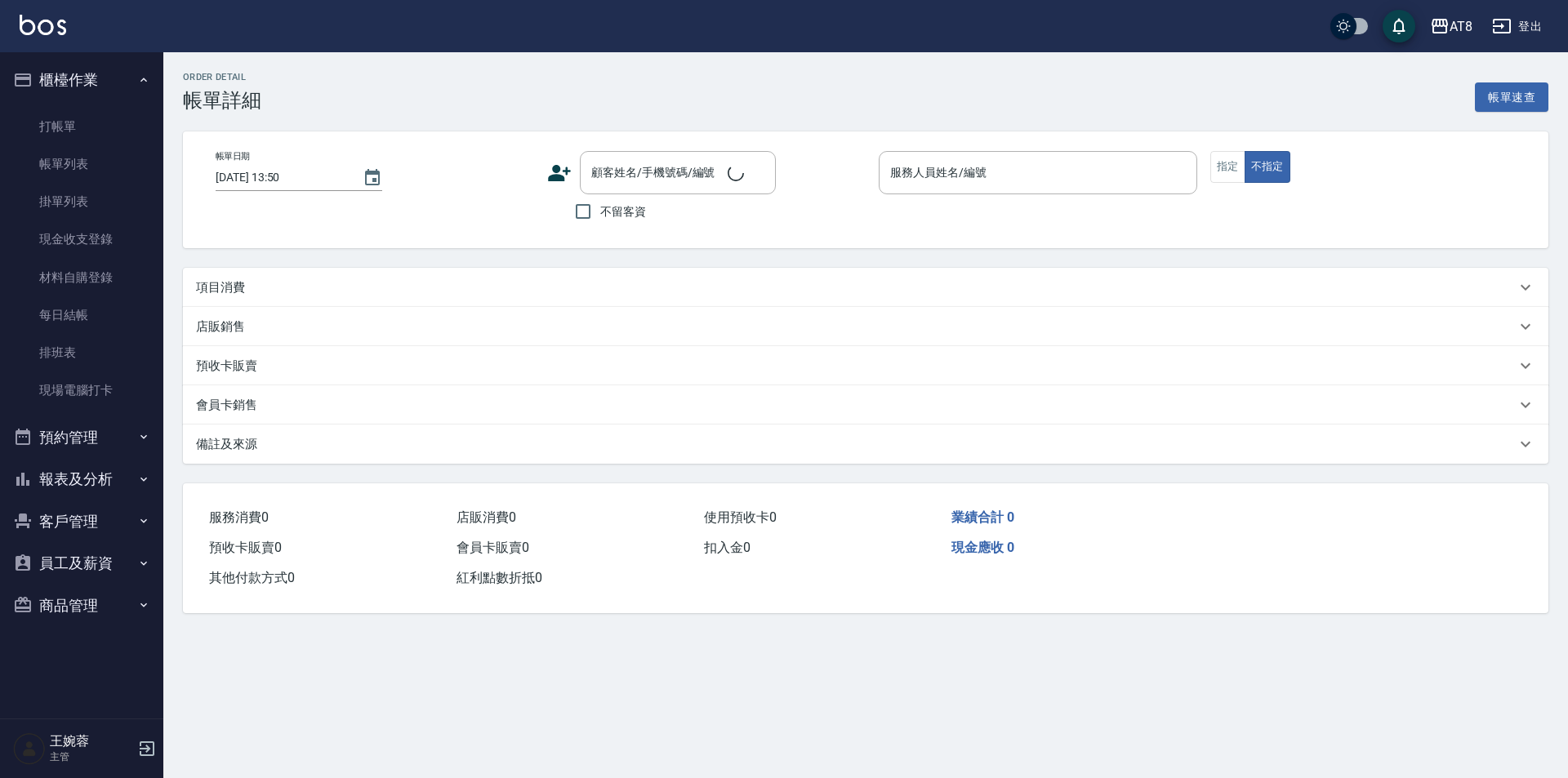
type input "[DATE] 13:41"
checkbox input "true"
type input "IRIS-15"
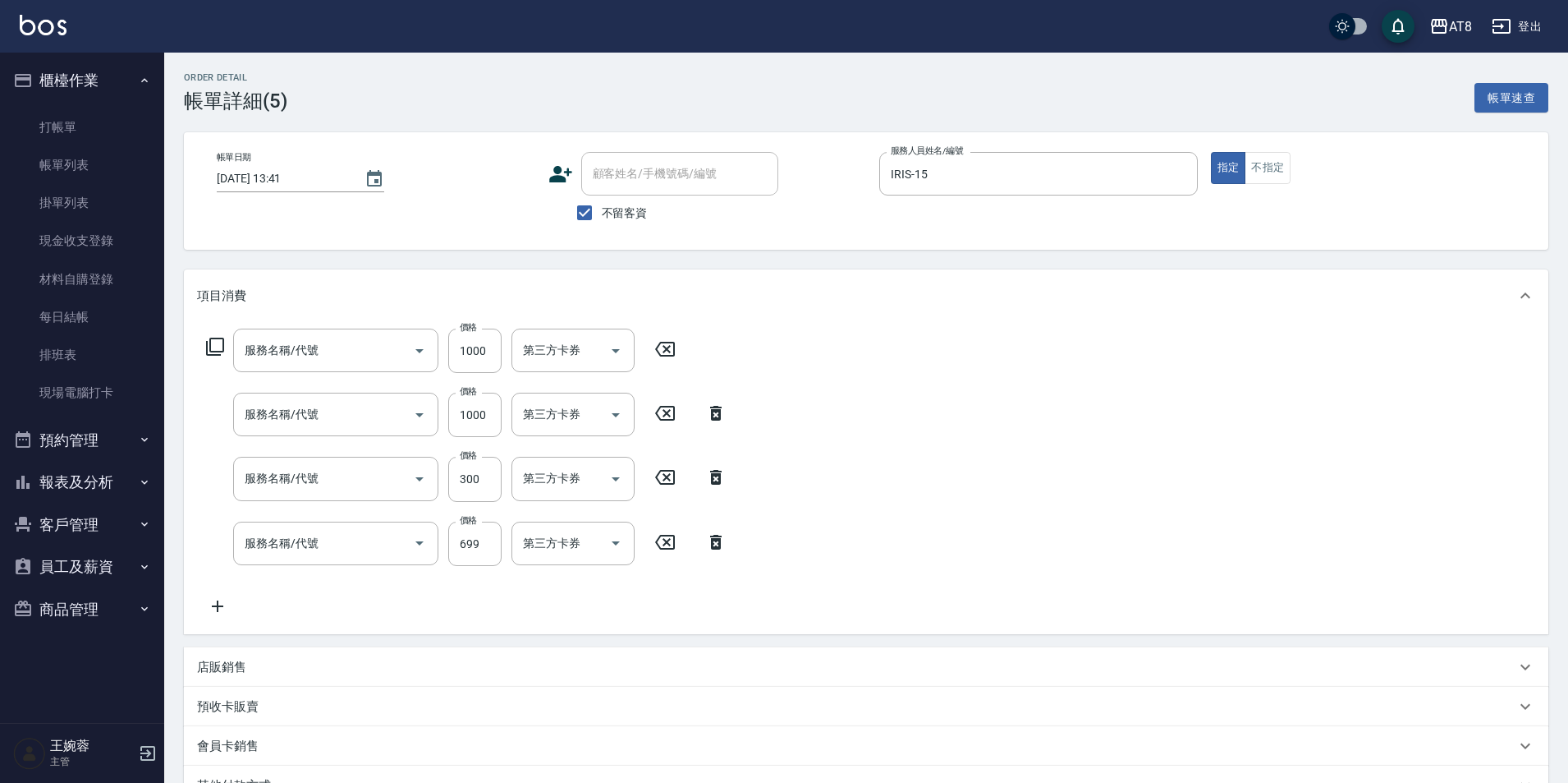
type input "酵素護髮(51000)"
type input "染髮(41000)"
type input "剪髮(21300)"
type input "SPA699(6699)"
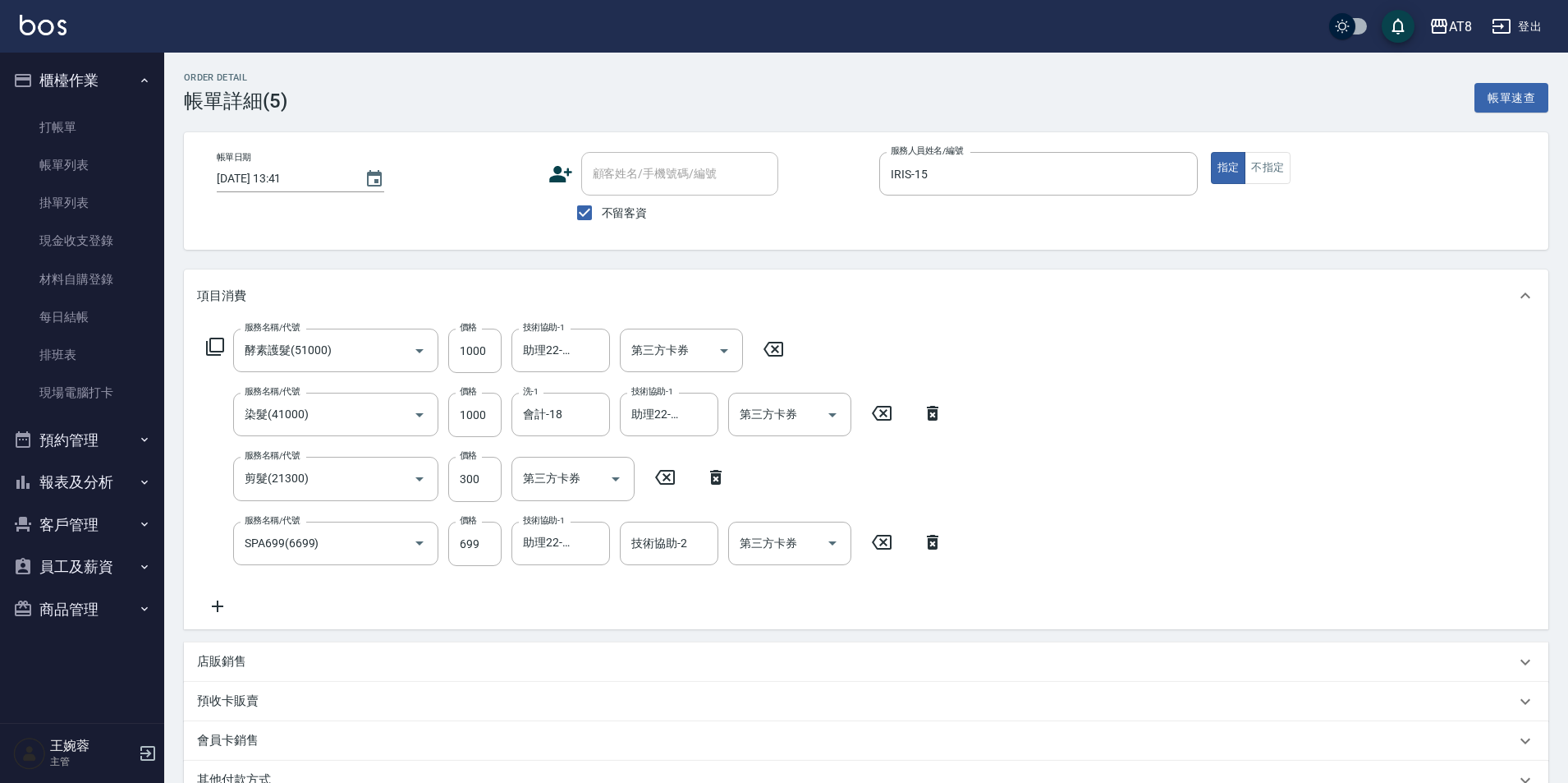
click at [936, 419] on icon at bounding box center [932, 412] width 11 height 15
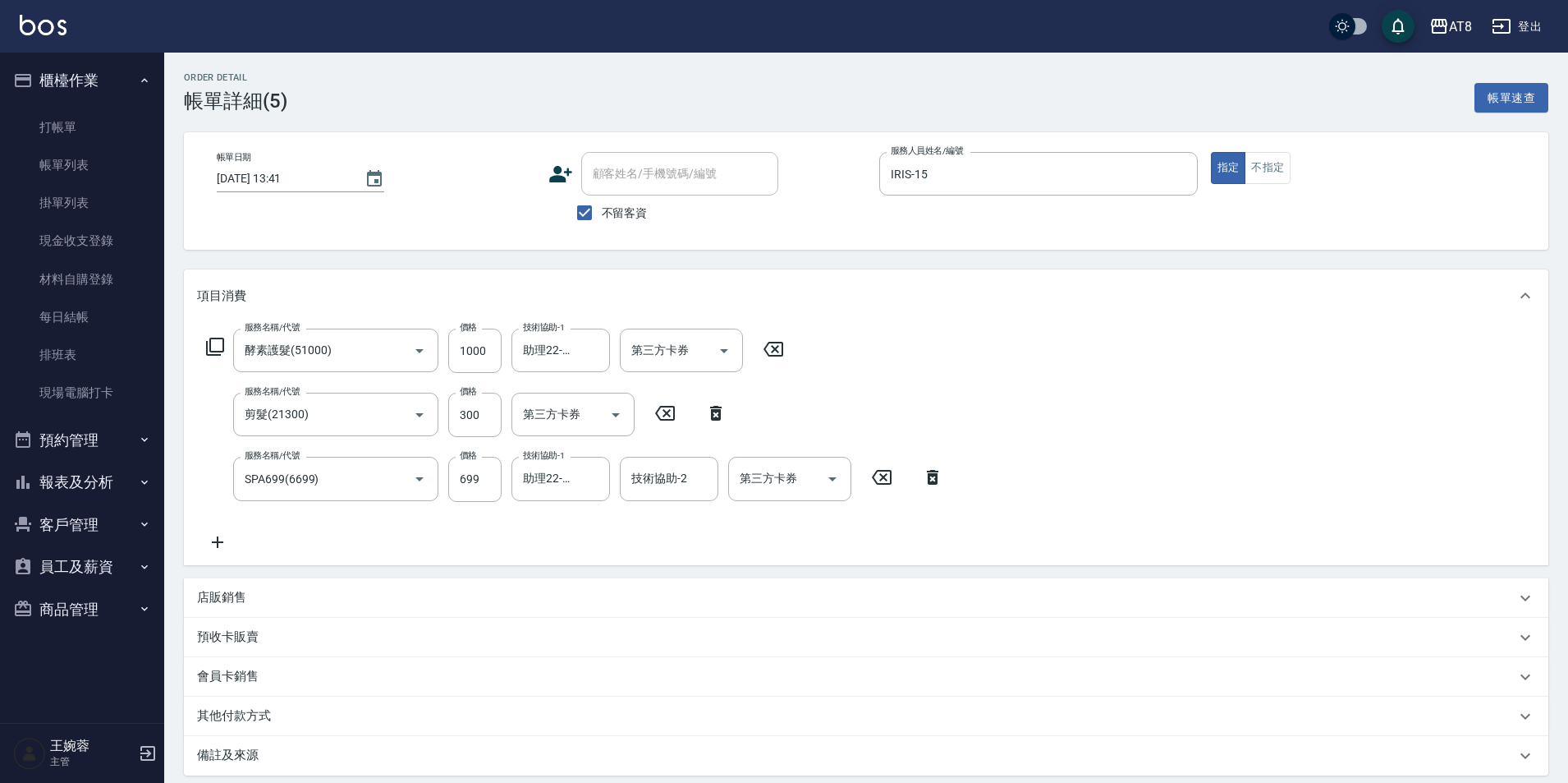
click at [216, 343] on icon at bounding box center [214, 346] width 18 height 18
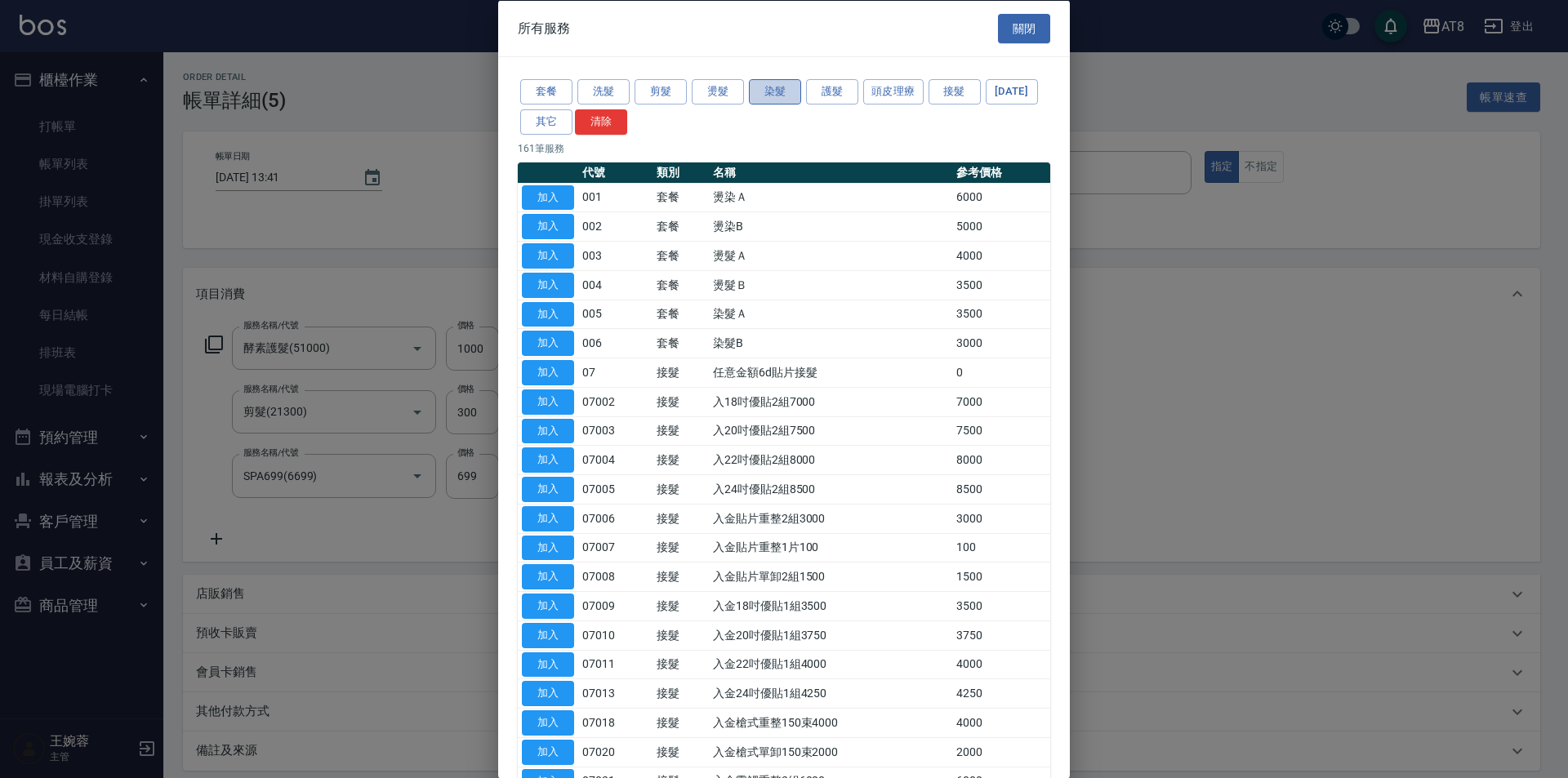
click at [768, 97] on button "染髮" at bounding box center [775, 92] width 53 height 25
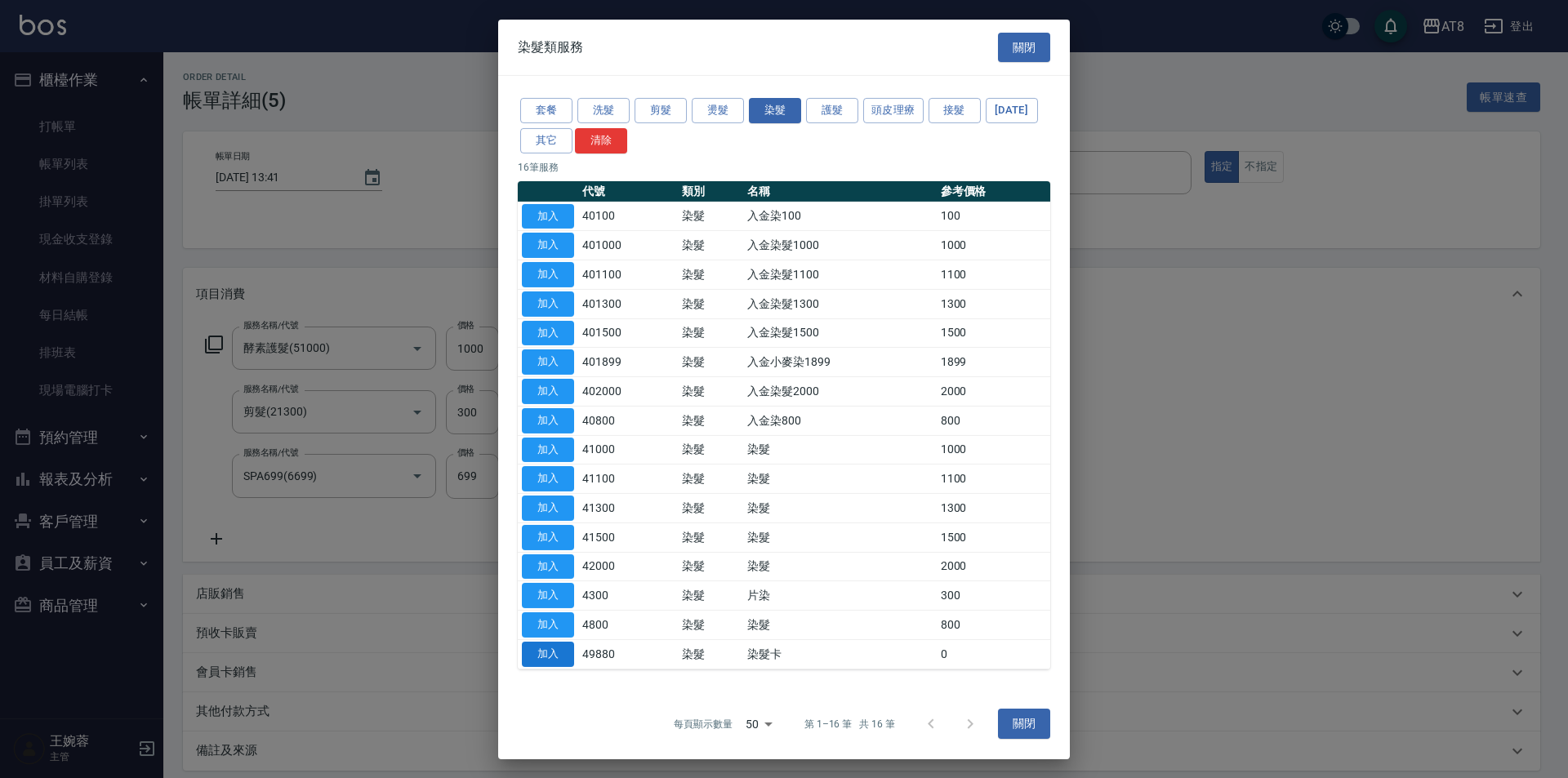
click at [556, 667] on button "加入" at bounding box center [548, 654] width 53 height 25
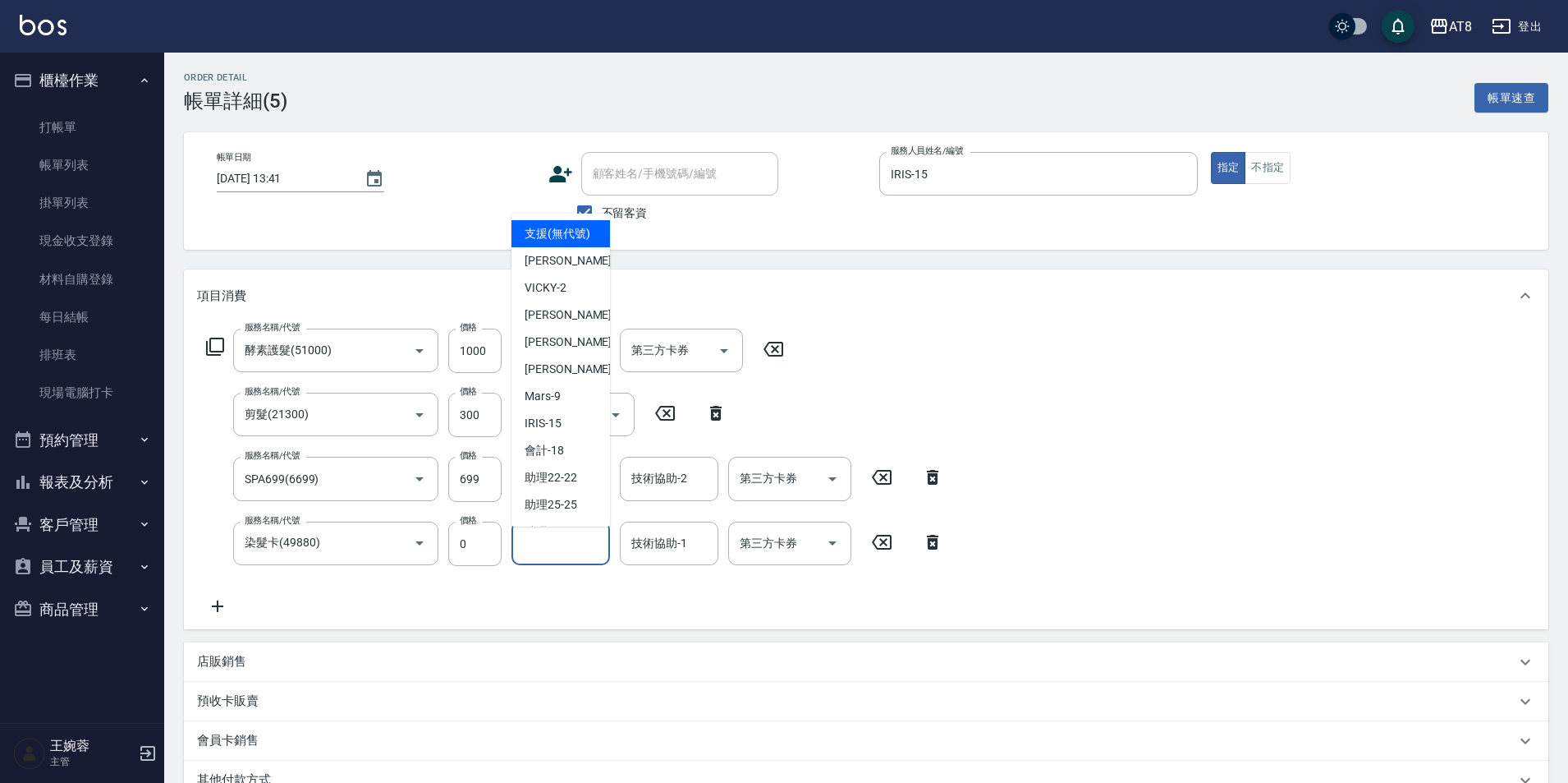
click at [569, 555] on input "洗-1" at bounding box center [561, 543] width 84 height 29
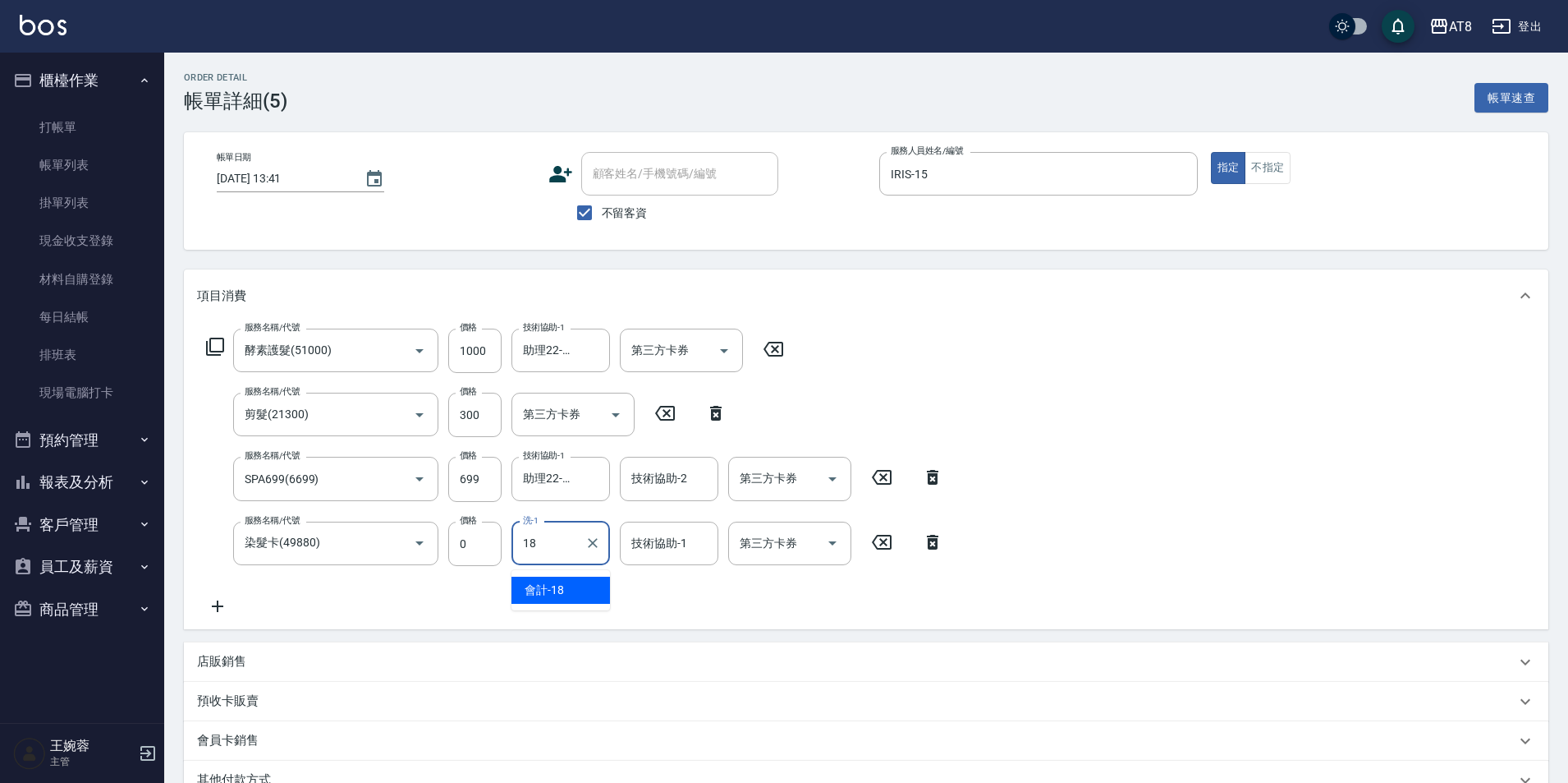
type input "會計-18"
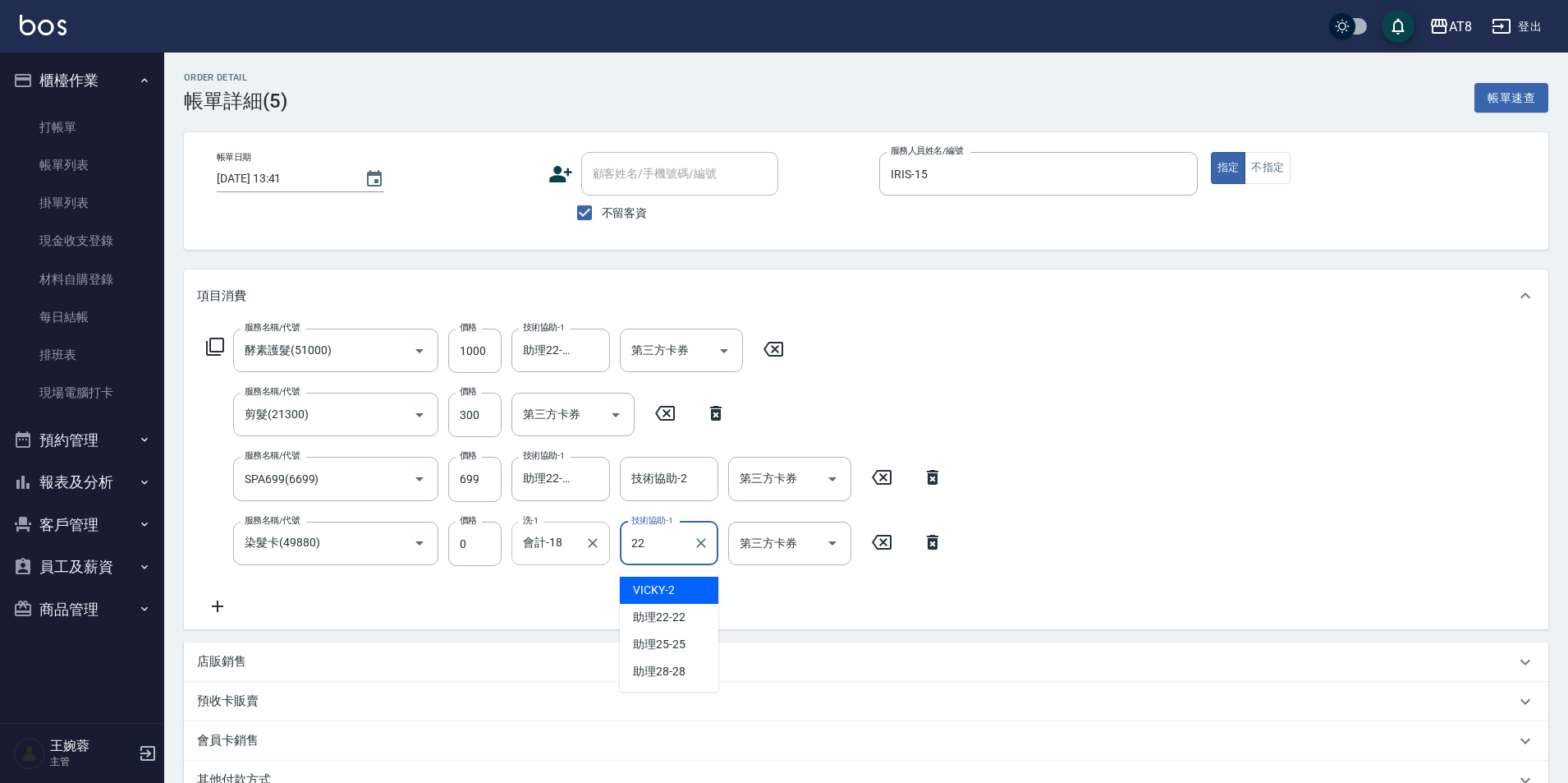
type input "助理22-22"
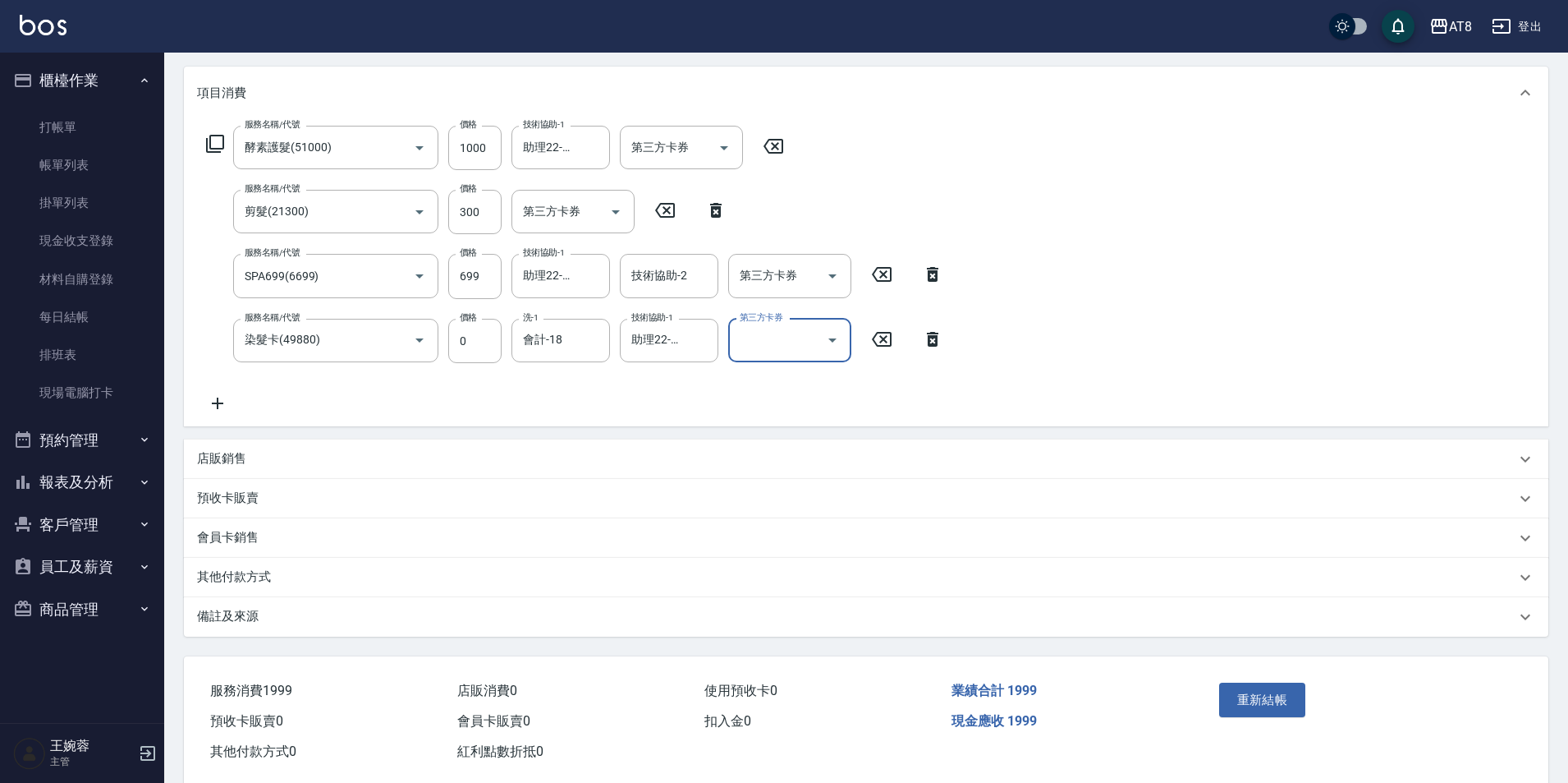
scroll to position [256, 0]
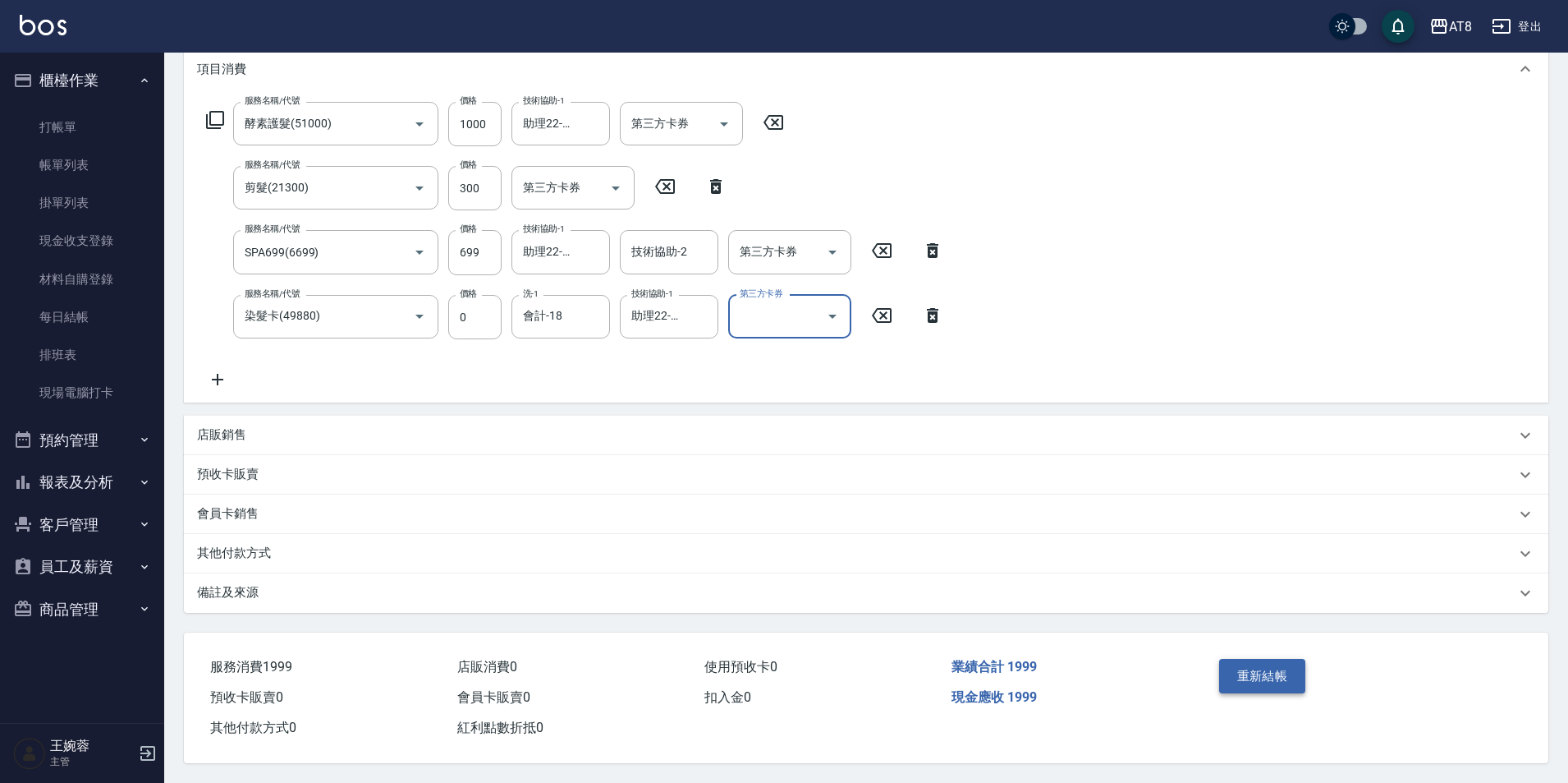
click at [1291, 669] on button "重新結帳" at bounding box center [1262, 675] width 87 height 34
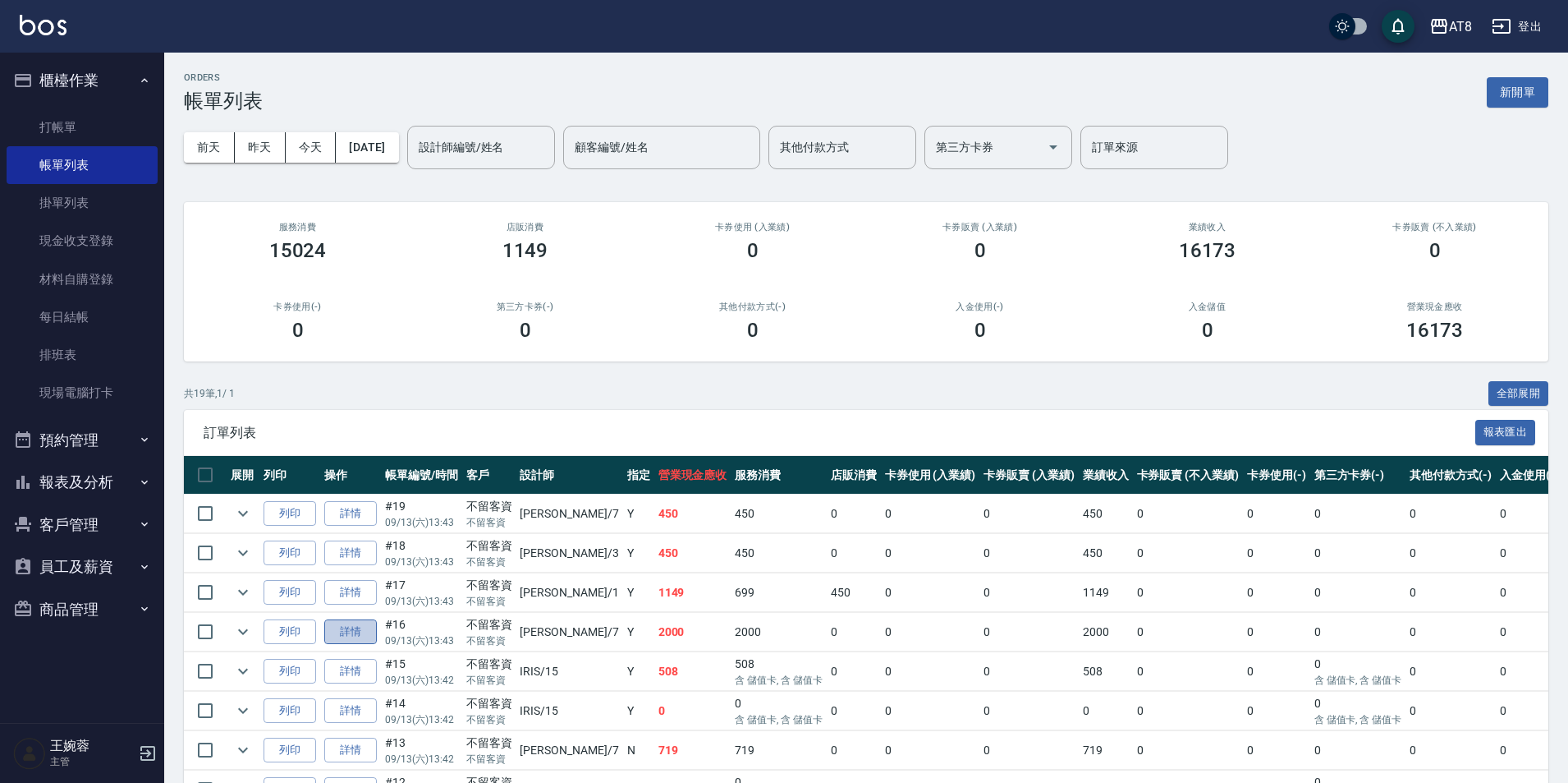
click at [352, 645] on link "詳情" at bounding box center [351, 632] width 53 height 26
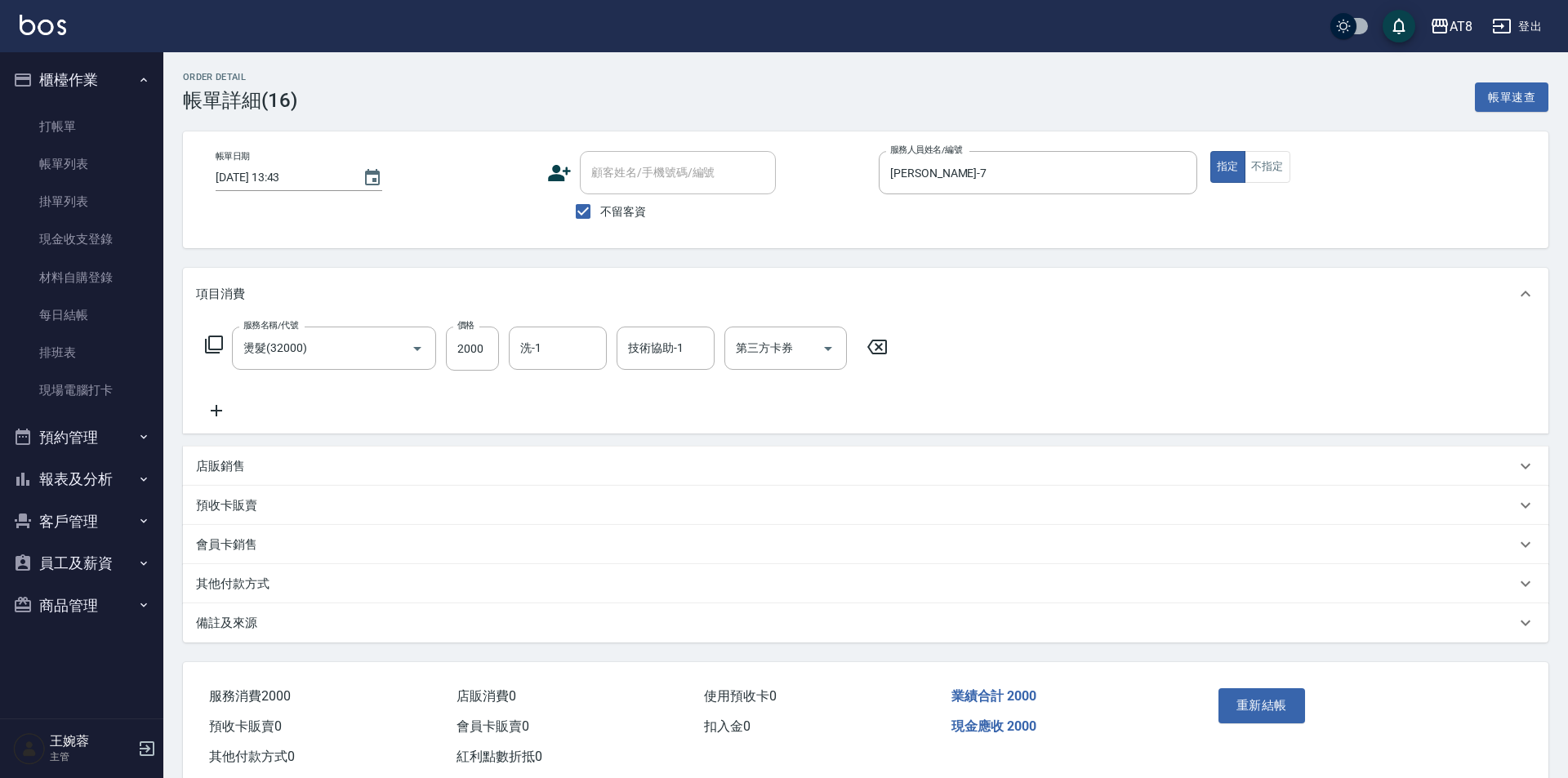
type input "[DATE] 13:43"
checkbox input "true"
type input "[PERSON_NAME]-7"
type input "燙髮(32000)"
click at [880, 351] on icon at bounding box center [876, 346] width 20 height 14
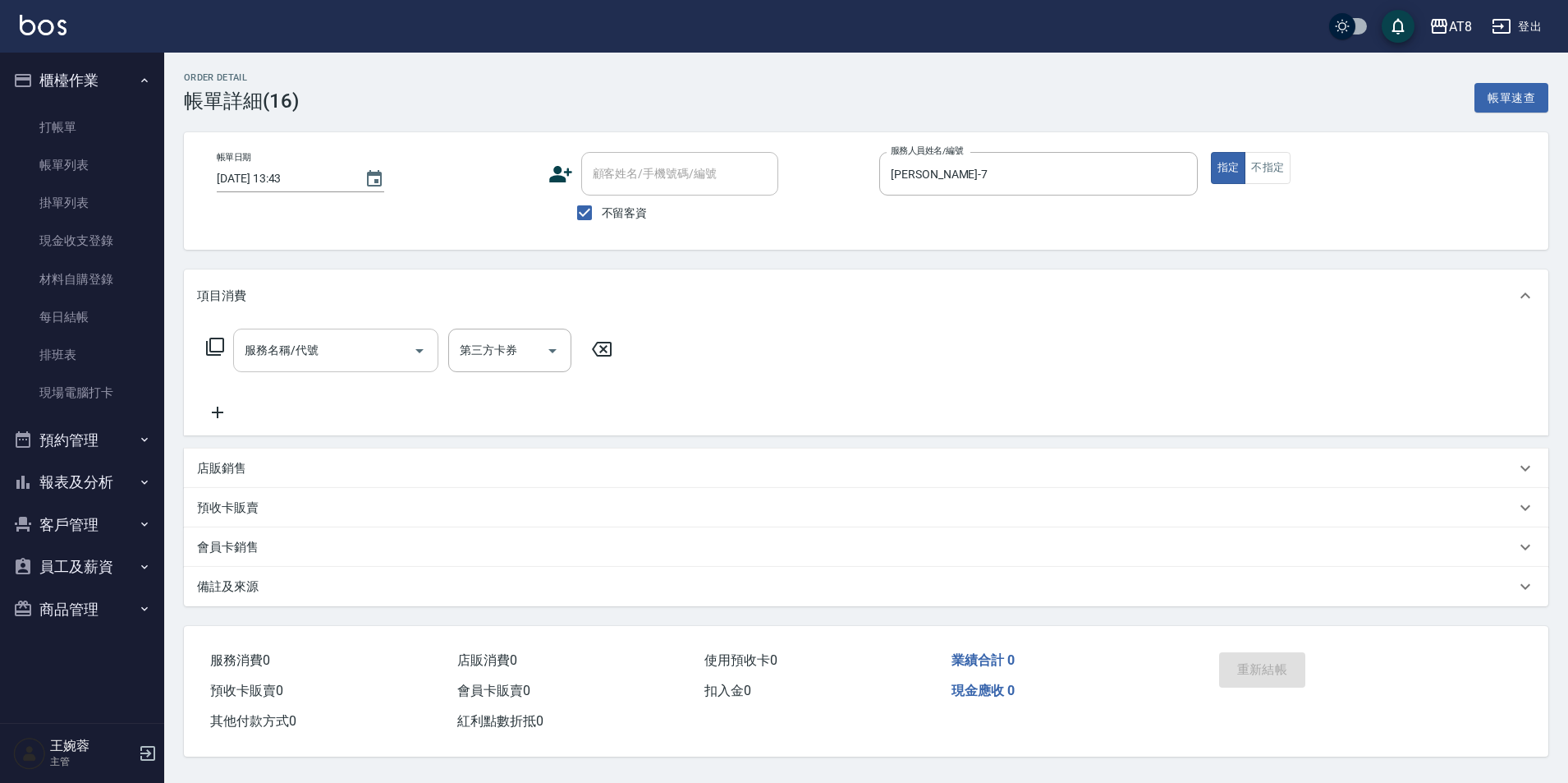
click at [341, 364] on input "服務名稱/代號" at bounding box center [324, 350] width 166 height 29
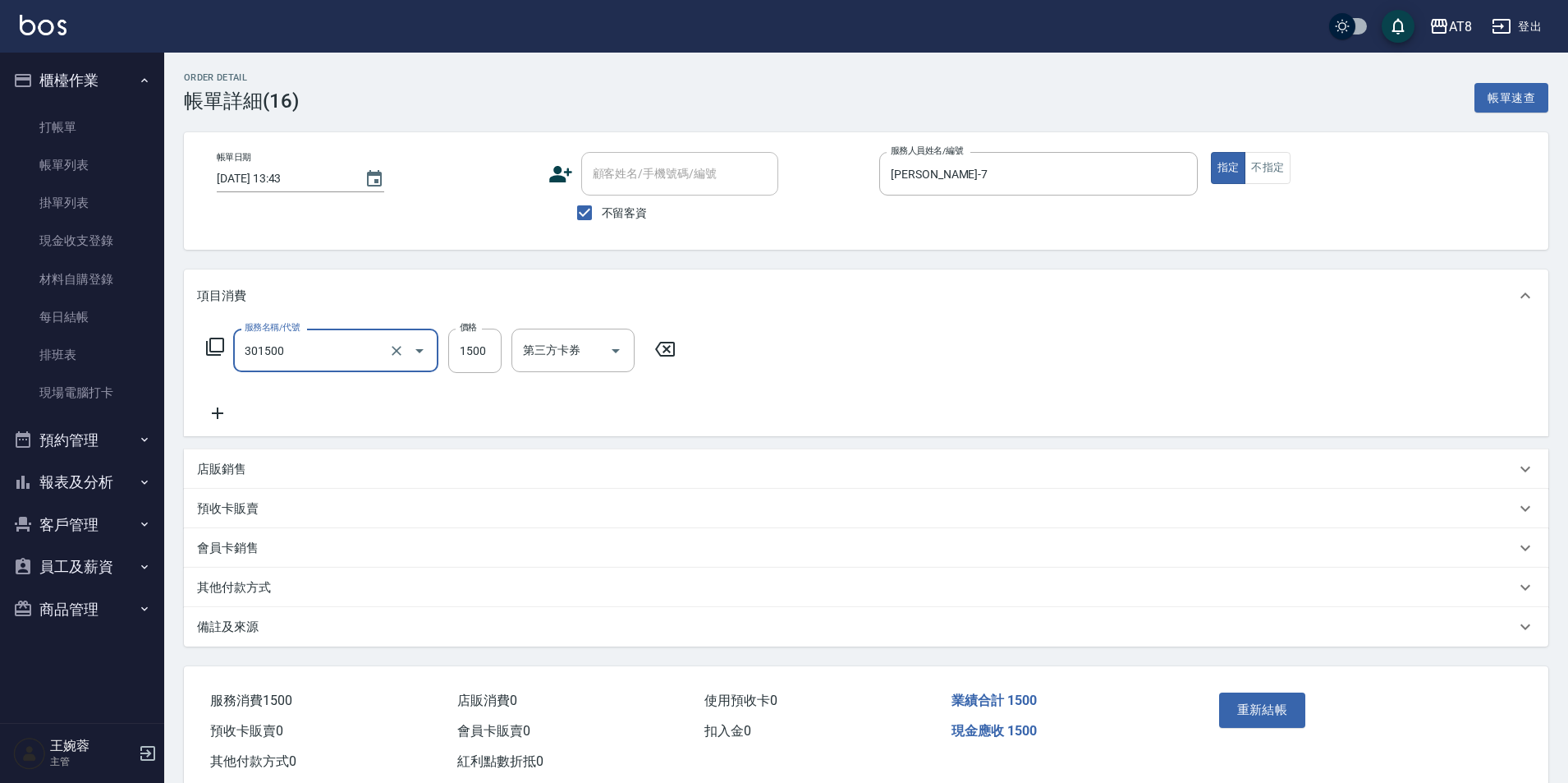
type input "入金燙髮1500(301500)"
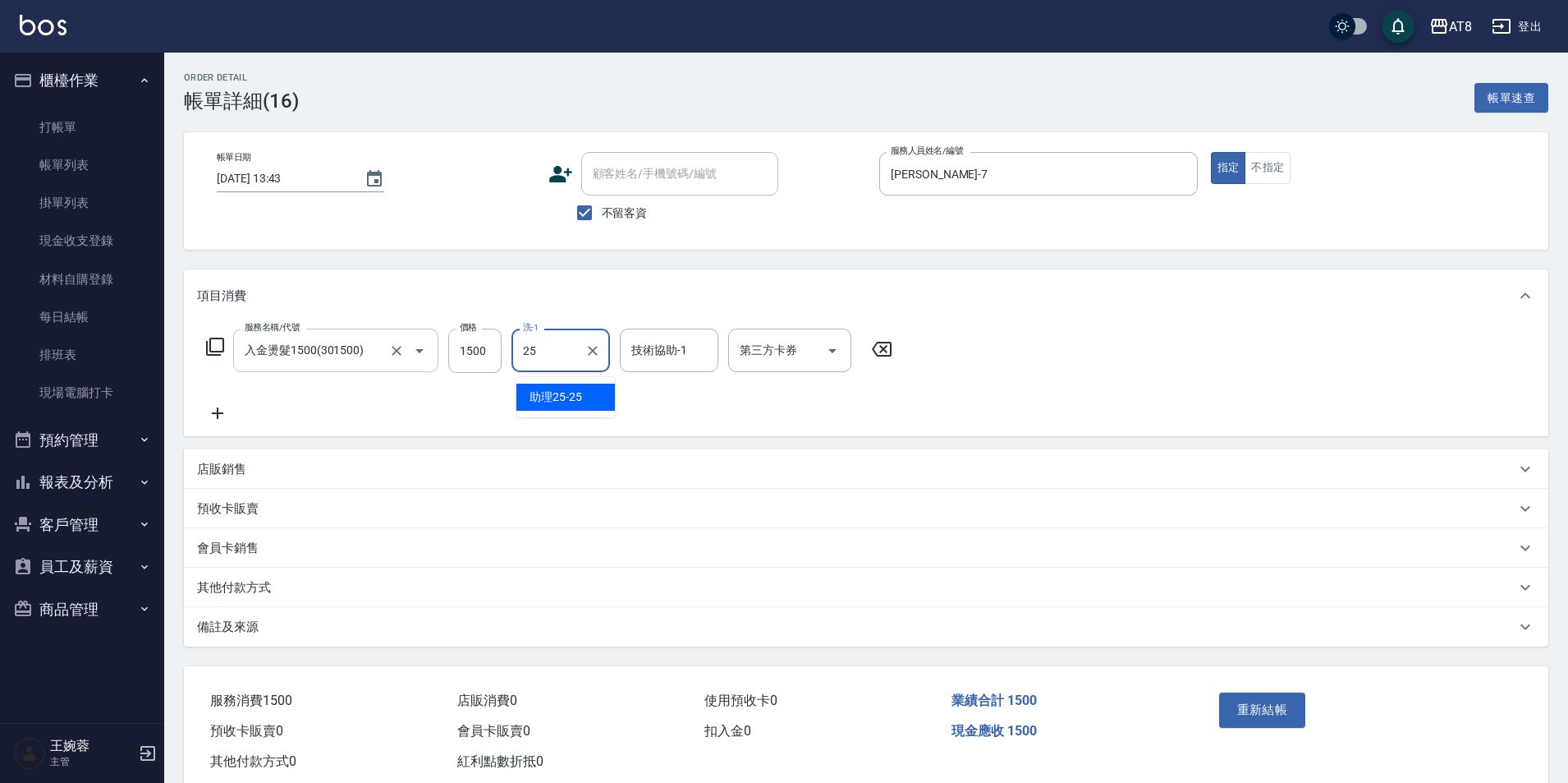
type input "助理25-25"
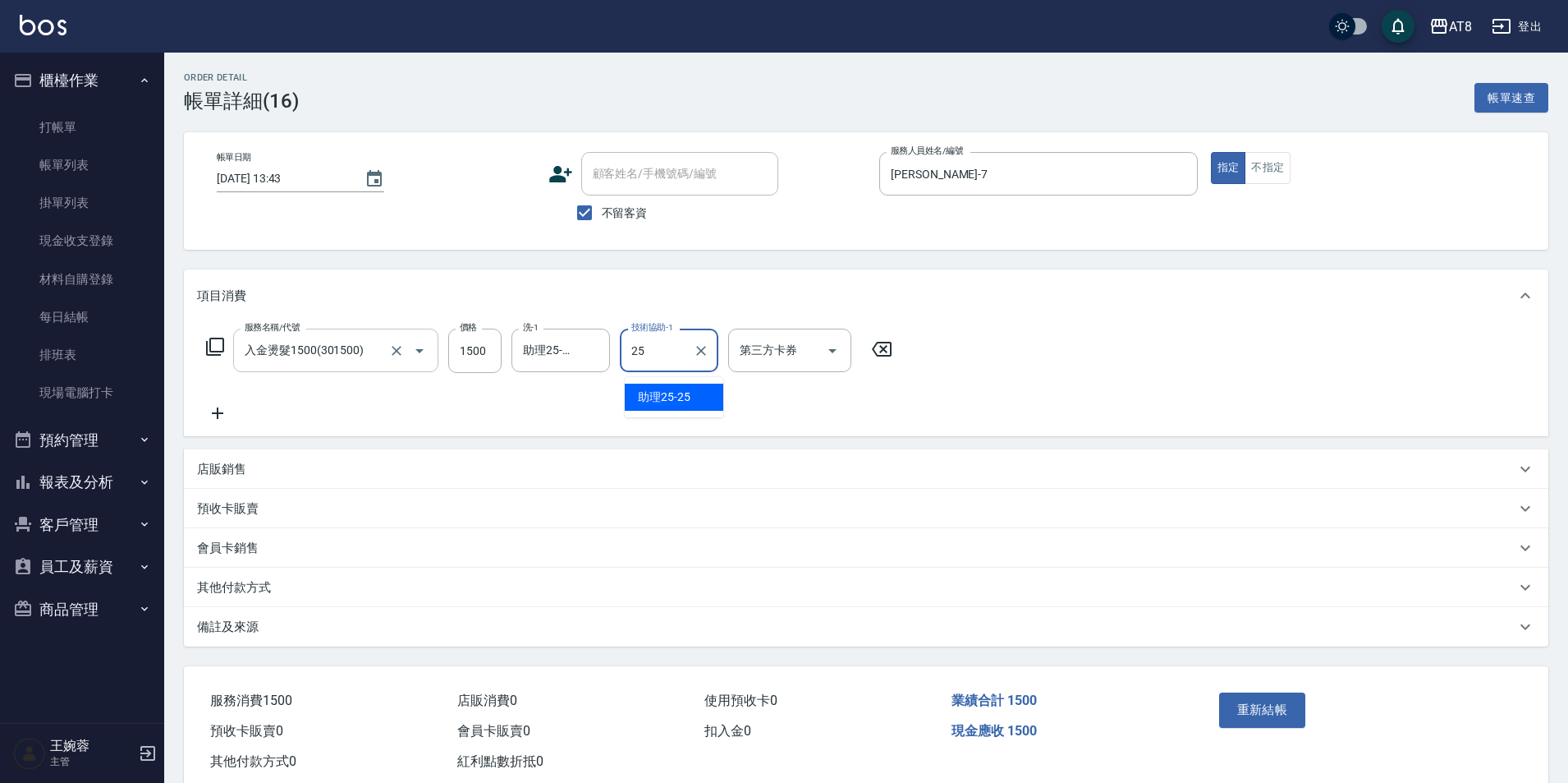
type input "助理25-25"
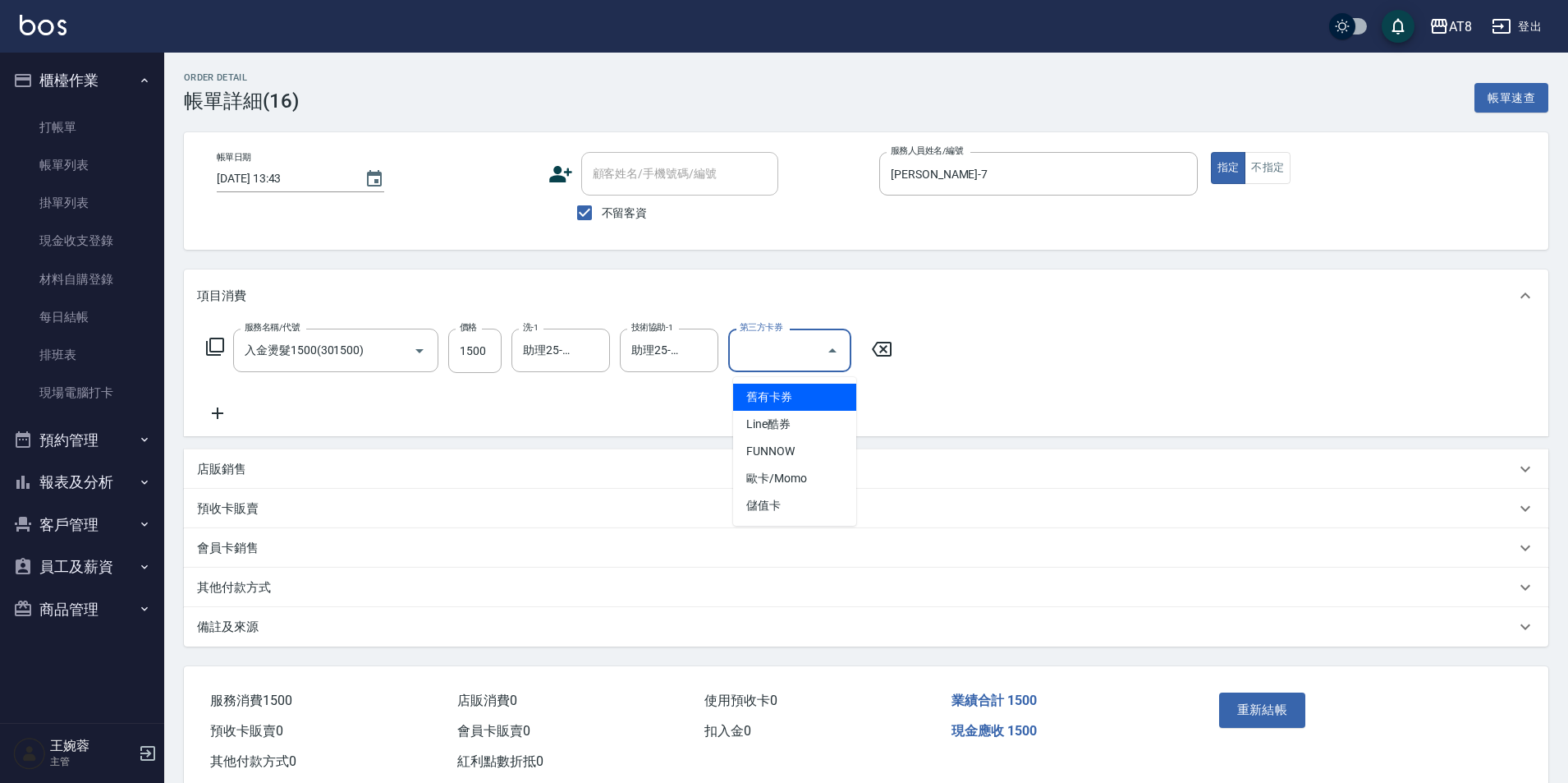
click at [815, 354] on input "第三方卡券" at bounding box center [778, 350] width 84 height 29
click at [824, 504] on span "儲值卡" at bounding box center [795, 505] width 123 height 27
type input "儲值卡"
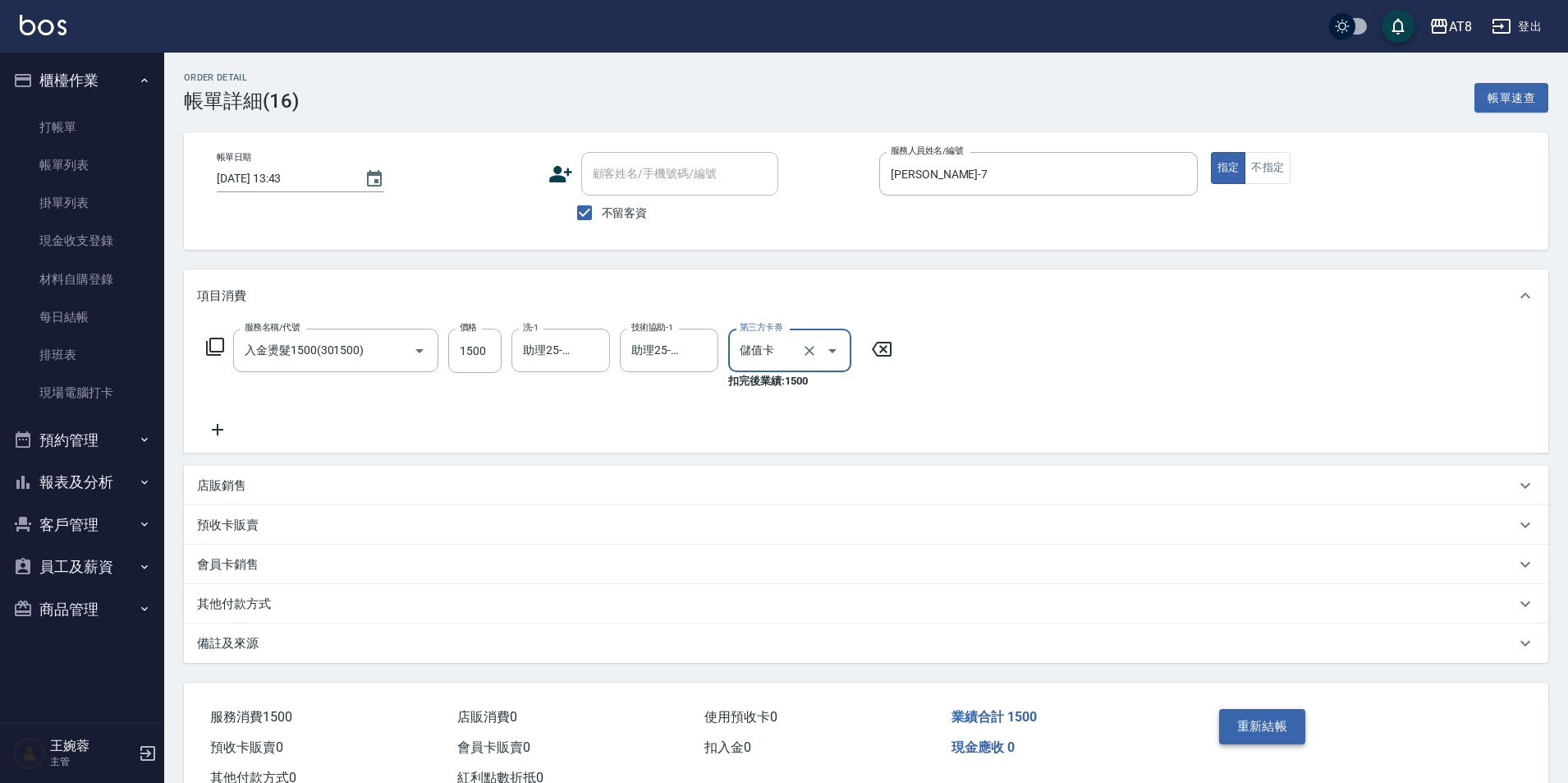
click at [1267, 736] on button "重新結帳" at bounding box center [1262, 726] width 87 height 34
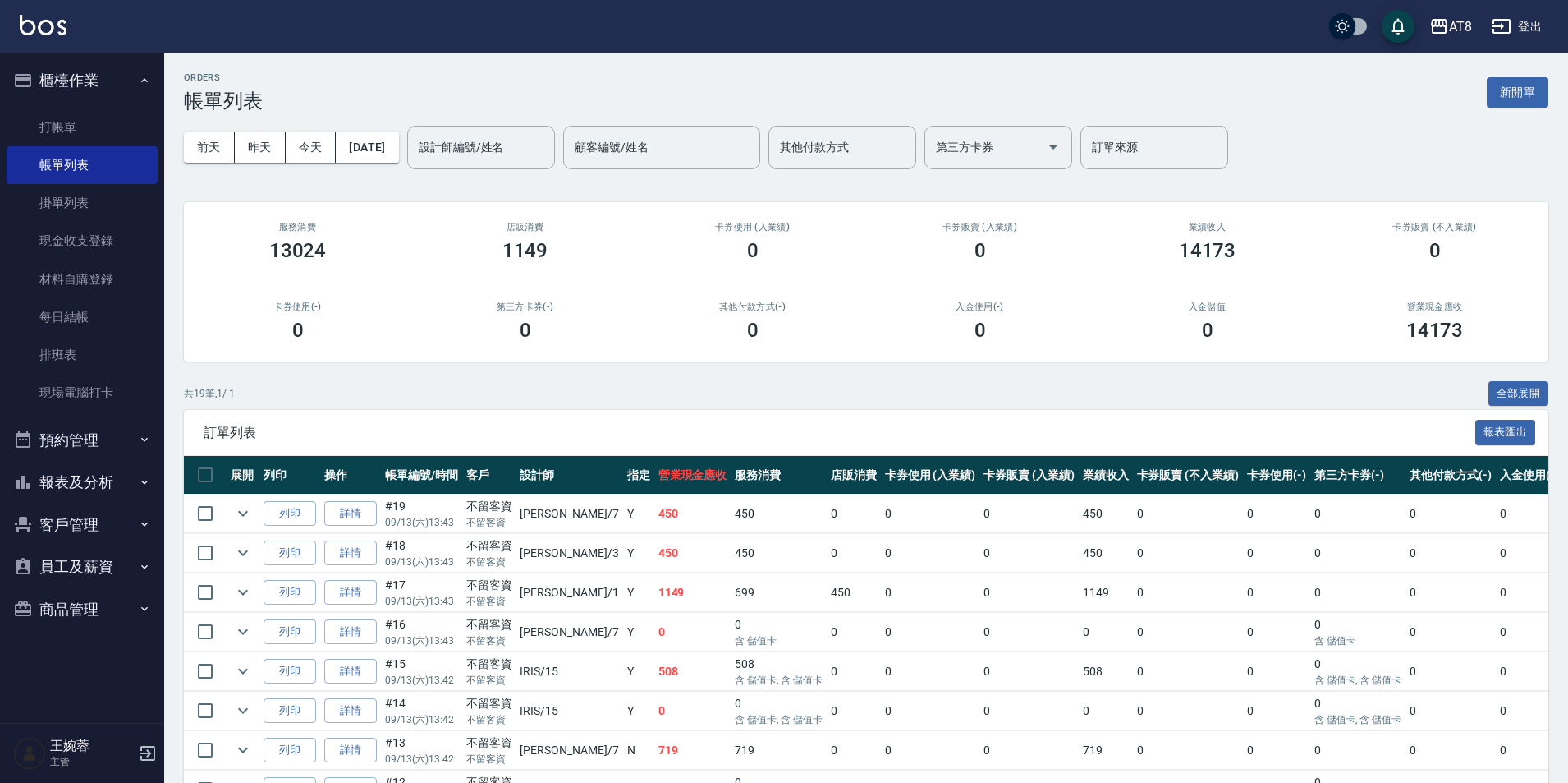
scroll to position [650, 0]
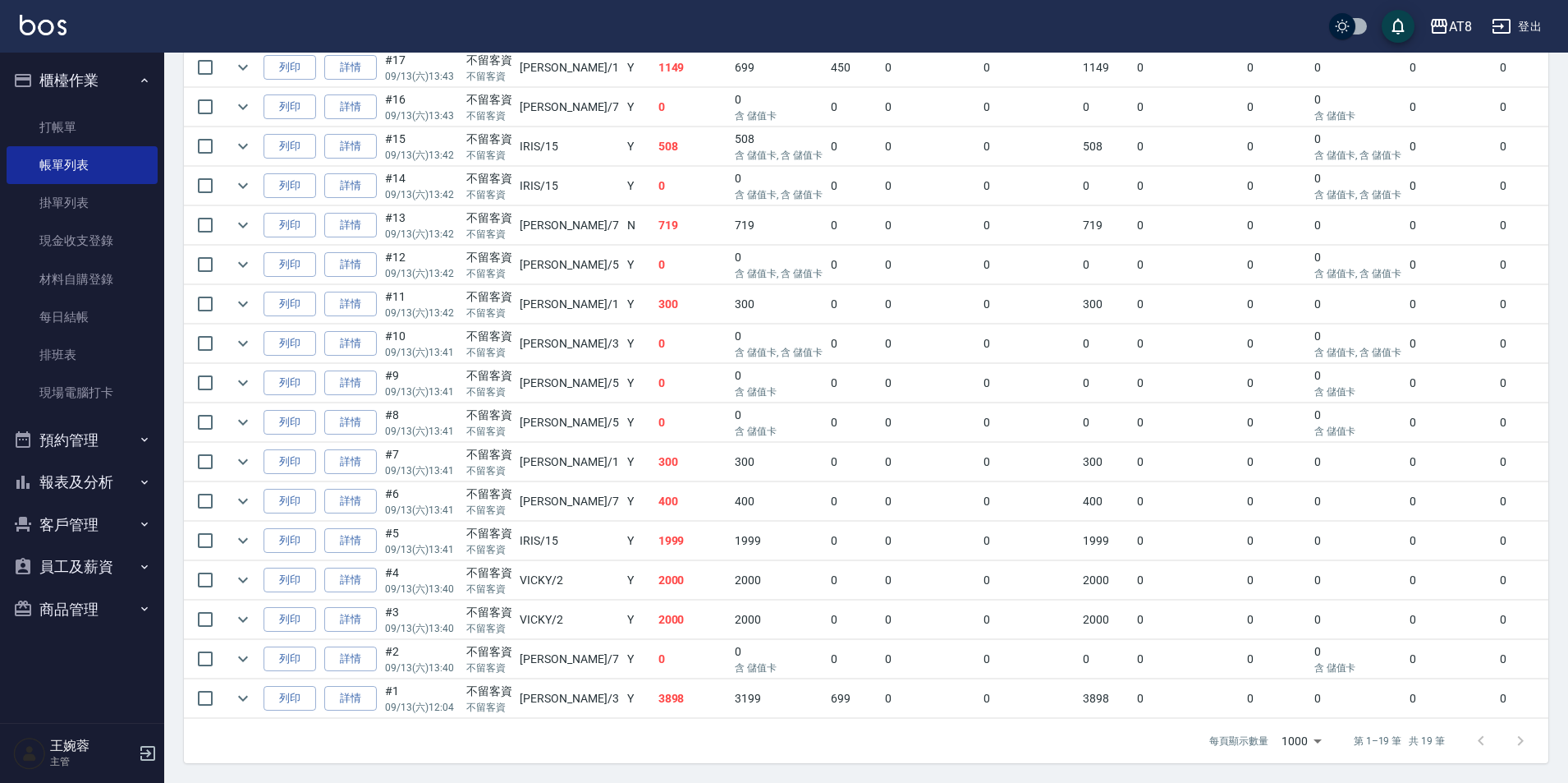
click at [55, 24] on img at bounding box center [43, 25] width 47 height 20
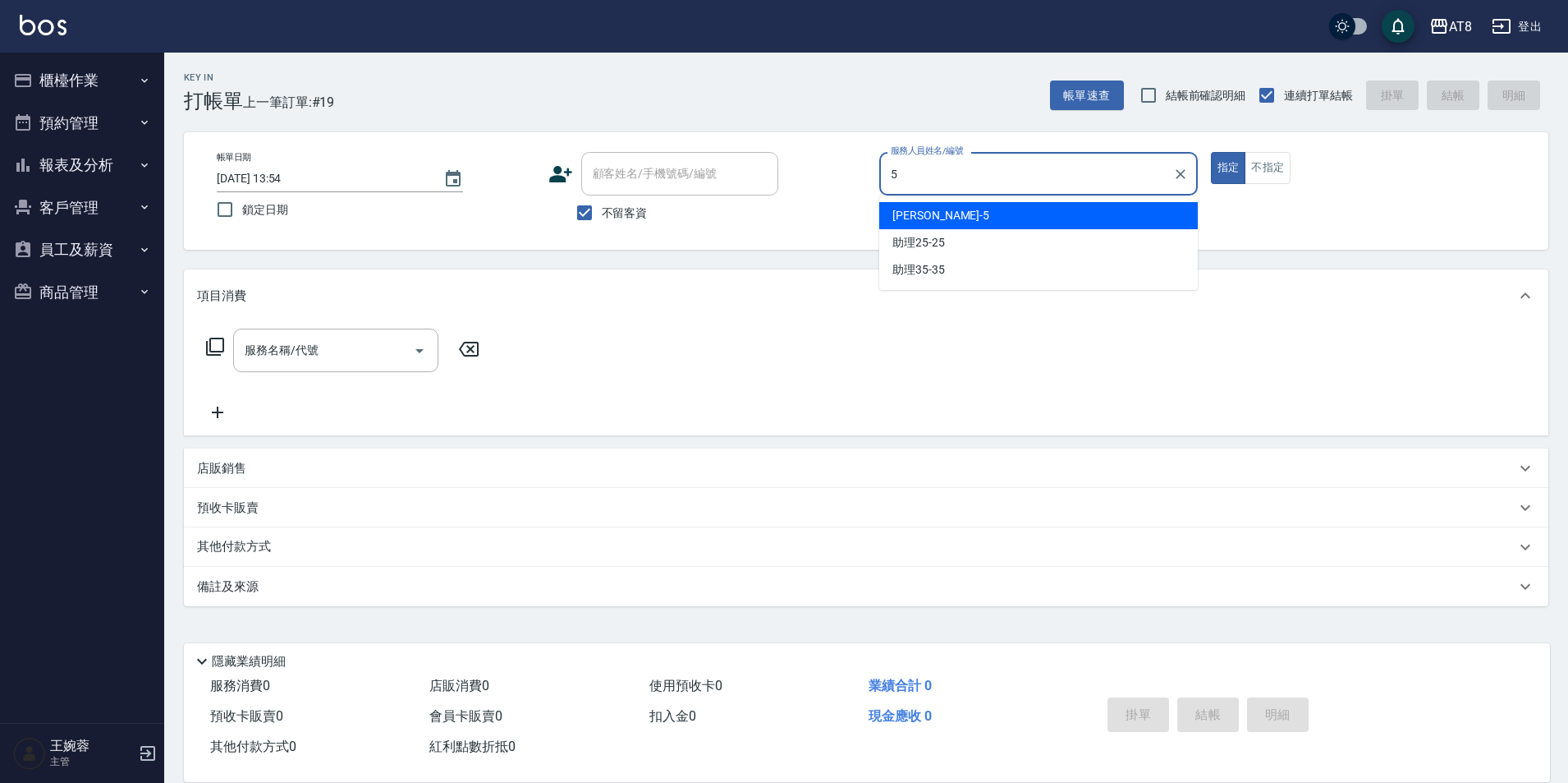
type input "HANK-5"
type button "true"
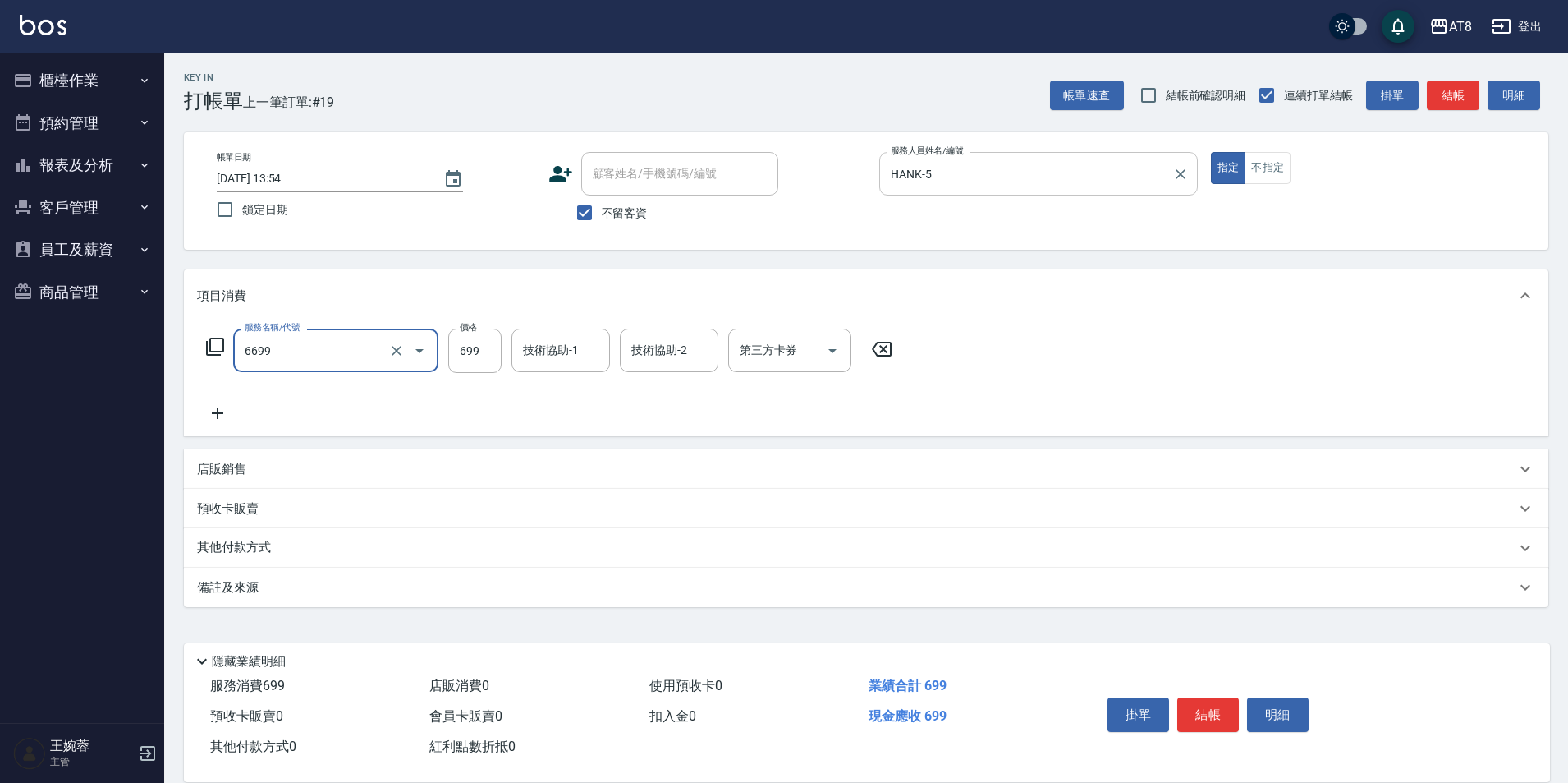
type input "SPA699(6699)"
click at [576, 365] on input "技術協助-1" at bounding box center [561, 350] width 84 height 29
click at [990, 383] on div "服務名稱/代號 SPA699(6699) 服務名稱/代號 價格 699 價格 技術協助-1 技術協助-1 技術協助-2 技術協助-2 第三方卡券 第三方卡券" at bounding box center [866, 379] width 1365 height 114
click at [571, 359] on input "技術協助-1" at bounding box center [561, 350] width 84 height 29
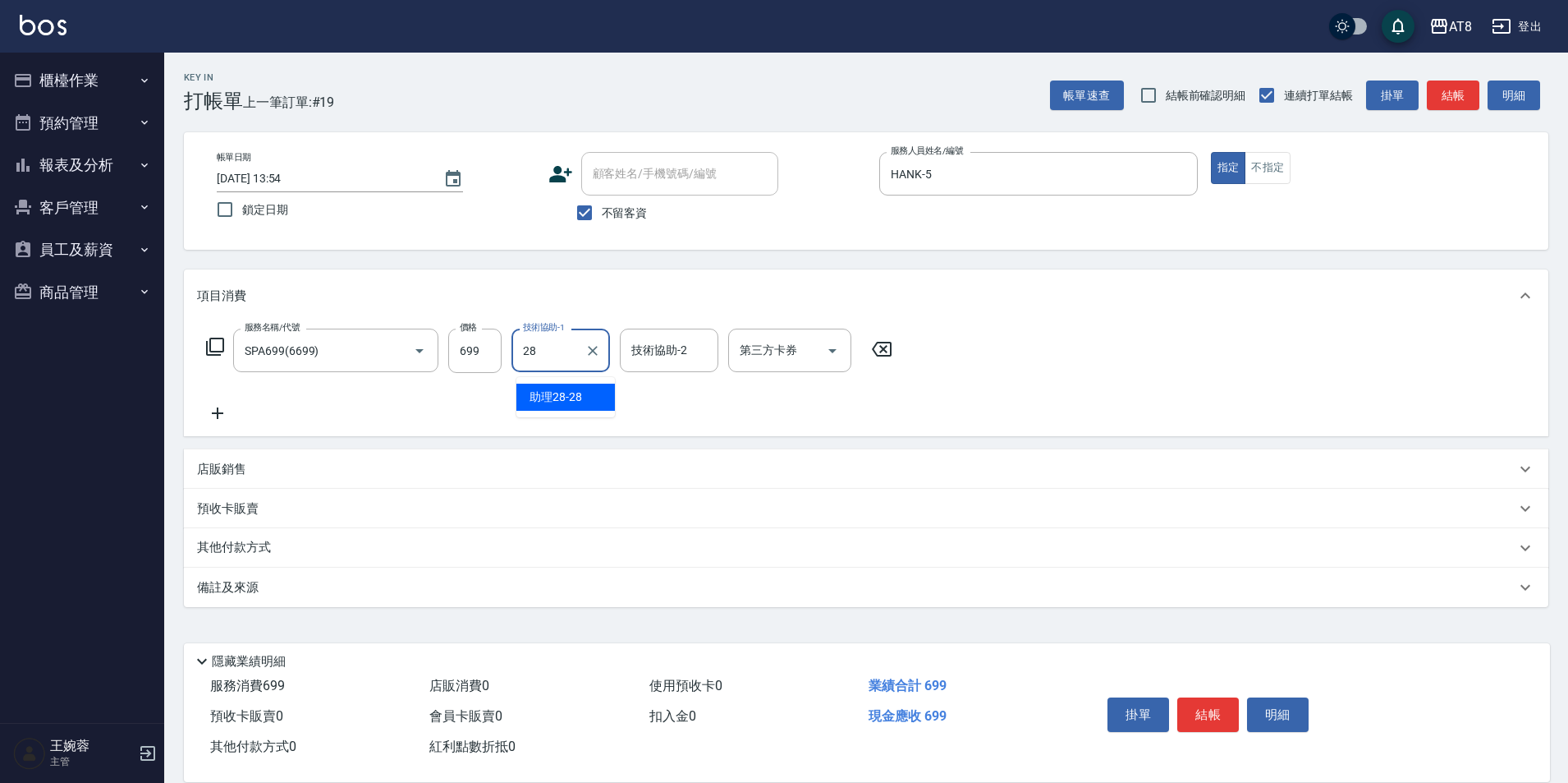
type input "助理28-28"
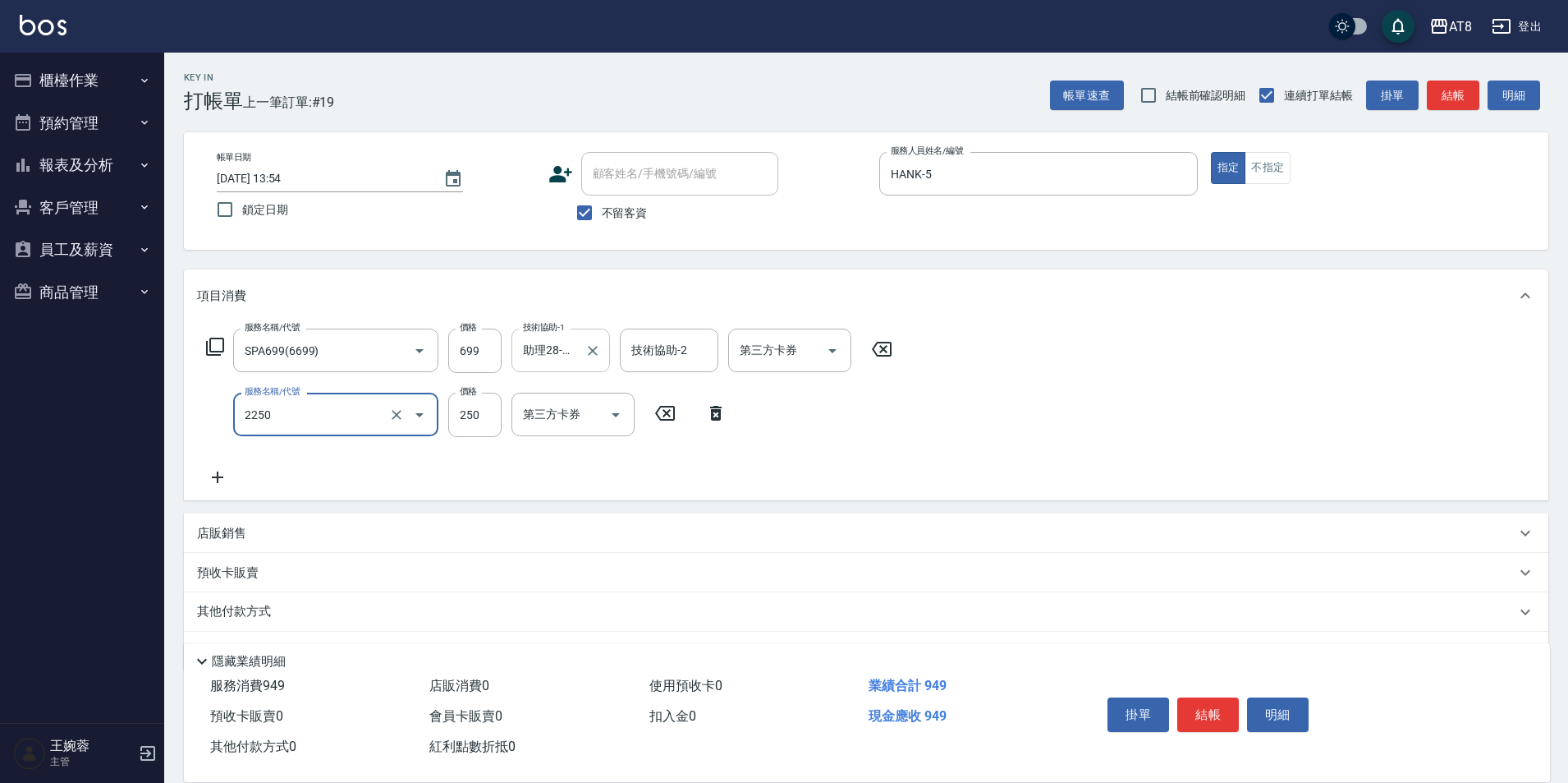
type input "剪髮(2250)"
click at [1225, 698] on button "結帳" at bounding box center [1208, 715] width 61 height 34
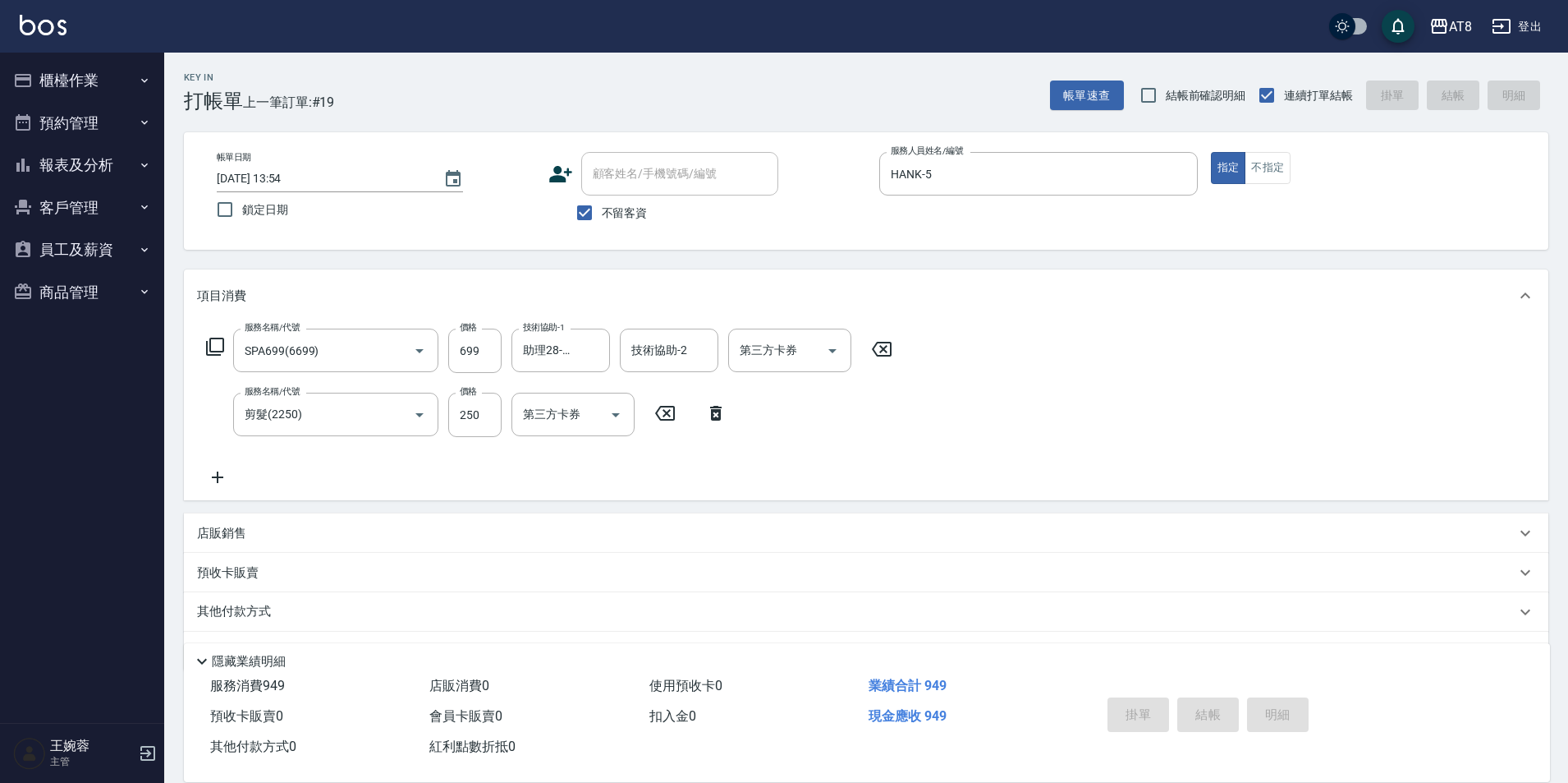
type input "[DATE] 14:03"
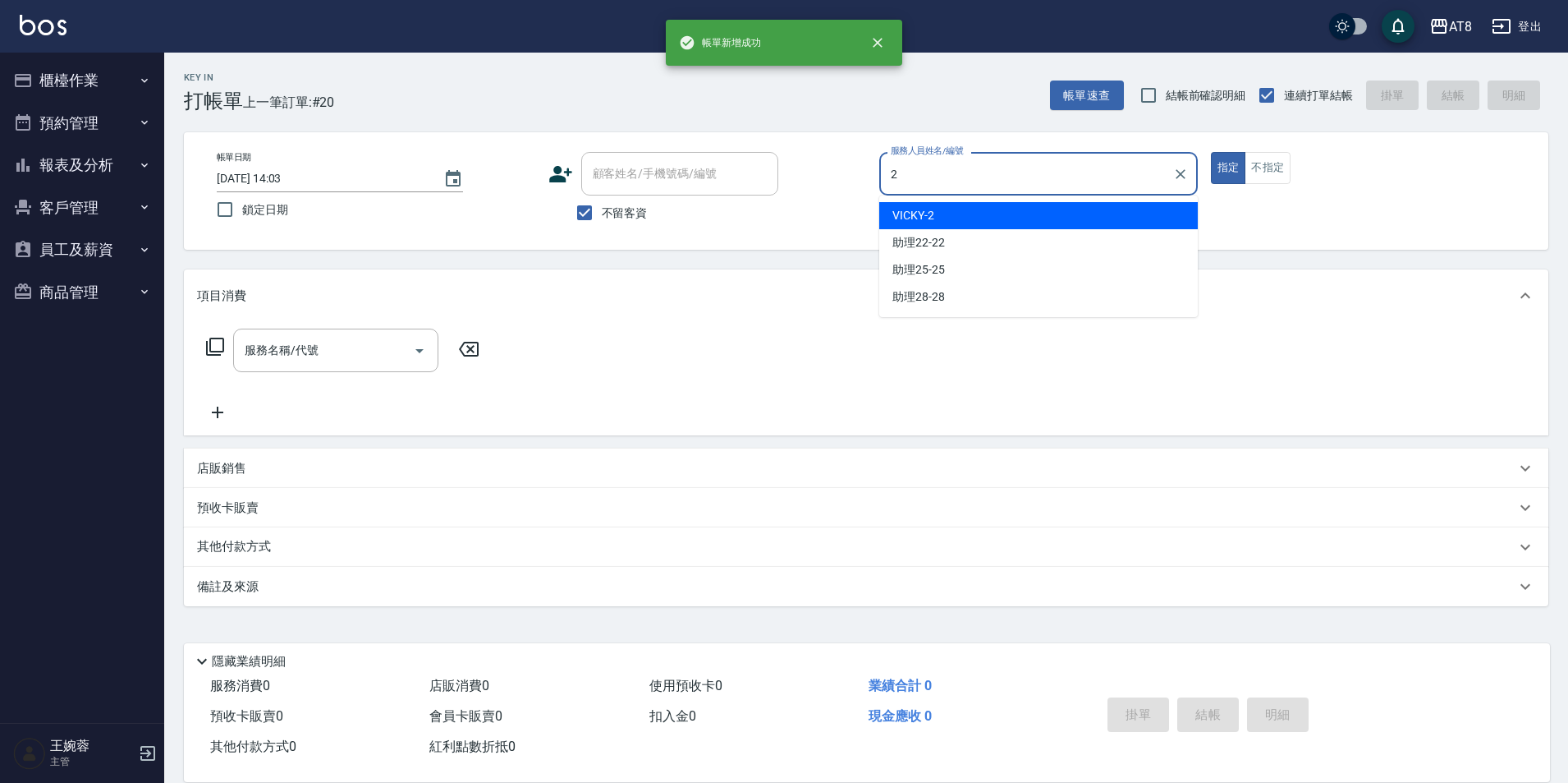
type input "VICKY-2"
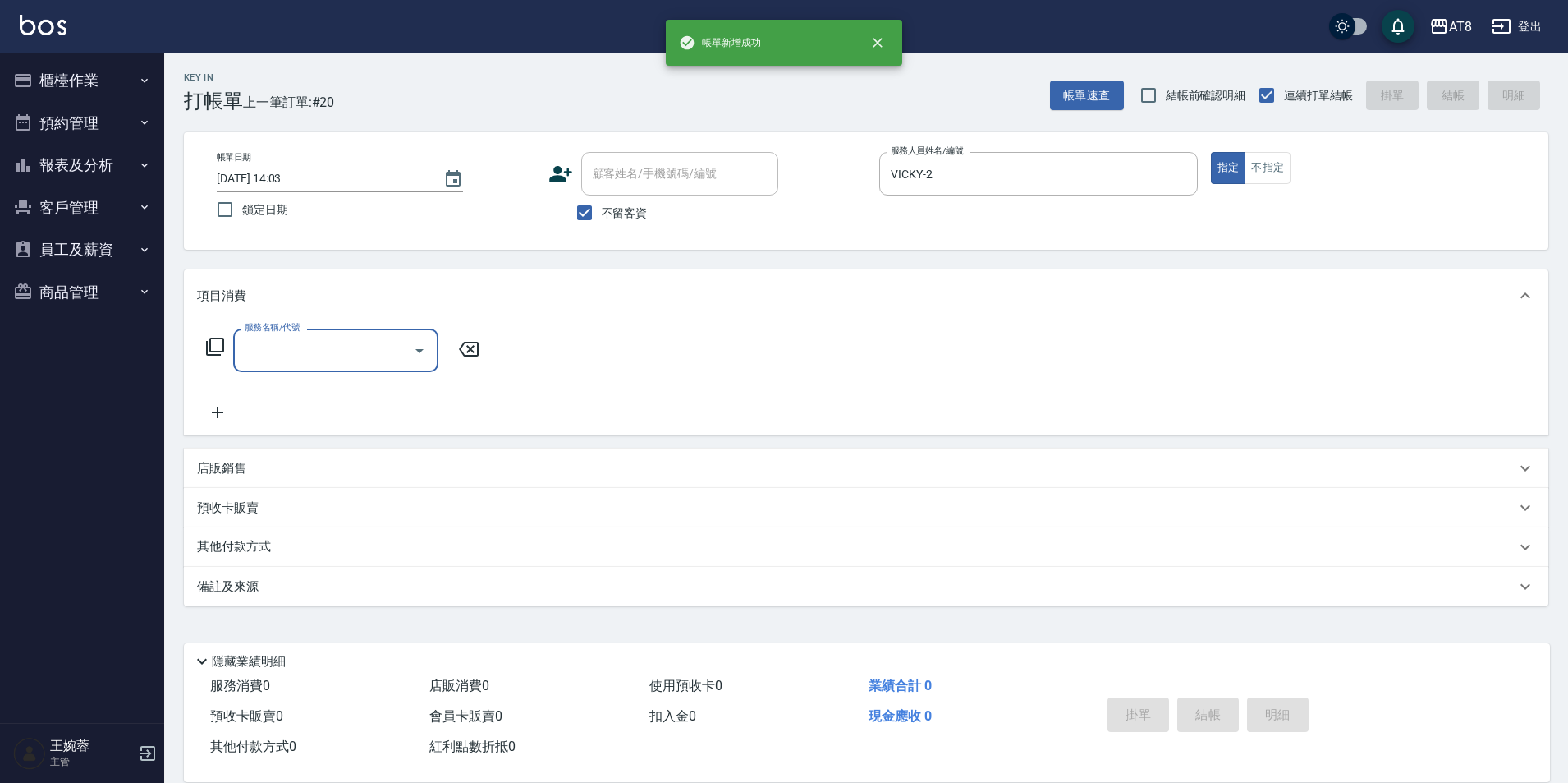
type input "3"
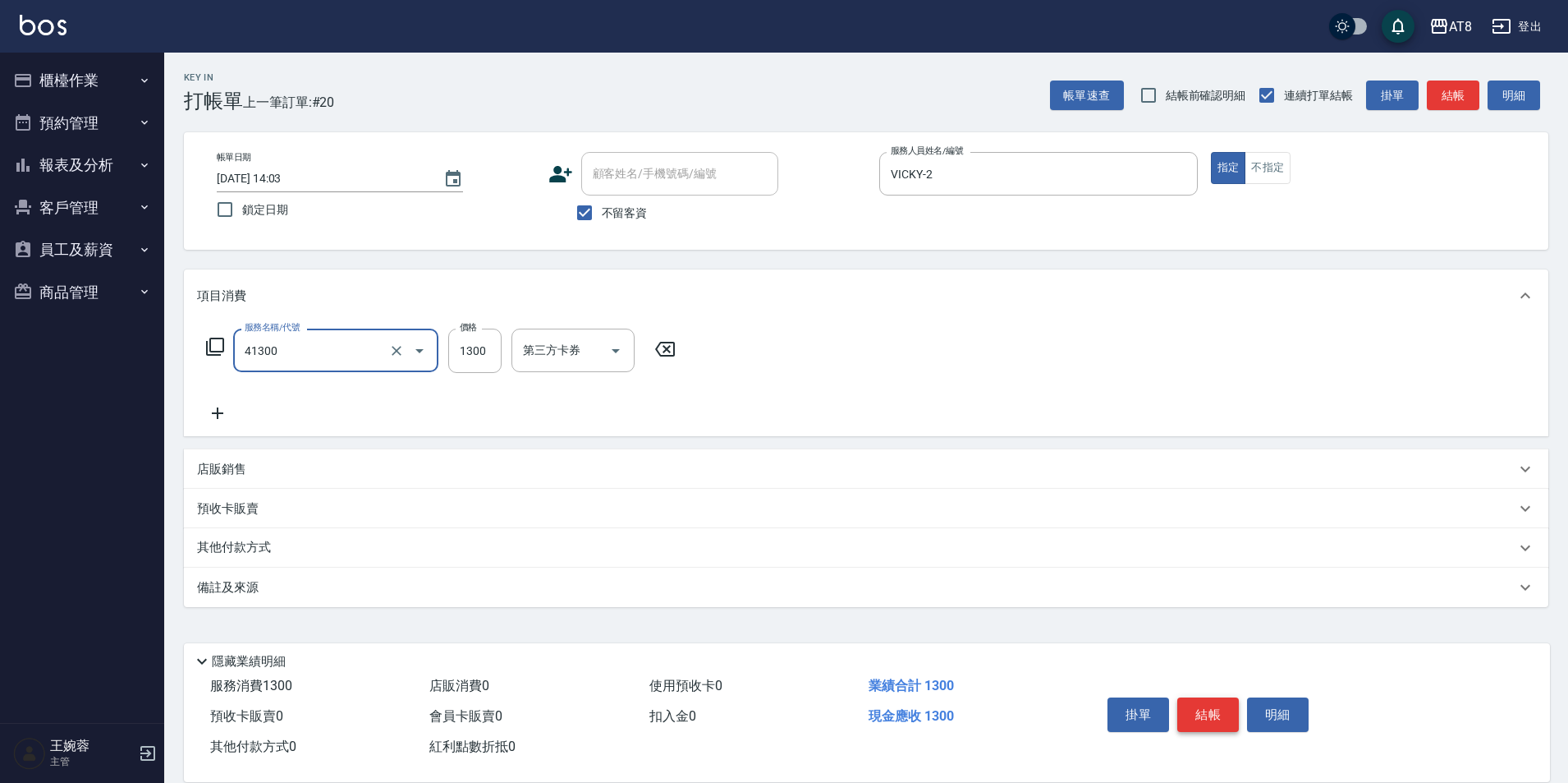
type input "染髮(41300)"
click at [1222, 703] on button "結帳" at bounding box center [1208, 715] width 61 height 34
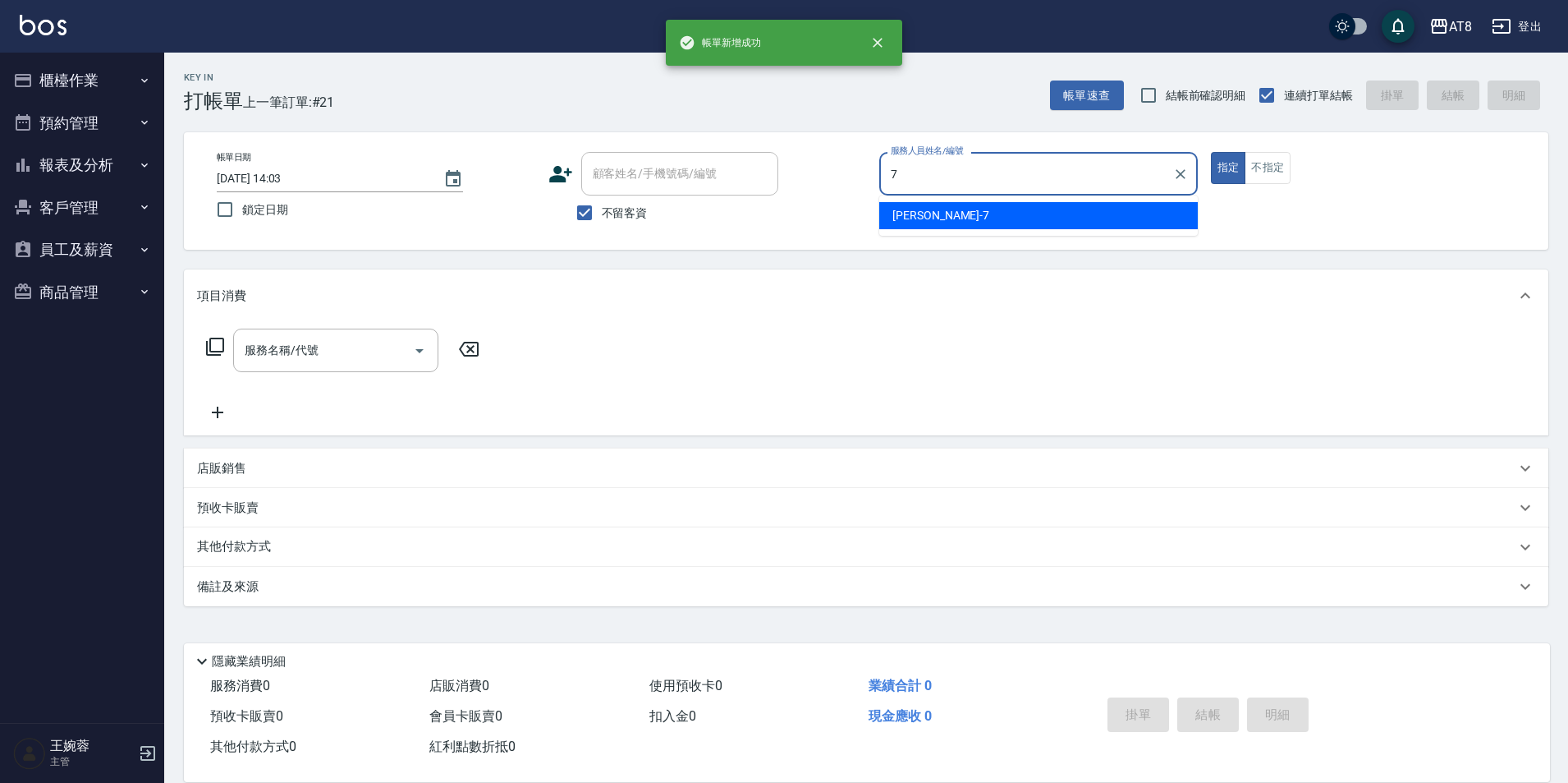
type input "[PERSON_NAME]-7"
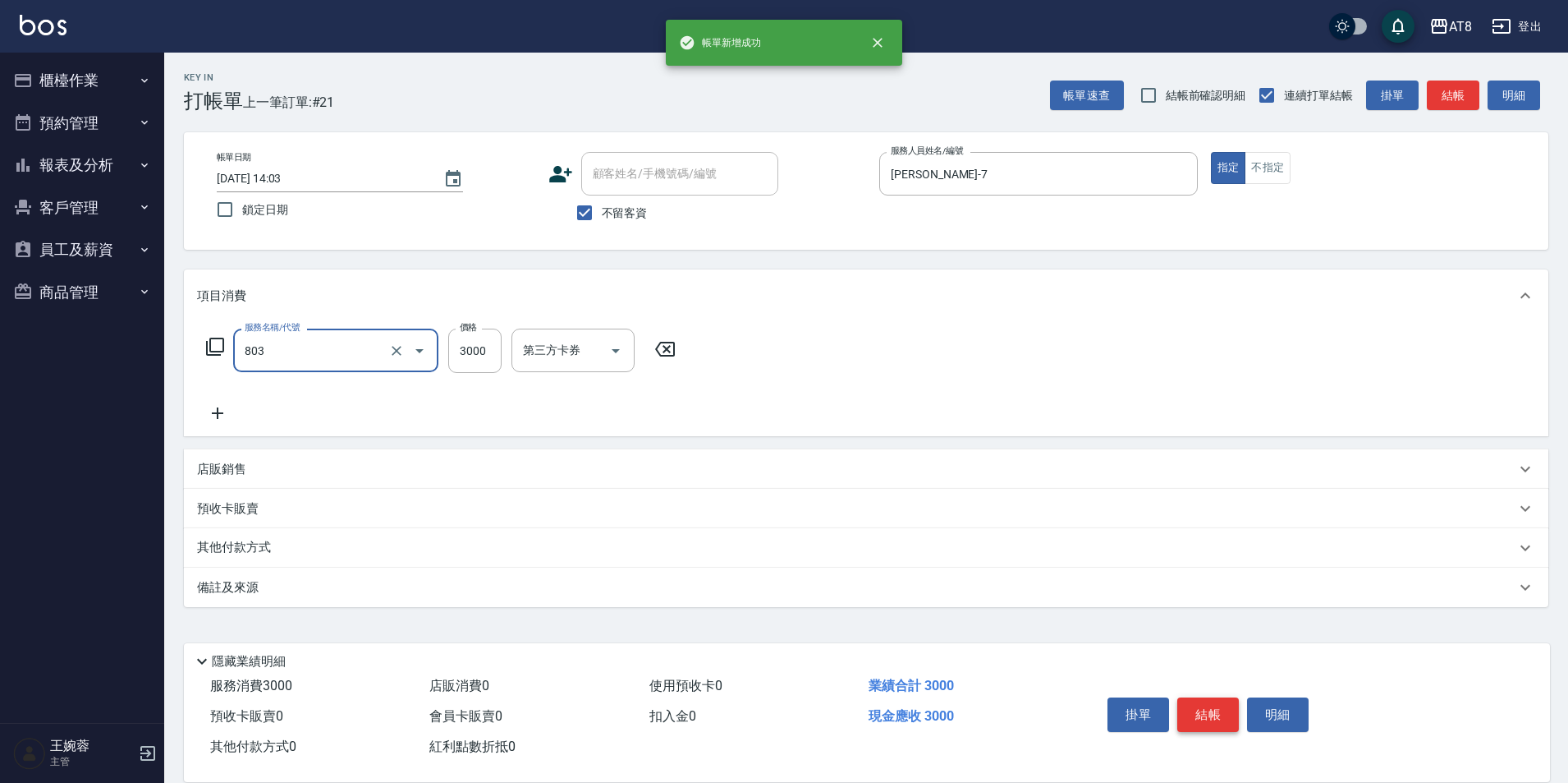
type input "頂級豪華3(803)"
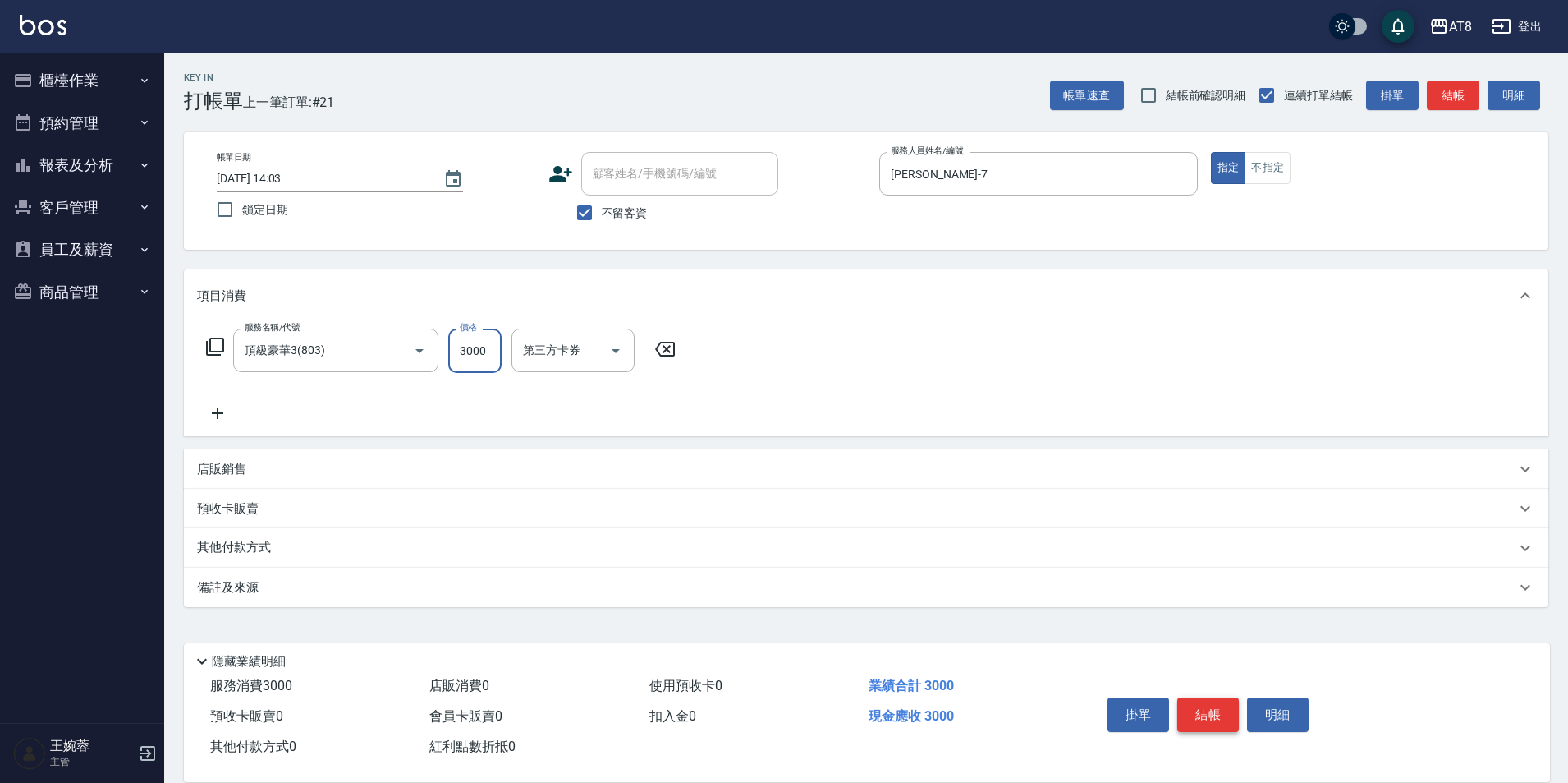
click at [1222, 703] on button "結帳" at bounding box center [1208, 715] width 61 height 34
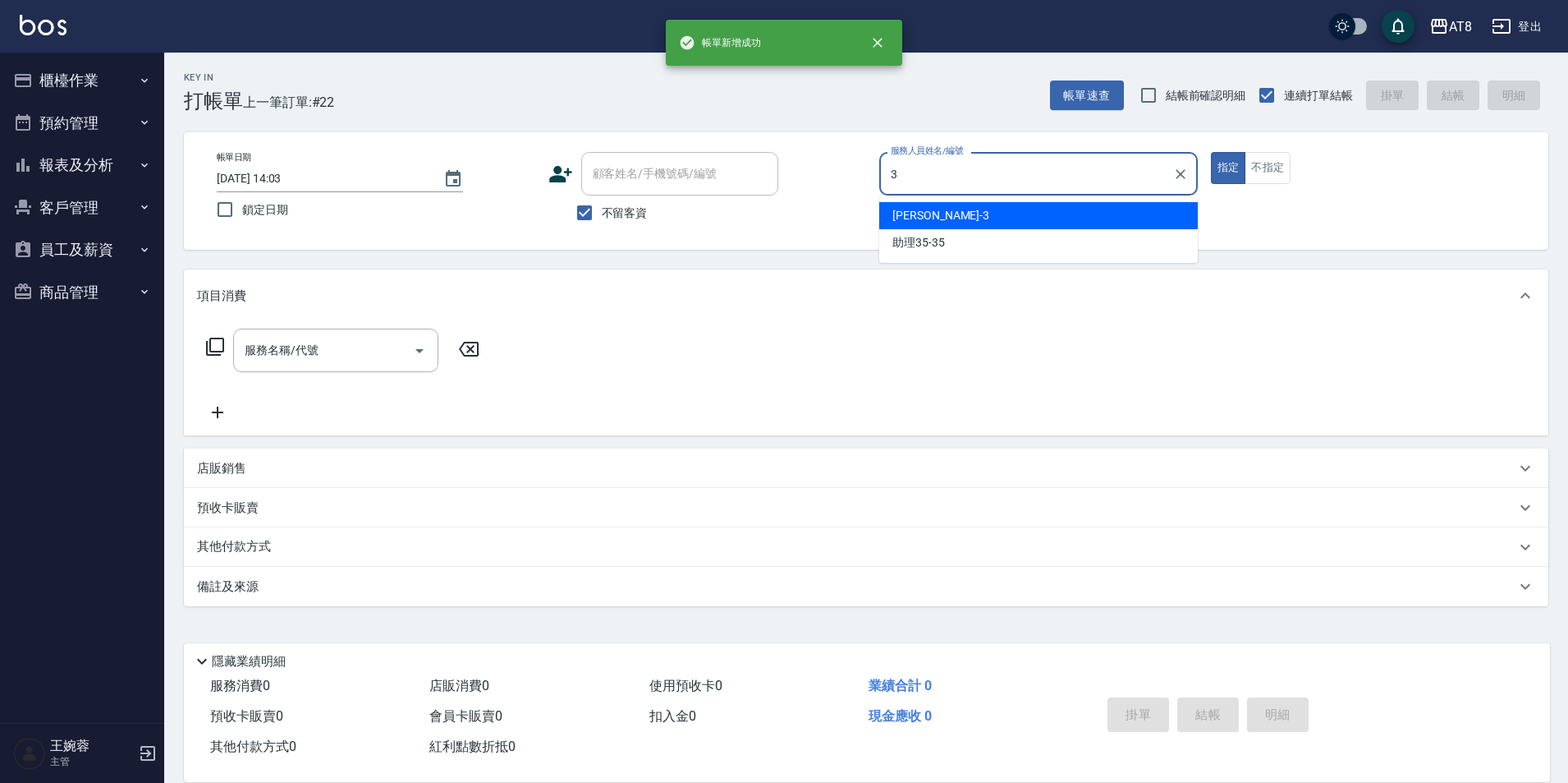
type input "[PERSON_NAME]-3"
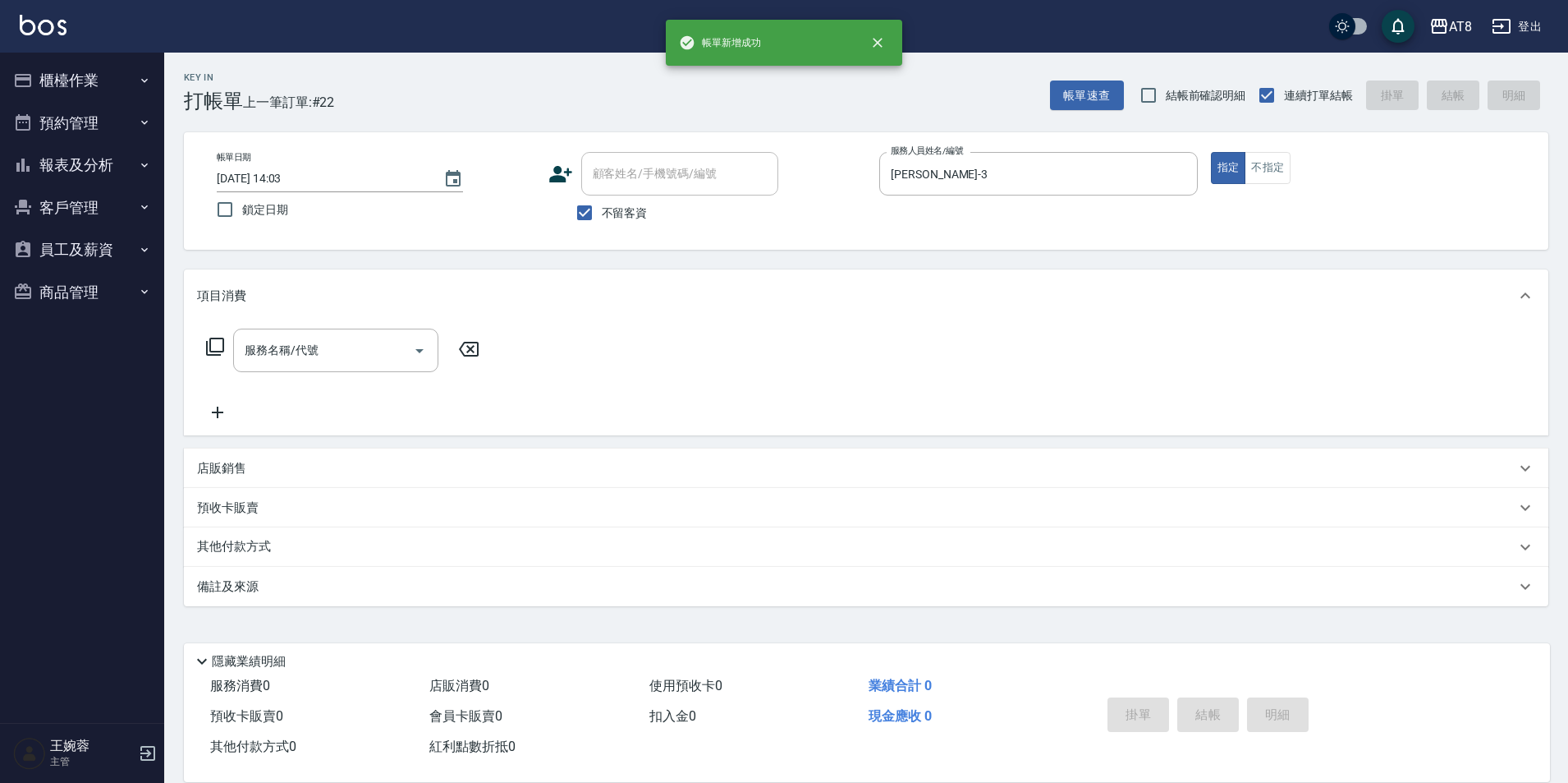
click at [222, 477] on p "店販銷售" at bounding box center [222, 469] width 50 height 17
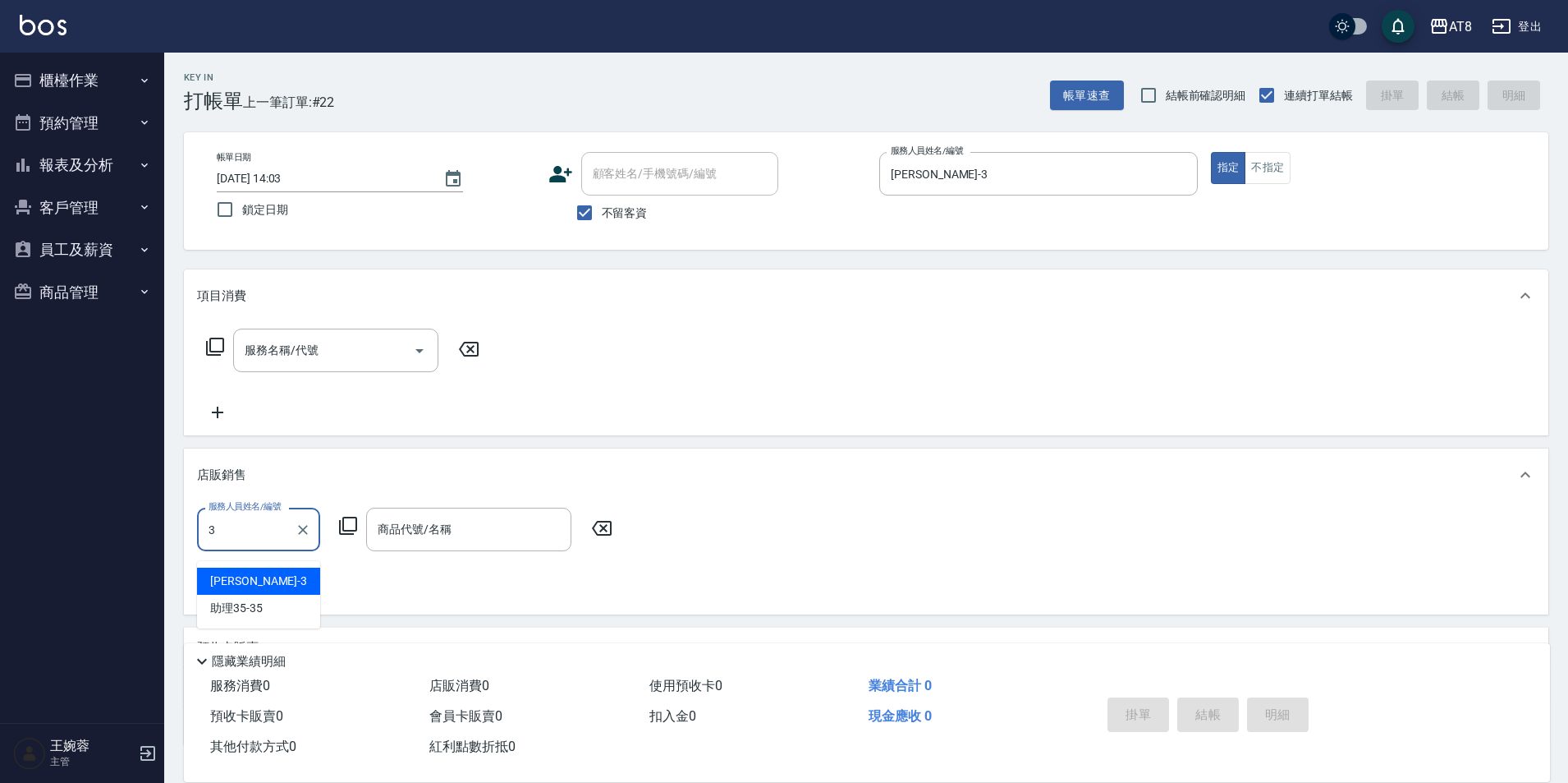
type input "[PERSON_NAME]-3"
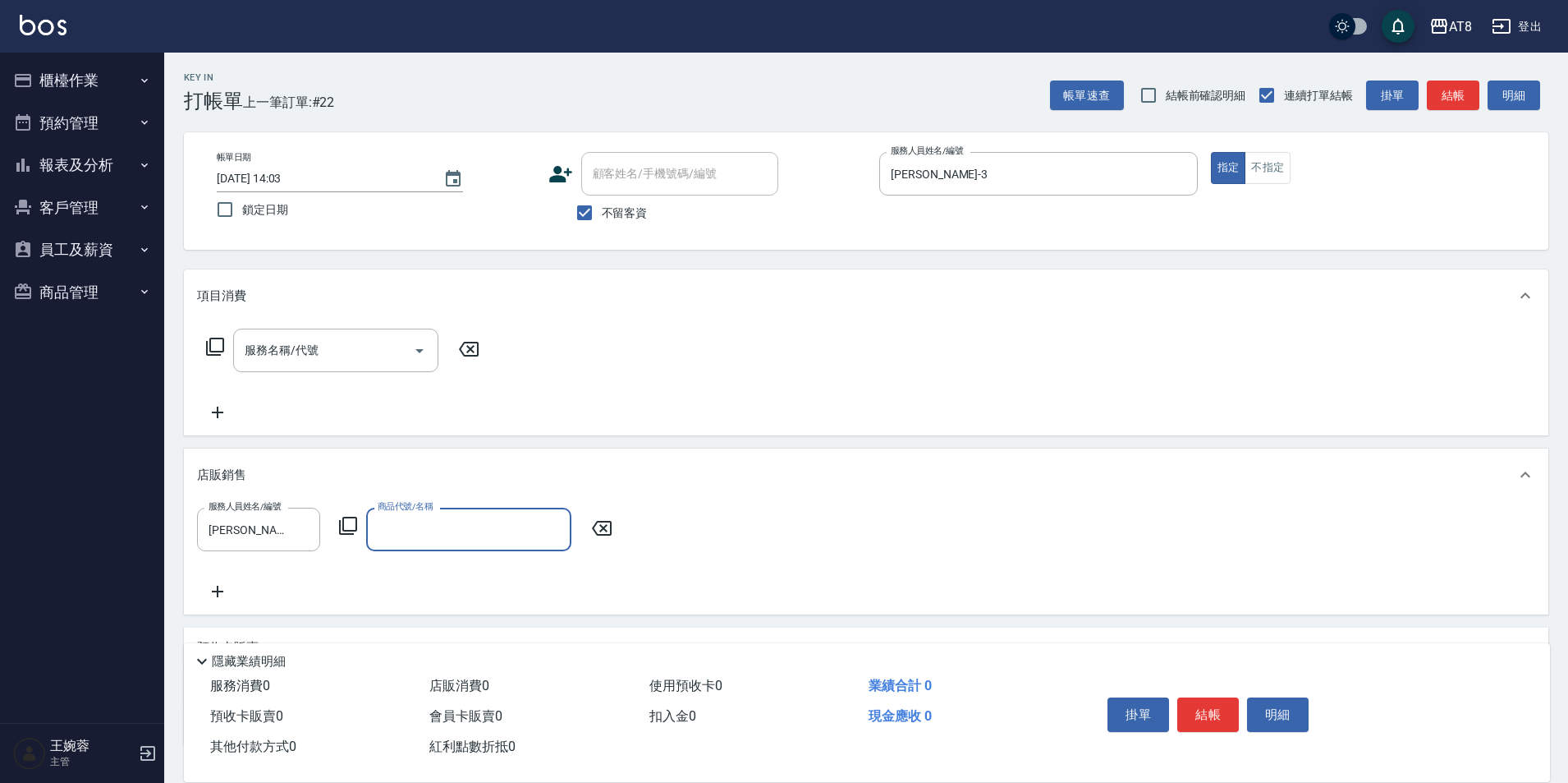
click at [357, 535] on icon at bounding box center [347, 525] width 18 height 18
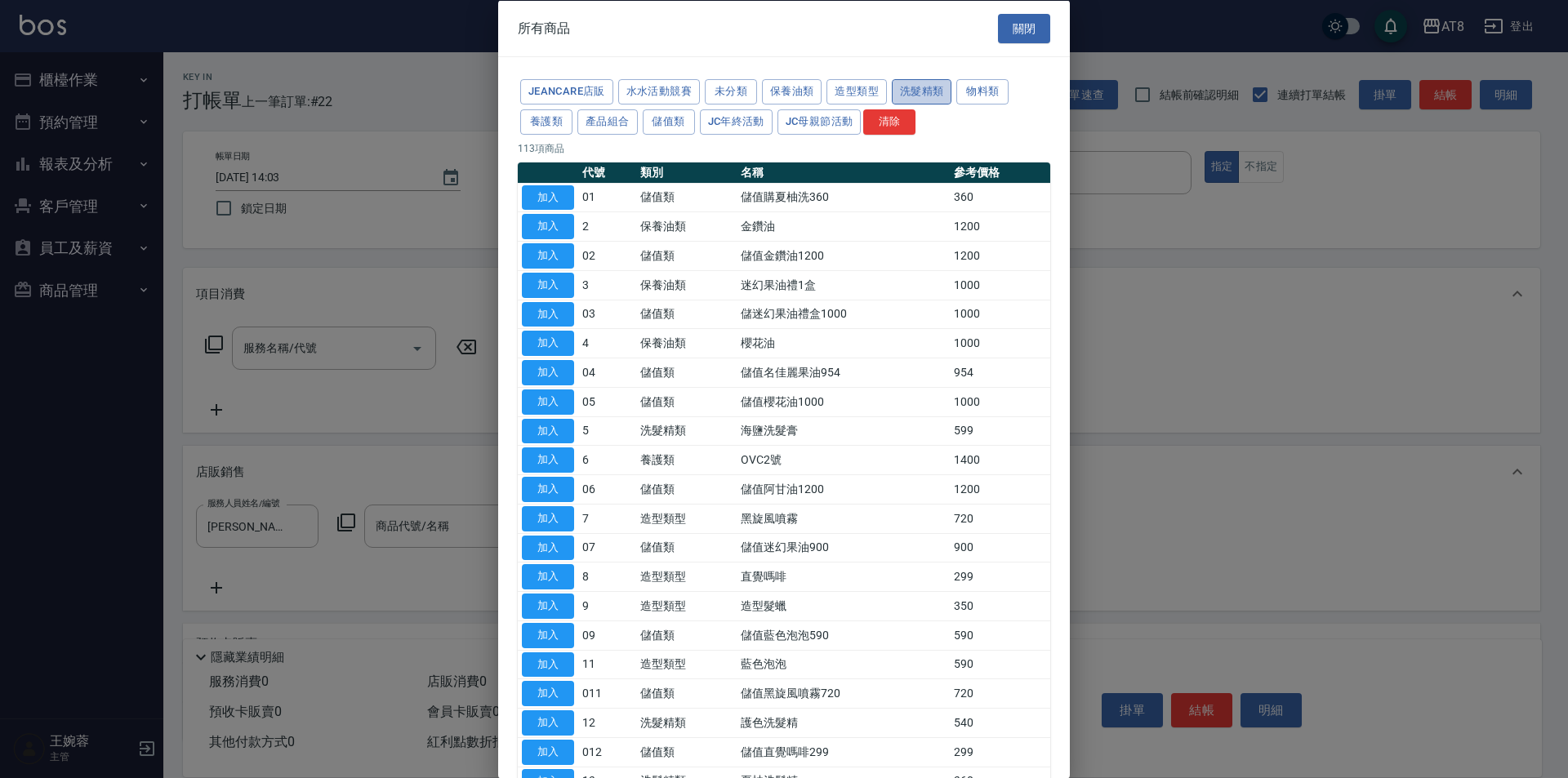
click at [952, 102] on button "洗髮精類" at bounding box center [921, 92] width 60 height 25
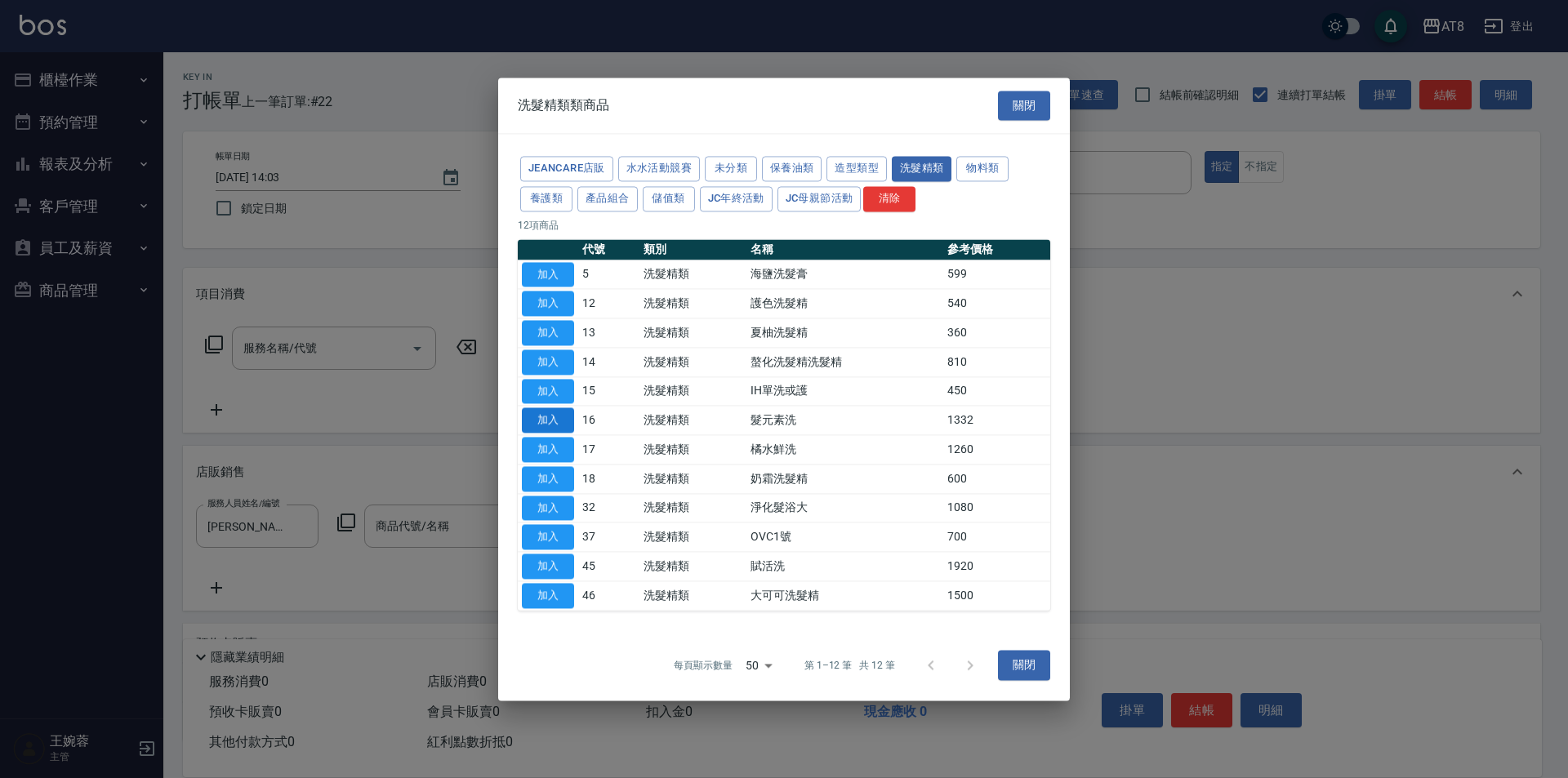
click at [554, 411] on button "加入" at bounding box center [548, 421] width 53 height 25
type input "髮元素洗"
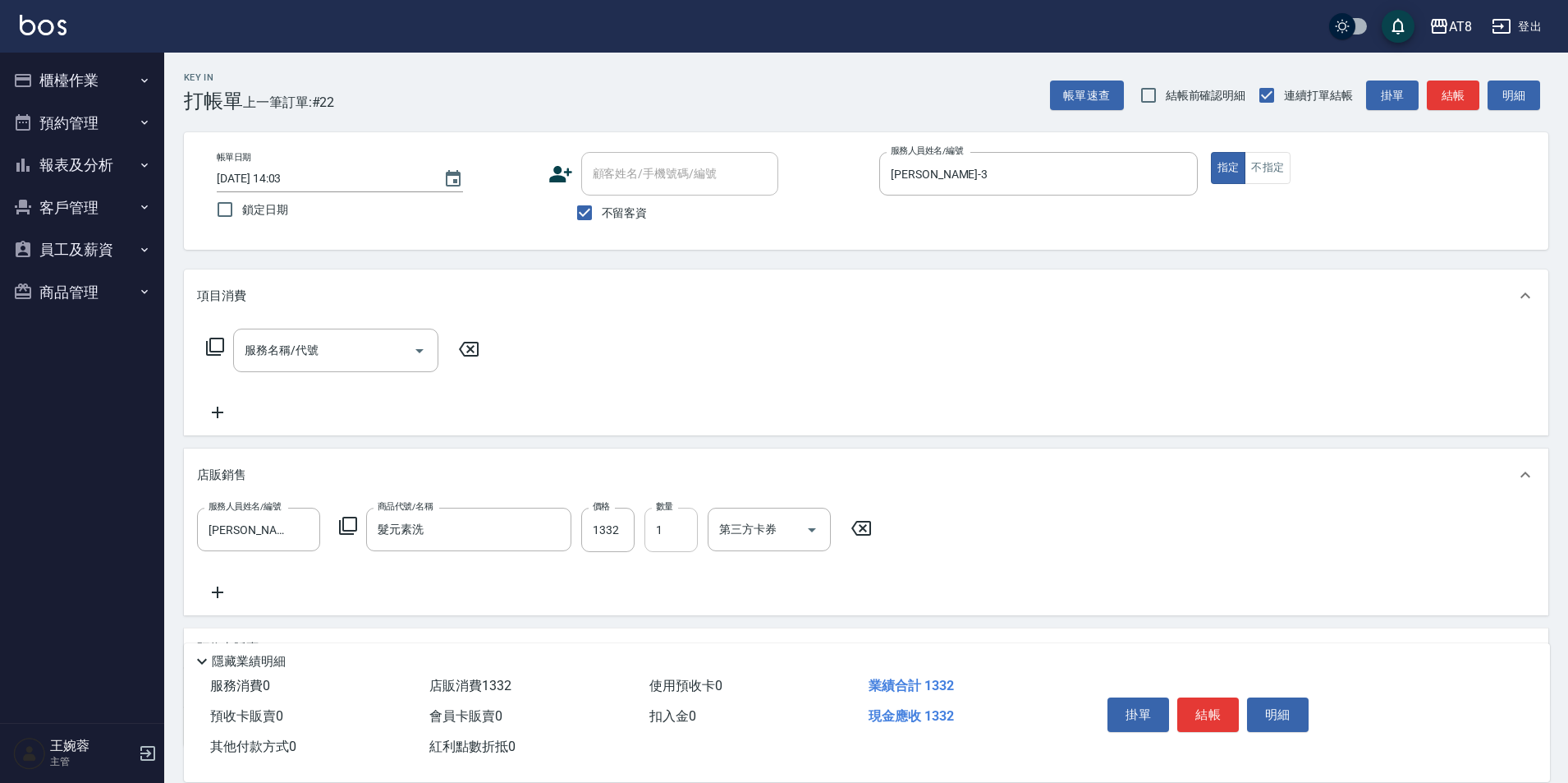
click at [659, 537] on input "1" at bounding box center [671, 529] width 54 height 44
type input "2"
click at [1216, 716] on button "結帳" at bounding box center [1208, 715] width 61 height 34
